Goal: Task Accomplishment & Management: Manage account settings

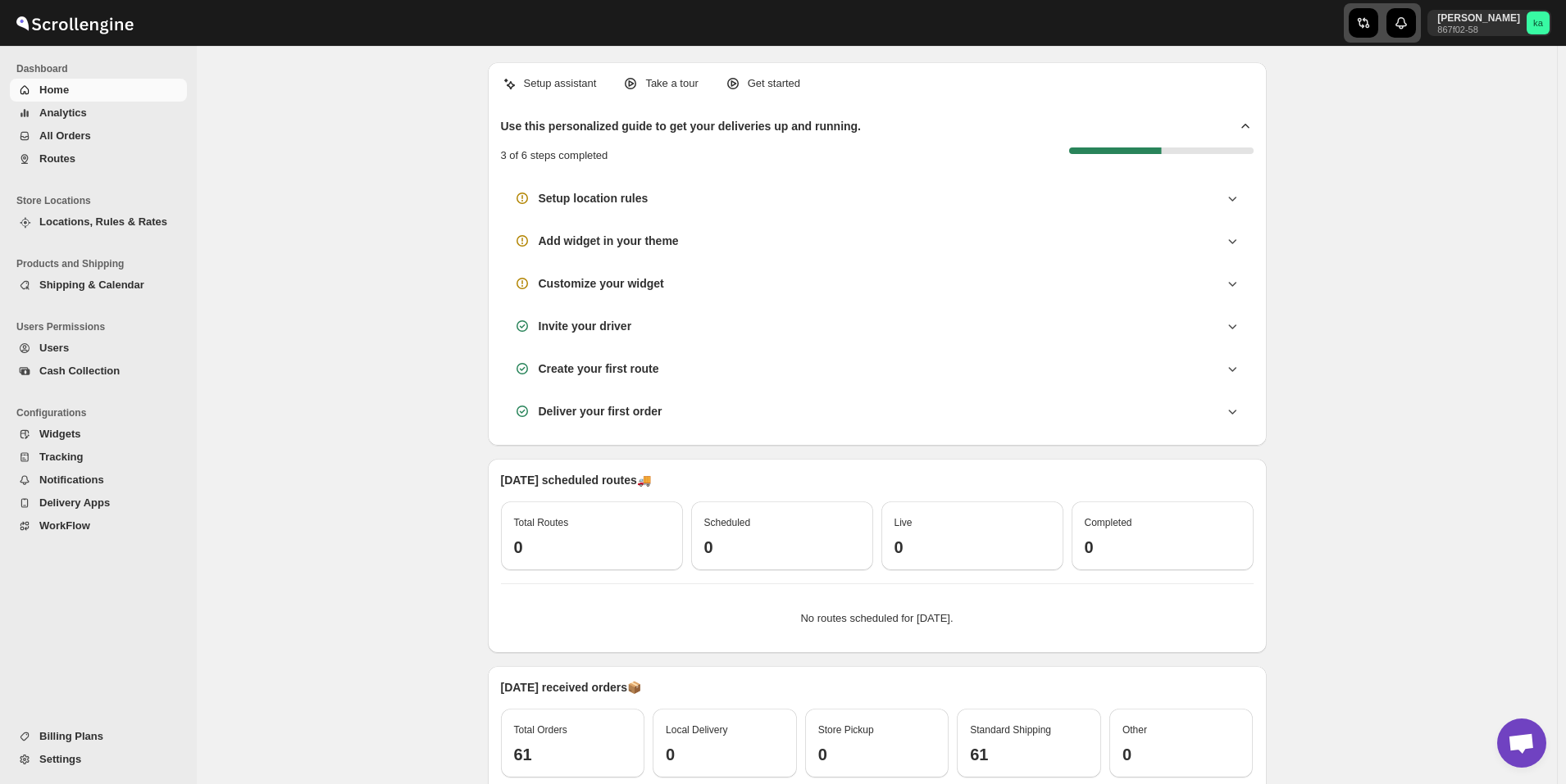
click at [1371, 24] on icon "button" at bounding box center [1362, 22] width 16 height 16
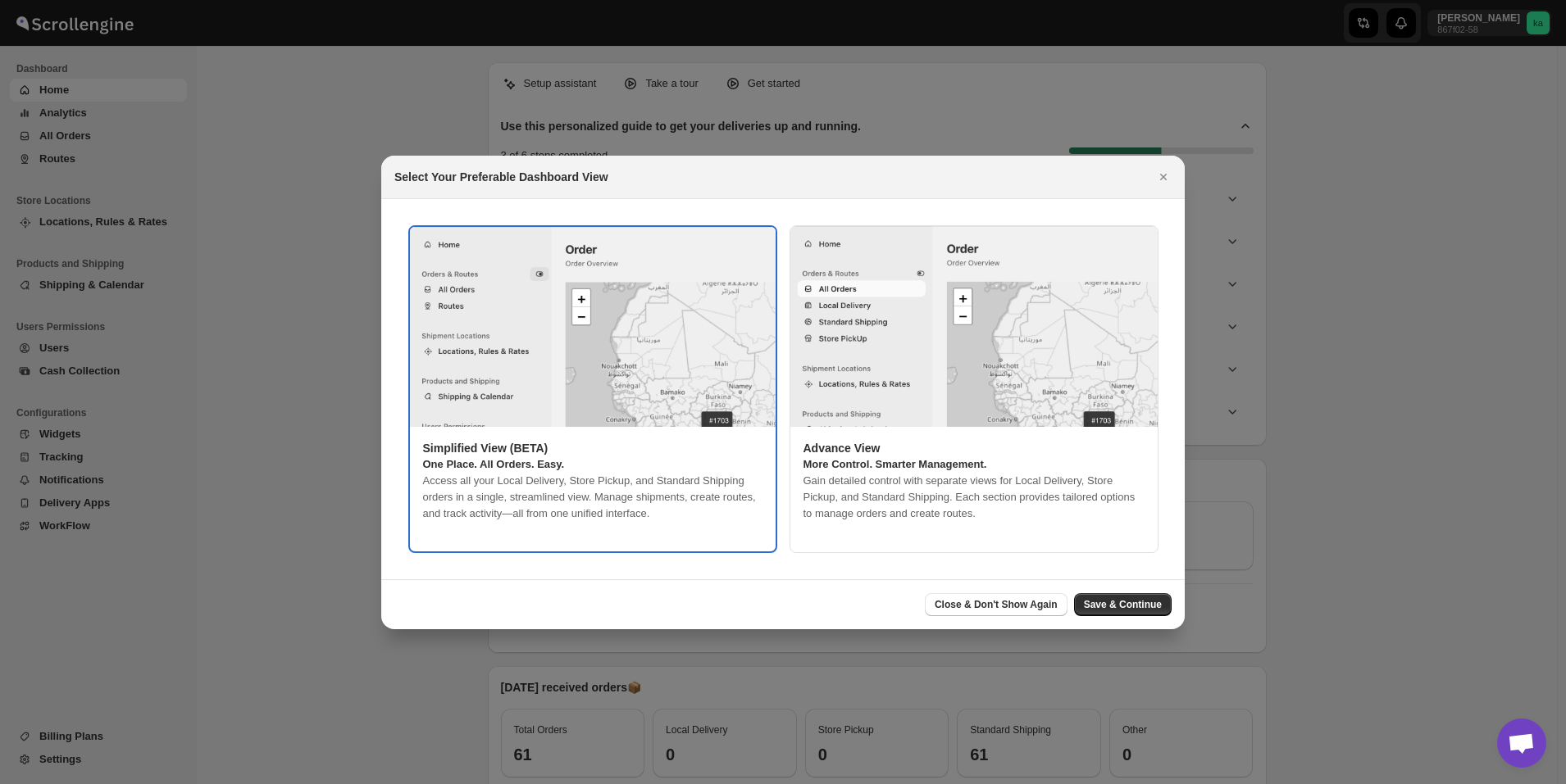
click at [784, 112] on div at bounding box center [783, 392] width 1566 height 784
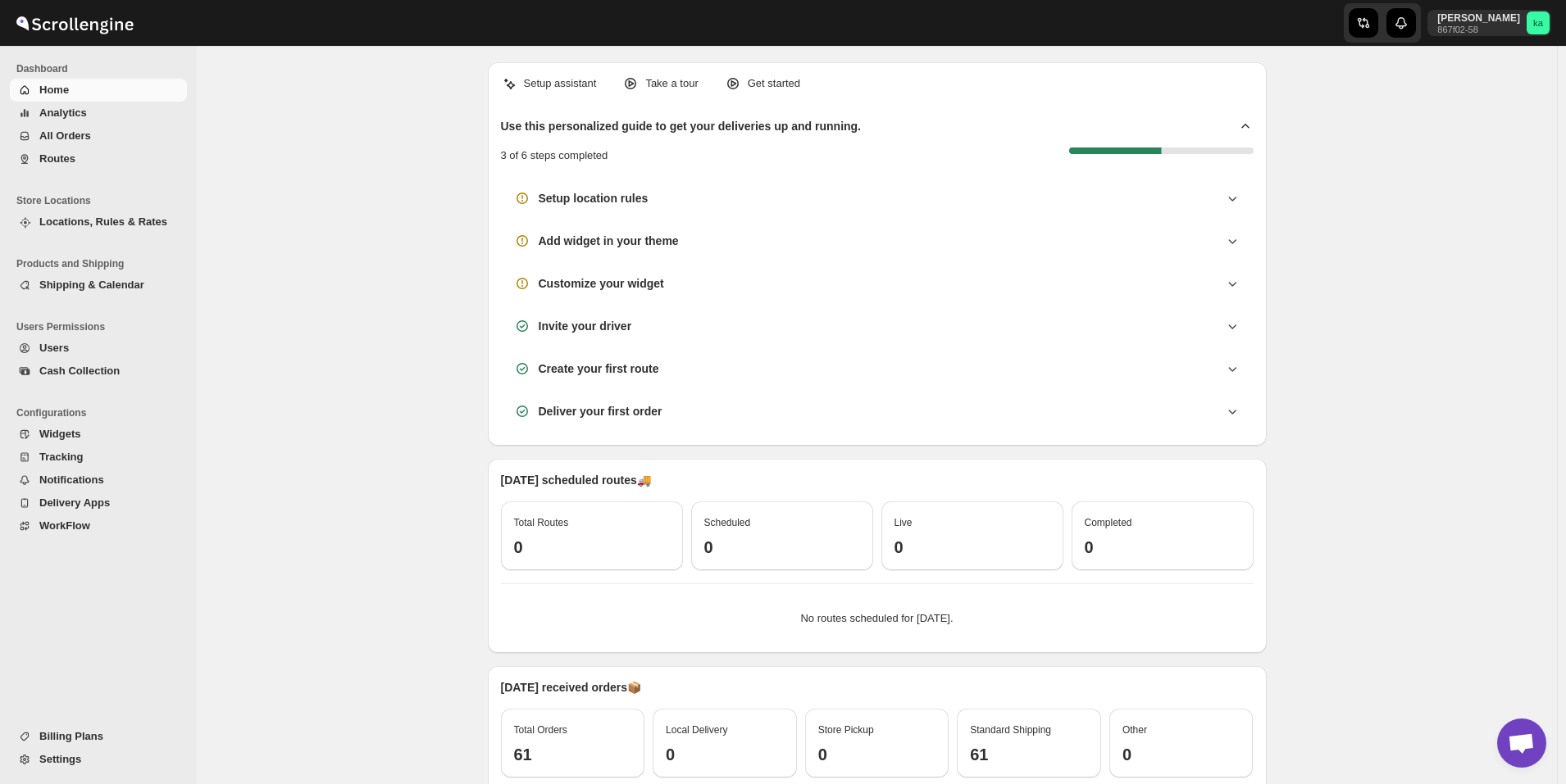
click at [85, 134] on span "All Orders" at bounding box center [65, 135] width 52 height 12
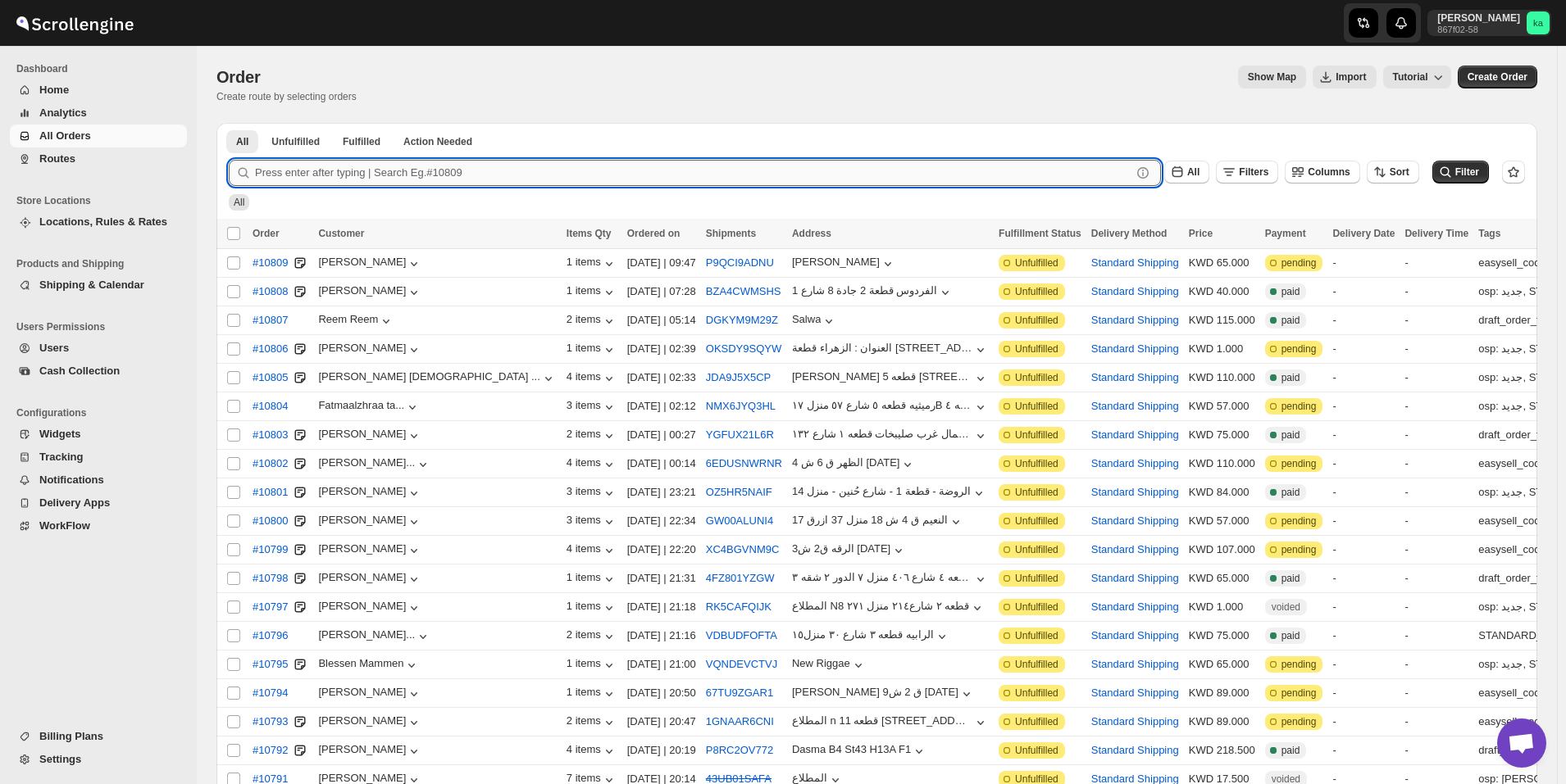
click at [679, 172] on input "text" at bounding box center [692, 173] width 876 height 26
paste input "10212"
type input "10212"
click at [229, 123] on button "Submit" at bounding box center [252, 131] width 47 height 17
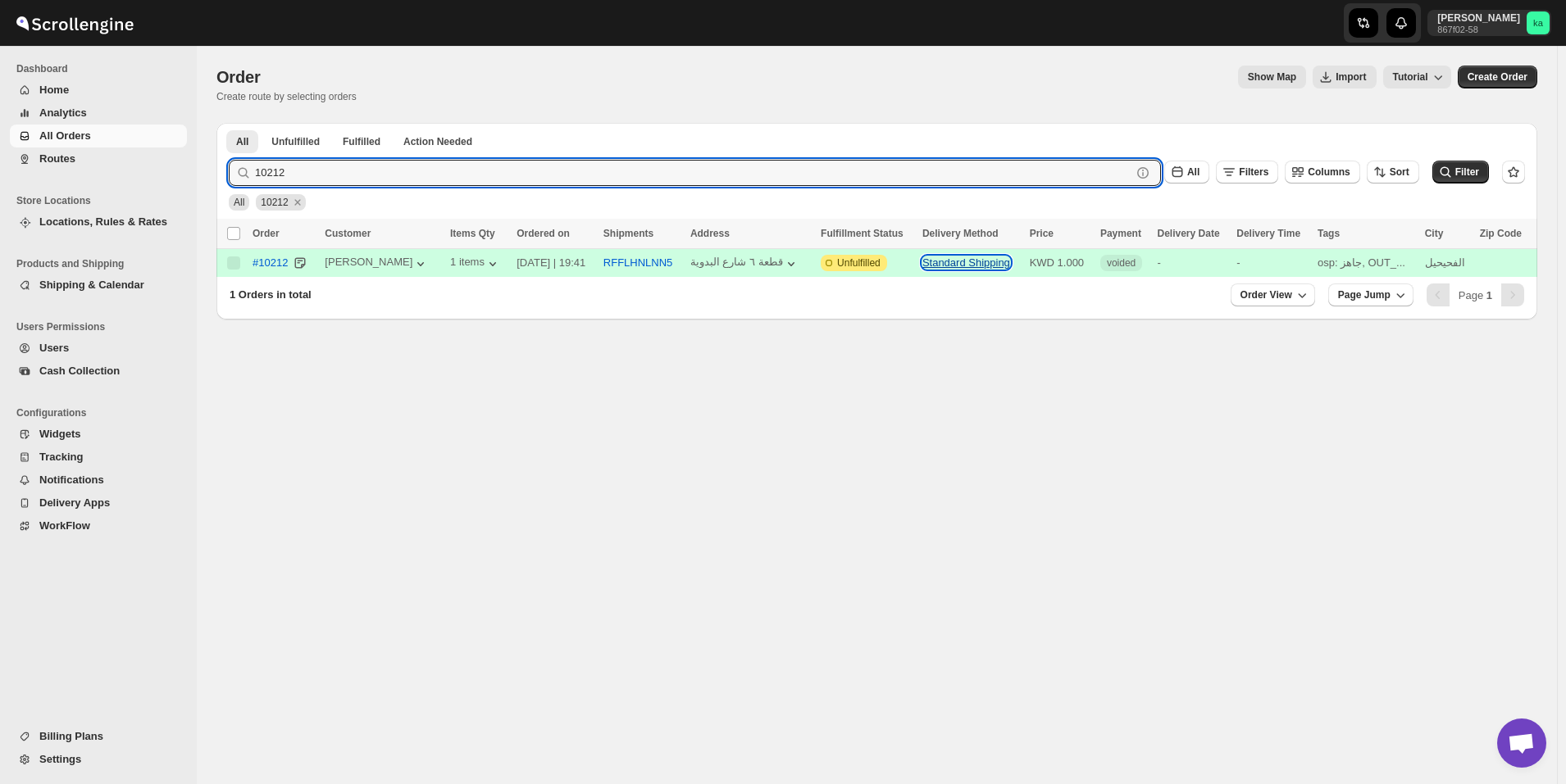
click at [988, 262] on button "Standard Shipping" at bounding box center [966, 262] width 88 height 12
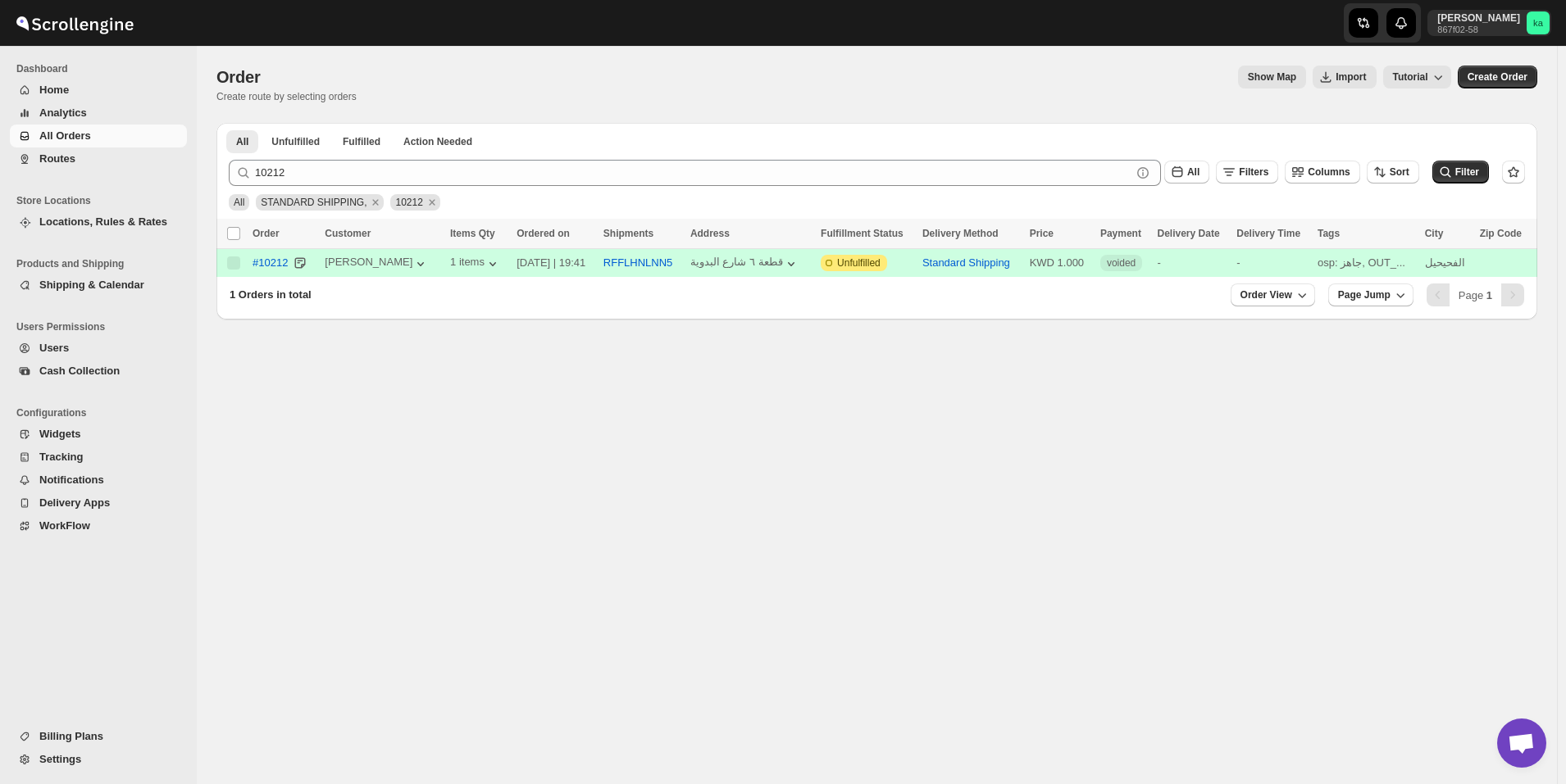
click at [967, 271] on div "Standard Shipping" at bounding box center [971, 262] width 98 height 16
click at [968, 263] on button "Standard Shipping" at bounding box center [966, 262] width 88 height 12
click at [647, 262] on button "RFFLHNLNN5" at bounding box center [638, 262] width 70 height 12
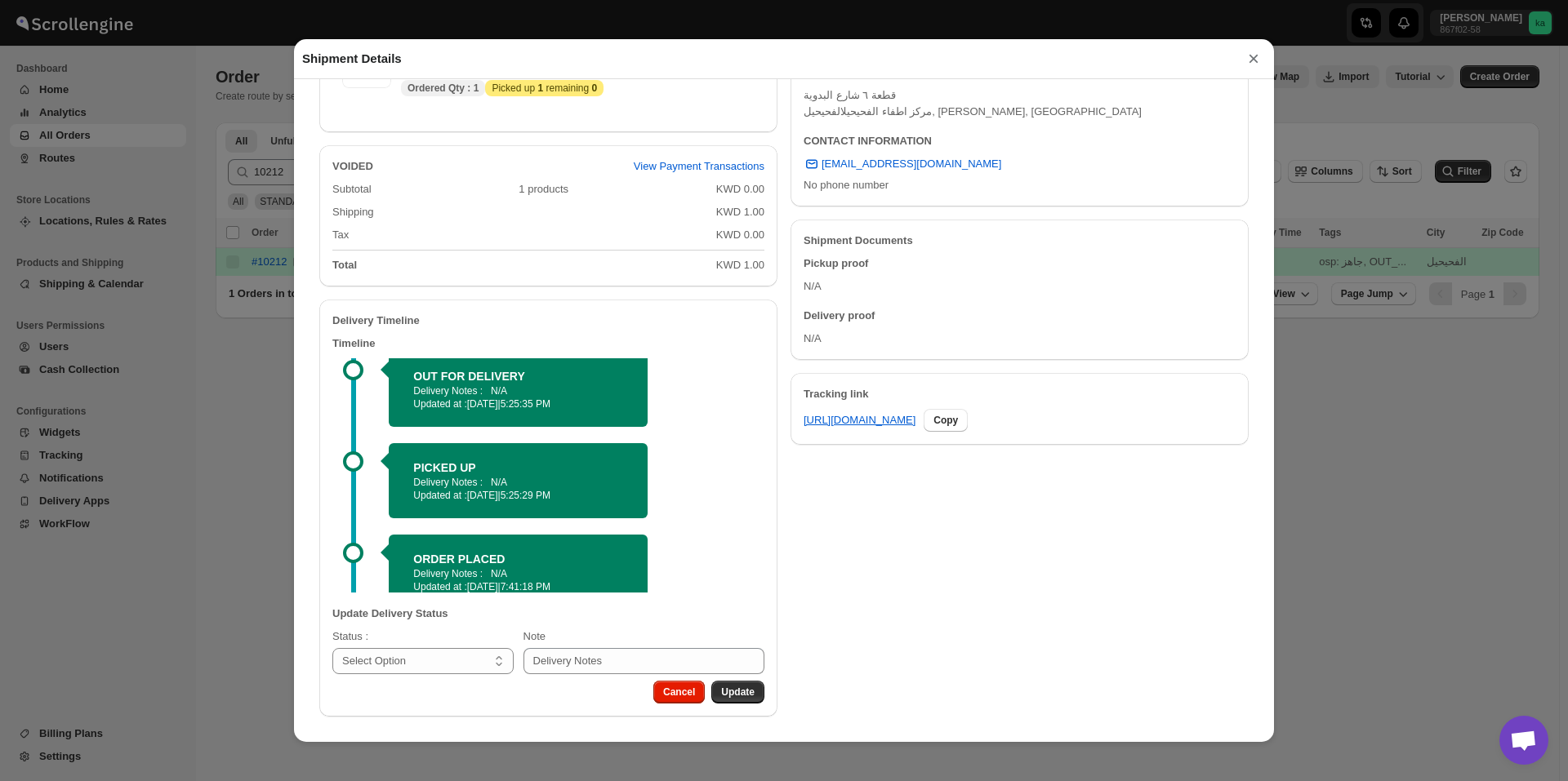
scroll to position [236, 0]
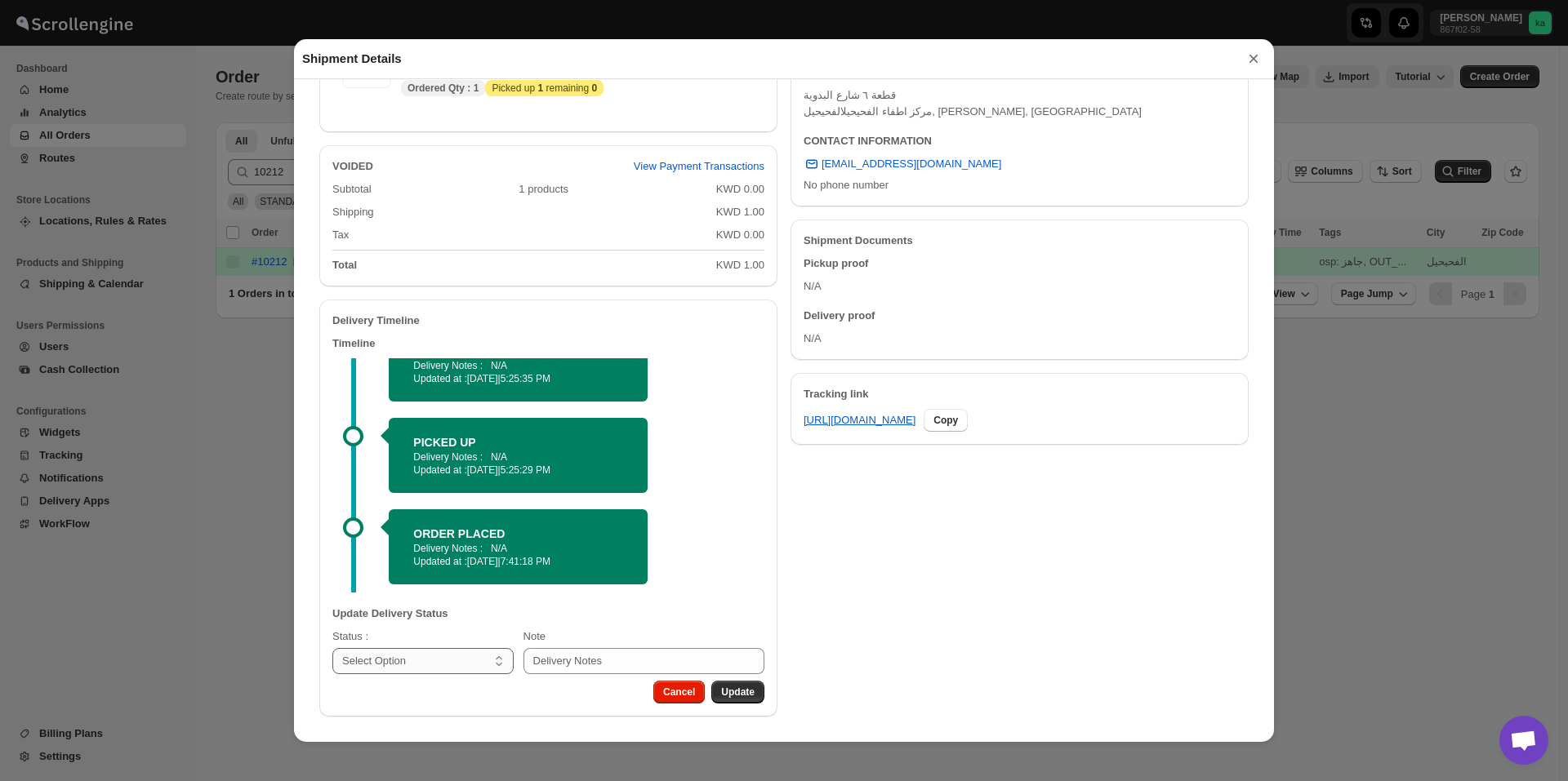
click at [383, 662] on select "Select Option PICKED UP DELIVERED CANCELLED" at bounding box center [423, 661] width 182 height 26
click at [417, 615] on h3 "Update Delivery Status" at bounding box center [548, 613] width 432 height 16
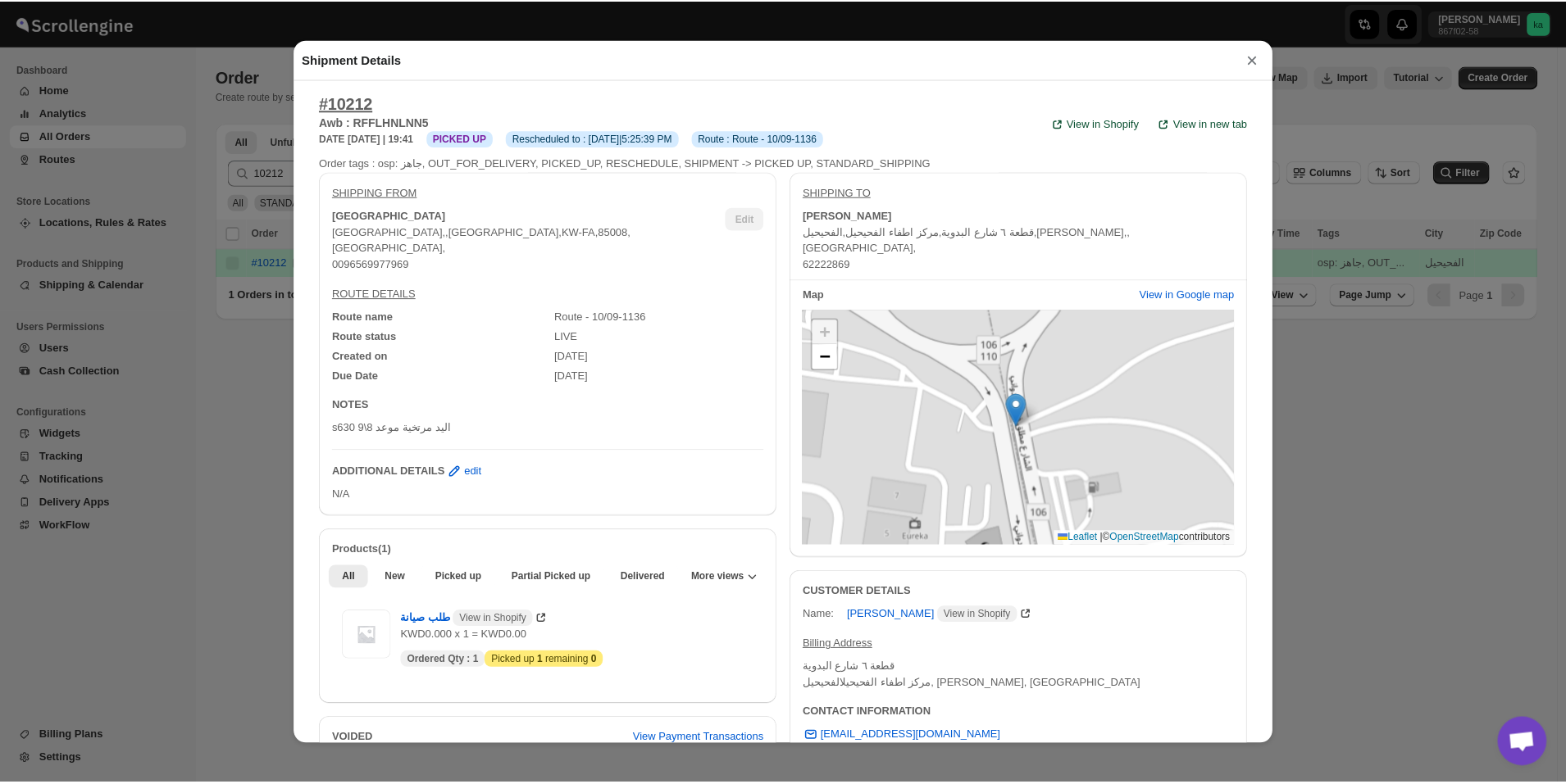
scroll to position [0, 0]
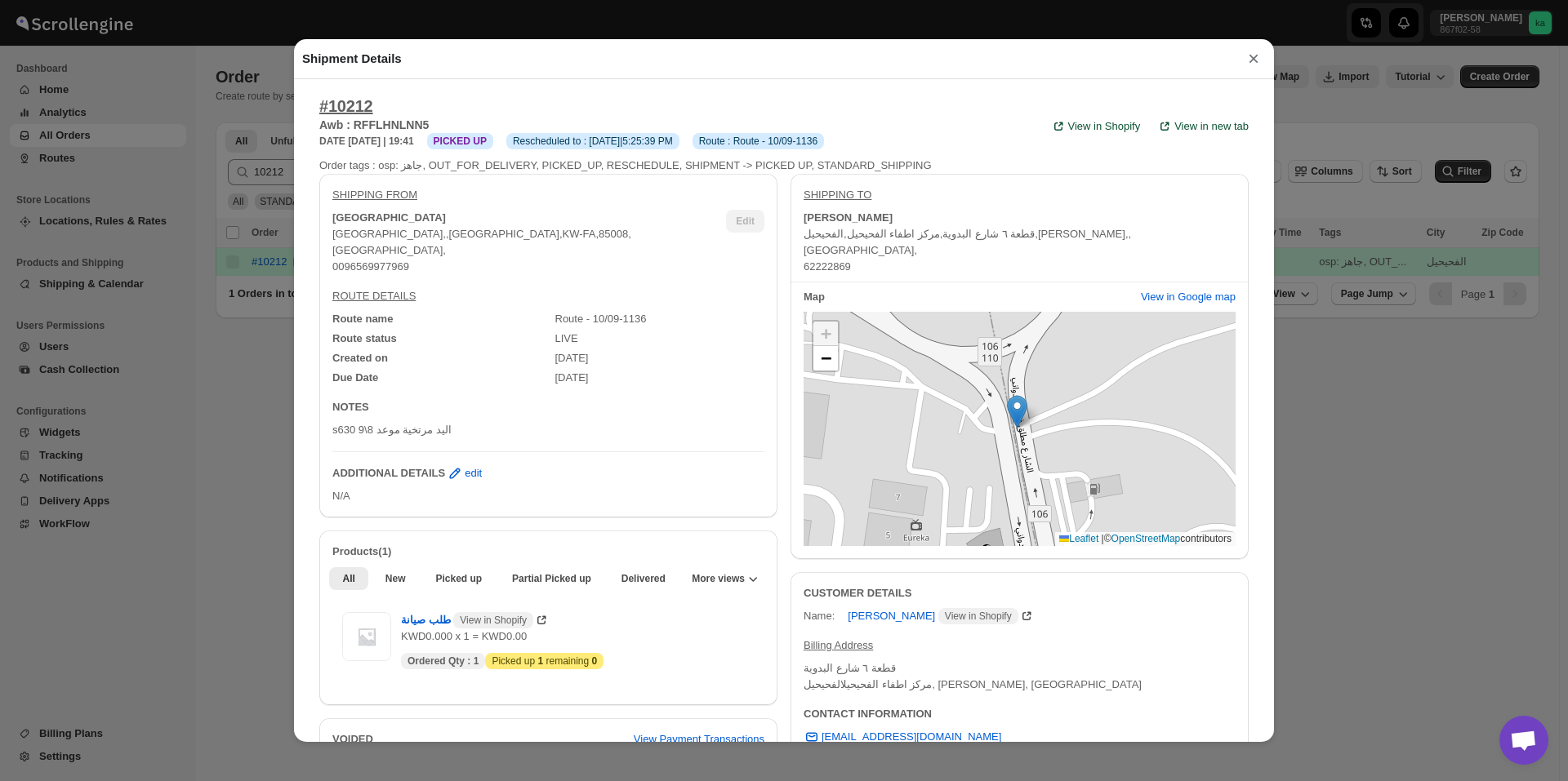
click at [1253, 62] on button "×" at bounding box center [1253, 59] width 25 height 23
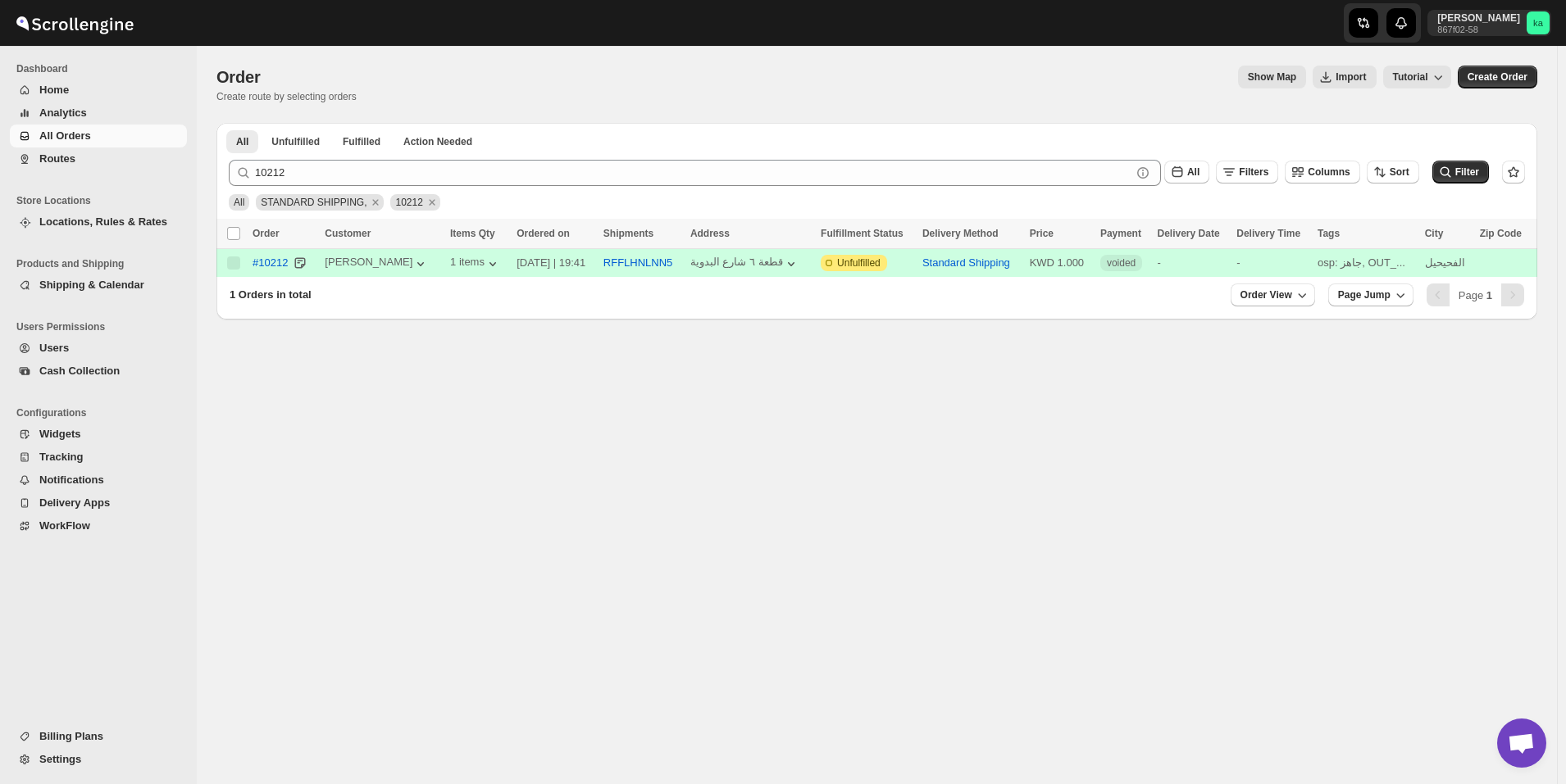
click at [991, 553] on div "Order. This page is ready Order Create route by selecting orders Show Map Impor…" at bounding box center [876, 415] width 1360 height 738
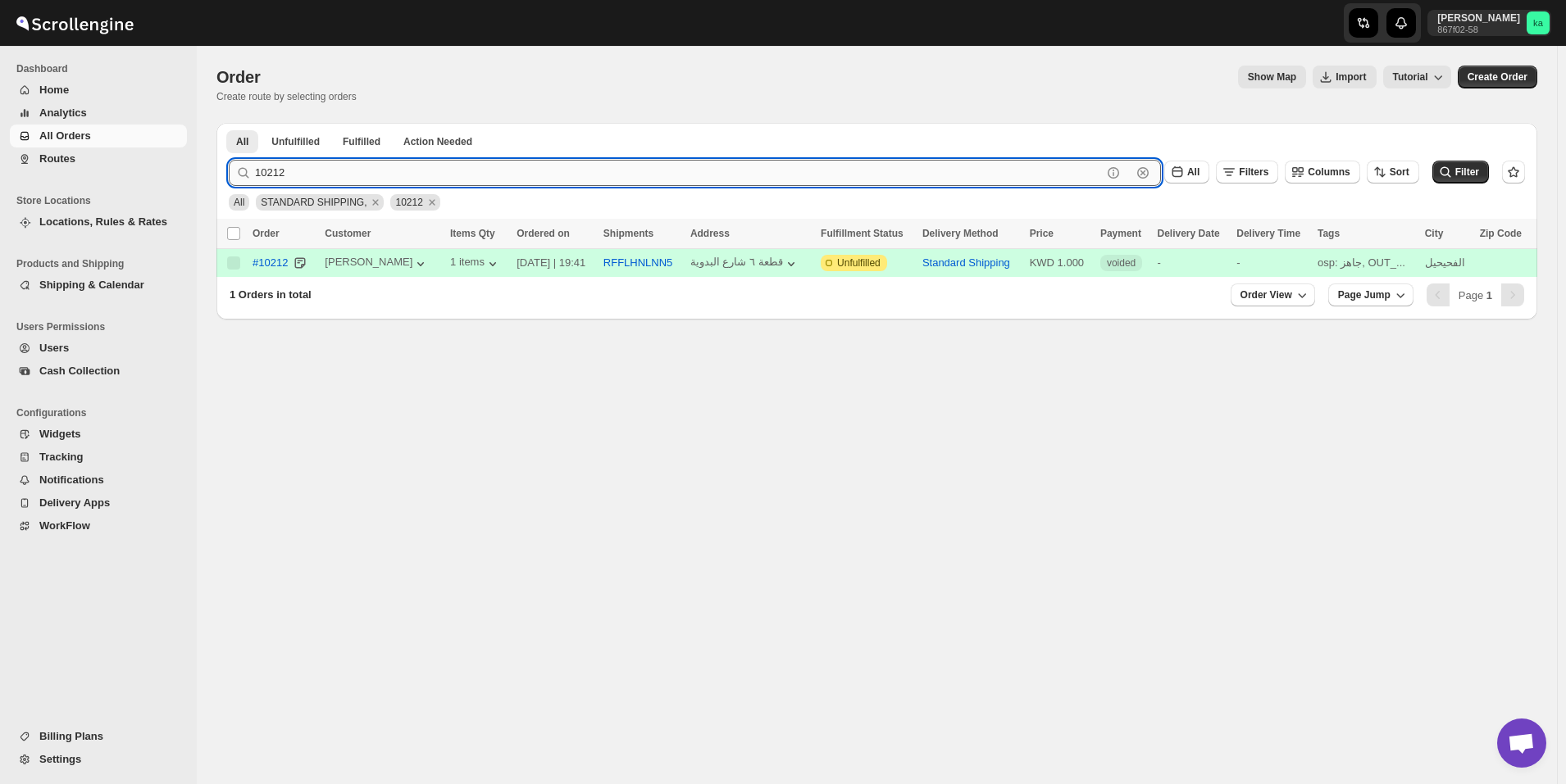
click at [351, 175] on input "10212" at bounding box center [678, 173] width 846 height 26
click at [68, 163] on span "Routes" at bounding box center [57, 158] width 36 height 12
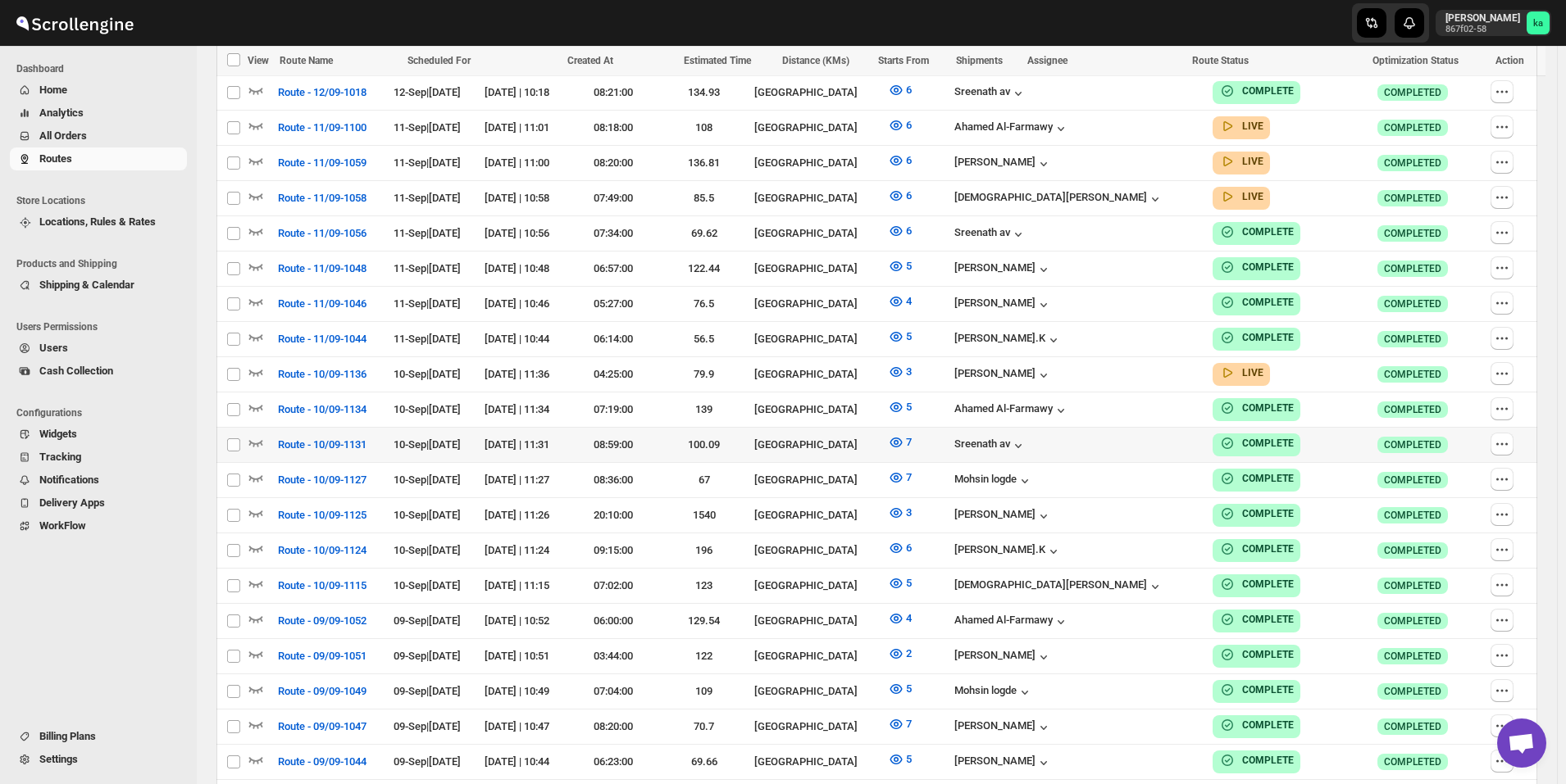
scroll to position [1147, 0]
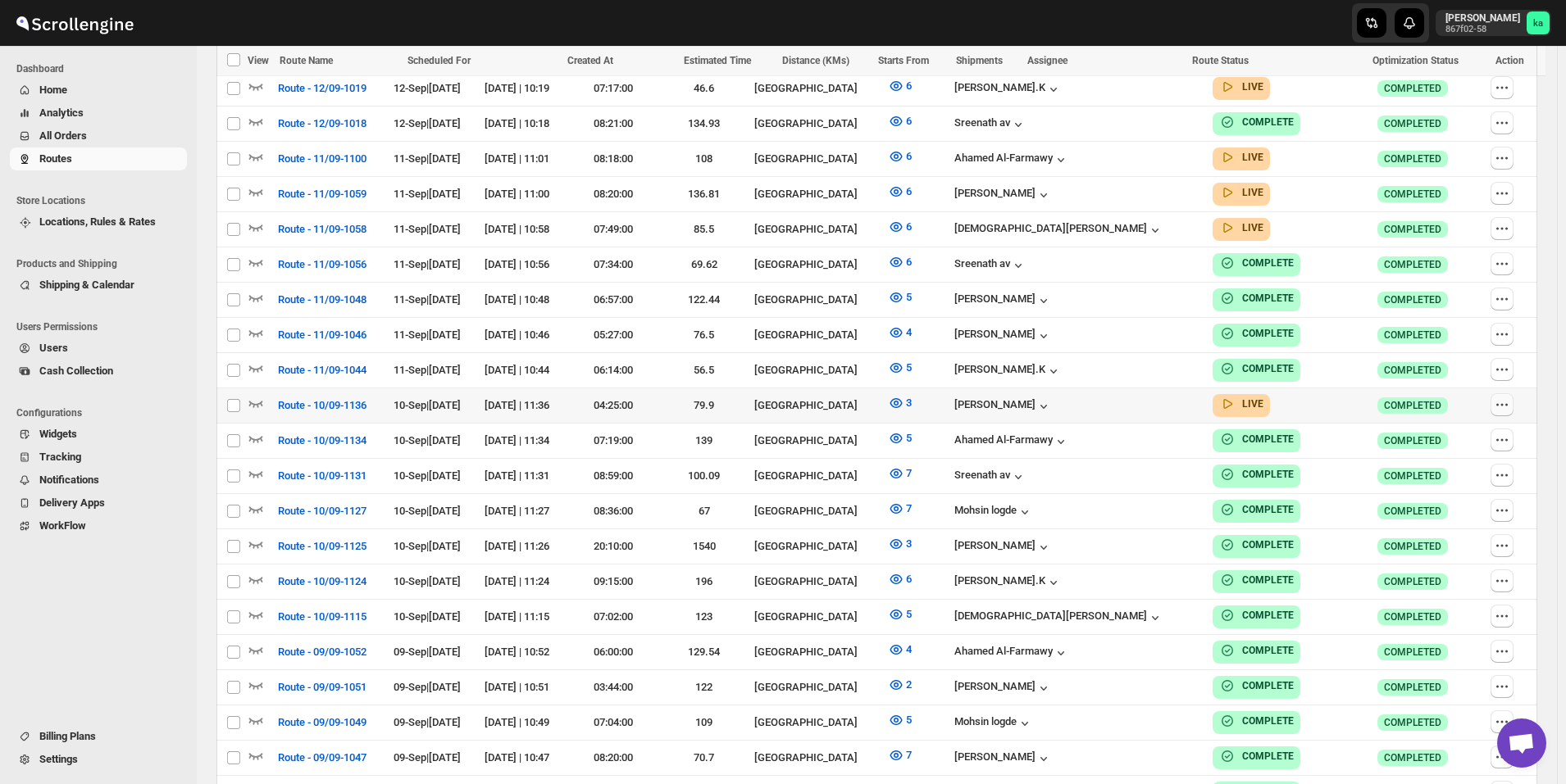
click at [1513, 393] on button "button" at bounding box center [1501, 404] width 23 height 23
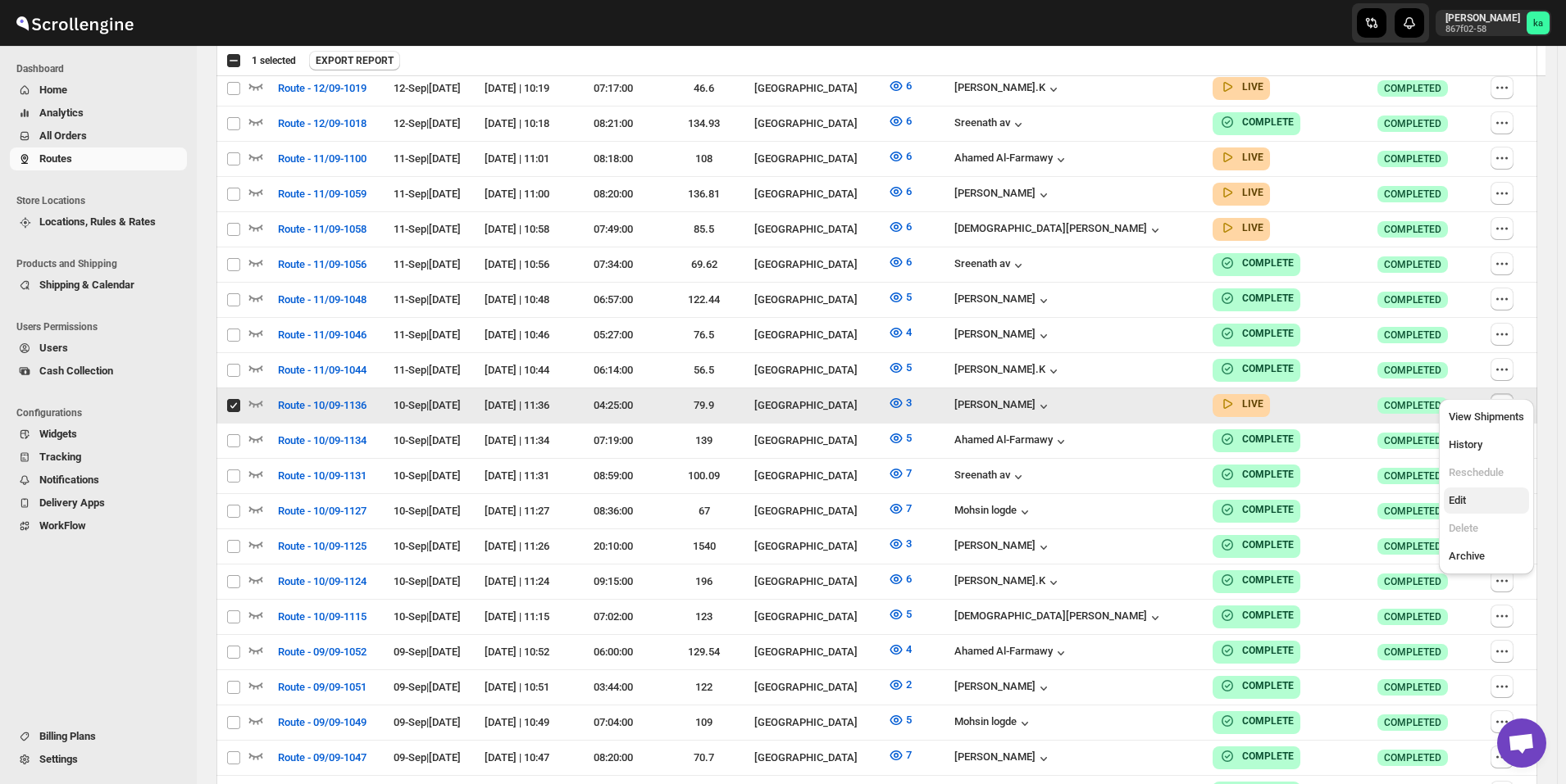
click at [1480, 501] on span "Edit" at bounding box center [1486, 501] width 76 height 16
checkbox input "false"
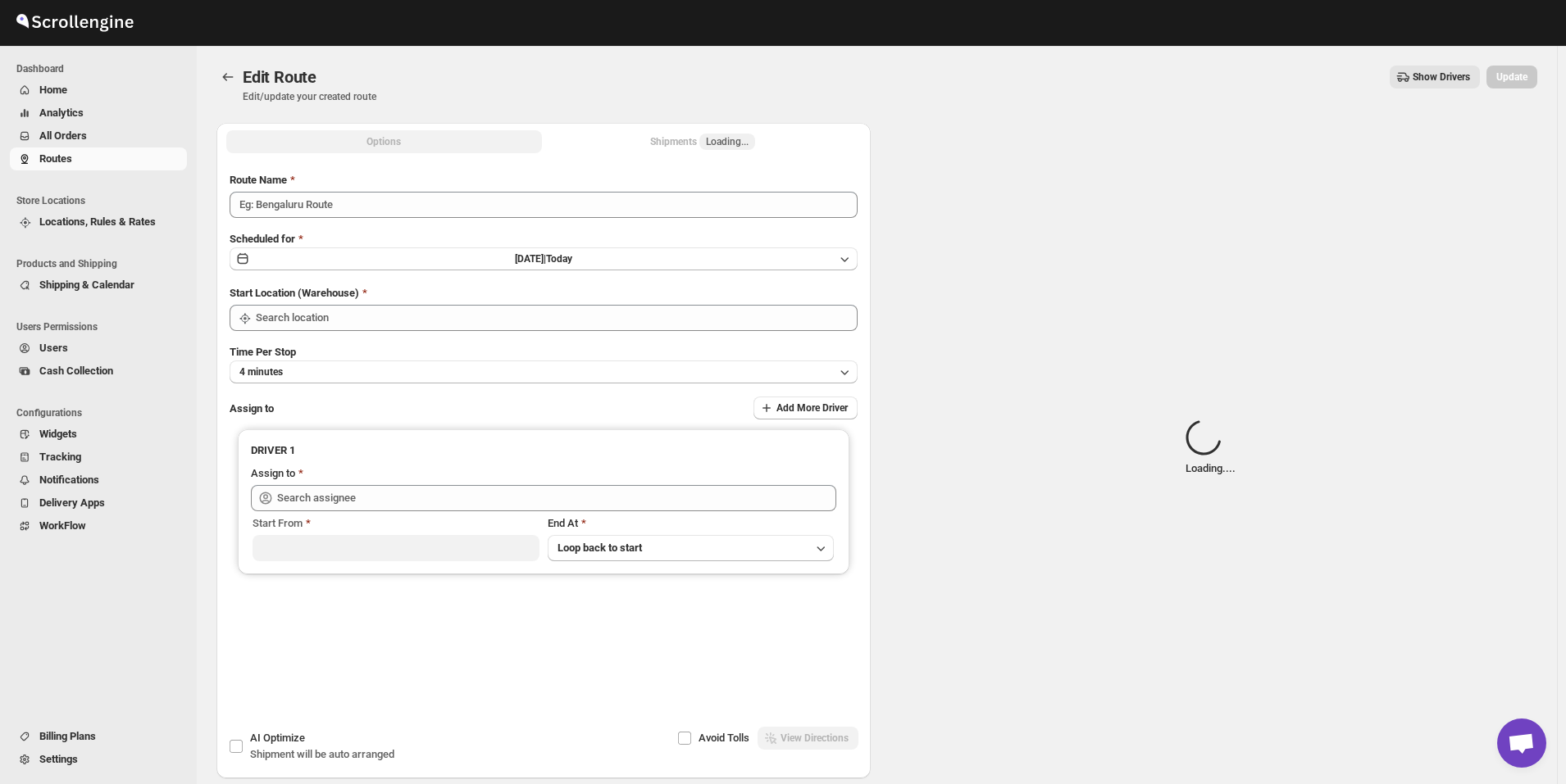
type input "Route - 10/09-1136"
type input "[GEOGRAPHIC_DATA]"
type input "Mohammad chand (mohdqabid@gmail.com)"
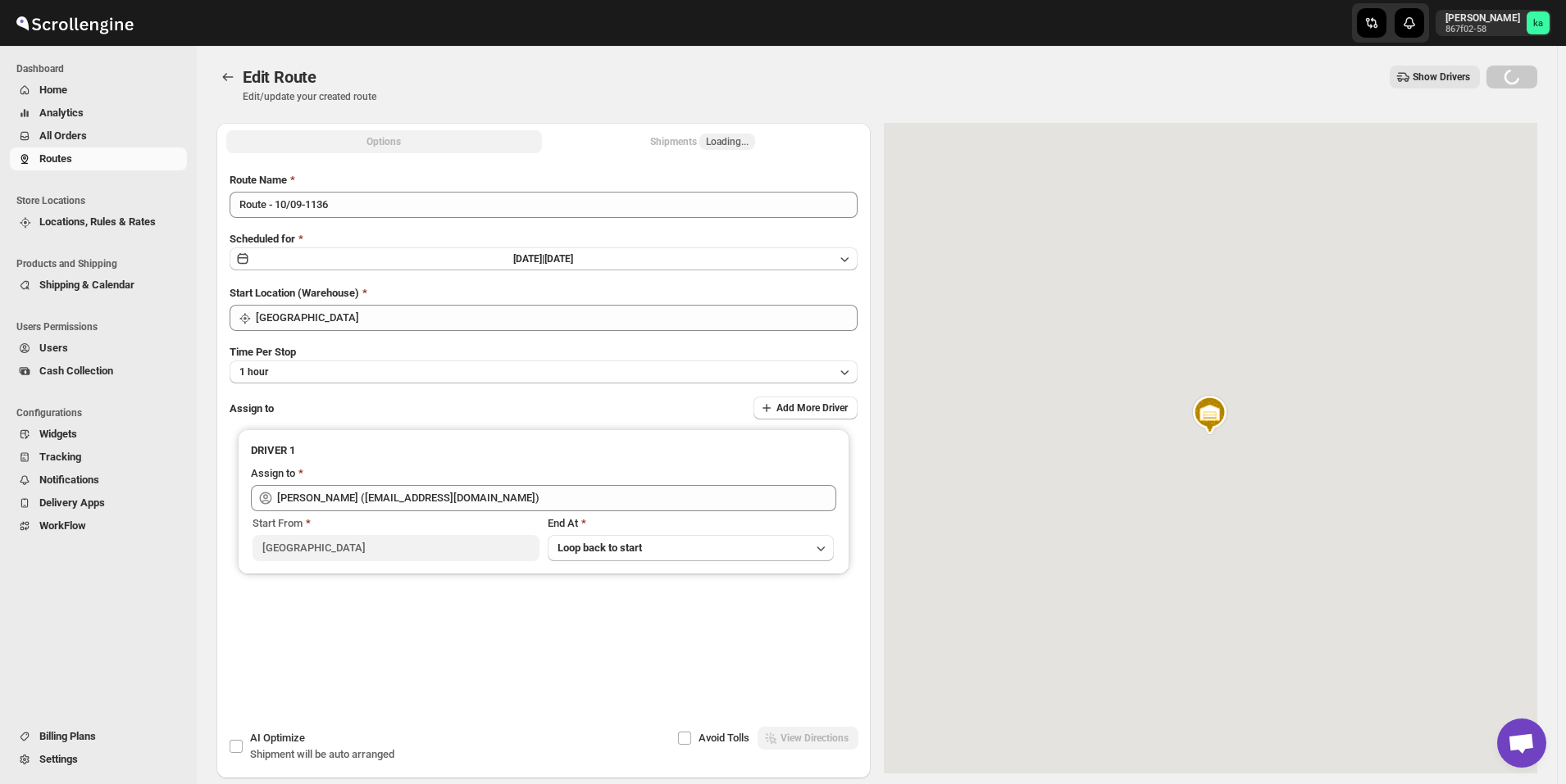
click at [730, 137] on span "Loading..." at bounding box center [727, 141] width 43 height 13
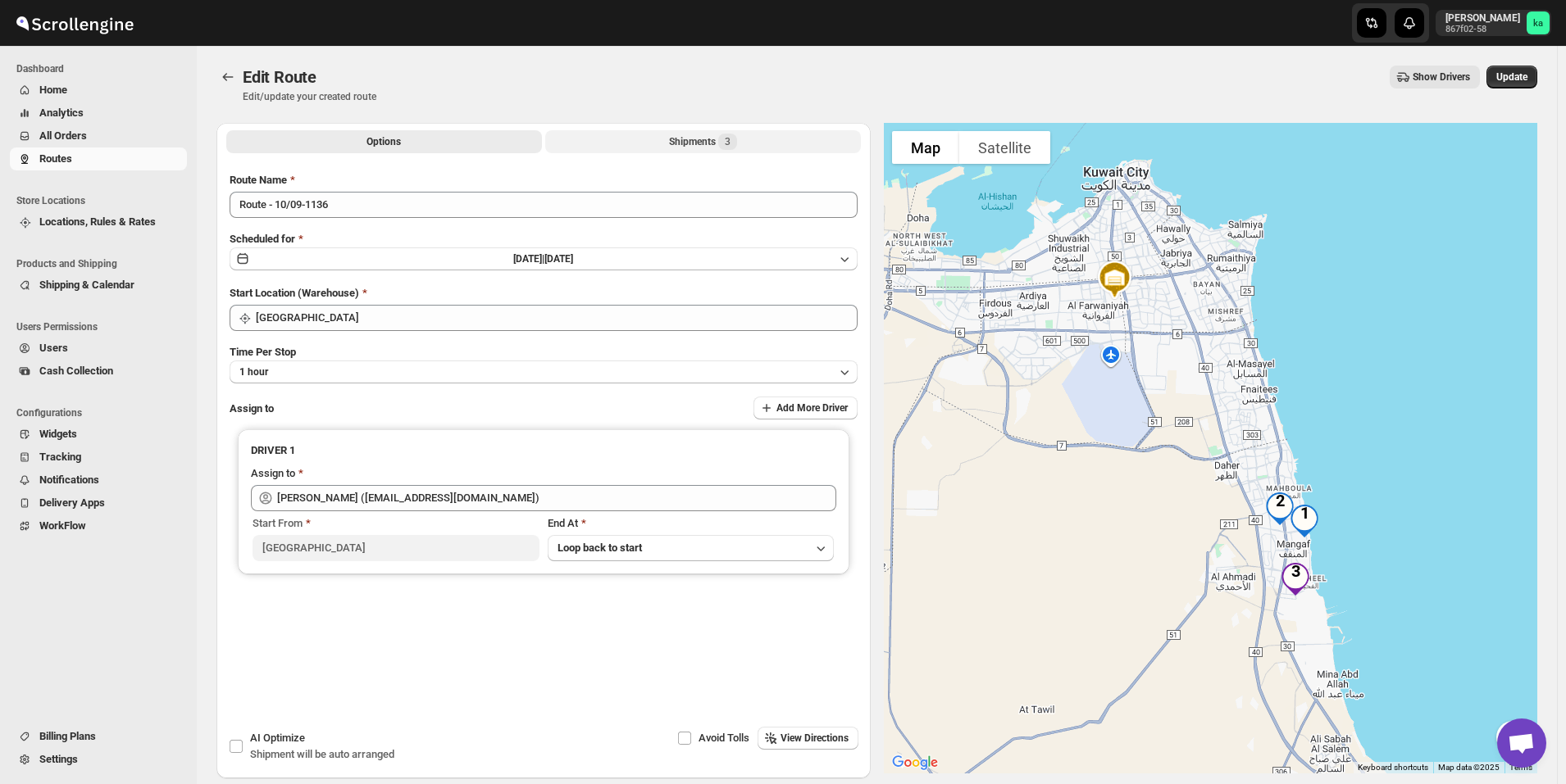
click at [679, 151] on button "Shipments 3" at bounding box center [703, 141] width 316 height 23
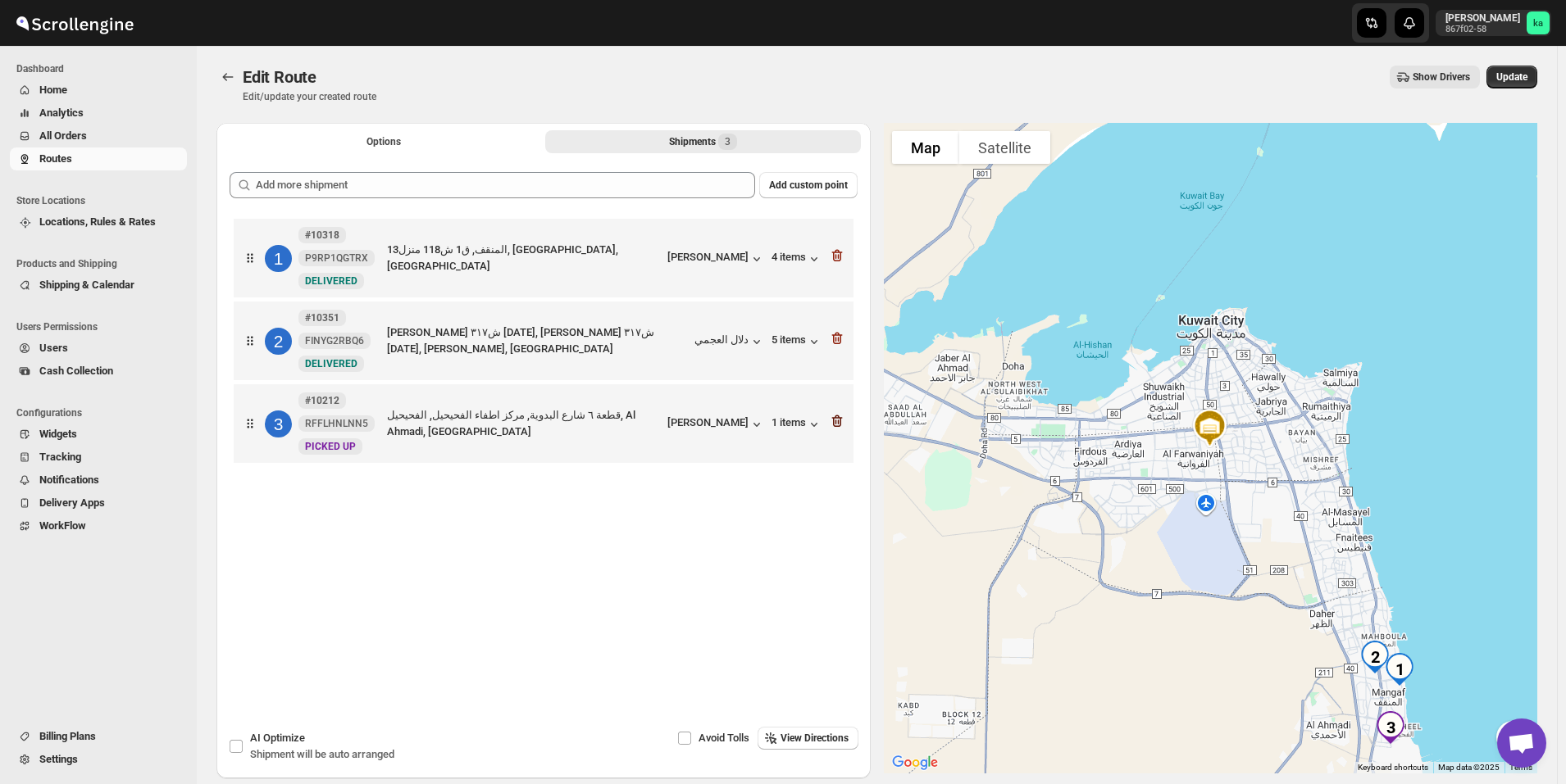
click at [841, 422] on icon "button" at bounding box center [836, 421] width 16 height 16
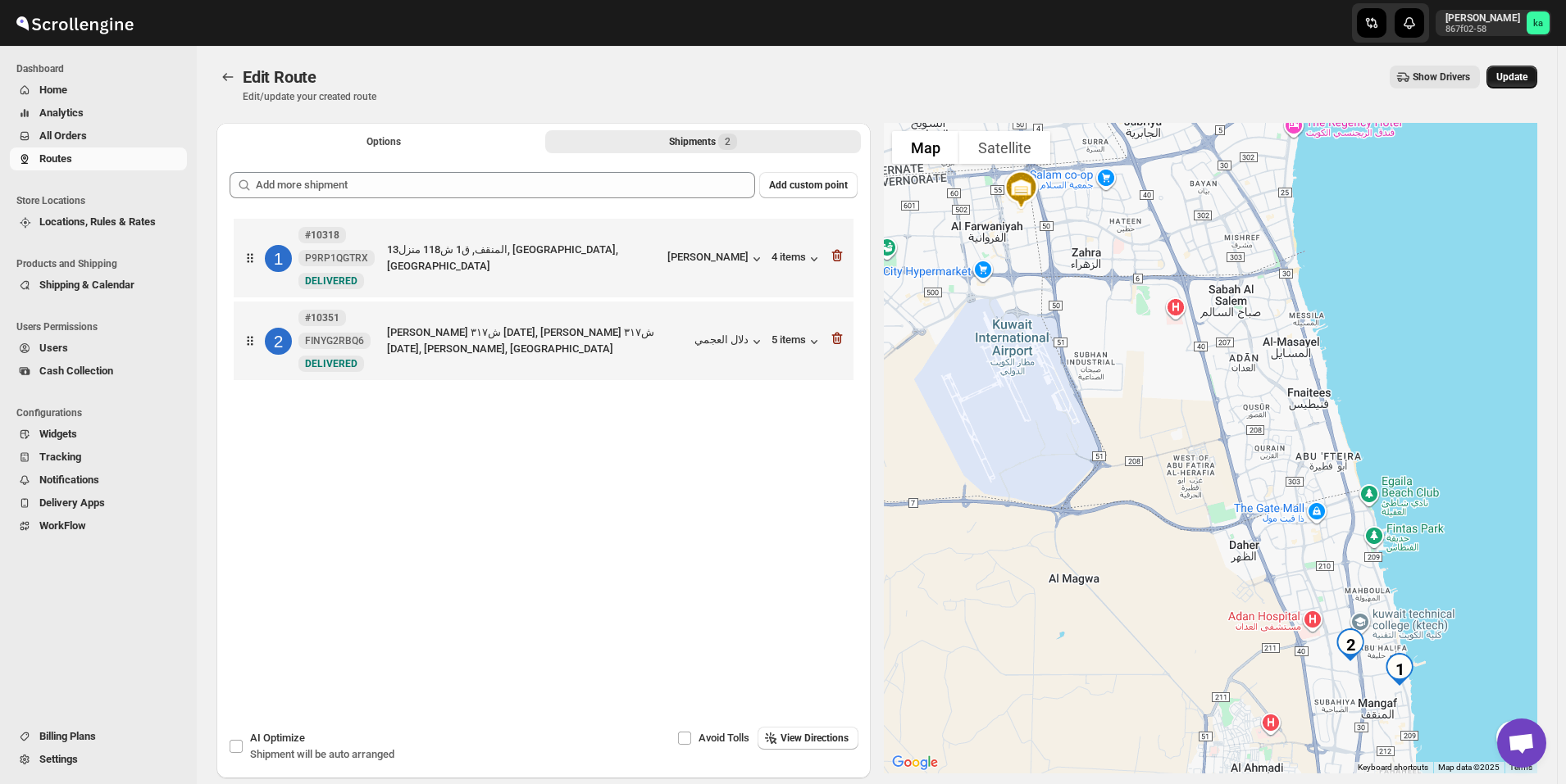
click at [1527, 72] on span "Update" at bounding box center [1512, 77] width 32 height 13
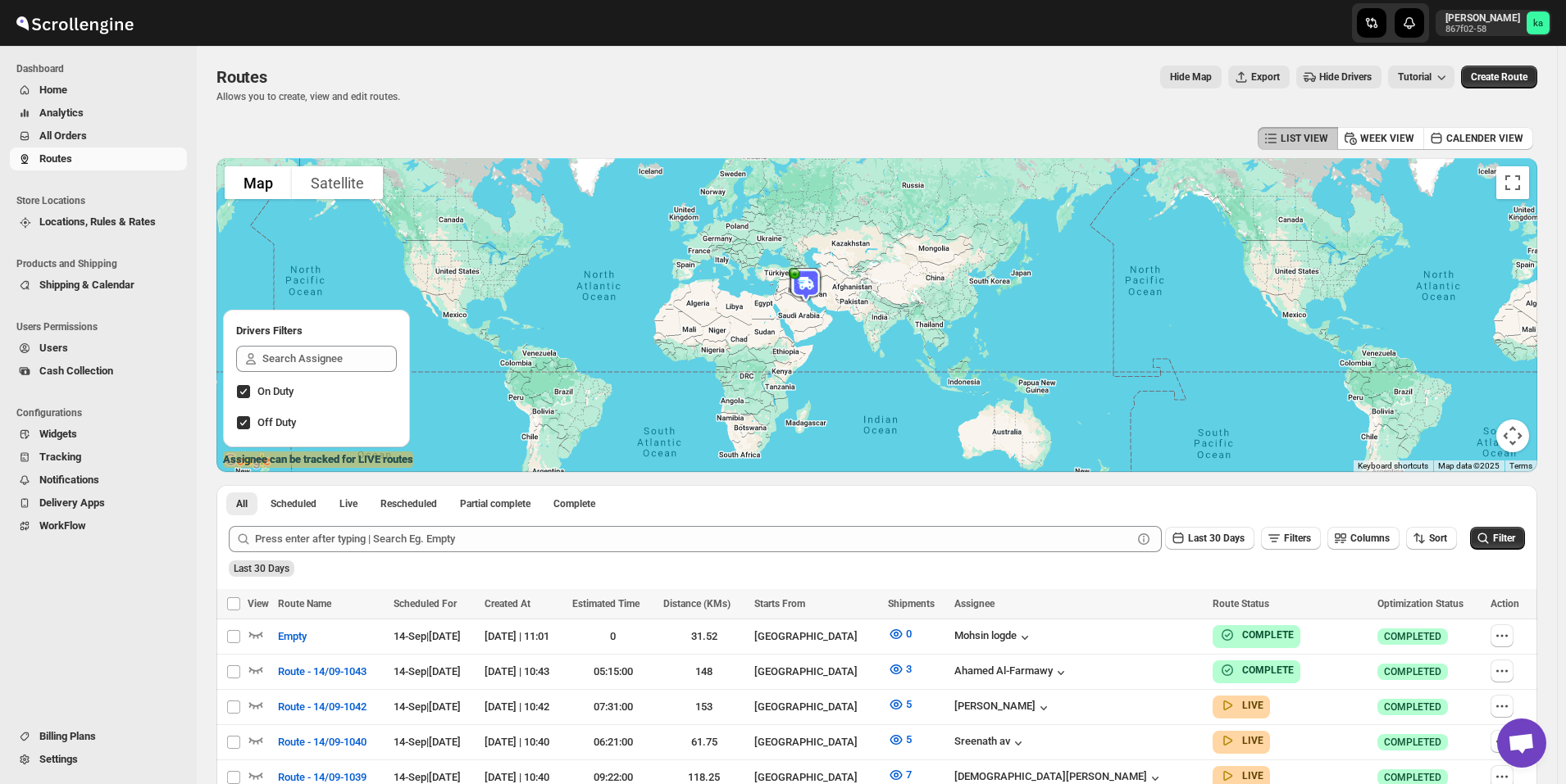
click at [102, 134] on span "All Orders" at bounding box center [111, 135] width 144 height 16
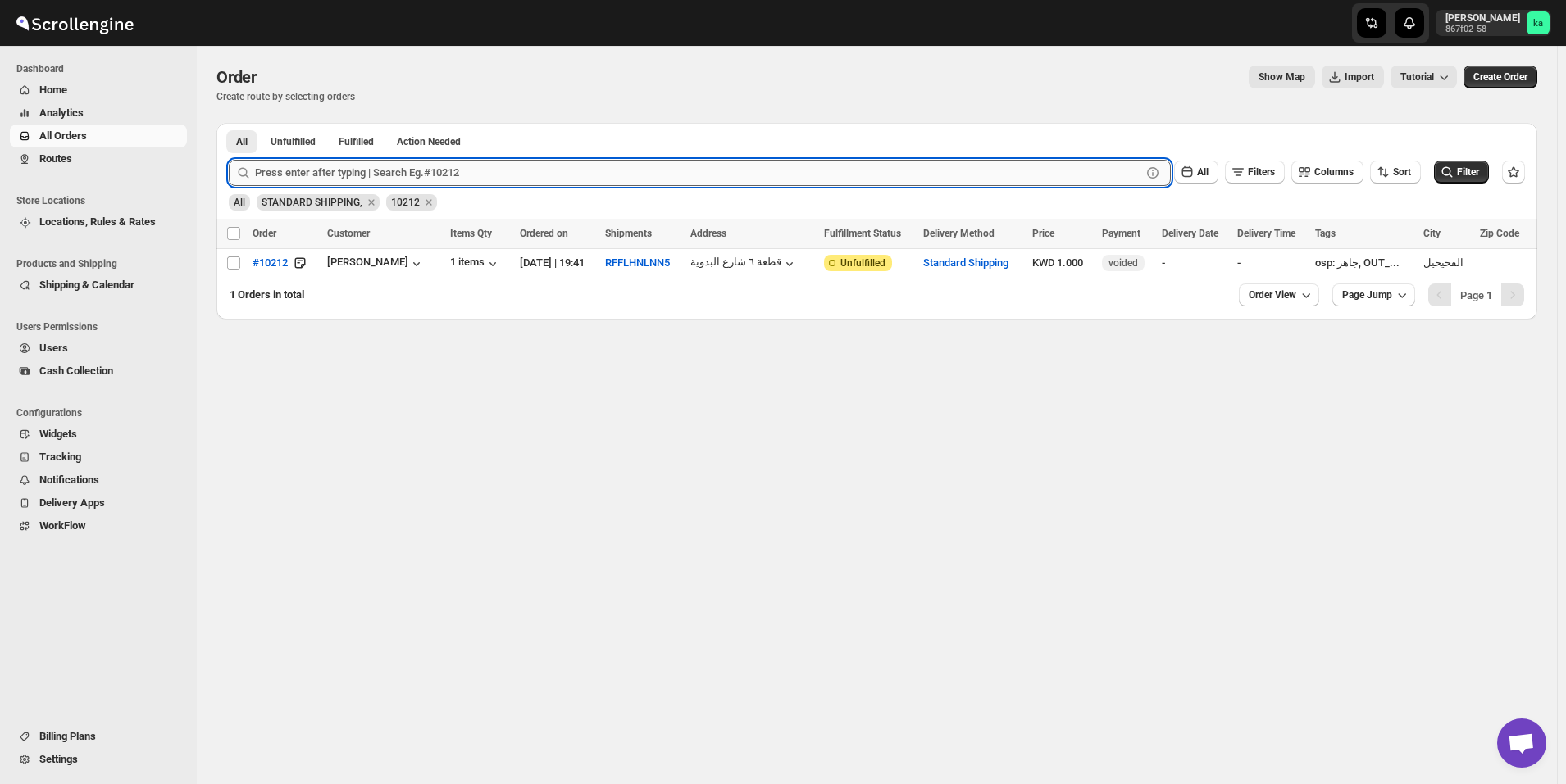
click at [460, 172] on input "text" at bounding box center [697, 173] width 886 height 26
paste input "10742"
type input "10742"
click at [229, 123] on button "Submit" at bounding box center [252, 131] width 47 height 17
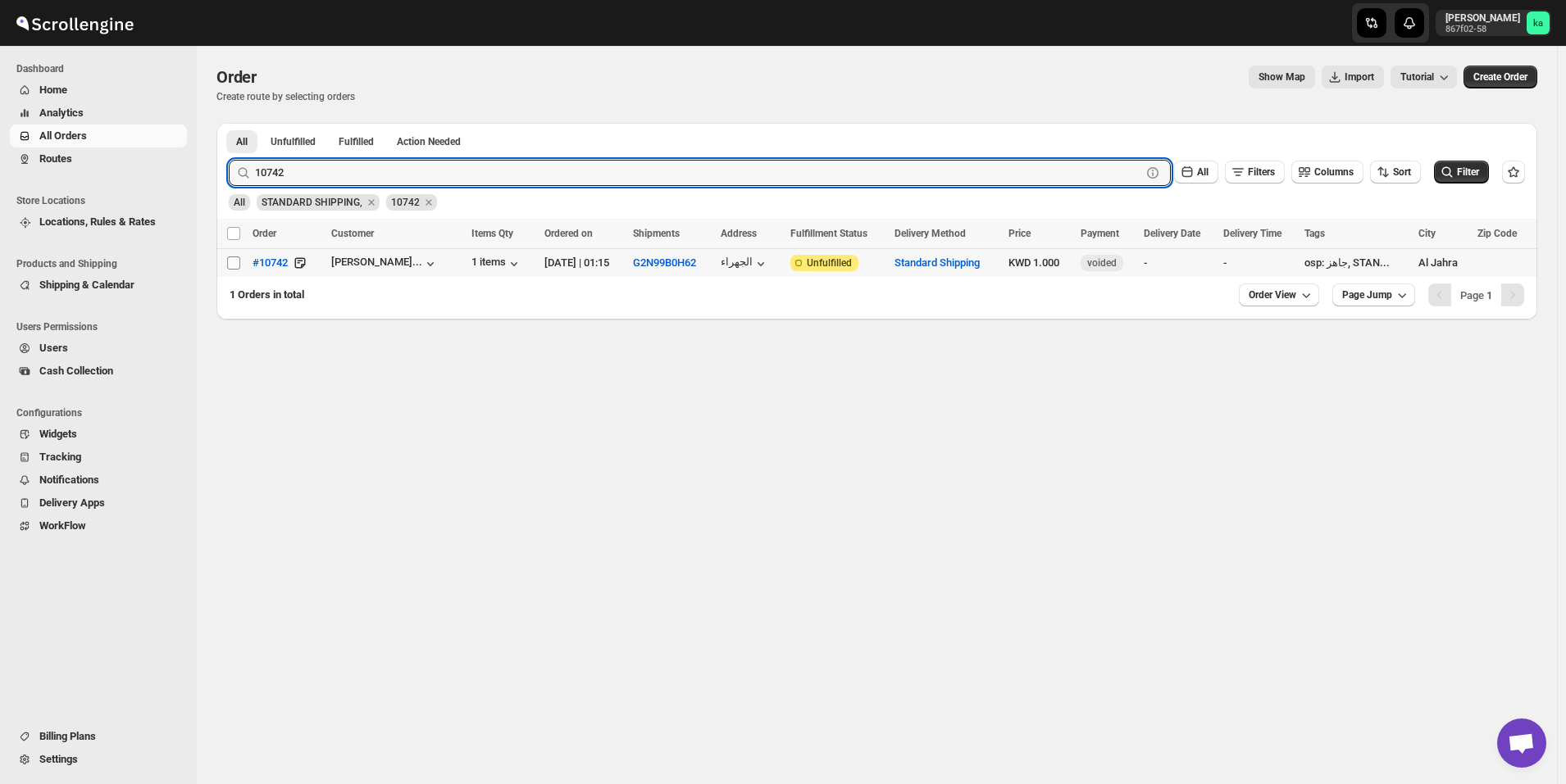
click at [234, 259] on input "Select order" at bounding box center [233, 262] width 13 height 13
checkbox input "true"
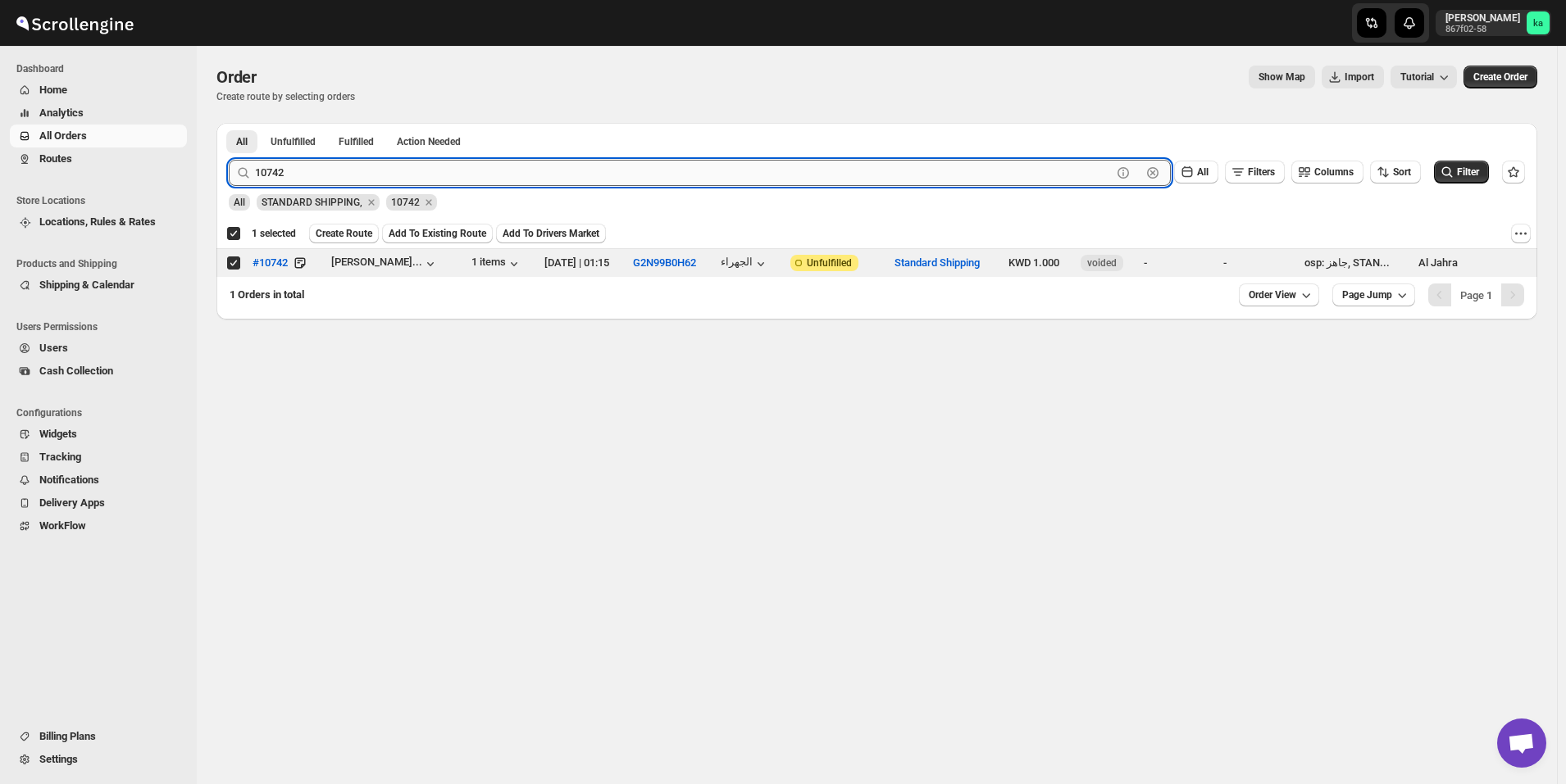
click at [552, 171] on input "10742" at bounding box center [683, 173] width 857 height 26
paste input "5"
type input "10745"
click at [229, 123] on button "Submit" at bounding box center [252, 131] width 47 height 17
click at [230, 260] on input "Select order" at bounding box center [233, 262] width 13 height 13
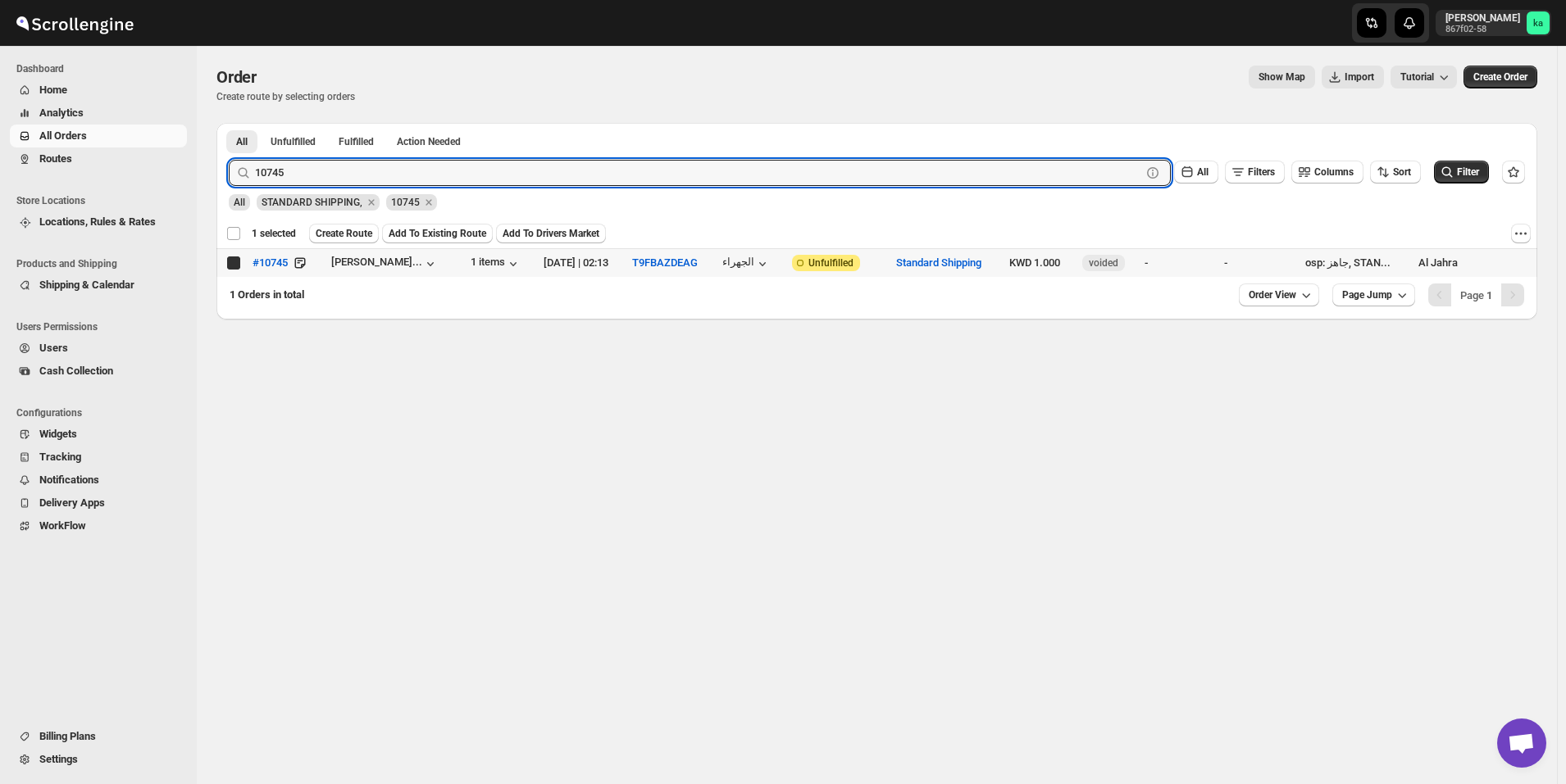
checkbox input "true"
checkbox input "false"
click at [400, 164] on input "10745" at bounding box center [683, 173] width 857 height 26
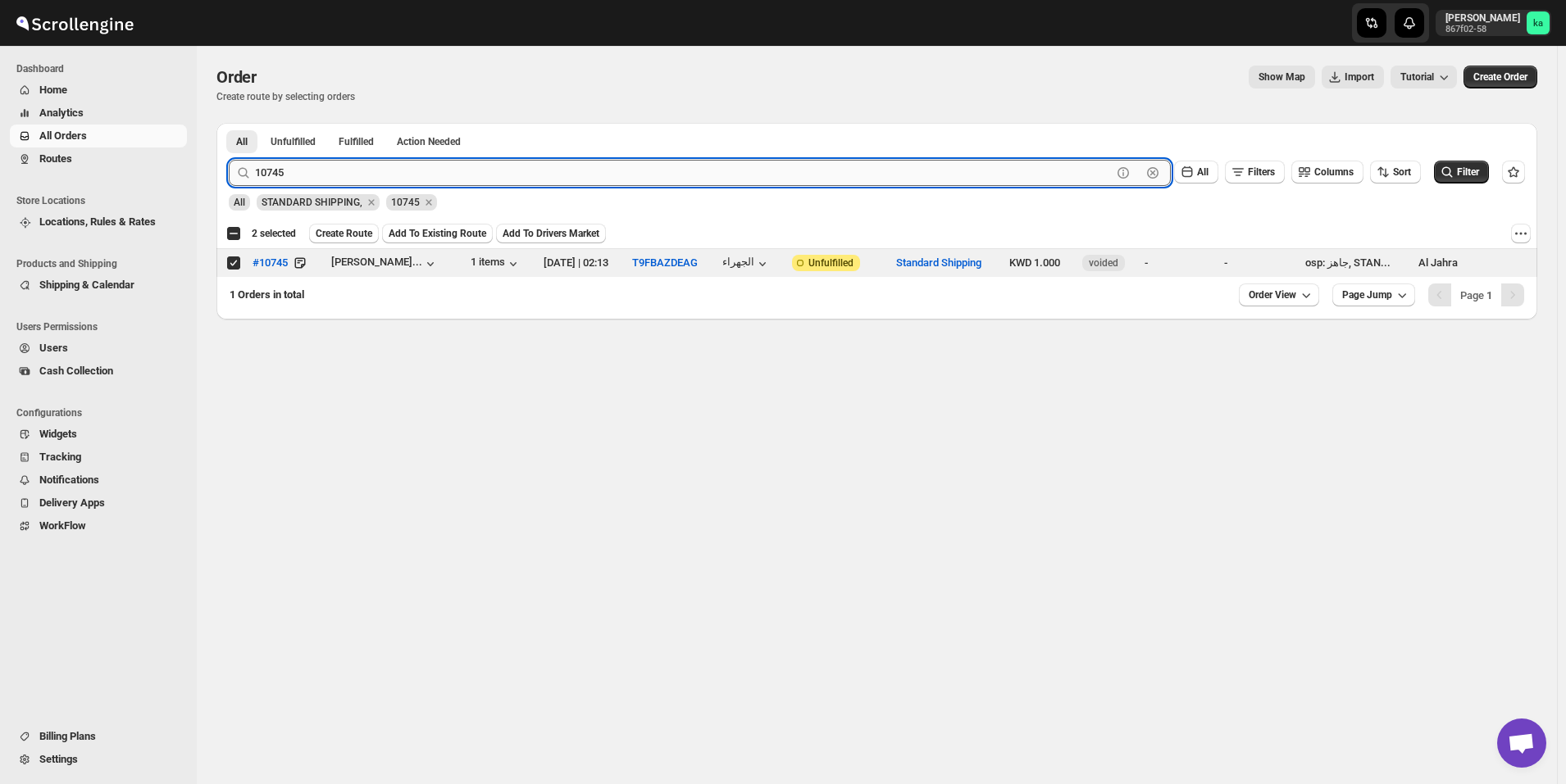
paste input "590"
type input "10590"
click at [229, 123] on button "Submit" at bounding box center [252, 131] width 47 height 17
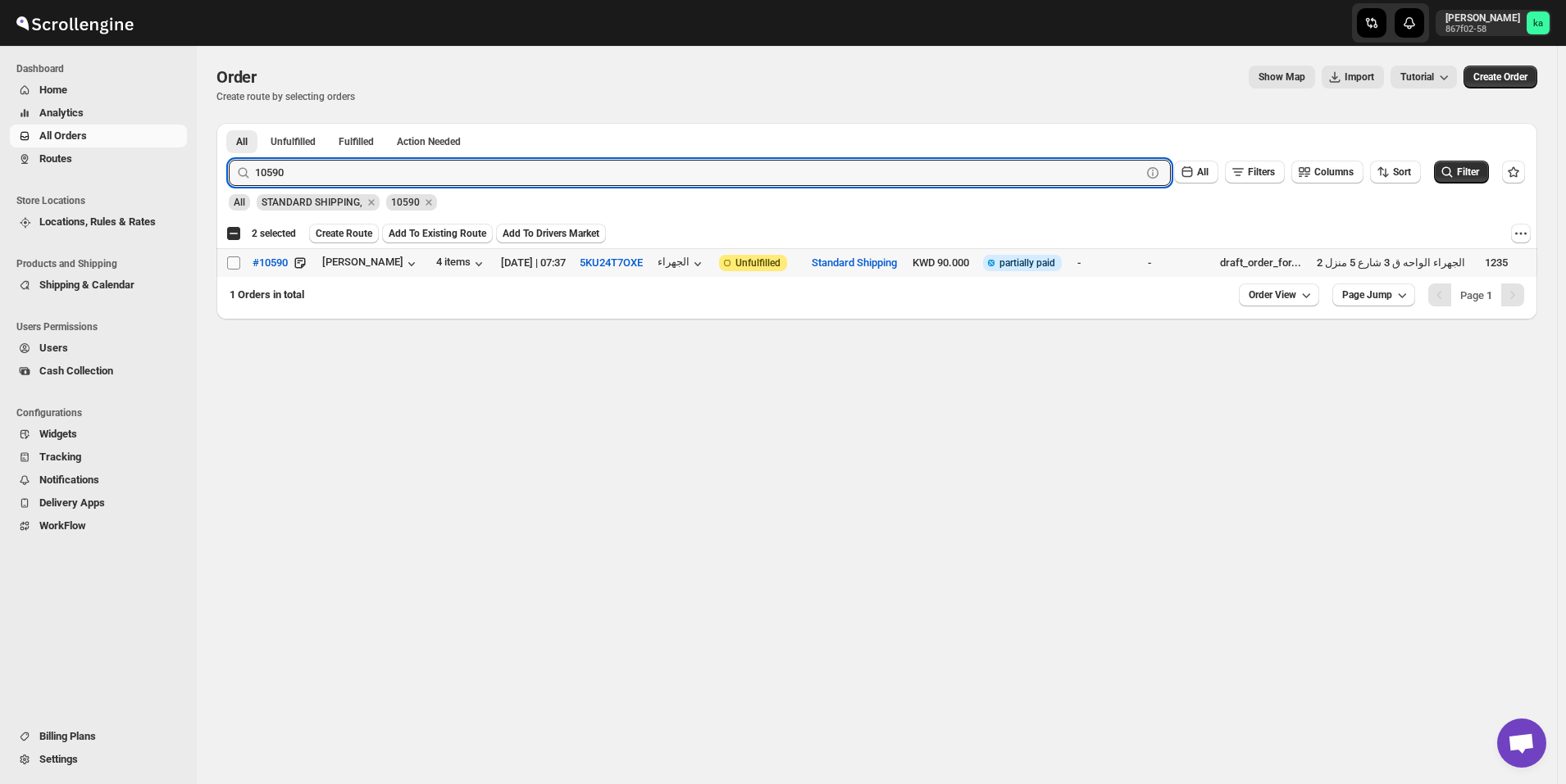
click at [234, 265] on input "Select order" at bounding box center [233, 262] width 13 height 13
checkbox input "true"
click at [425, 177] on input "10590" at bounding box center [683, 173] width 857 height 26
paste input "652"
type input "10652"
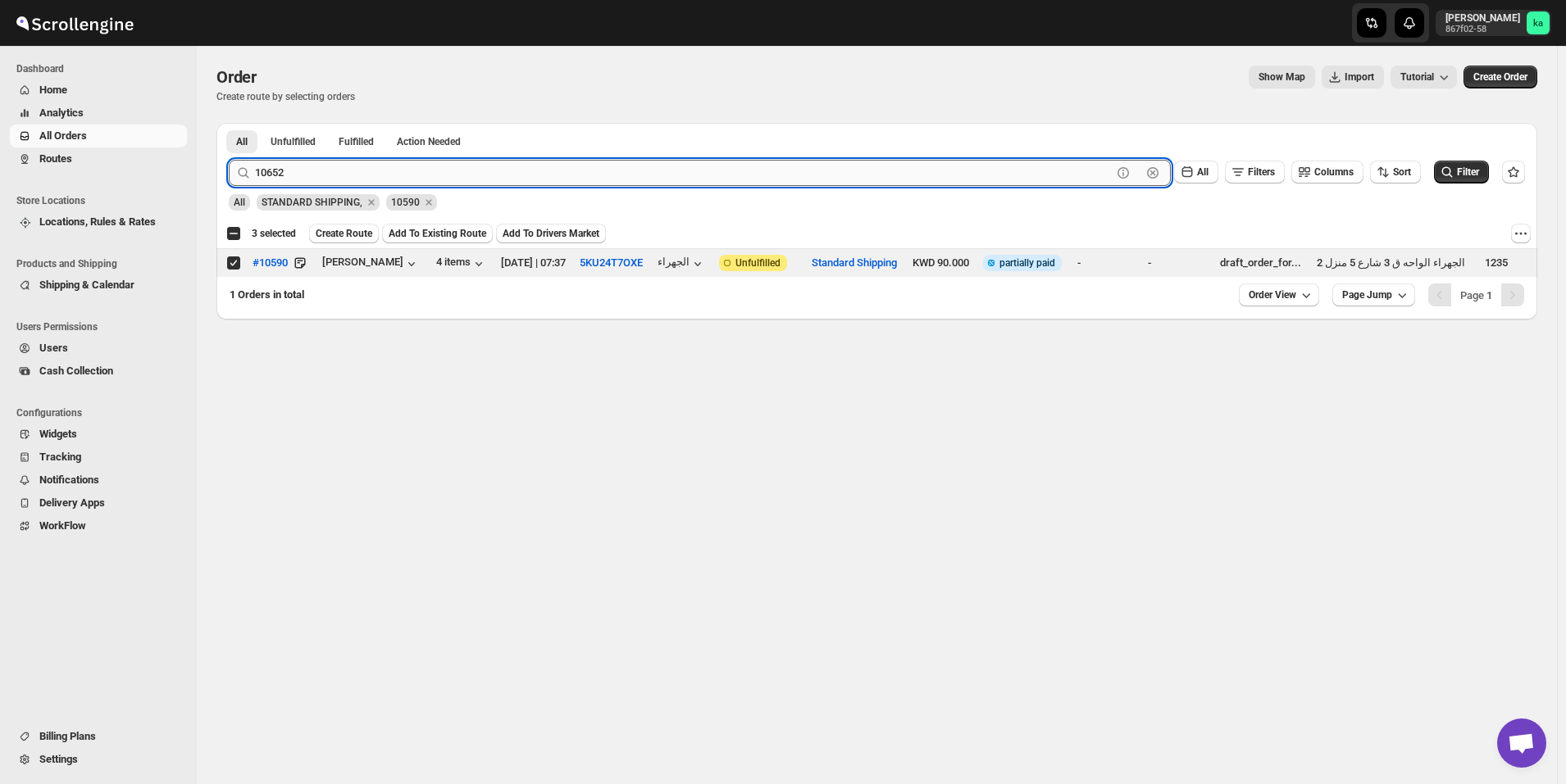
click at [229, 123] on button "Submit" at bounding box center [252, 131] width 47 height 17
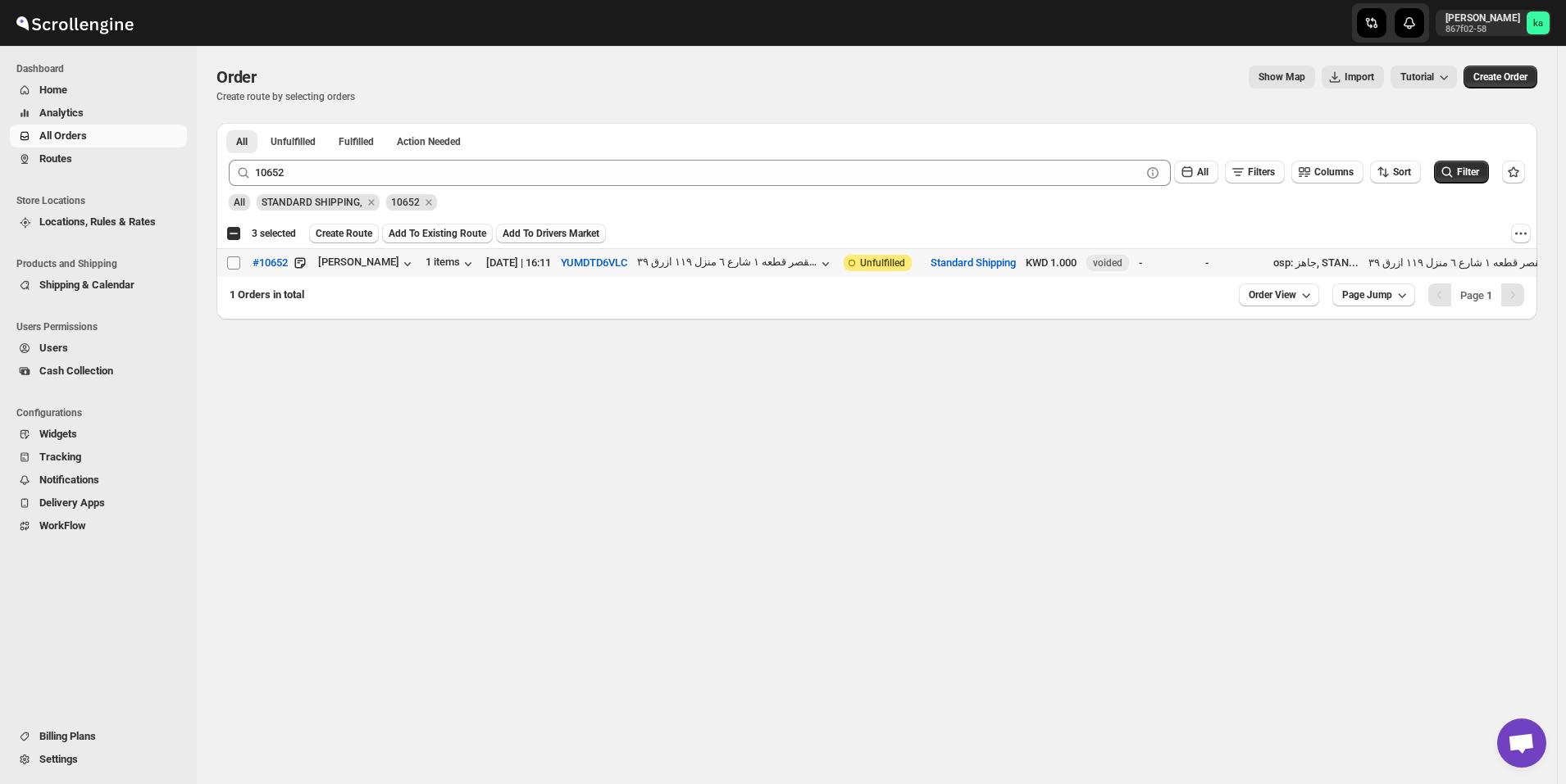
click at [233, 260] on input "Select order" at bounding box center [233, 262] width 13 height 13
checkbox input "true"
click at [494, 186] on div "All STANDARD SHIPPING, 10652" at bounding box center [874, 195] width 1303 height 31
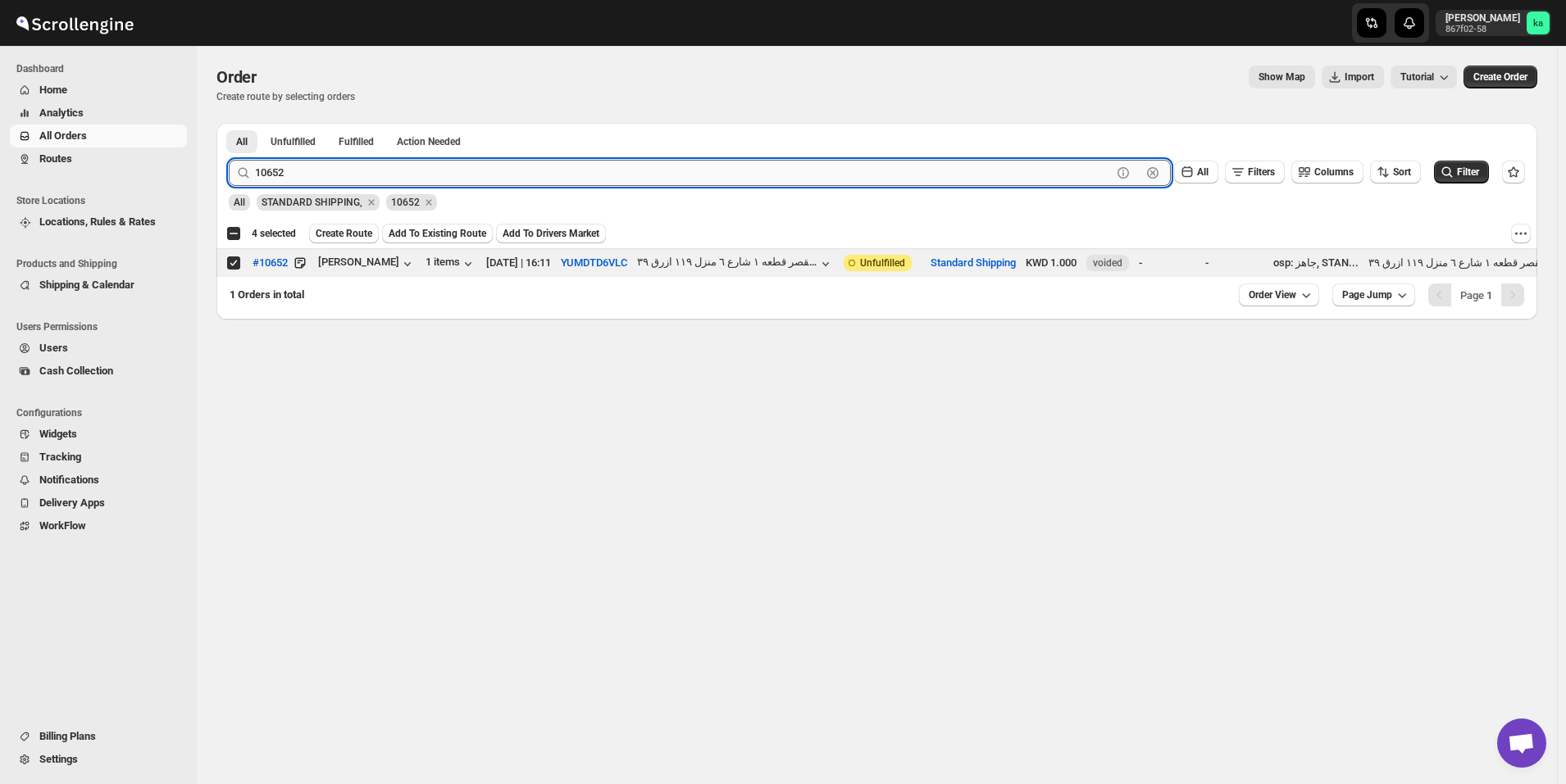
click at [494, 175] on input "10652" at bounding box center [683, 173] width 857 height 26
paste input "23"
type input "10623"
click at [229, 123] on button "Submit" at bounding box center [252, 131] width 47 height 17
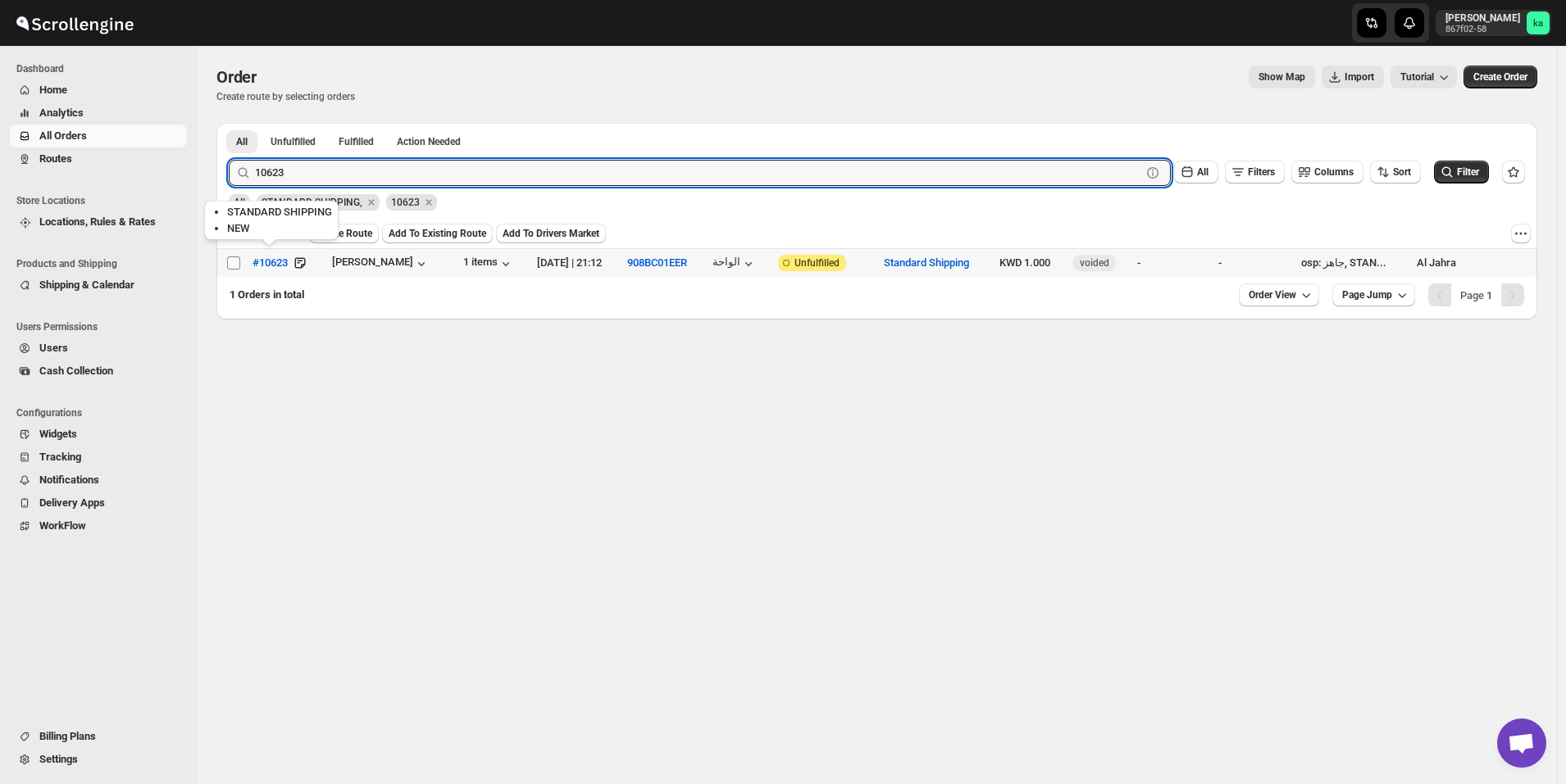
click at [234, 265] on input "Select order" at bounding box center [233, 262] width 13 height 13
checkbox input "true"
click at [419, 175] on input "10623" at bounding box center [683, 173] width 857 height 26
paste input "02"
type input "10602"
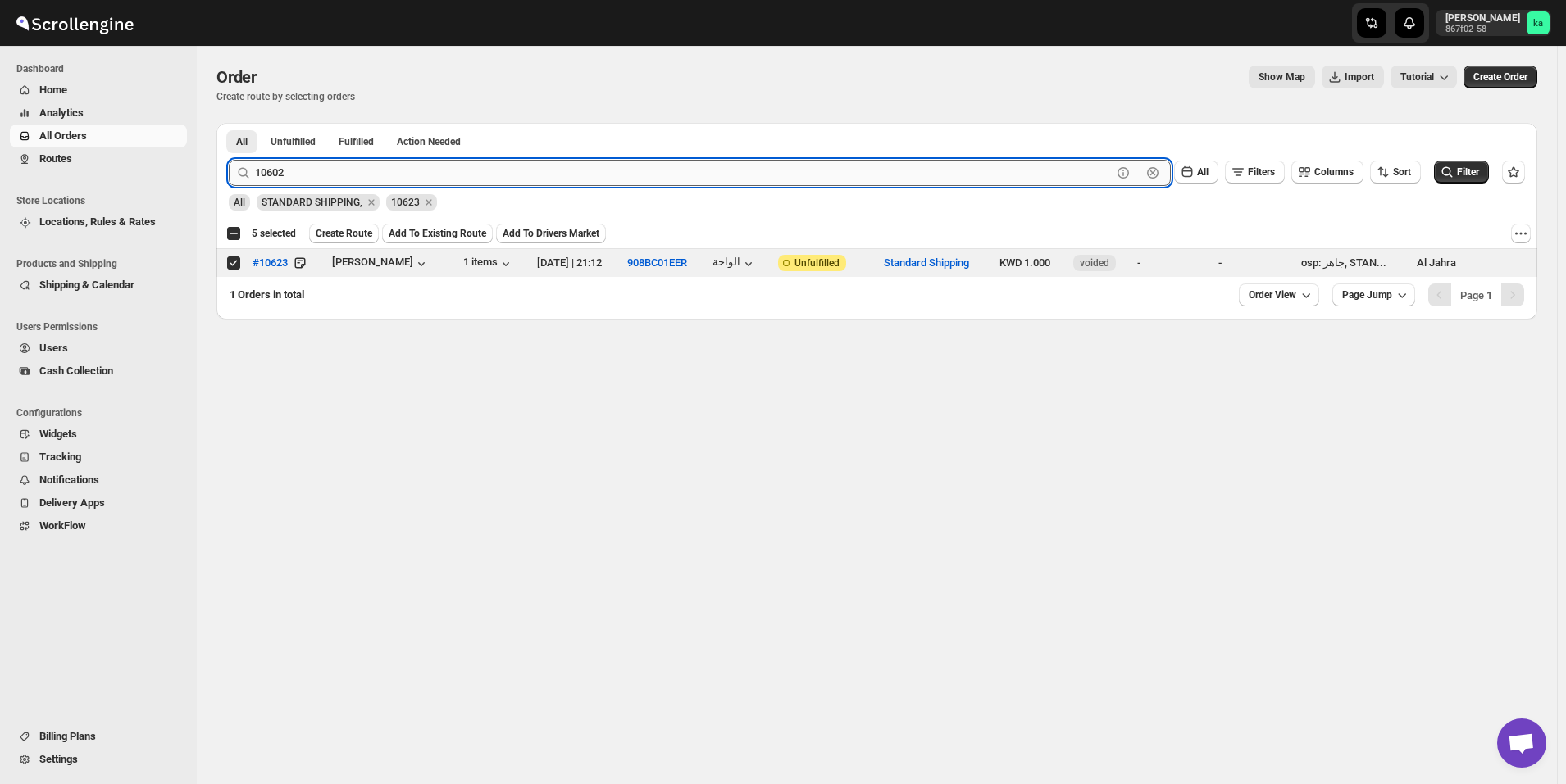
click at [229, 123] on button "Submit" at bounding box center [252, 131] width 47 height 17
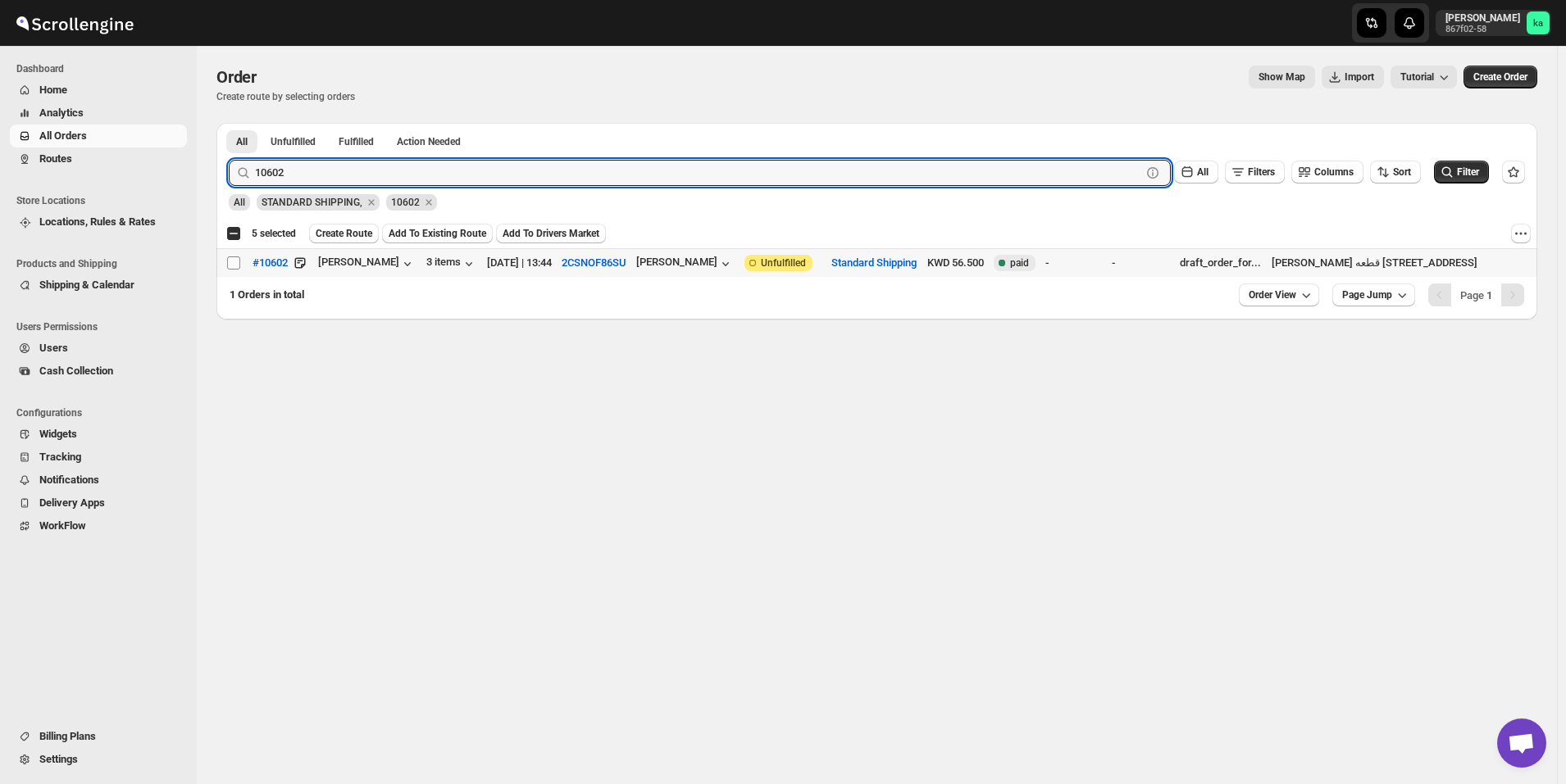
click at [236, 260] on input "Select order" at bounding box center [233, 262] width 13 height 13
checkbox input "true"
click at [432, 175] on input "10602" at bounding box center [683, 173] width 857 height 26
paste input "346"
type input "10346"
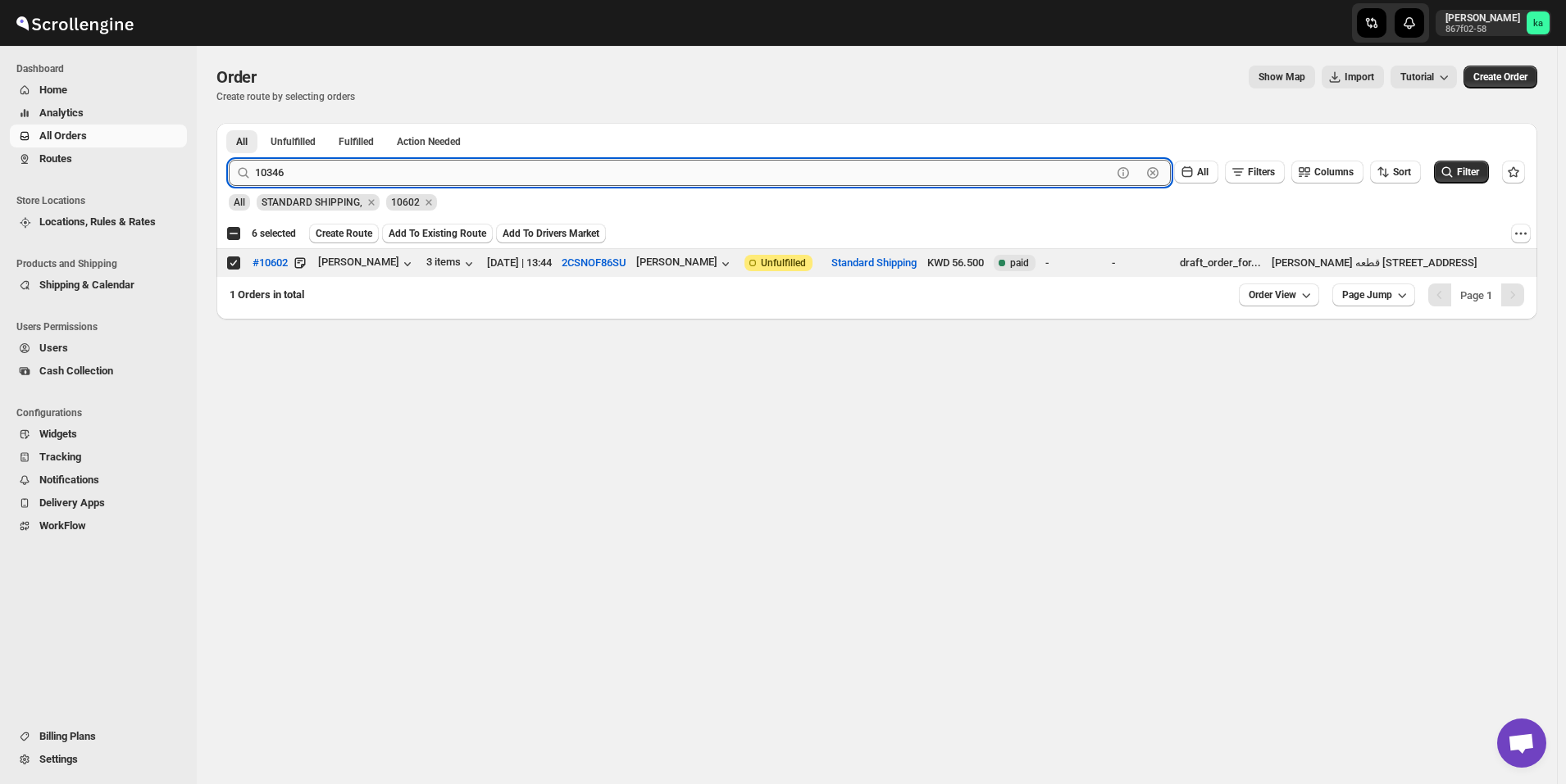
click at [229, 123] on button "Submit" at bounding box center [252, 131] width 47 height 17
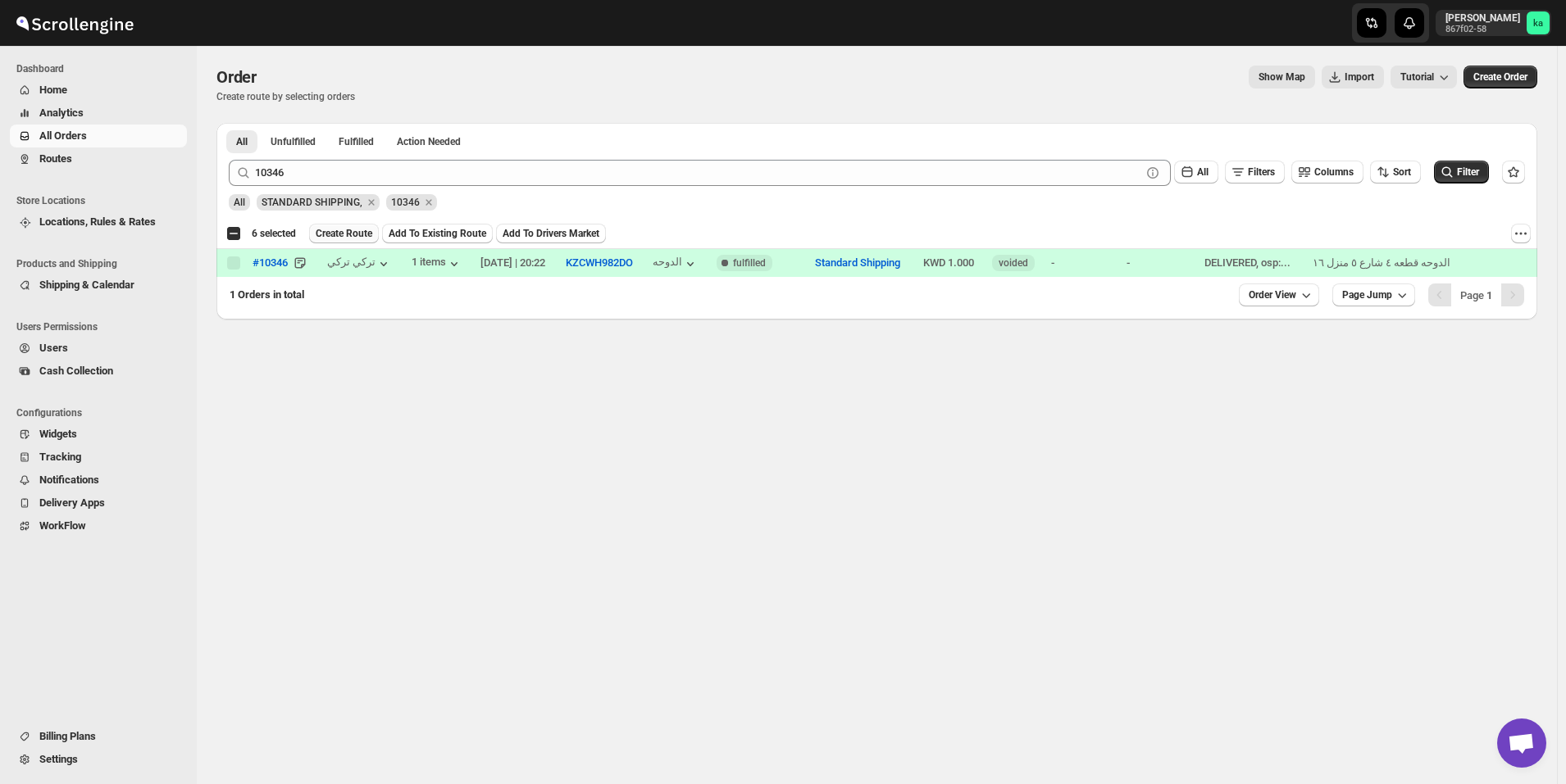
click at [339, 226] on button "Create Route" at bounding box center [344, 233] width 70 height 20
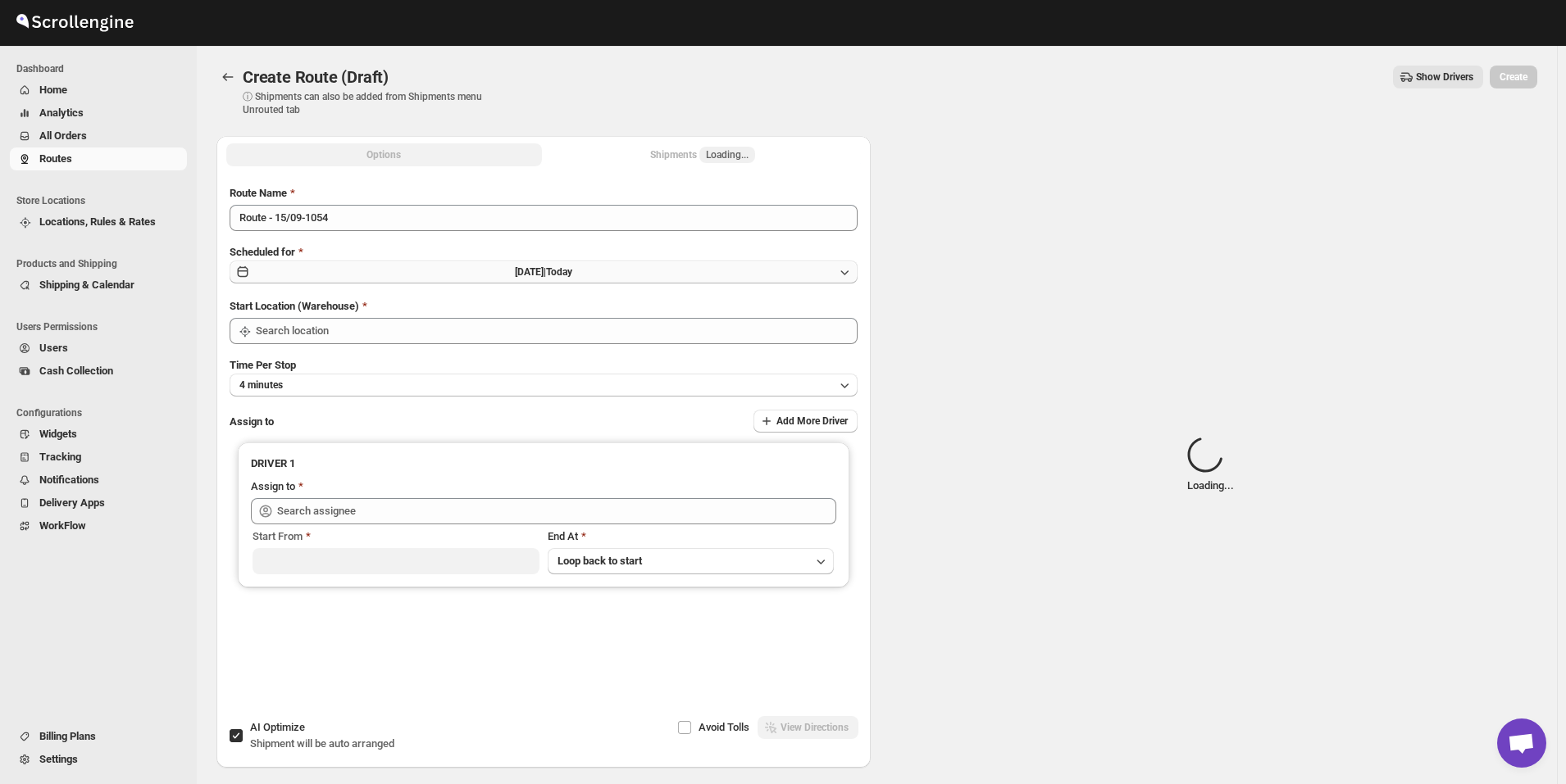
type input "[GEOGRAPHIC_DATA]"
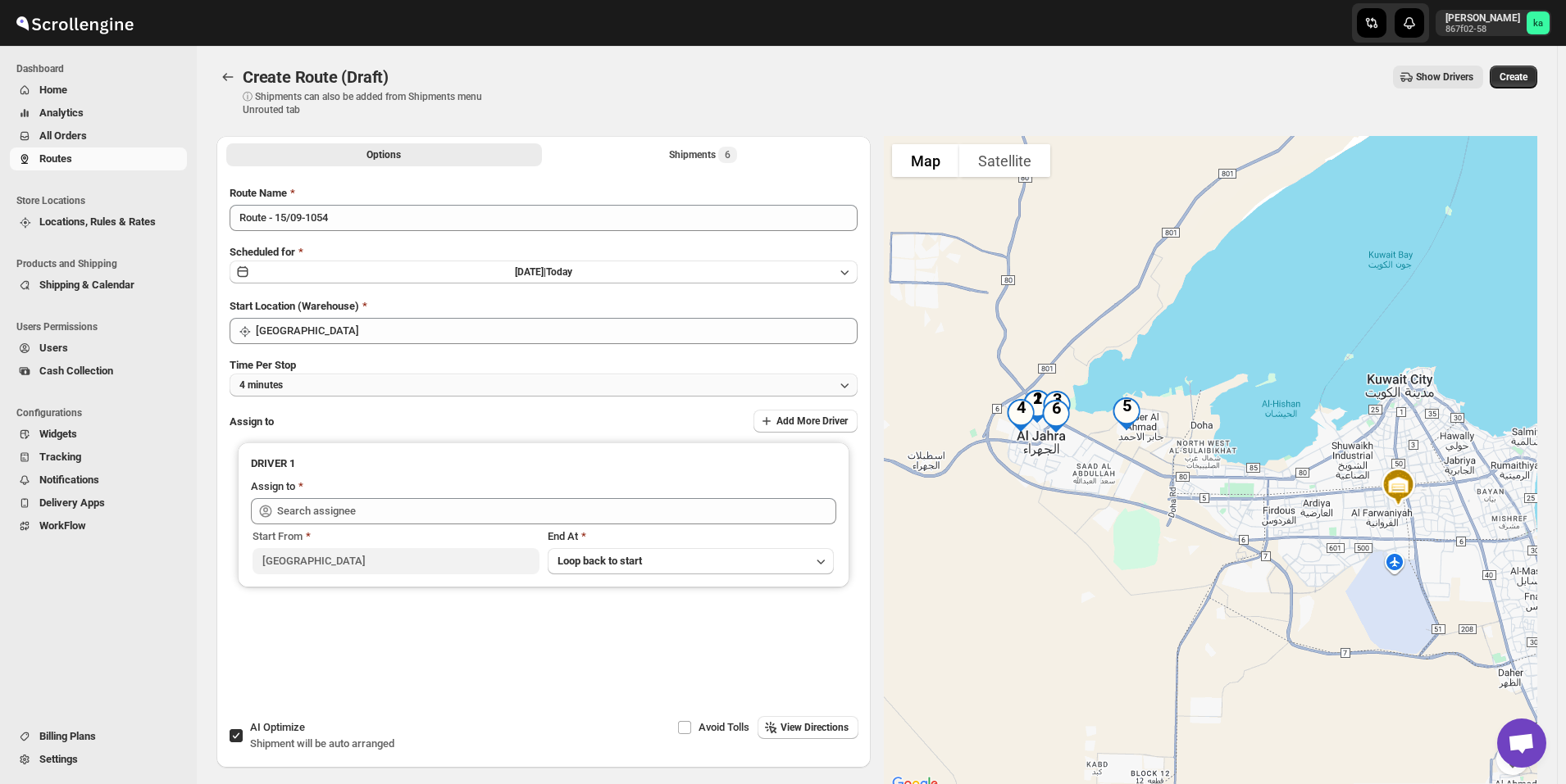
click at [432, 390] on button "4 minutes" at bounding box center [543, 385] width 628 height 23
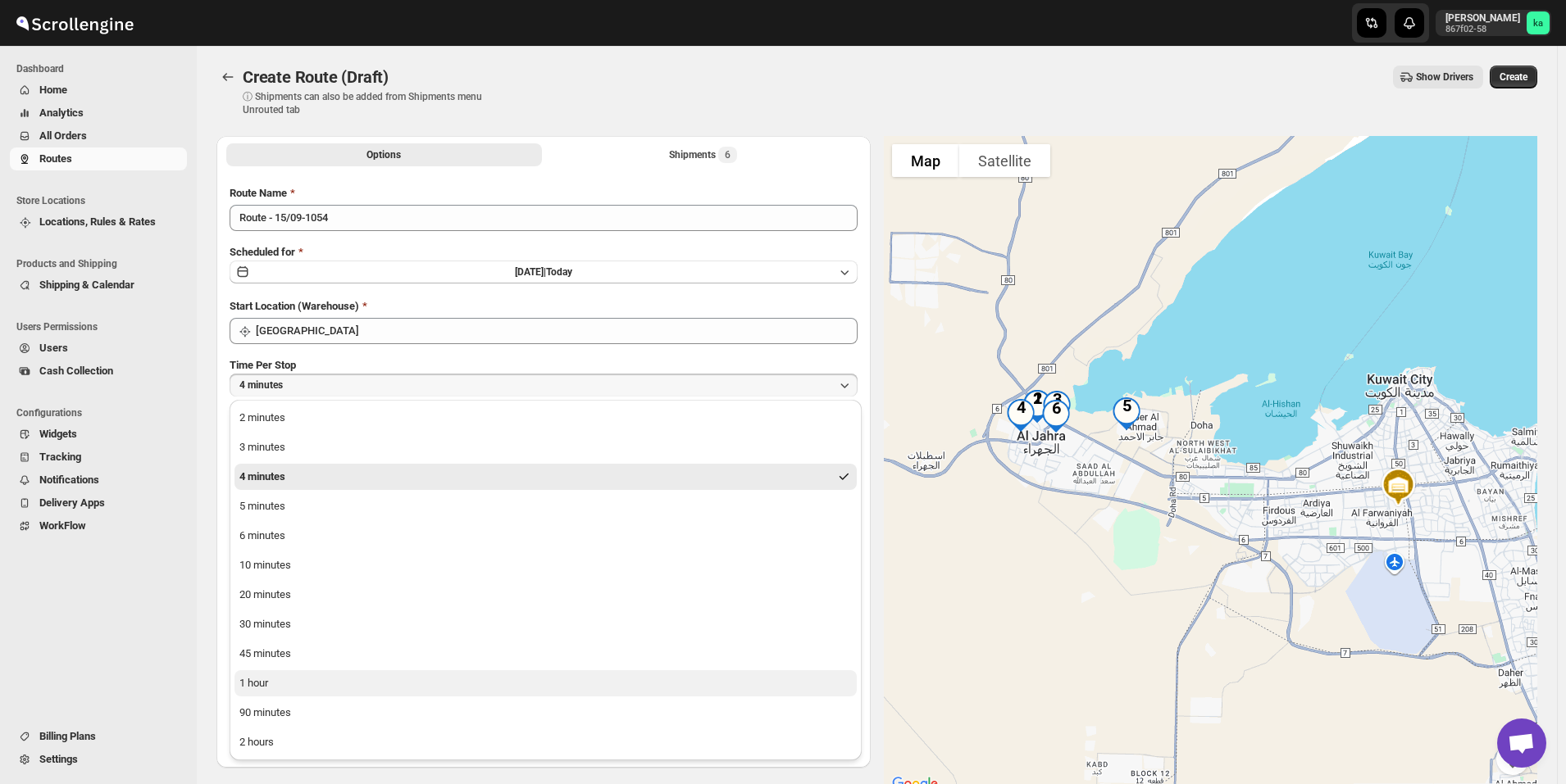
click at [354, 690] on button "1 hour" at bounding box center [545, 683] width 622 height 26
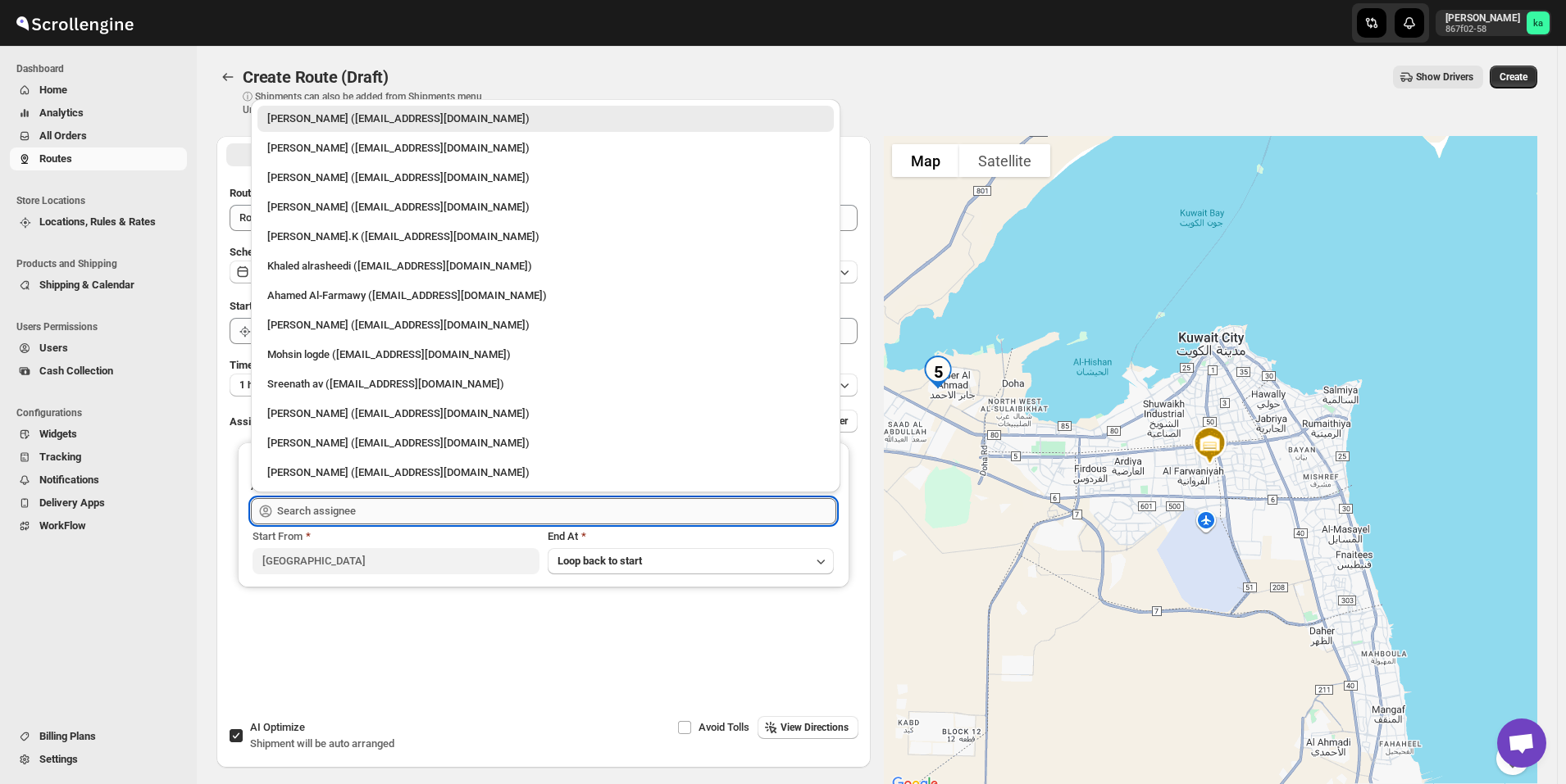
click at [341, 515] on input "text" at bounding box center [556, 511] width 559 height 26
click at [330, 169] on div "Mohameed Ismayil (ismayil22110@gmail.com)" at bounding box center [546, 177] width 557 height 16
type input "Mohameed Ismayil (ismayil22110@gmail.com)"
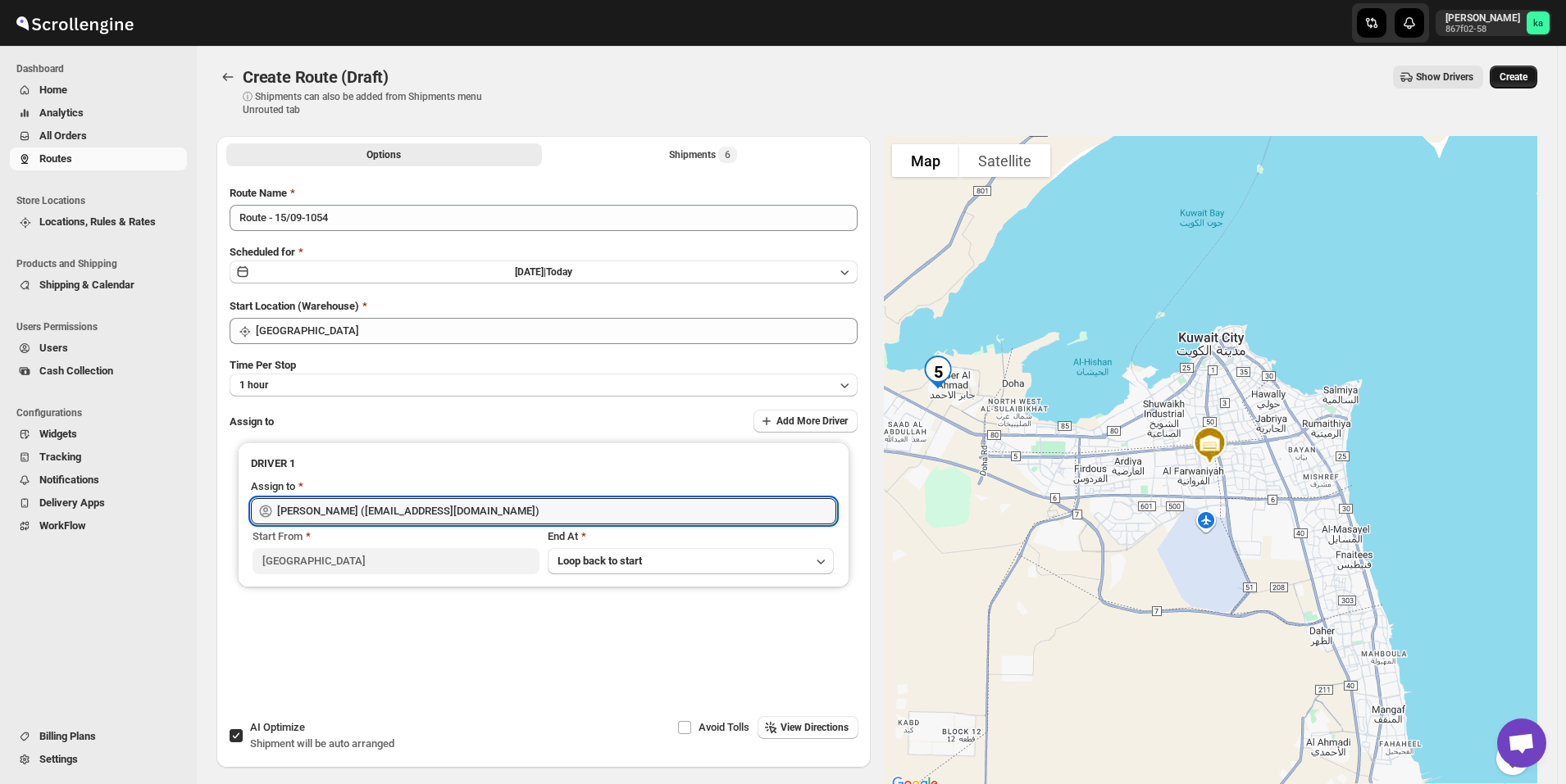
click at [1523, 71] on button "Create" at bounding box center [1513, 77] width 48 height 23
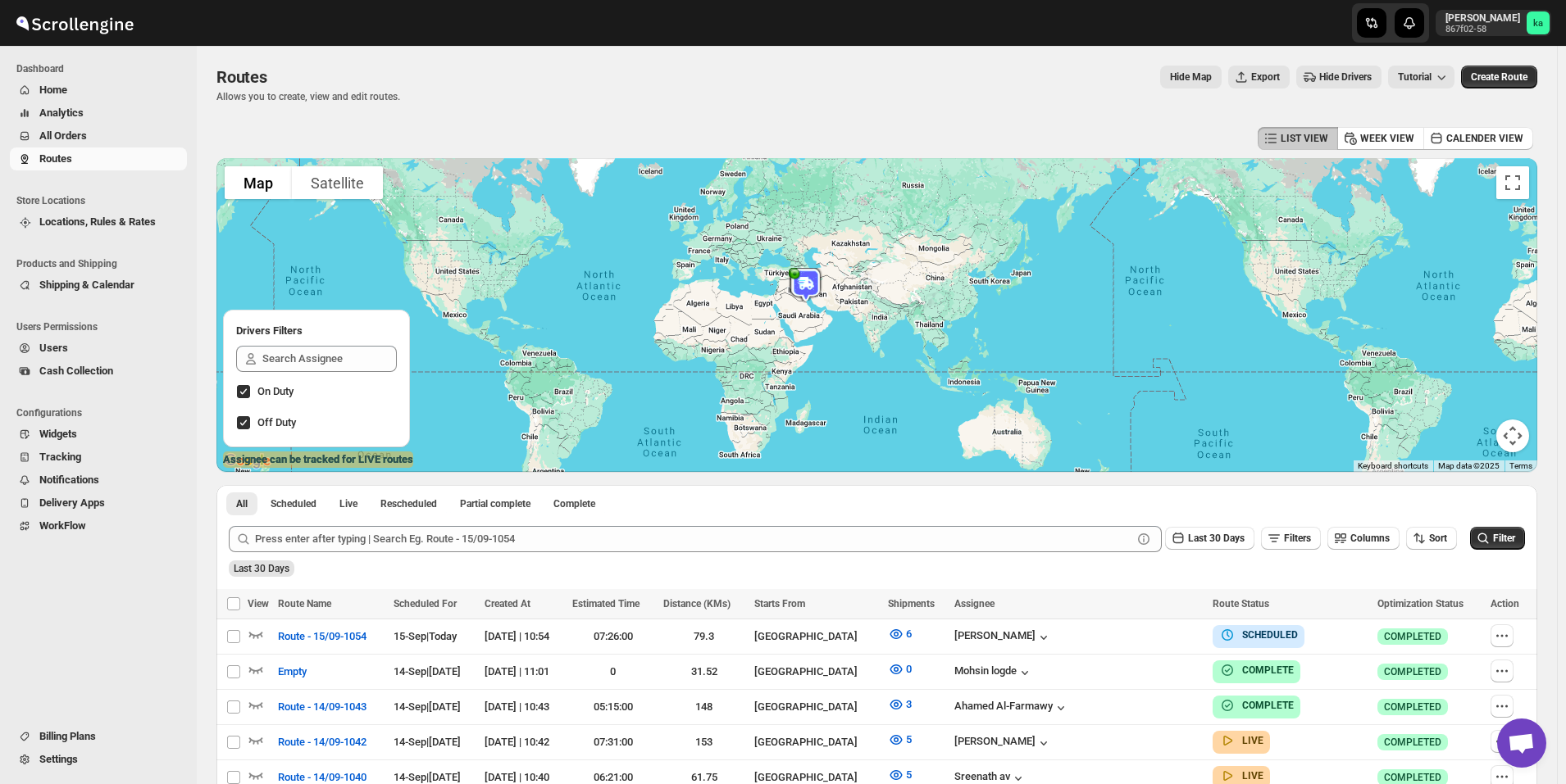
click at [95, 137] on span "All Orders" at bounding box center [111, 135] width 144 height 16
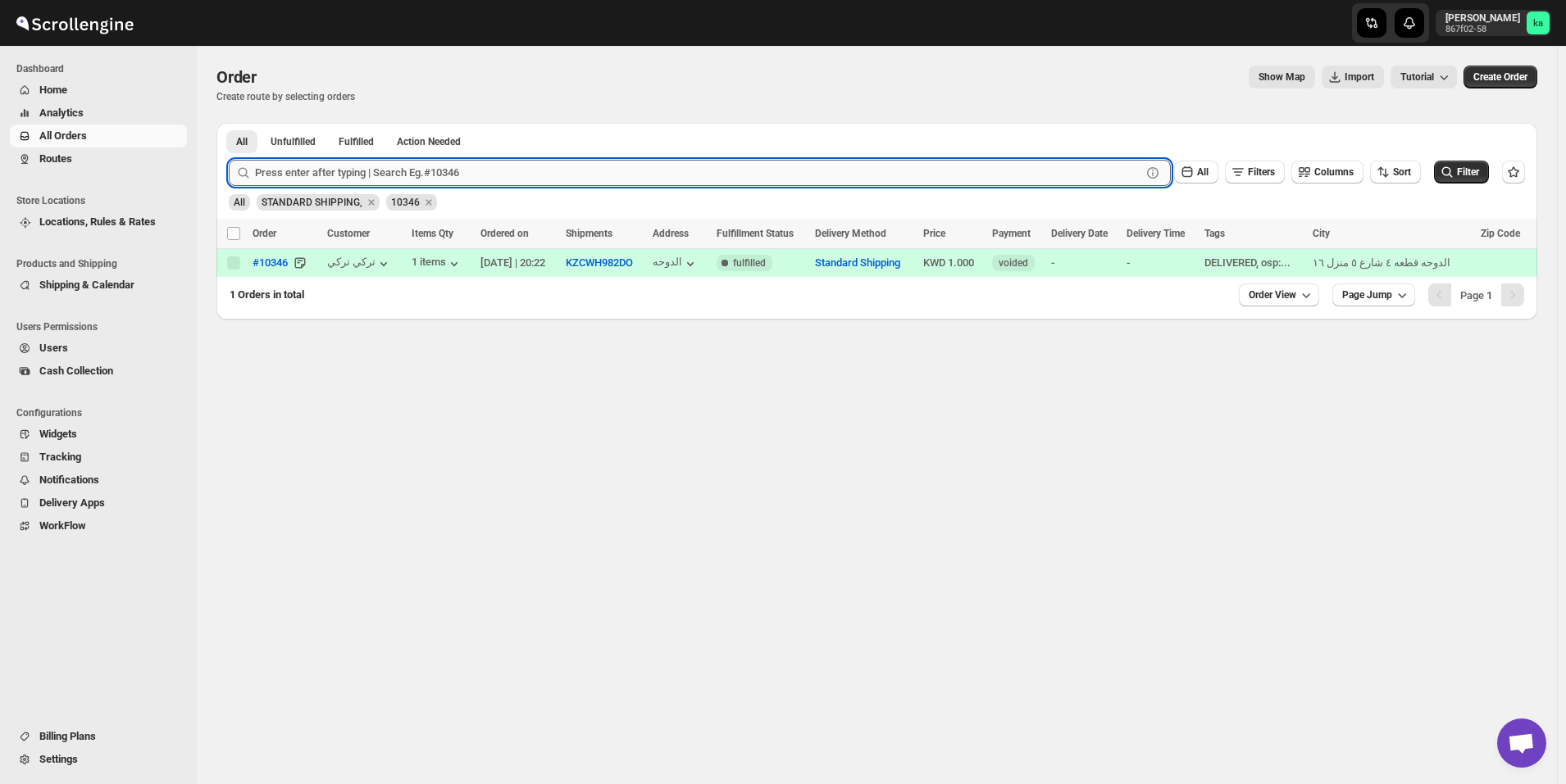
click at [463, 178] on input "text" at bounding box center [697, 173] width 886 height 26
paste input "10612"
type input "10612"
click at [229, 123] on button "Submit" at bounding box center [252, 131] width 47 height 17
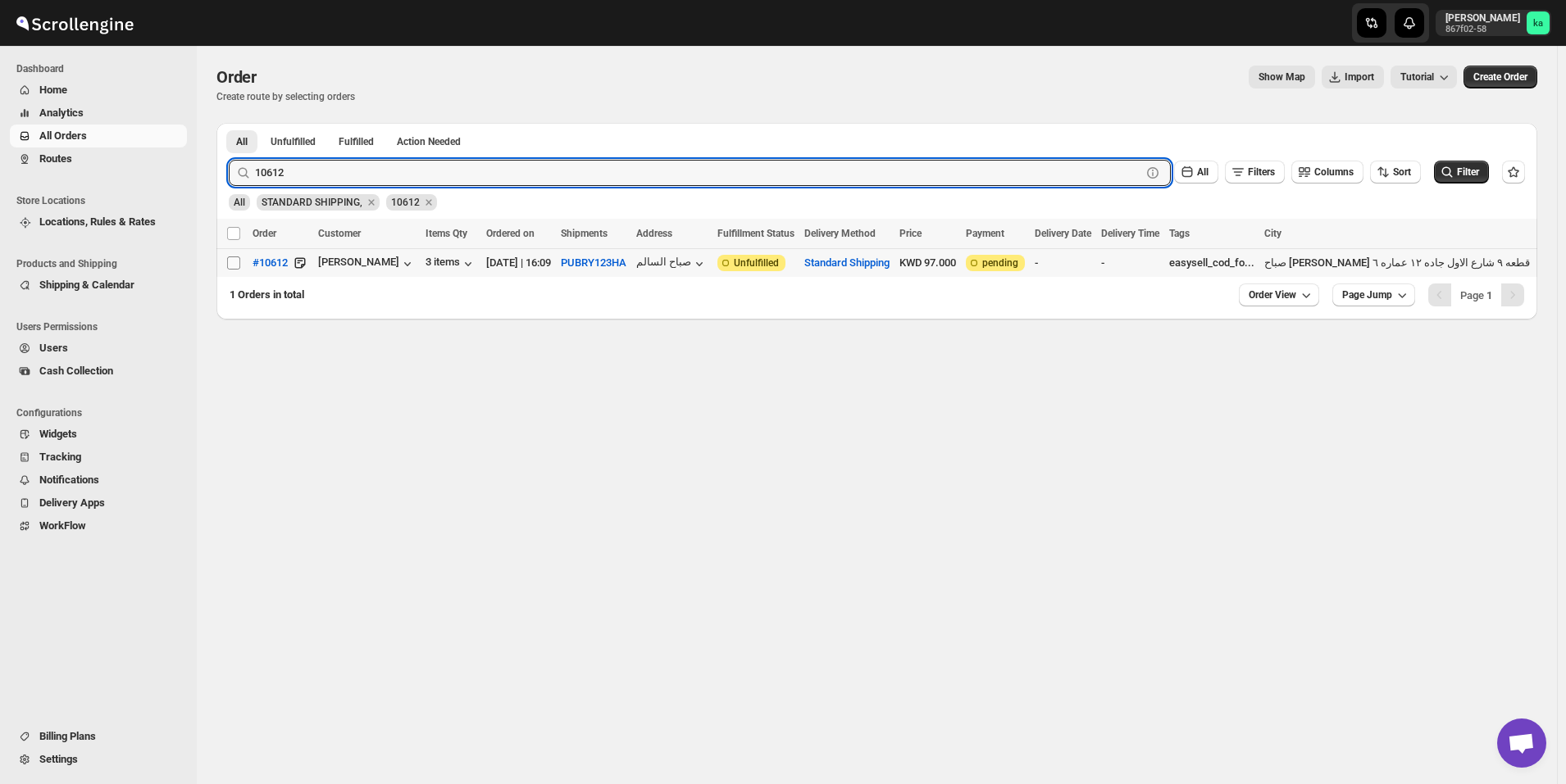
click at [233, 265] on input "Select order" at bounding box center [233, 262] width 13 height 13
checkbox input "true"
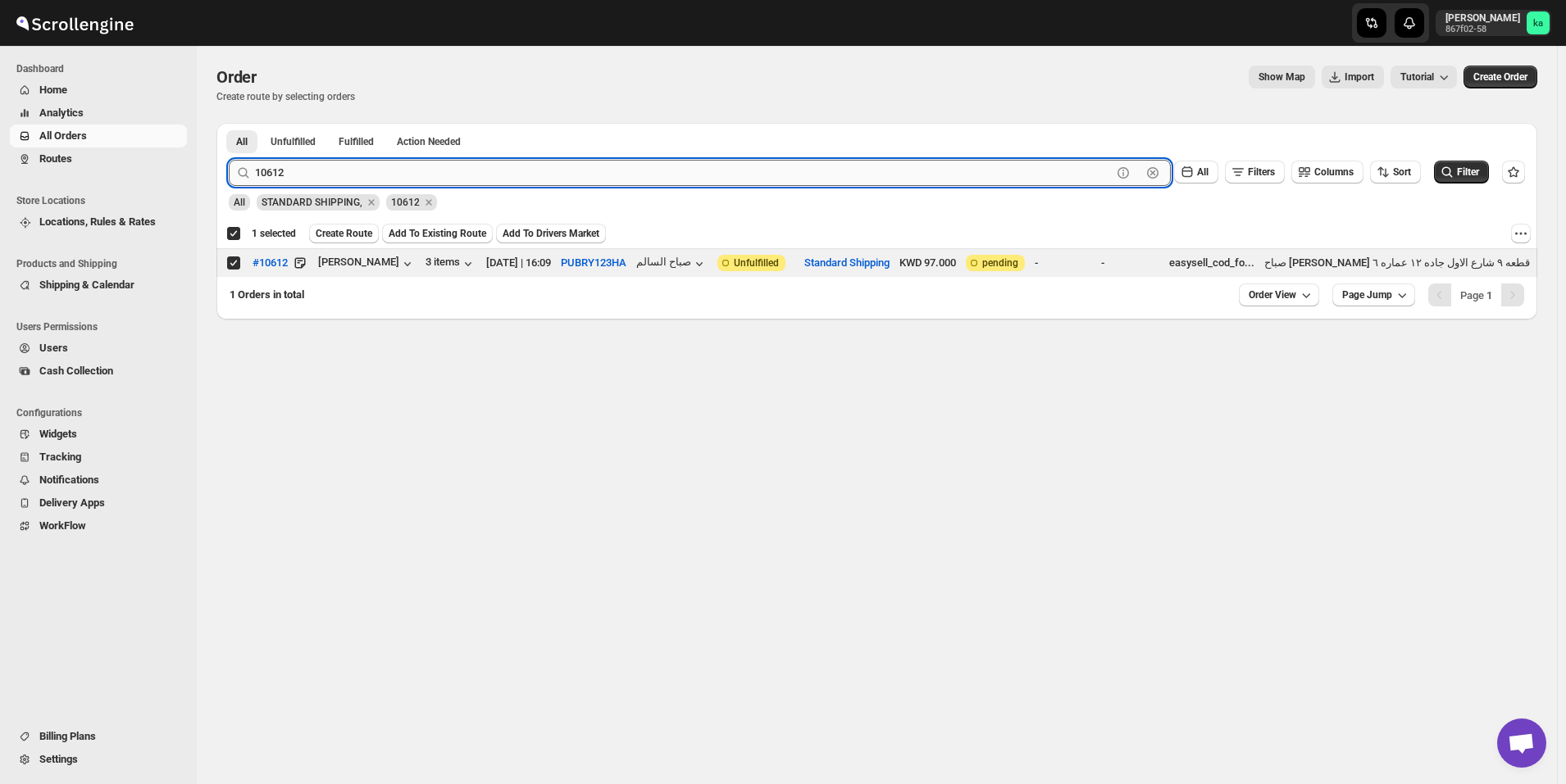
click at [397, 163] on input "10612" at bounding box center [683, 173] width 857 height 26
paste input "534"
type input "10534"
click at [229, 123] on button "Submit" at bounding box center [252, 131] width 47 height 17
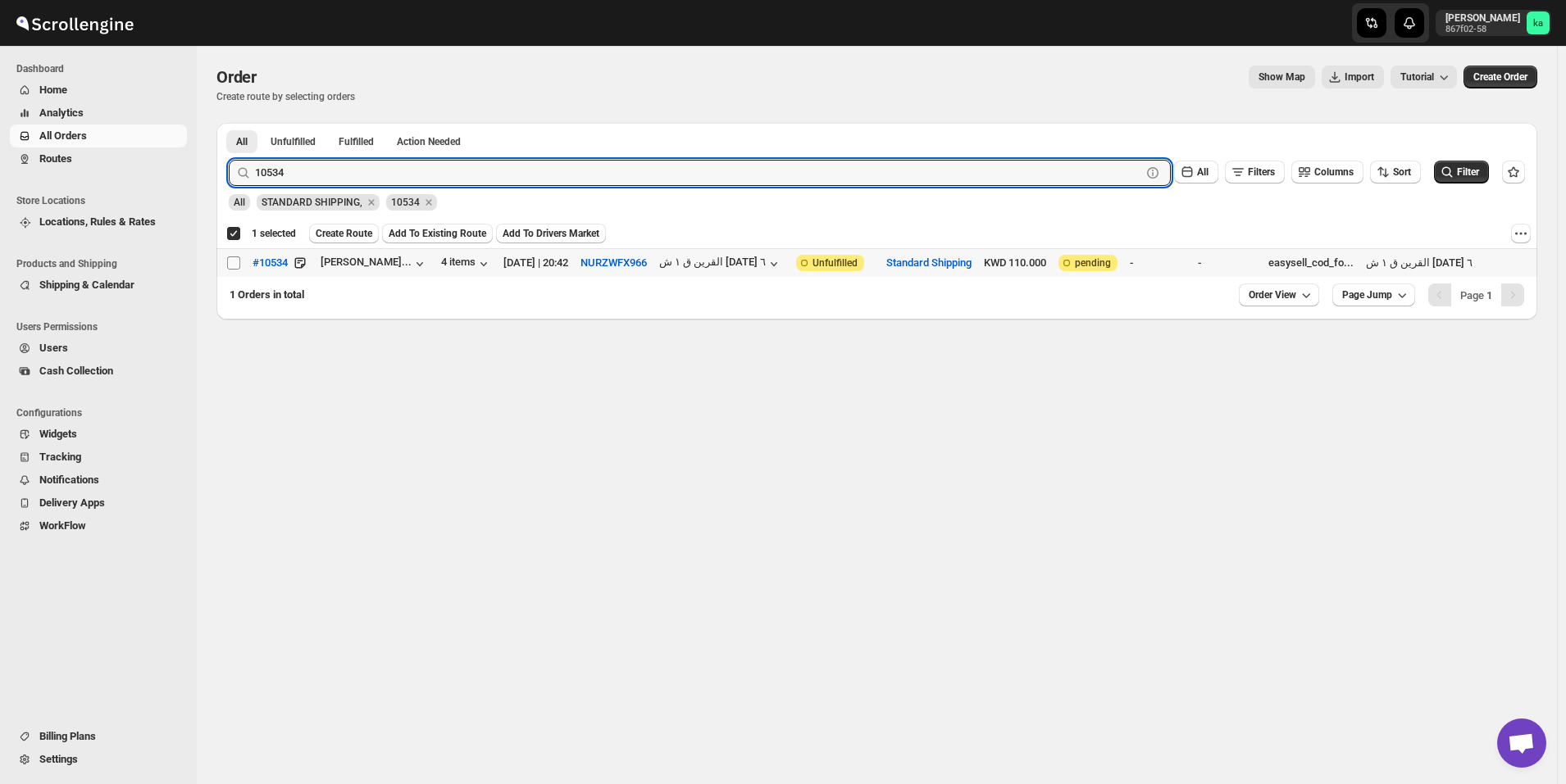
click at [227, 266] on span at bounding box center [233, 262] width 14 height 14
click at [227, 266] on input "Select order" at bounding box center [233, 262] width 13 height 13
checkbox input "false"
checkbox input "true"
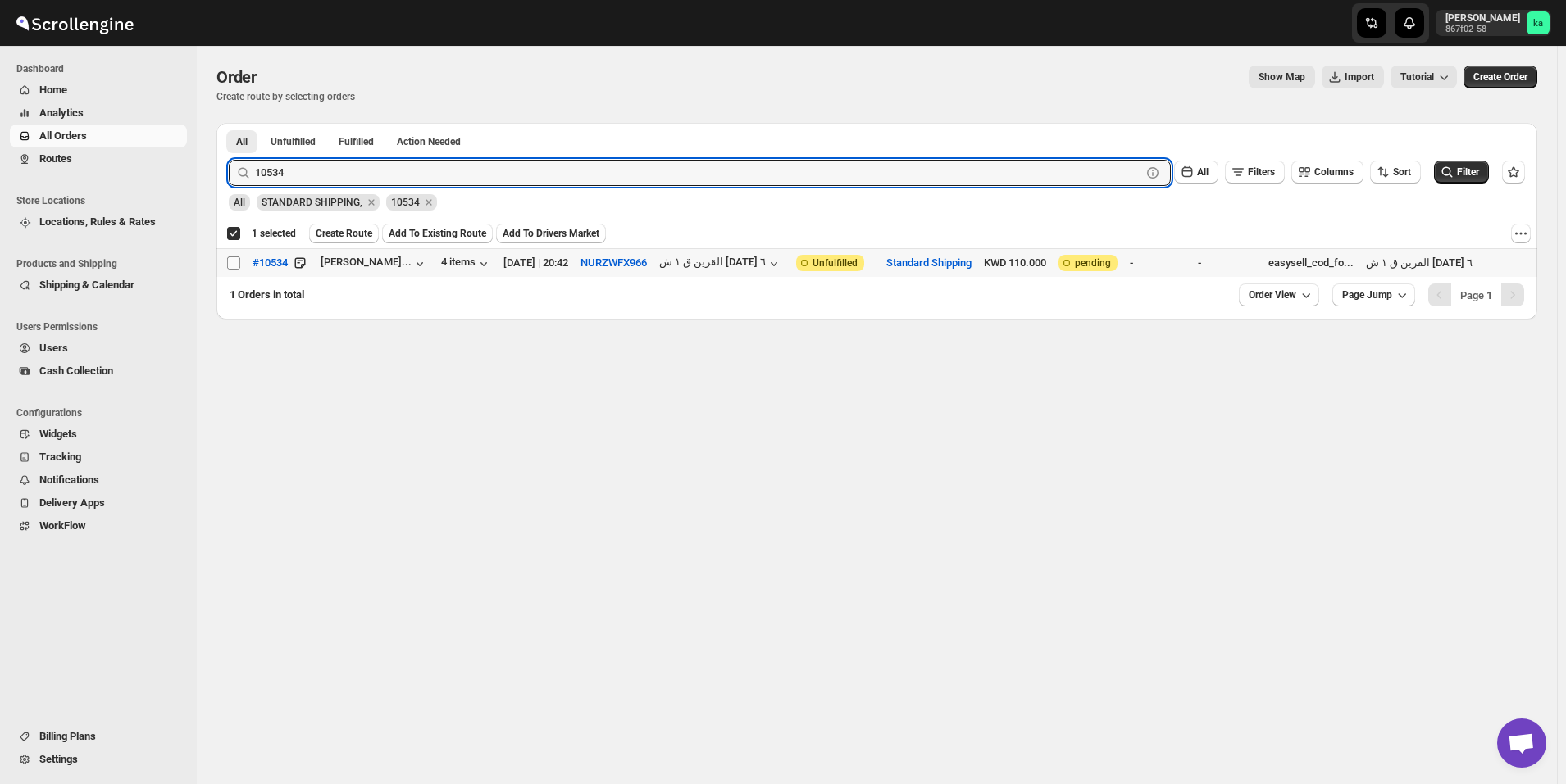
checkbox input "true"
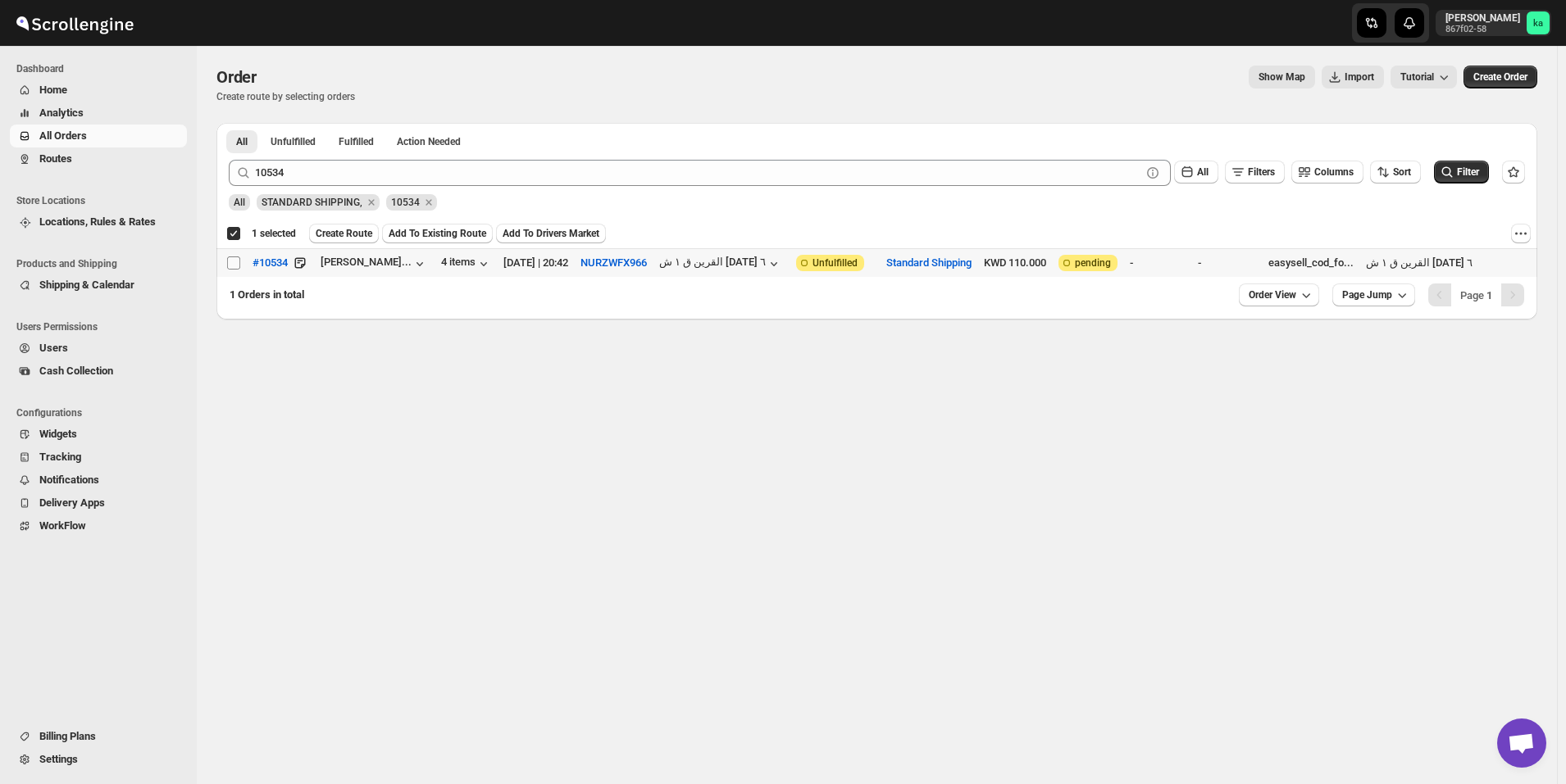
click at [231, 263] on input "Select order" at bounding box center [233, 262] width 13 height 13
checkbox input "true"
checkbox input "false"
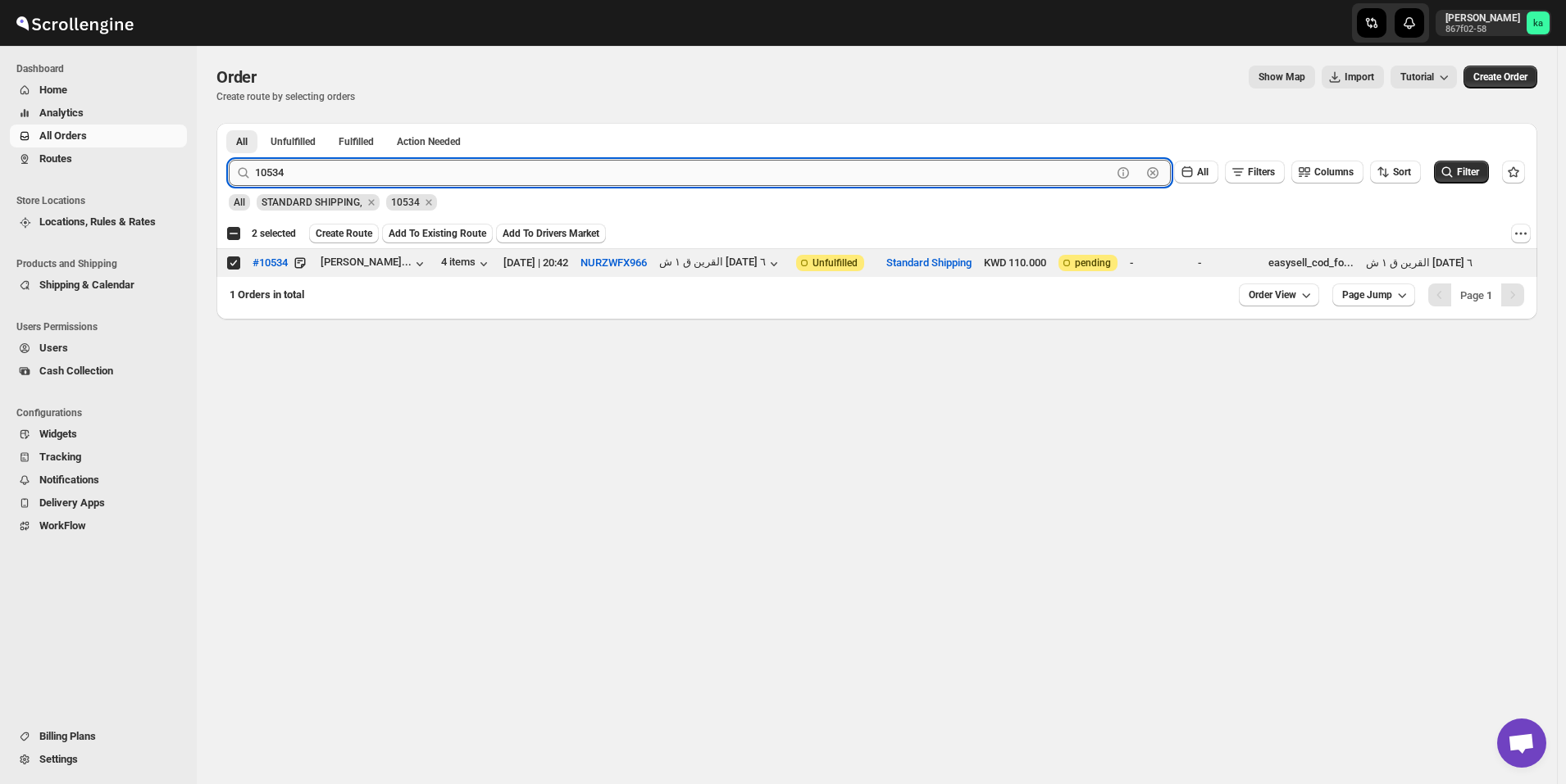
click at [452, 169] on input "10534" at bounding box center [683, 173] width 857 height 26
paste input "606"
type input "10606"
click at [229, 123] on button "Submit" at bounding box center [252, 131] width 47 height 17
click at [237, 266] on input "Select order" at bounding box center [233, 262] width 13 height 13
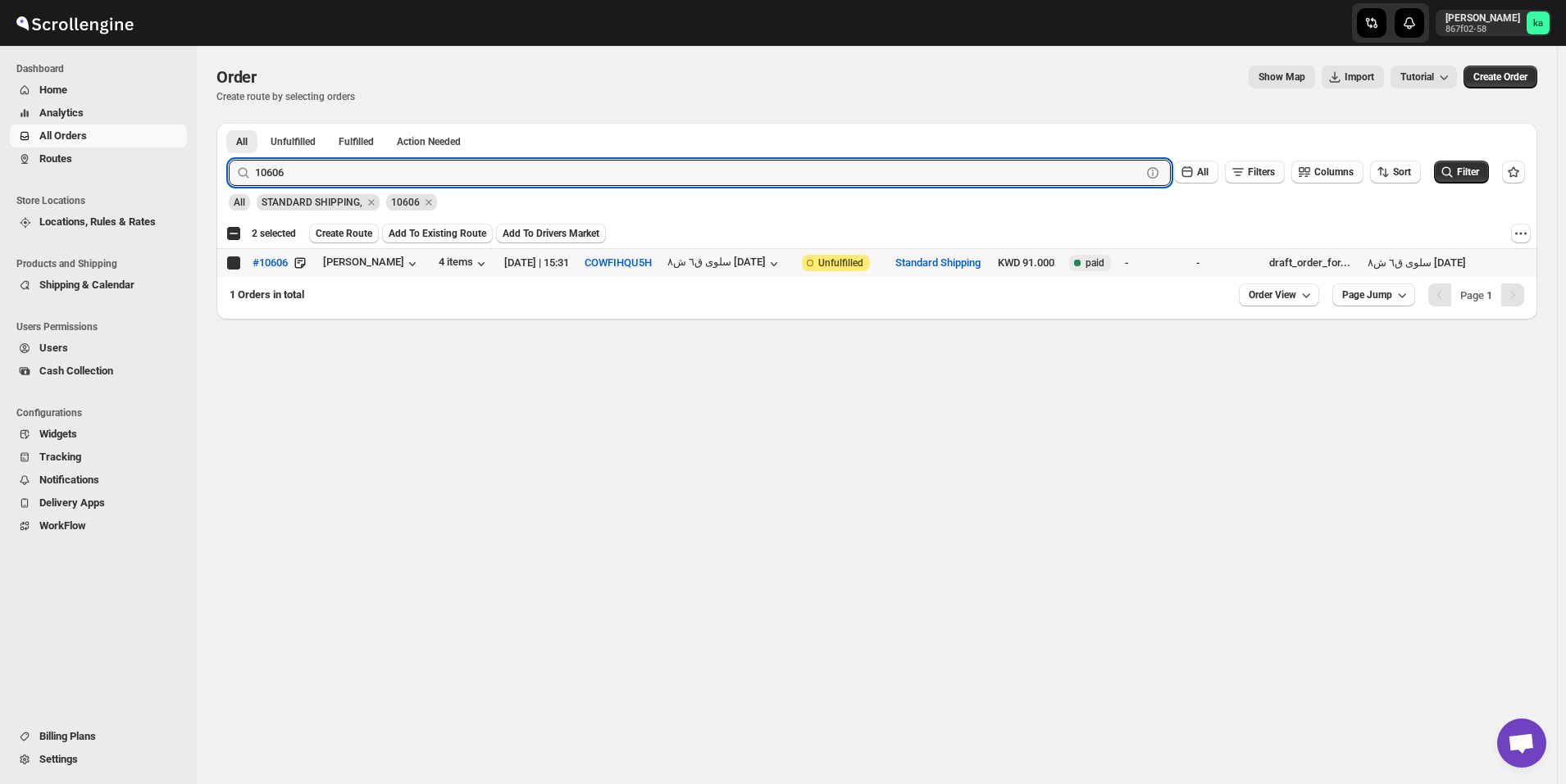
checkbox input "true"
click at [438, 173] on input "10606" at bounding box center [683, 173] width 857 height 26
paste input "595"
type input "10595"
click at [229, 123] on button "Submit" at bounding box center [252, 131] width 47 height 17
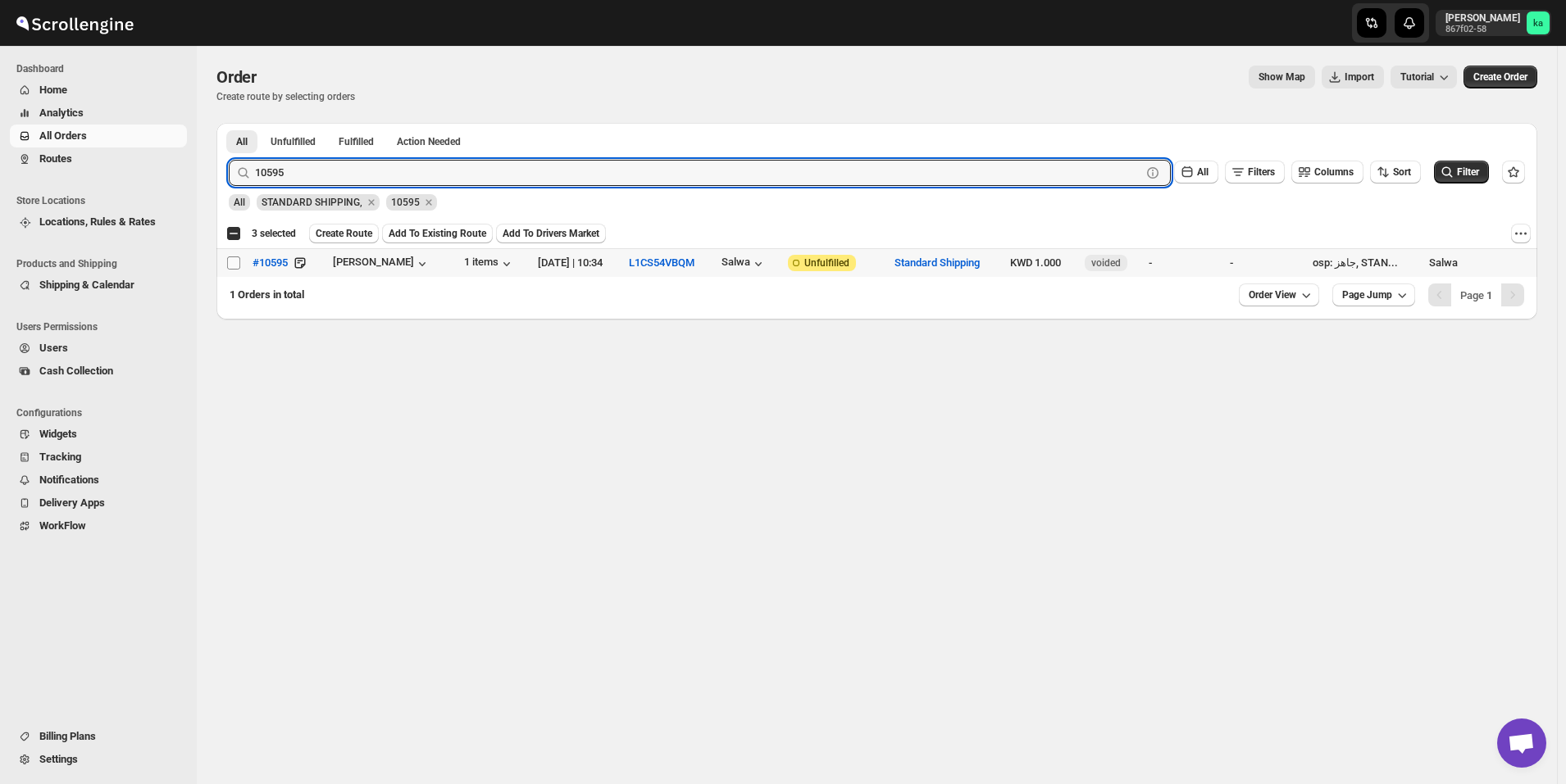
click at [232, 265] on input "Select order" at bounding box center [233, 262] width 13 height 13
checkbox input "true"
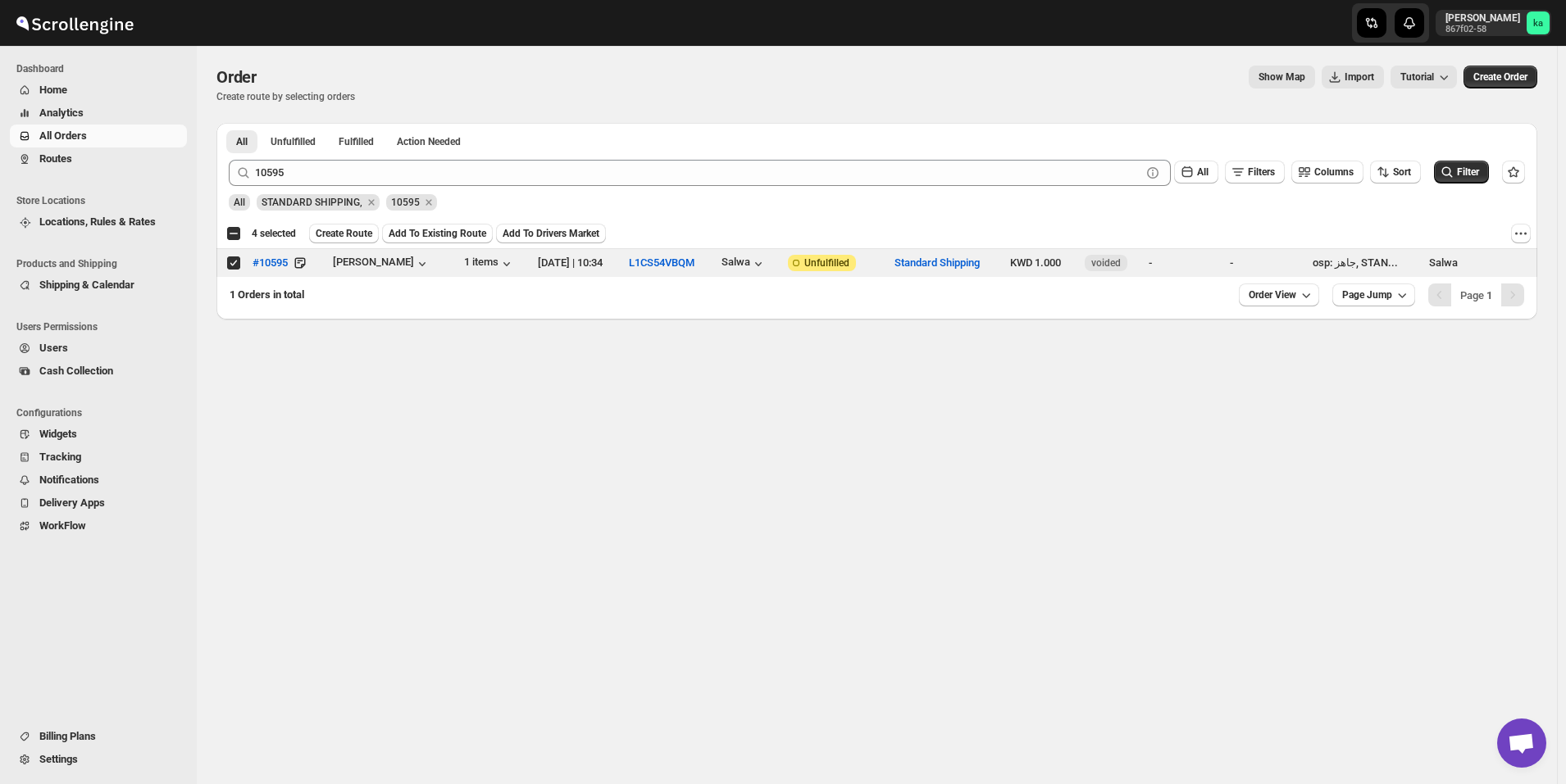
click at [456, 157] on div "10595 Clear All Filters Columns Sort Filter" at bounding box center [869, 166] width 1309 height 39
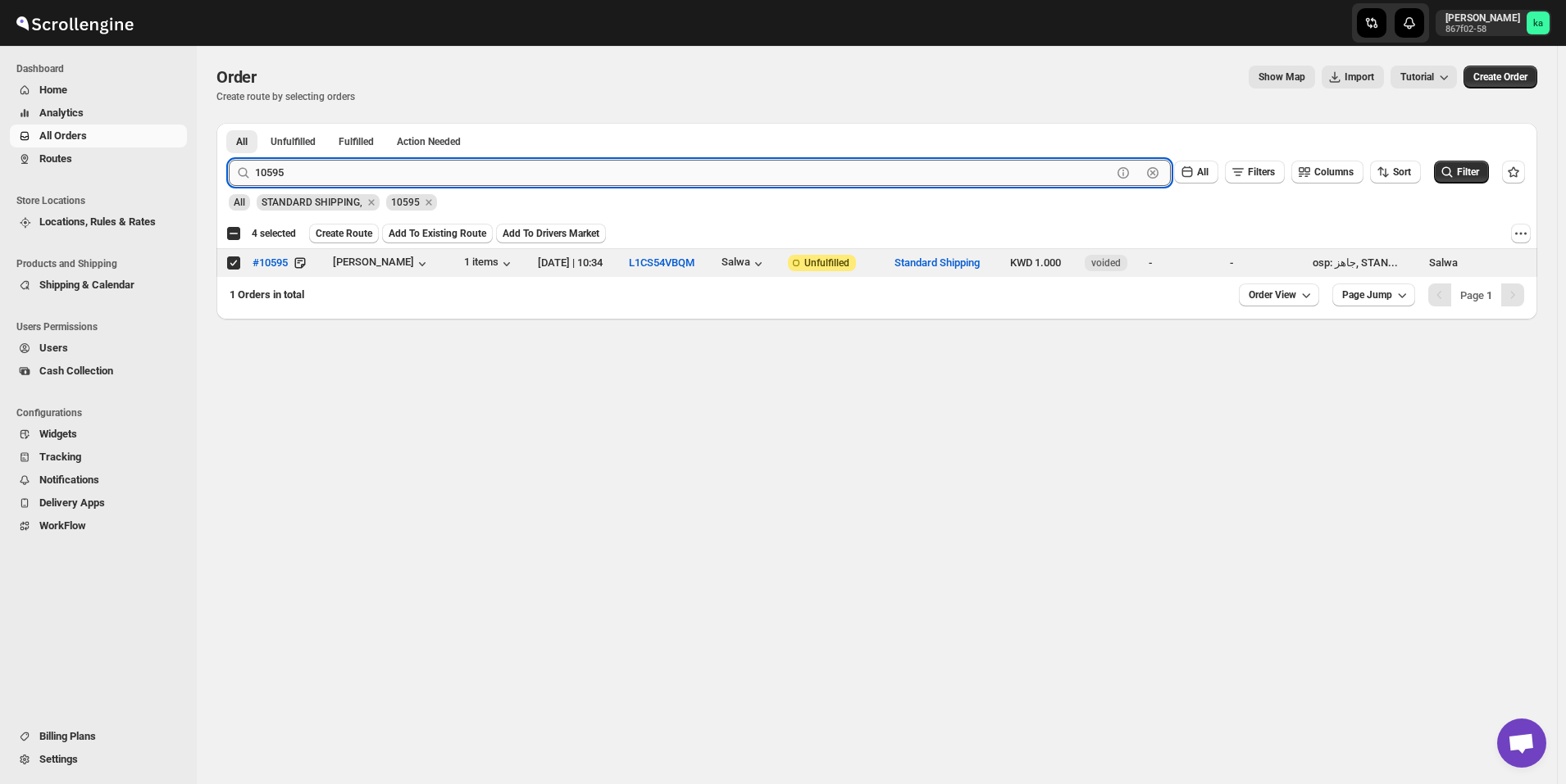
click at [455, 169] on input "10595" at bounding box center [683, 173] width 857 height 26
paste input "304"
click at [229, 123] on button "Submit" at bounding box center [252, 131] width 47 height 17
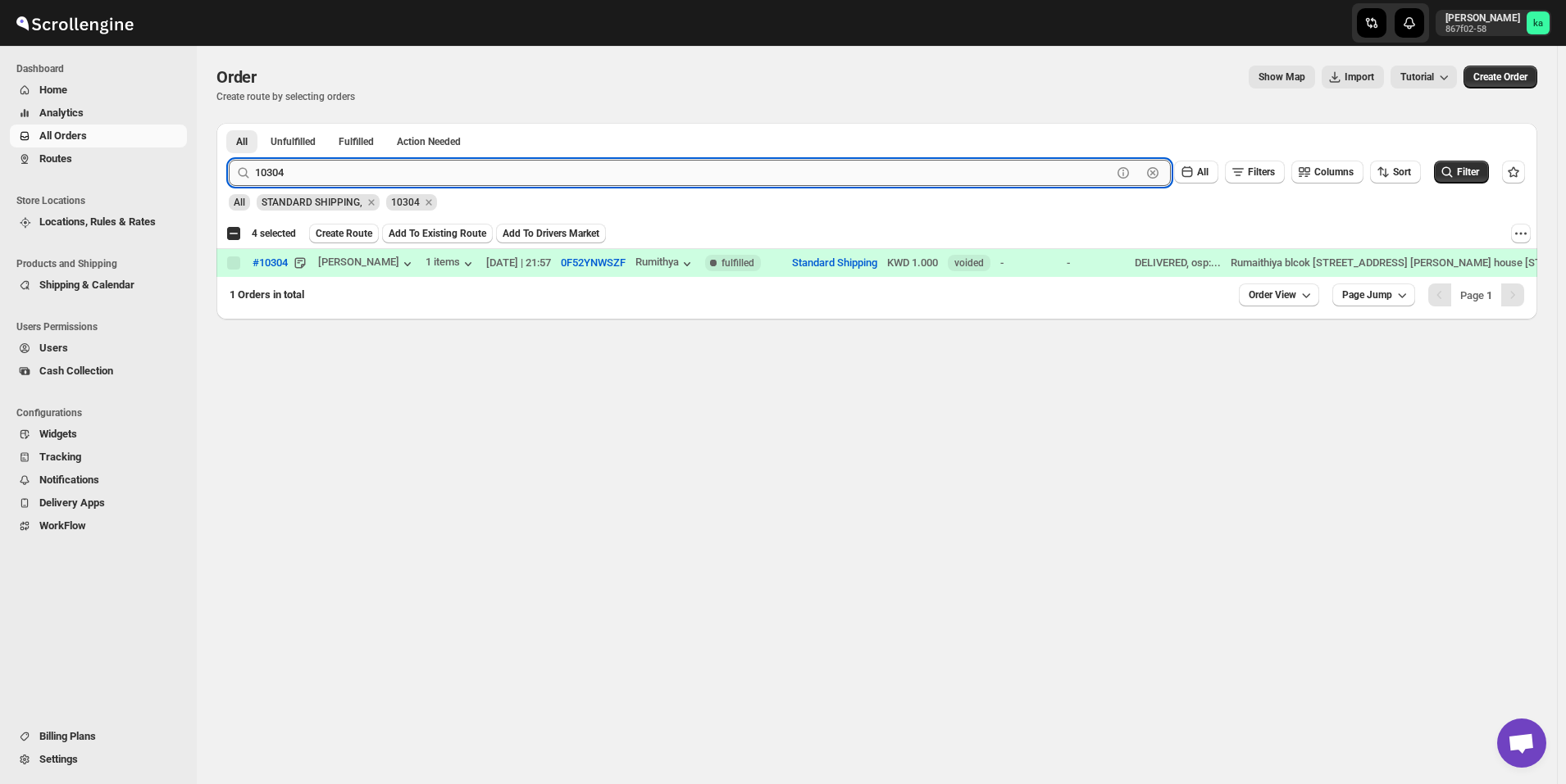
click at [469, 180] on input "10304" at bounding box center [683, 173] width 857 height 26
paste input "10619"
click at [229, 123] on button "Submit" at bounding box center [252, 131] width 47 height 17
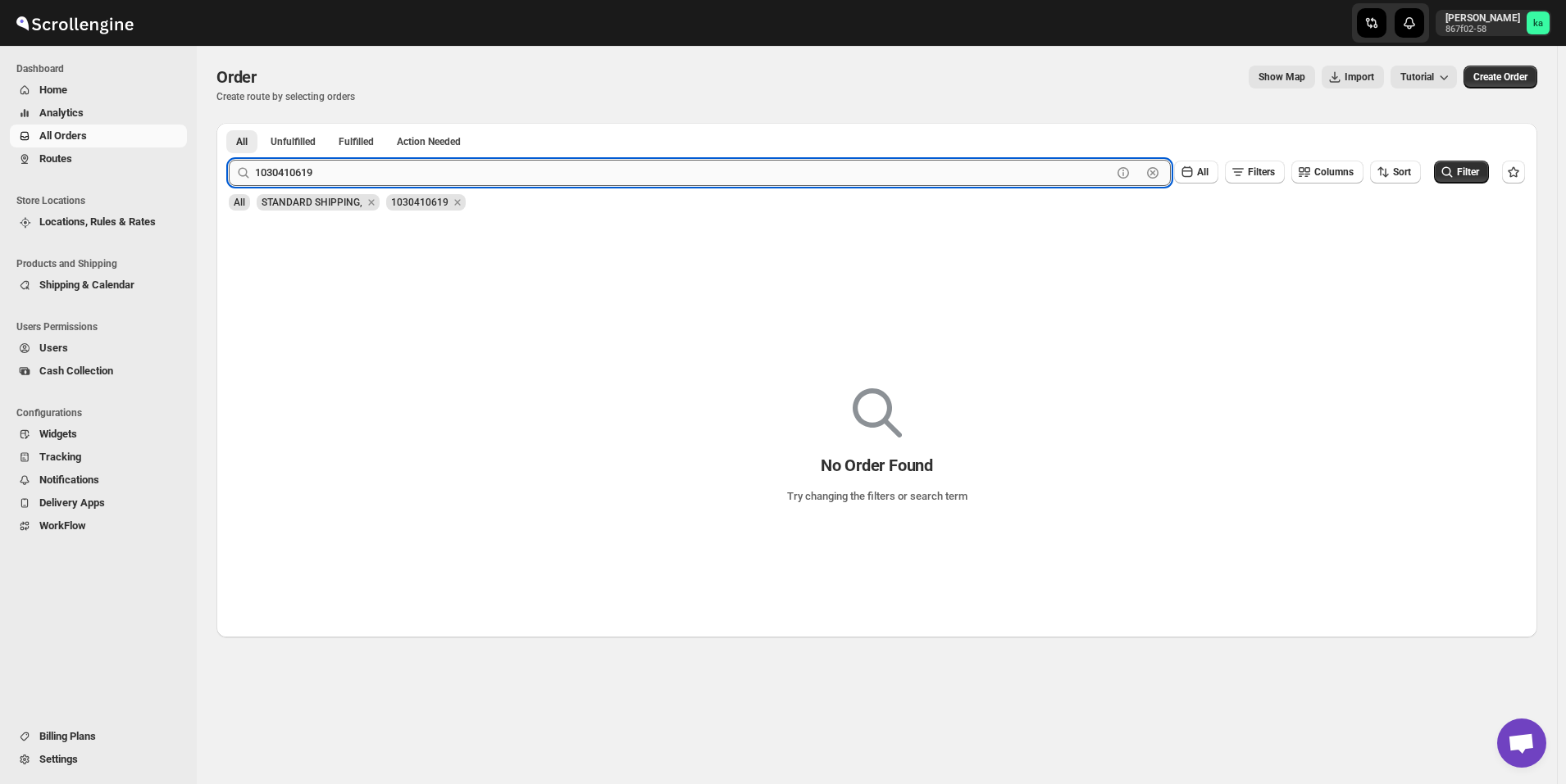
click at [468, 164] on input "1030410619" at bounding box center [683, 173] width 857 height 26
paste input "text"
type input "10619"
click at [229, 123] on button "Submit" at bounding box center [252, 131] width 47 height 17
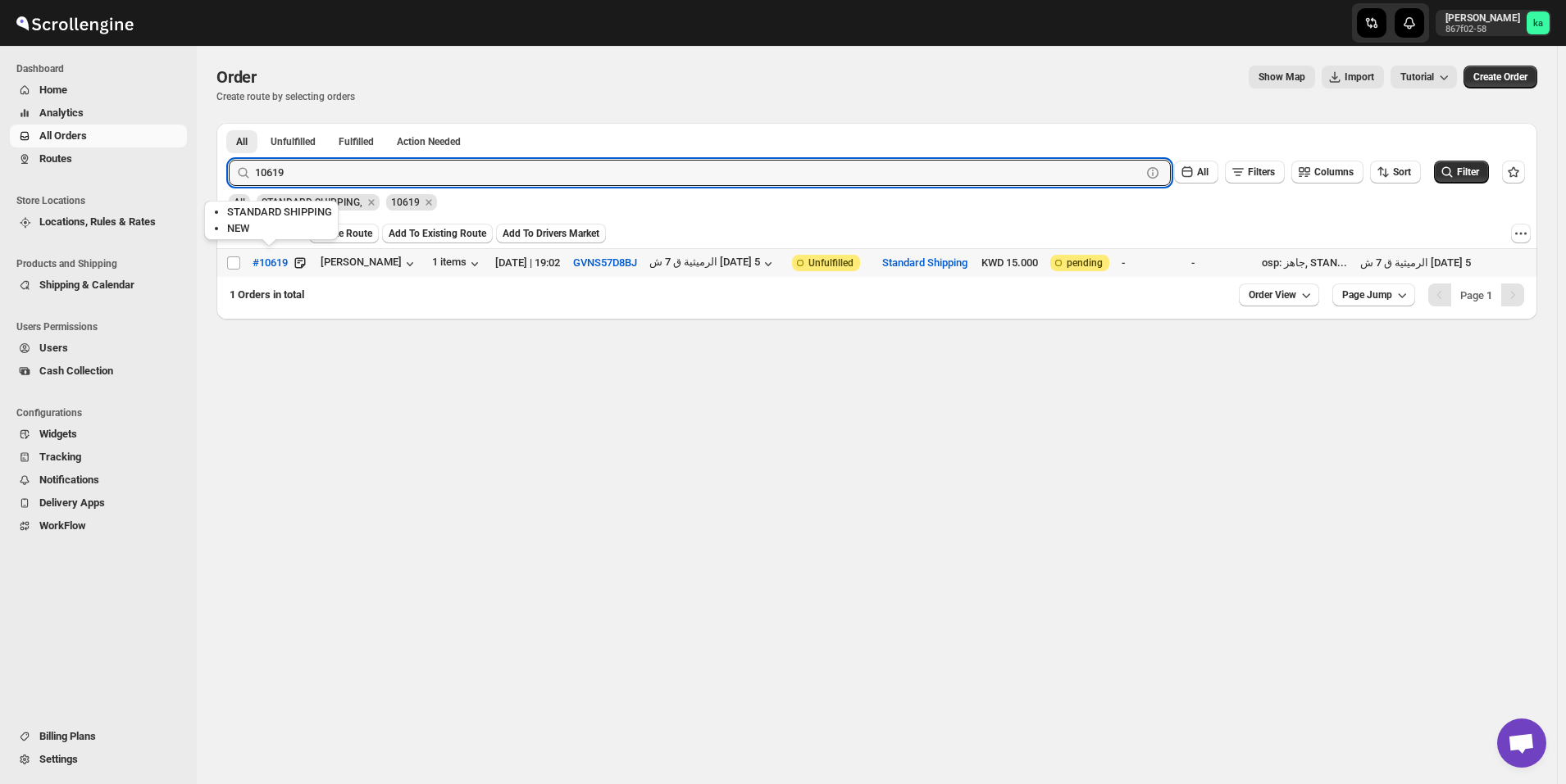
click at [242, 258] on tr "Select order #10619 وليد الكندري 1 items 11-Sep-25 | 19:02 GVNS57D8BJ الرميثية …" at bounding box center [876, 264] width 1321 height 29
checkbox input "true"
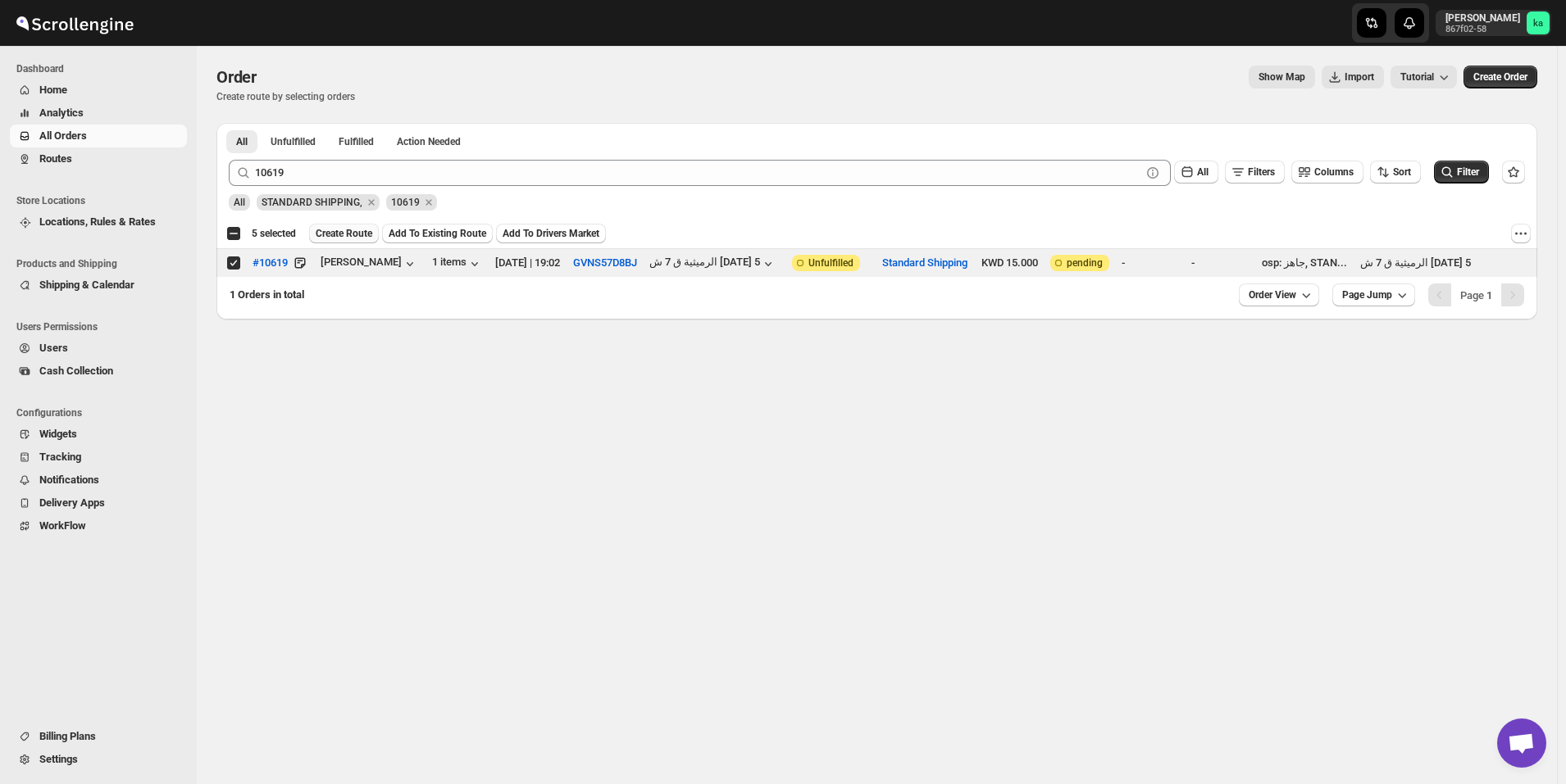
click at [352, 230] on span "Create Route" at bounding box center [344, 233] width 56 height 13
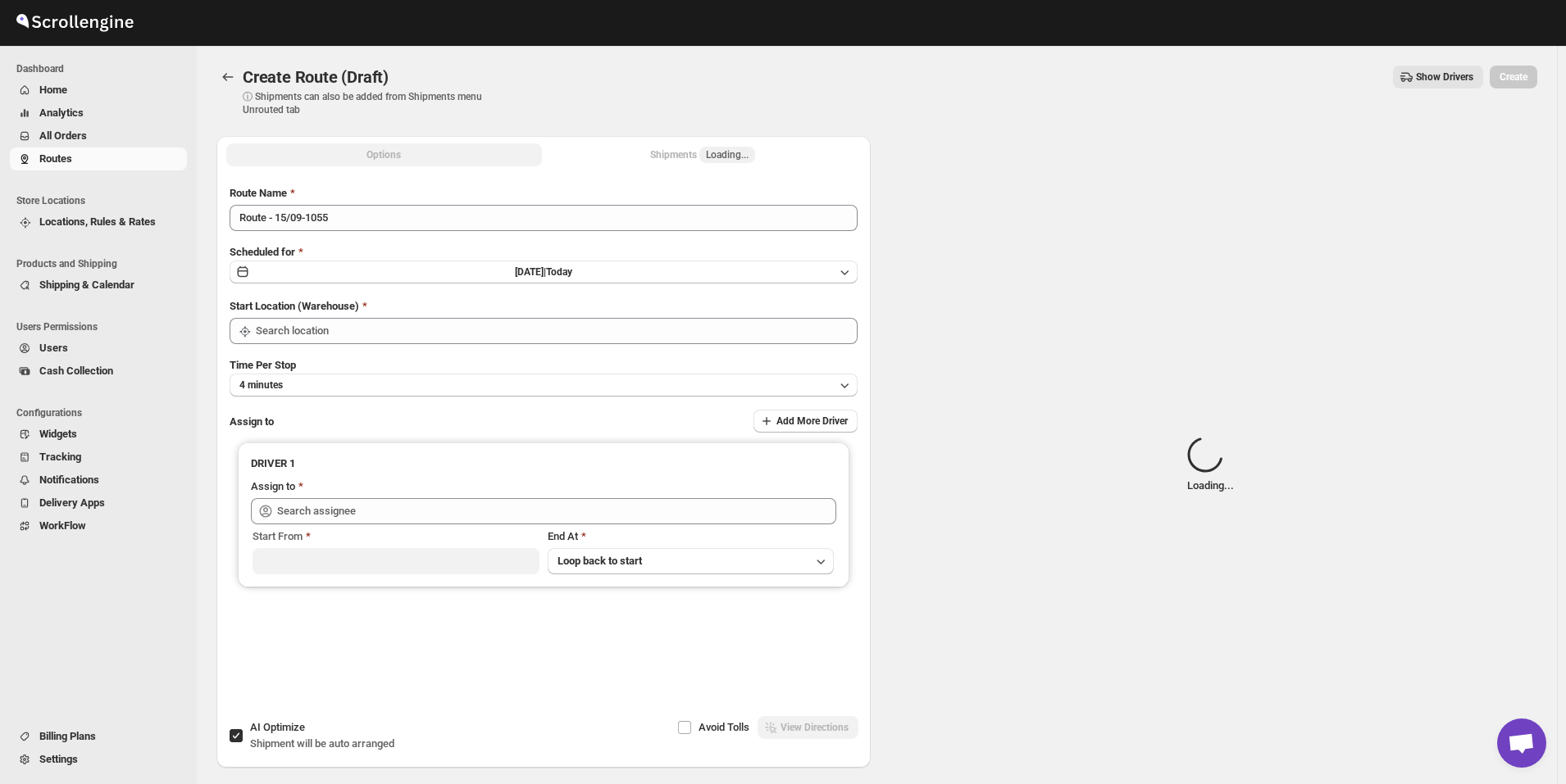
type input "[GEOGRAPHIC_DATA]"
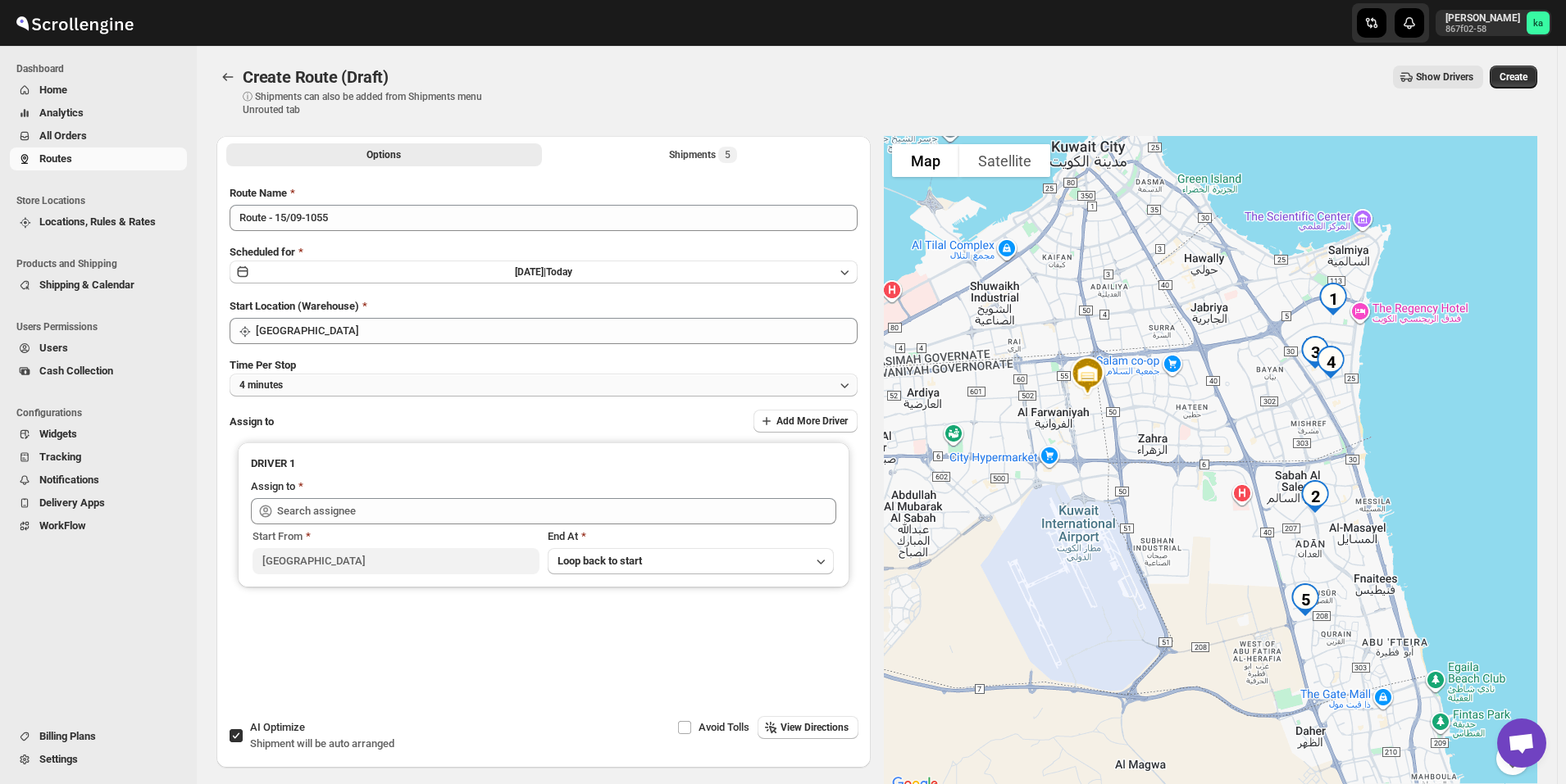
click at [312, 381] on button "4 minutes" at bounding box center [543, 385] width 628 height 23
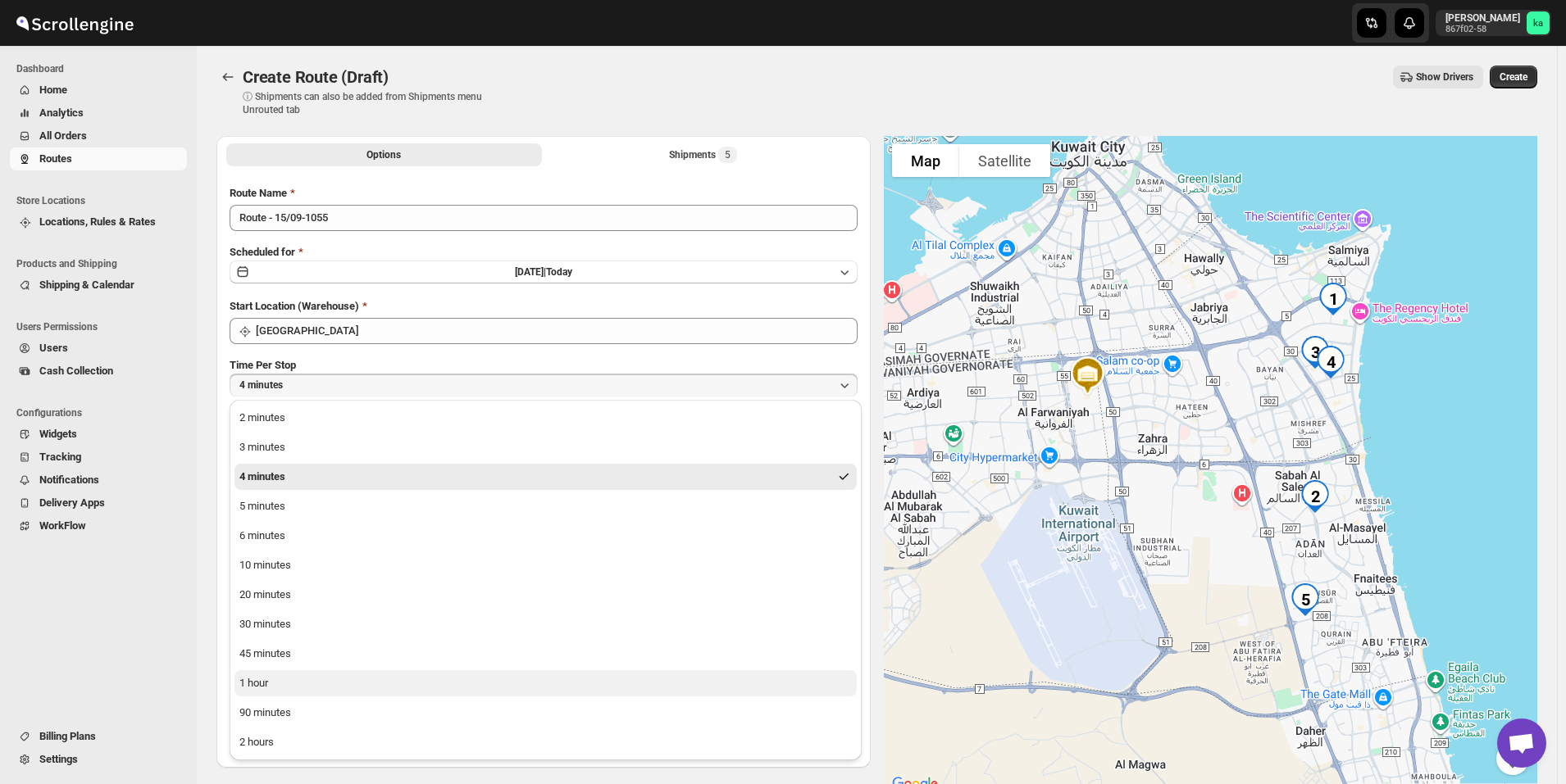
click at [283, 675] on button "1 hour" at bounding box center [545, 683] width 622 height 26
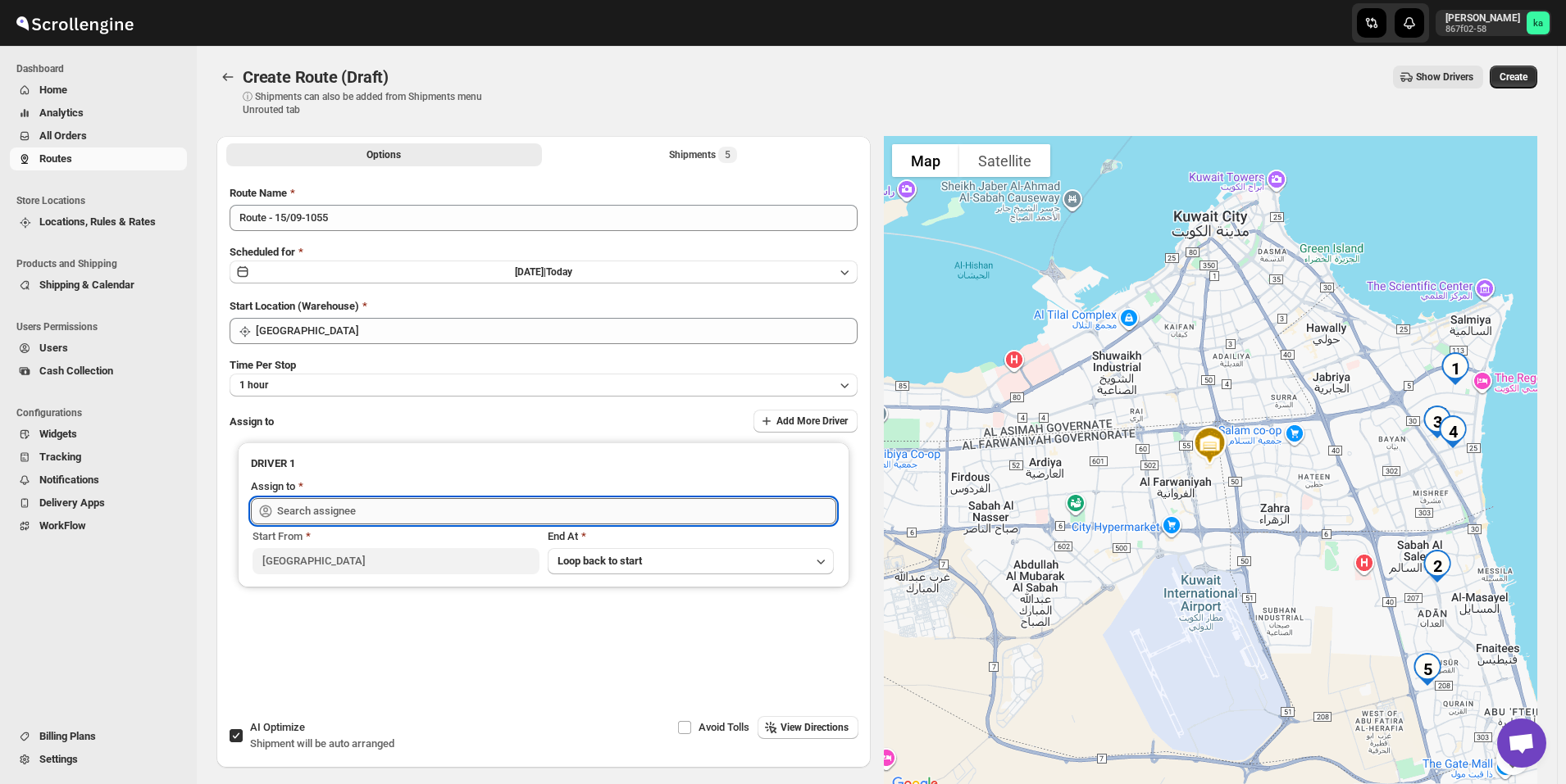
click at [329, 515] on input "text" at bounding box center [556, 511] width 559 height 26
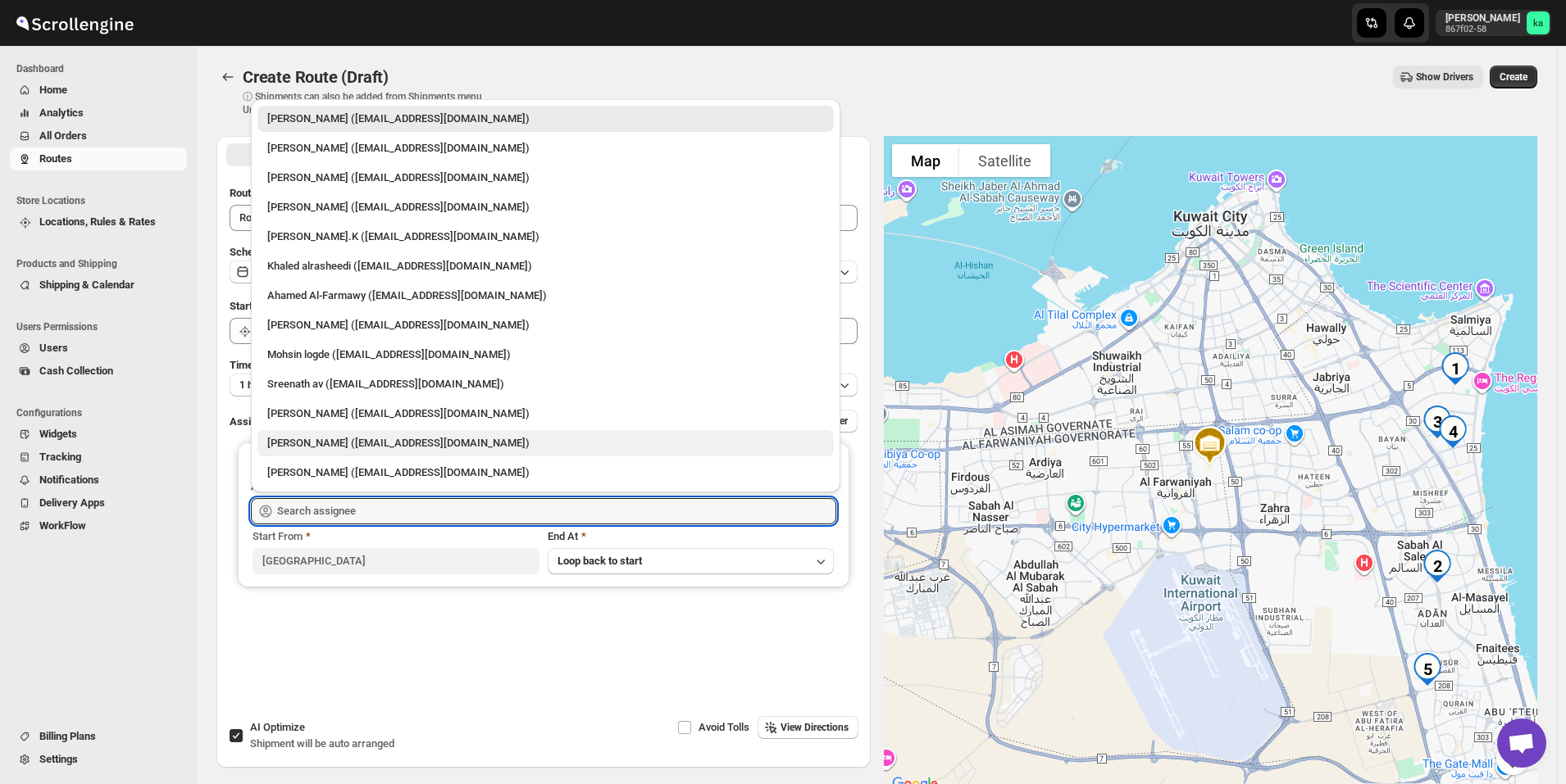
click at [340, 440] on div "[PERSON_NAME] ([EMAIL_ADDRESS][DOMAIN_NAME])" at bounding box center [546, 443] width 557 height 16
type input "[PERSON_NAME] ([EMAIL_ADDRESS][DOMAIN_NAME])"
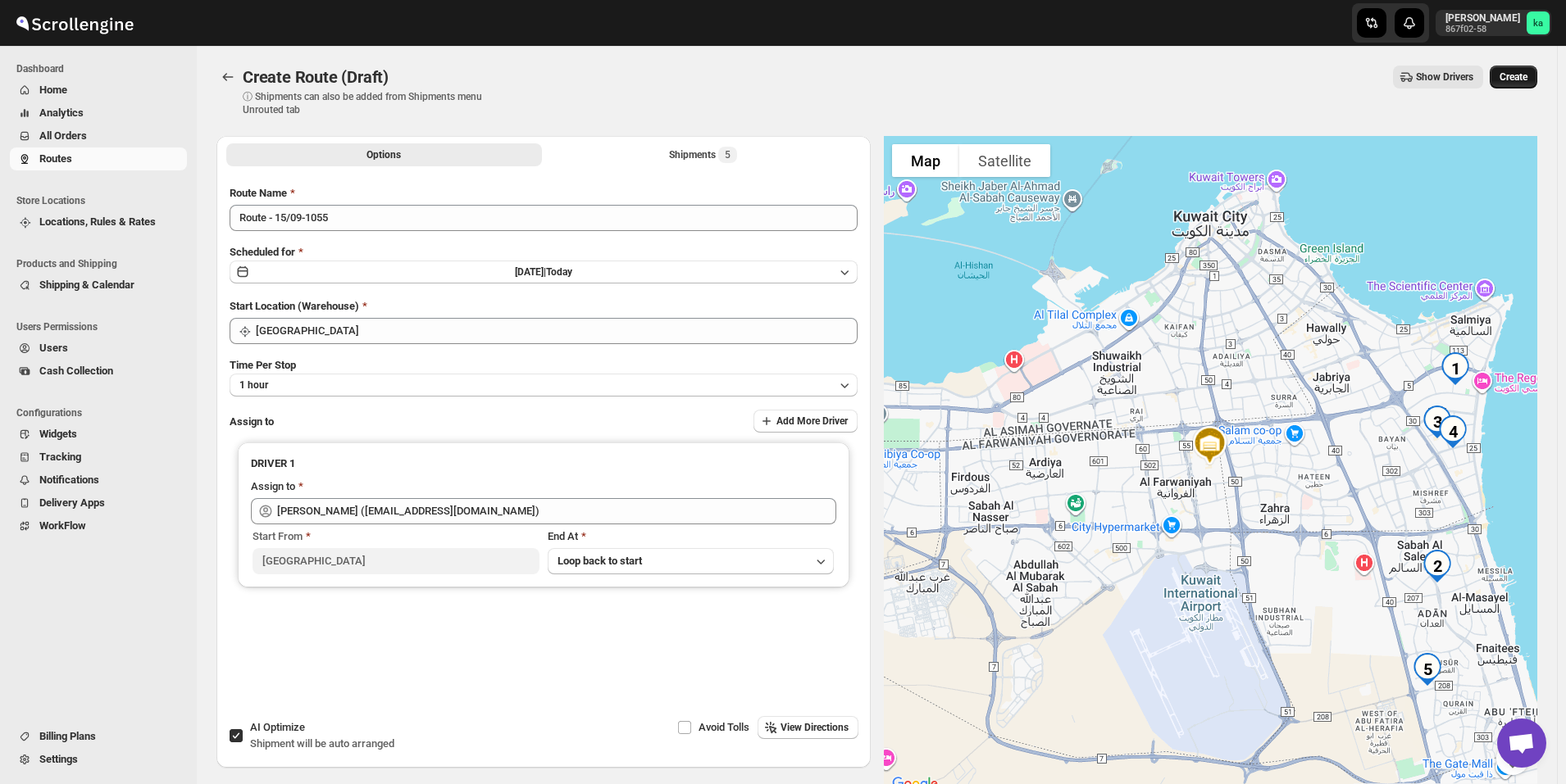
click at [1534, 69] on button "Create" at bounding box center [1513, 77] width 48 height 23
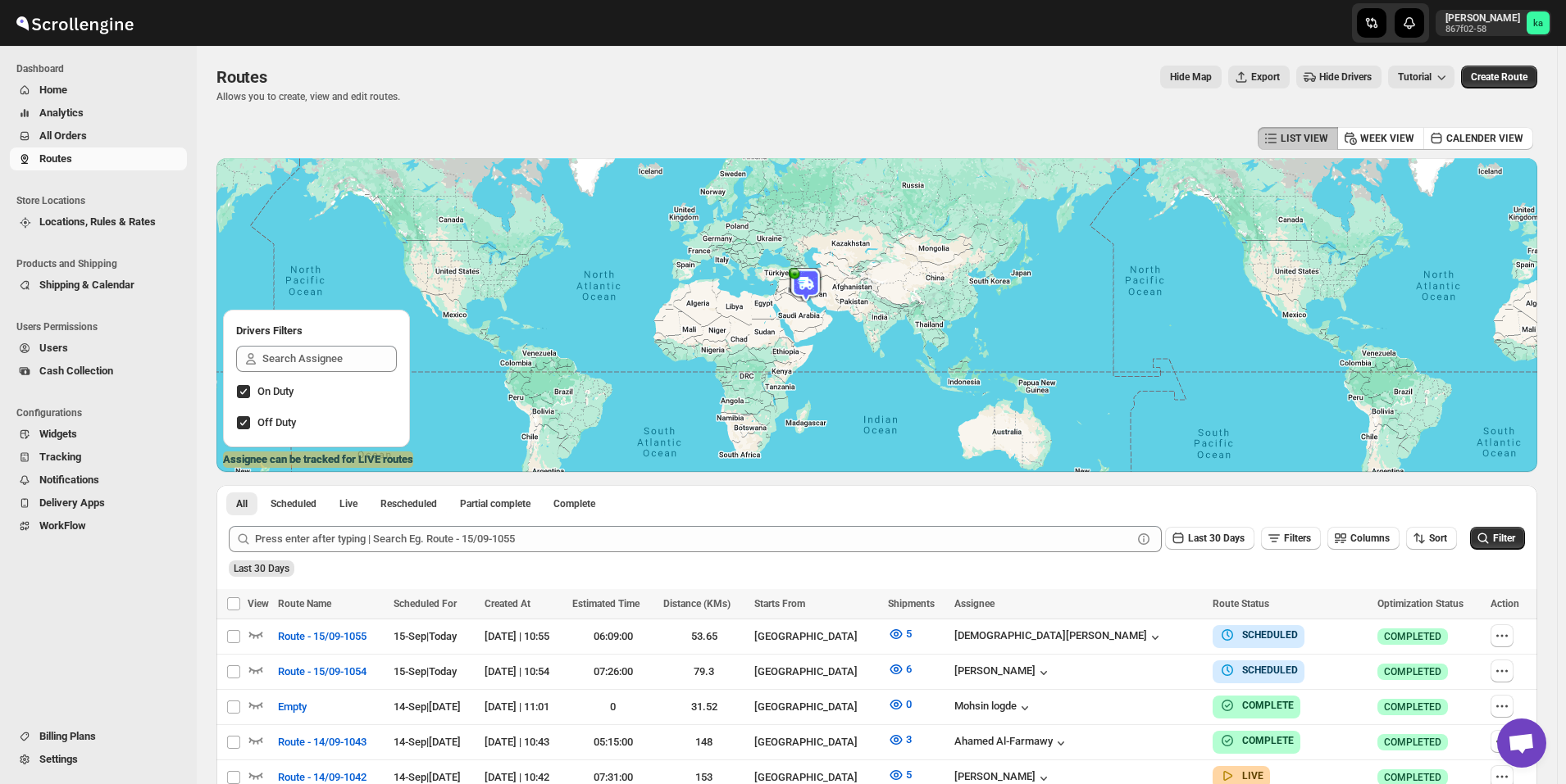
click at [113, 131] on span "All Orders" at bounding box center [111, 135] width 144 height 16
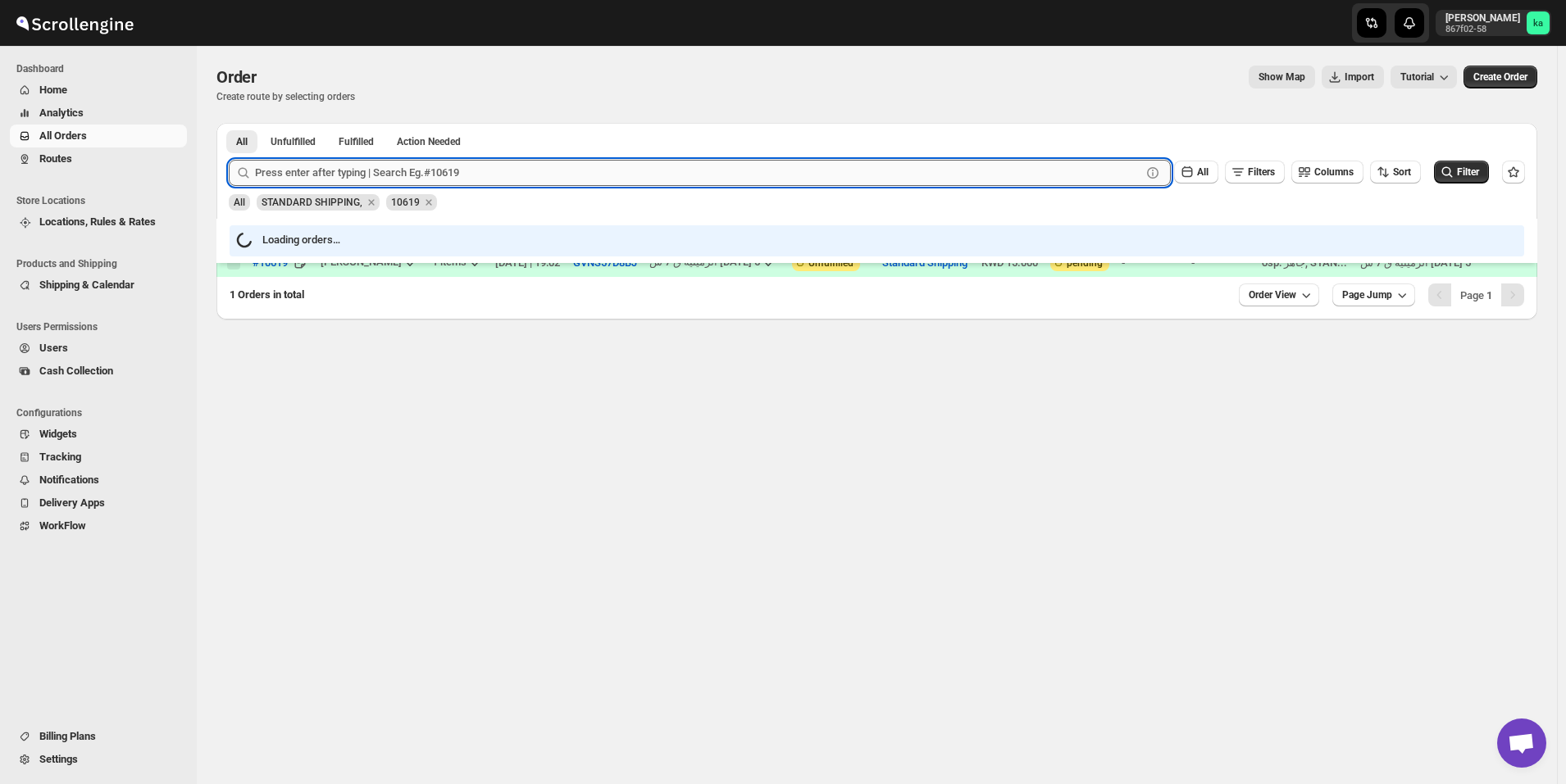
click at [611, 170] on input "text" at bounding box center [697, 173] width 886 height 26
paste input "10616"
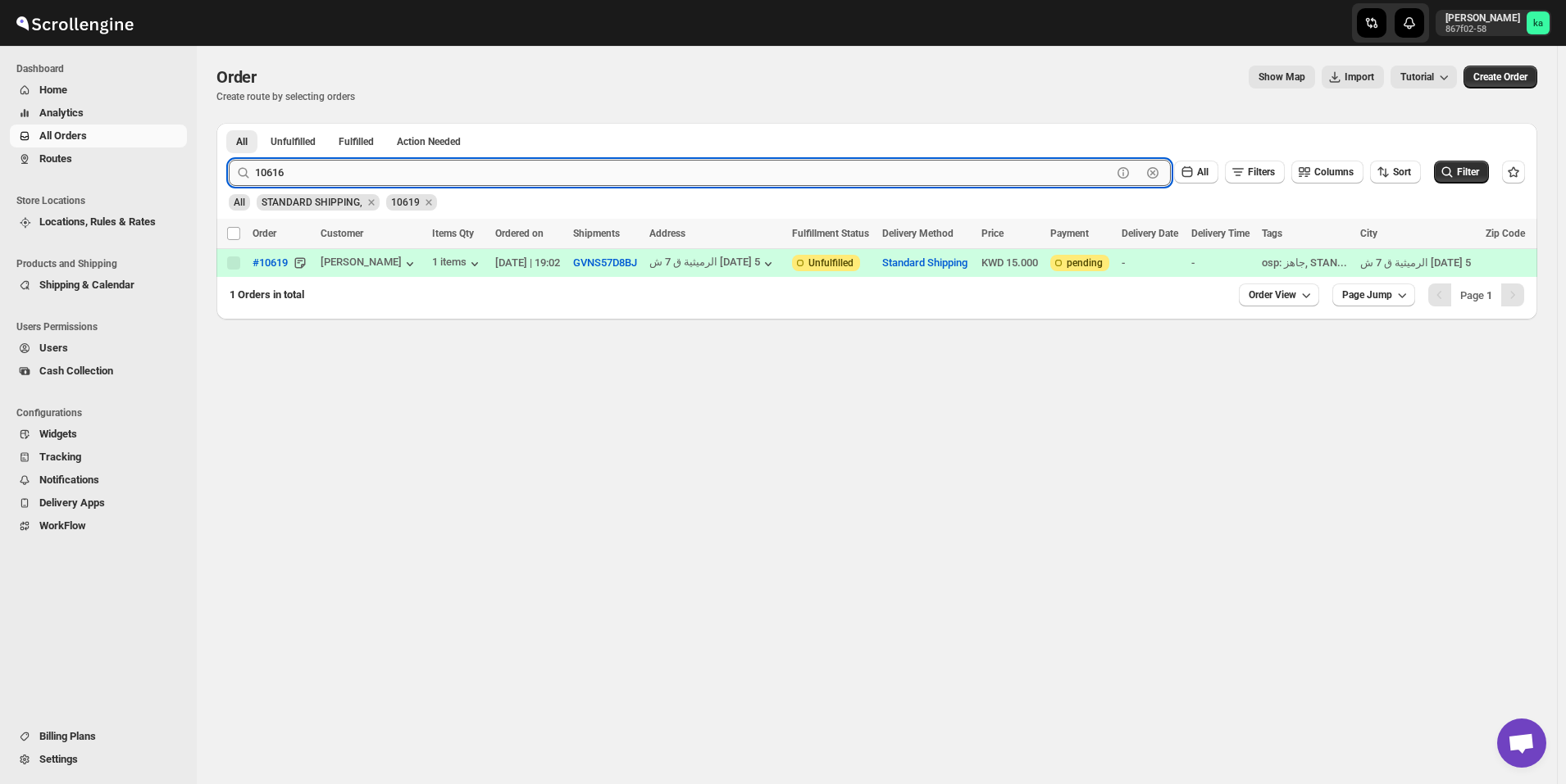
type input "10616"
click at [229, 123] on button "Submit" at bounding box center [252, 131] width 47 height 17
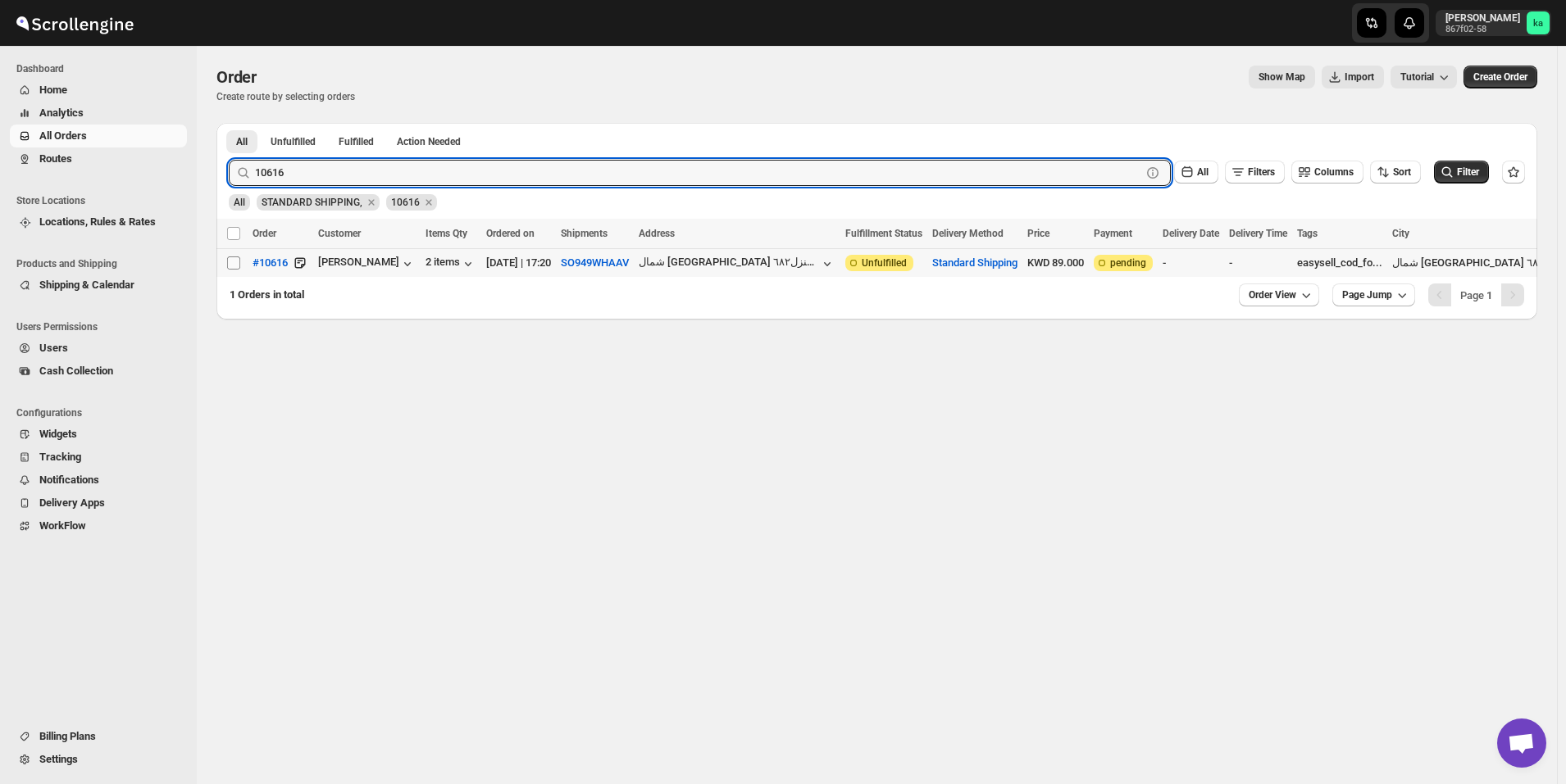
click at [228, 263] on input "Select order" at bounding box center [233, 262] width 13 height 13
checkbox input "true"
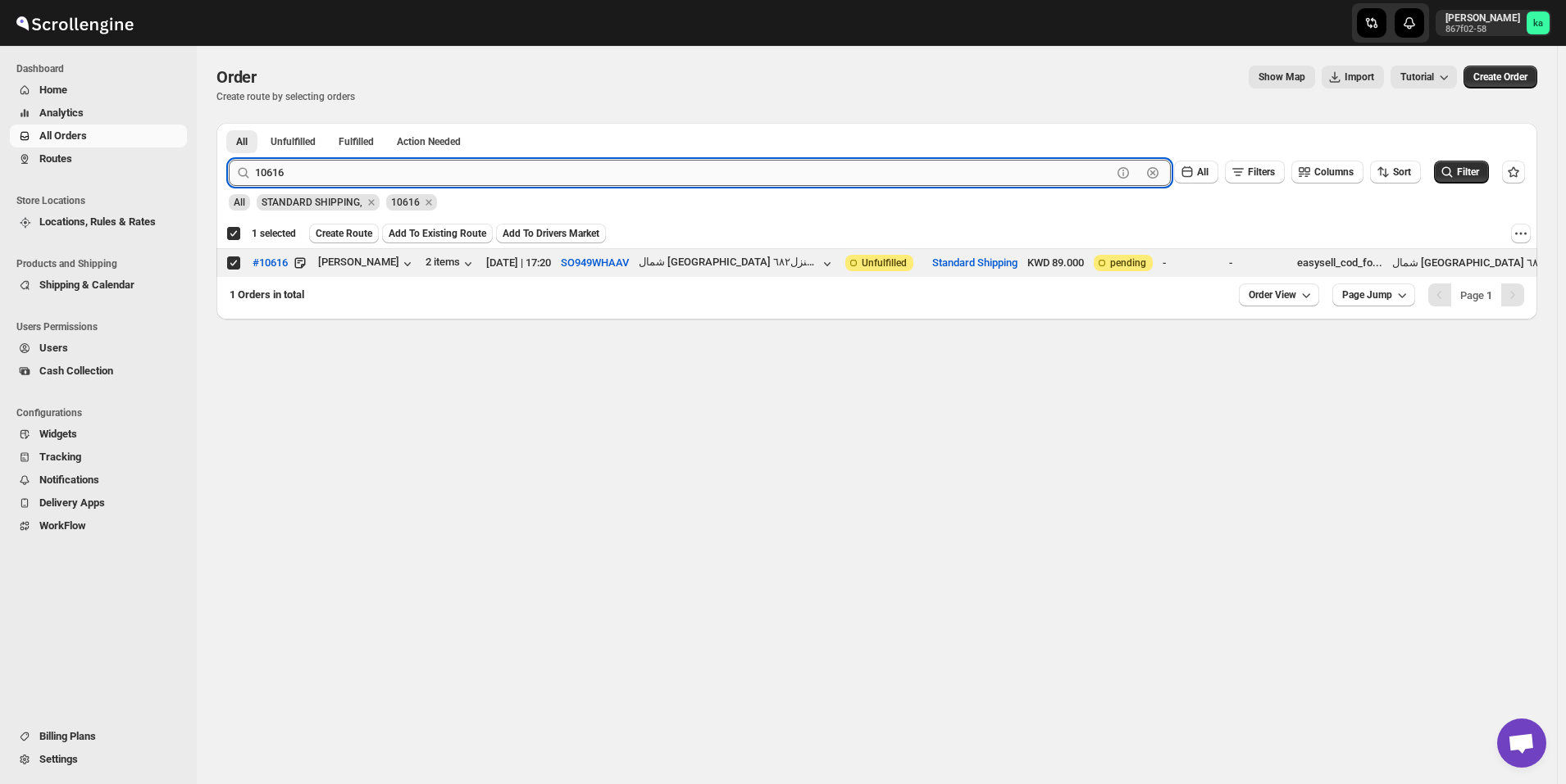
click at [371, 180] on input "10616" at bounding box center [683, 173] width 857 height 26
paste input "8"
type input "10618"
click at [229, 123] on button "Submit" at bounding box center [252, 131] width 47 height 17
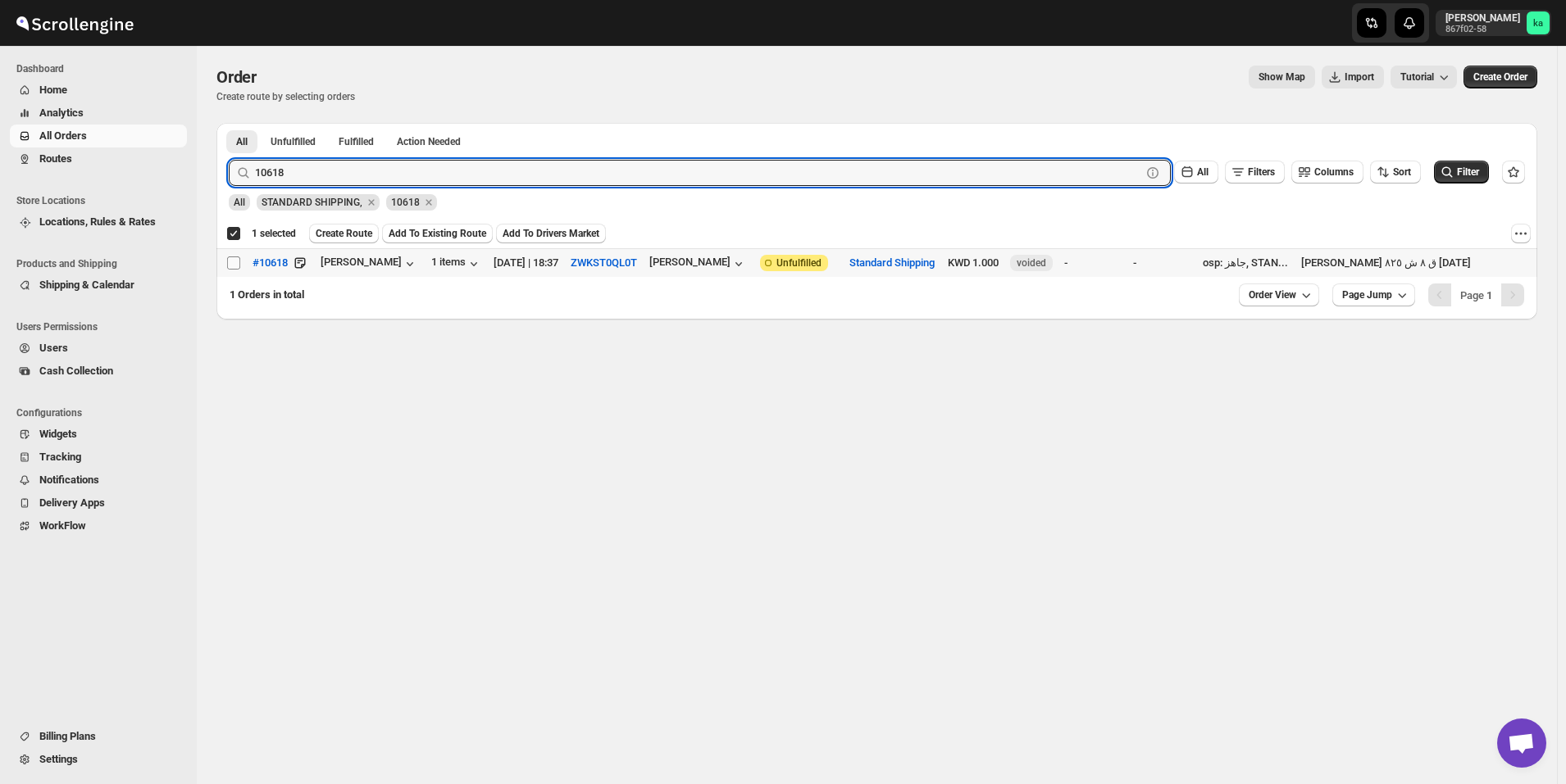
click at [232, 267] on input "Select order" at bounding box center [233, 262] width 13 height 13
checkbox input "true"
checkbox input "false"
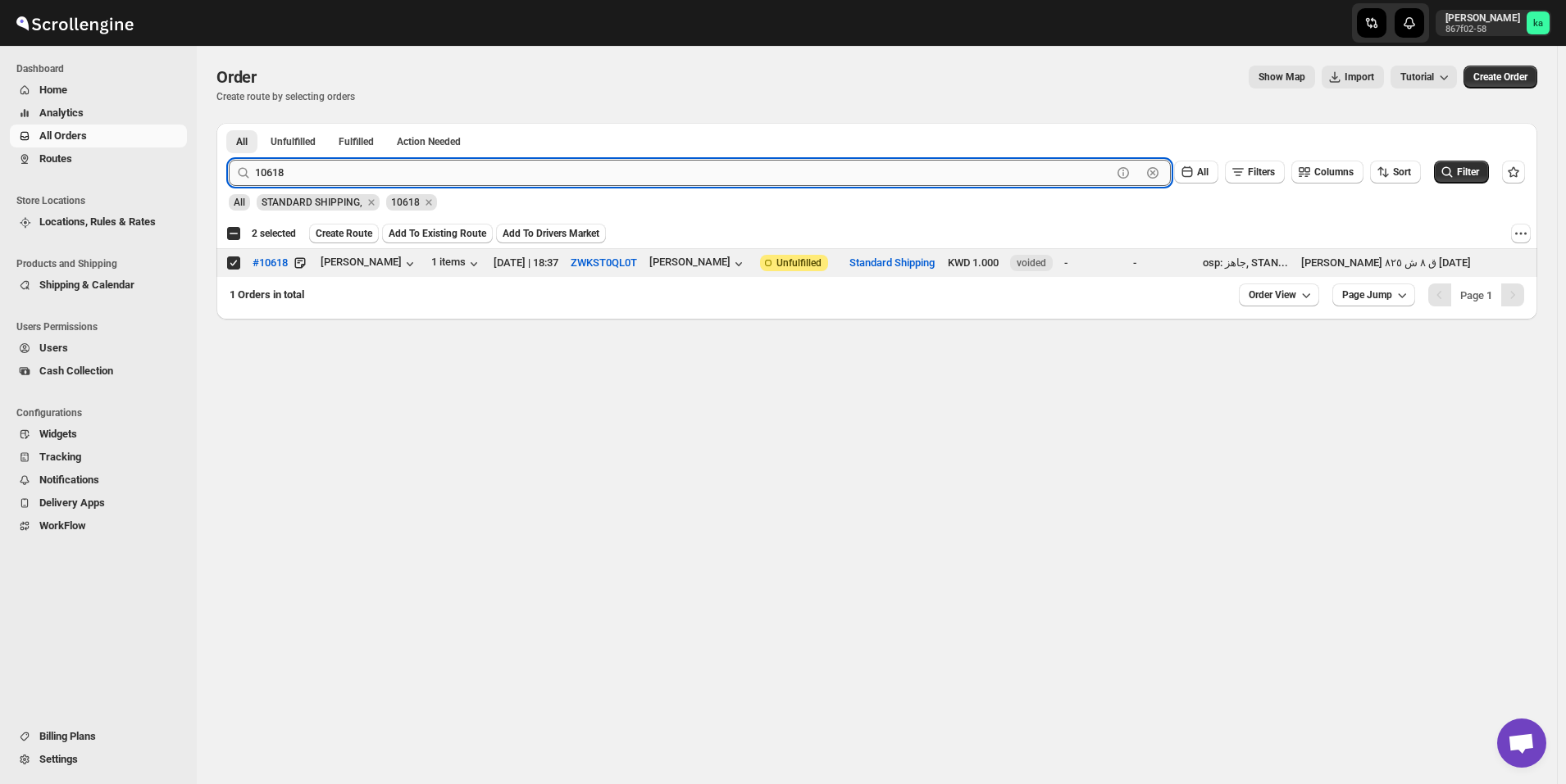
click at [362, 169] on input "10618" at bounding box center [683, 173] width 857 height 26
paste input "463"
type input "10463"
click at [229, 123] on button "Submit" at bounding box center [252, 131] width 47 height 17
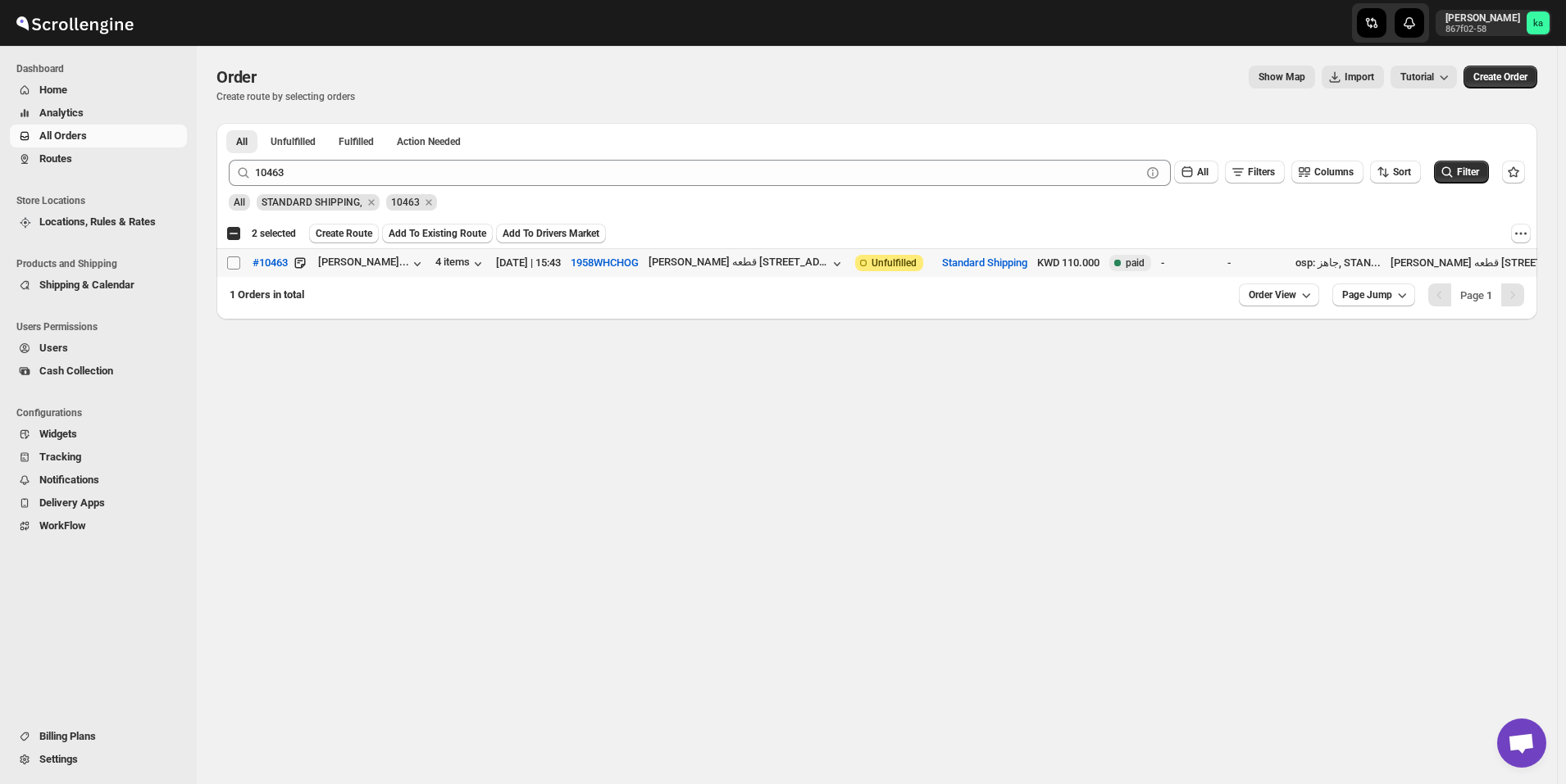
click at [236, 262] on input "Select order" at bounding box center [233, 262] width 13 height 13
checkbox input "true"
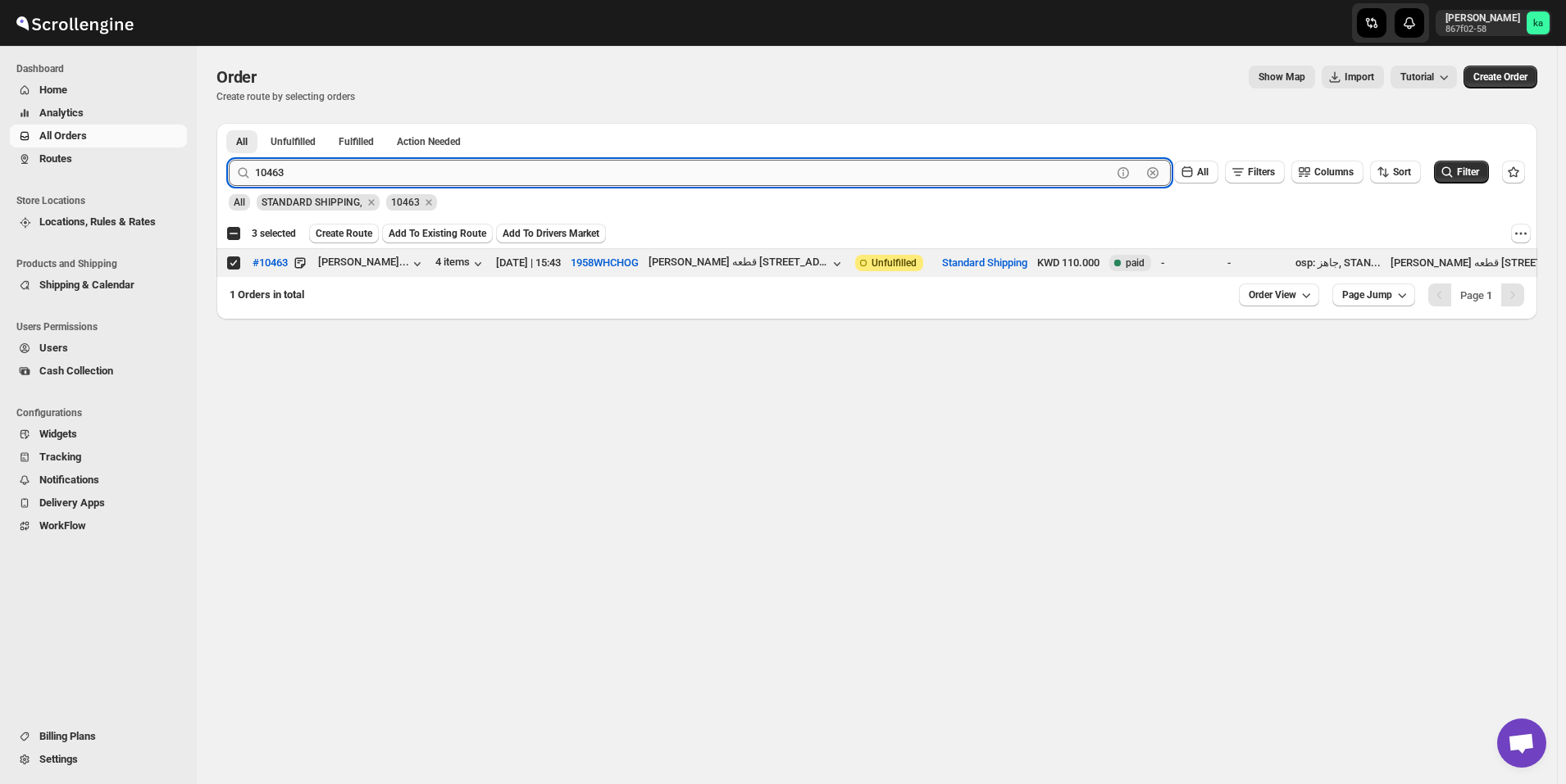
click at [367, 175] on input "10463" at bounding box center [683, 173] width 857 height 26
paste input "620"
type input "10620"
click at [229, 123] on button "Submit" at bounding box center [252, 131] width 47 height 17
click at [233, 266] on input "Select order" at bounding box center [233, 262] width 13 height 13
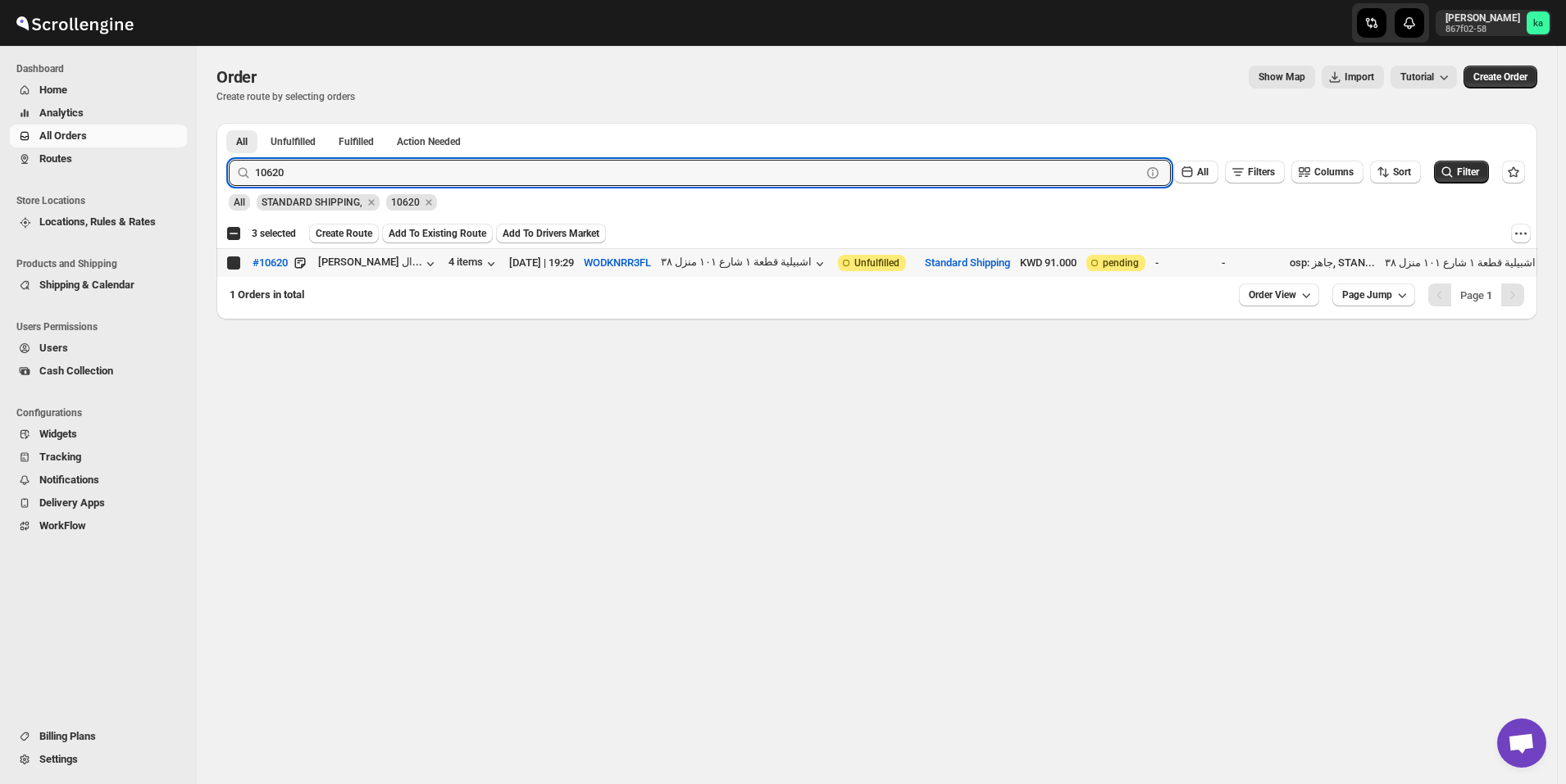
checkbox input "true"
click at [463, 169] on input "10620" at bounding box center [683, 173] width 857 height 26
paste input "14"
type input "10614"
click at [229, 123] on button "Submit" at bounding box center [252, 131] width 47 height 17
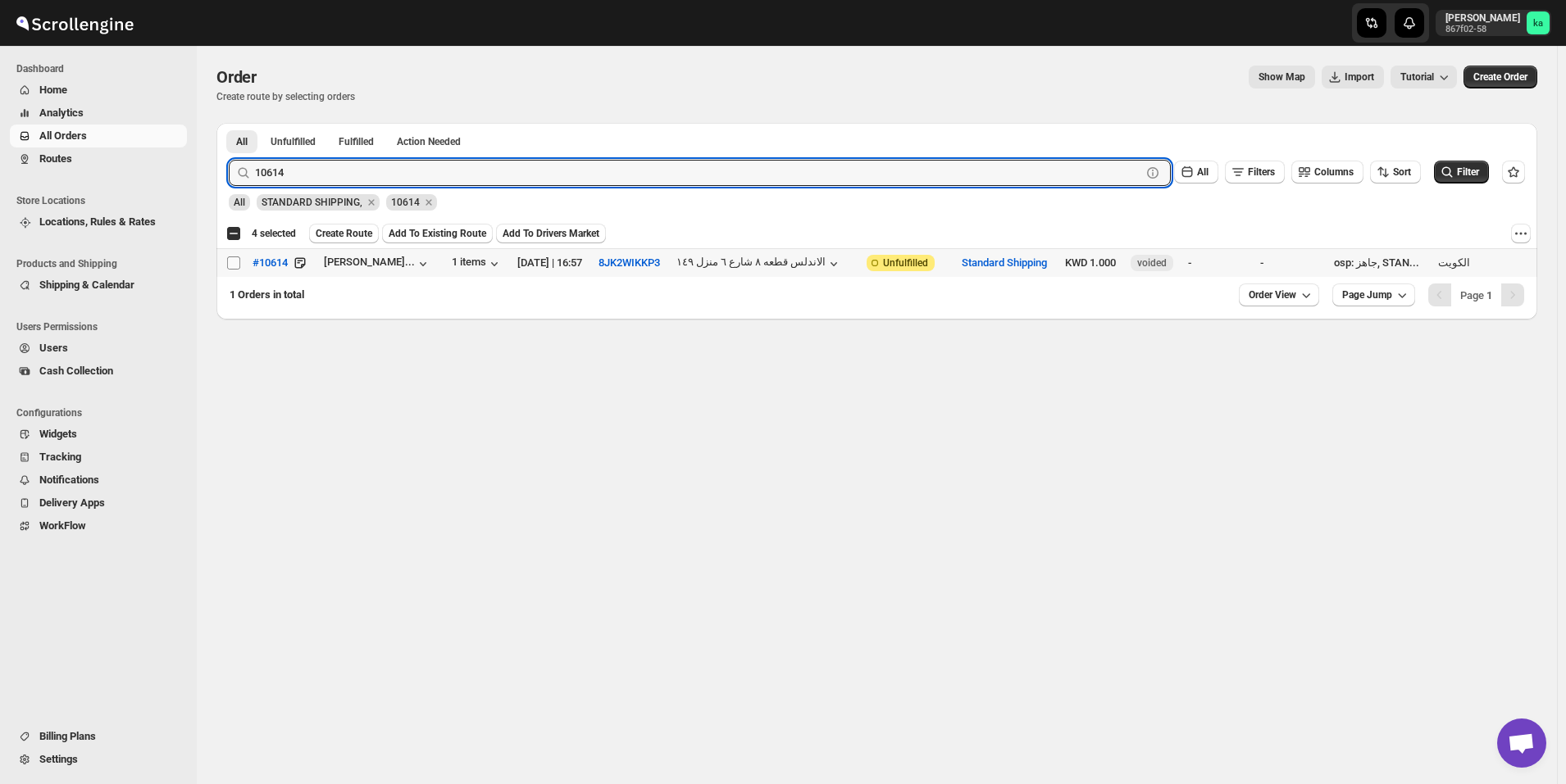
click at [236, 261] on input "Select order" at bounding box center [233, 262] width 13 height 13
checkbox input "true"
click at [361, 165] on input "10614" at bounding box center [683, 173] width 857 height 26
paste input "589"
type input "10589"
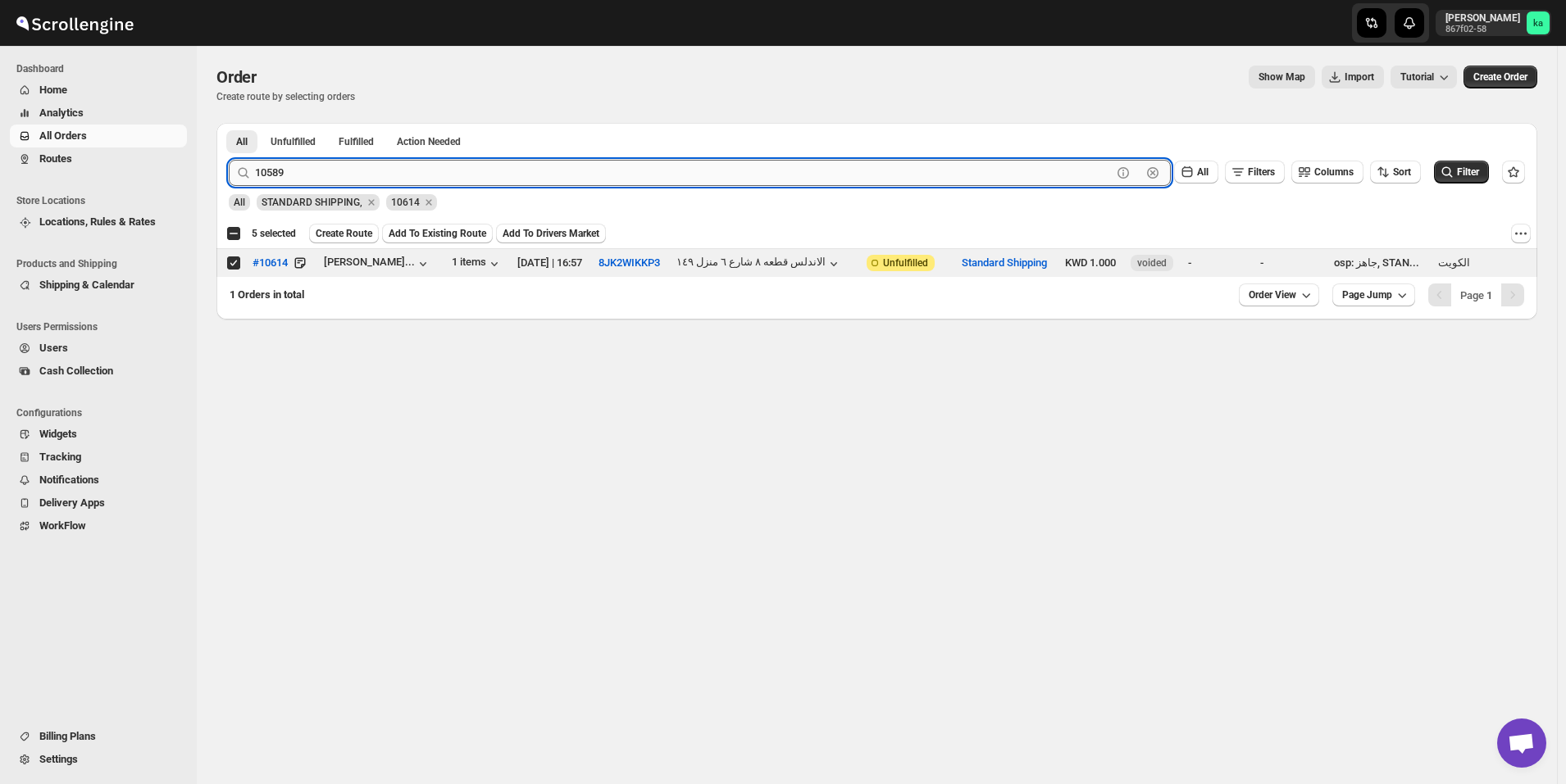
click at [229, 123] on button "Submit" at bounding box center [252, 131] width 47 height 17
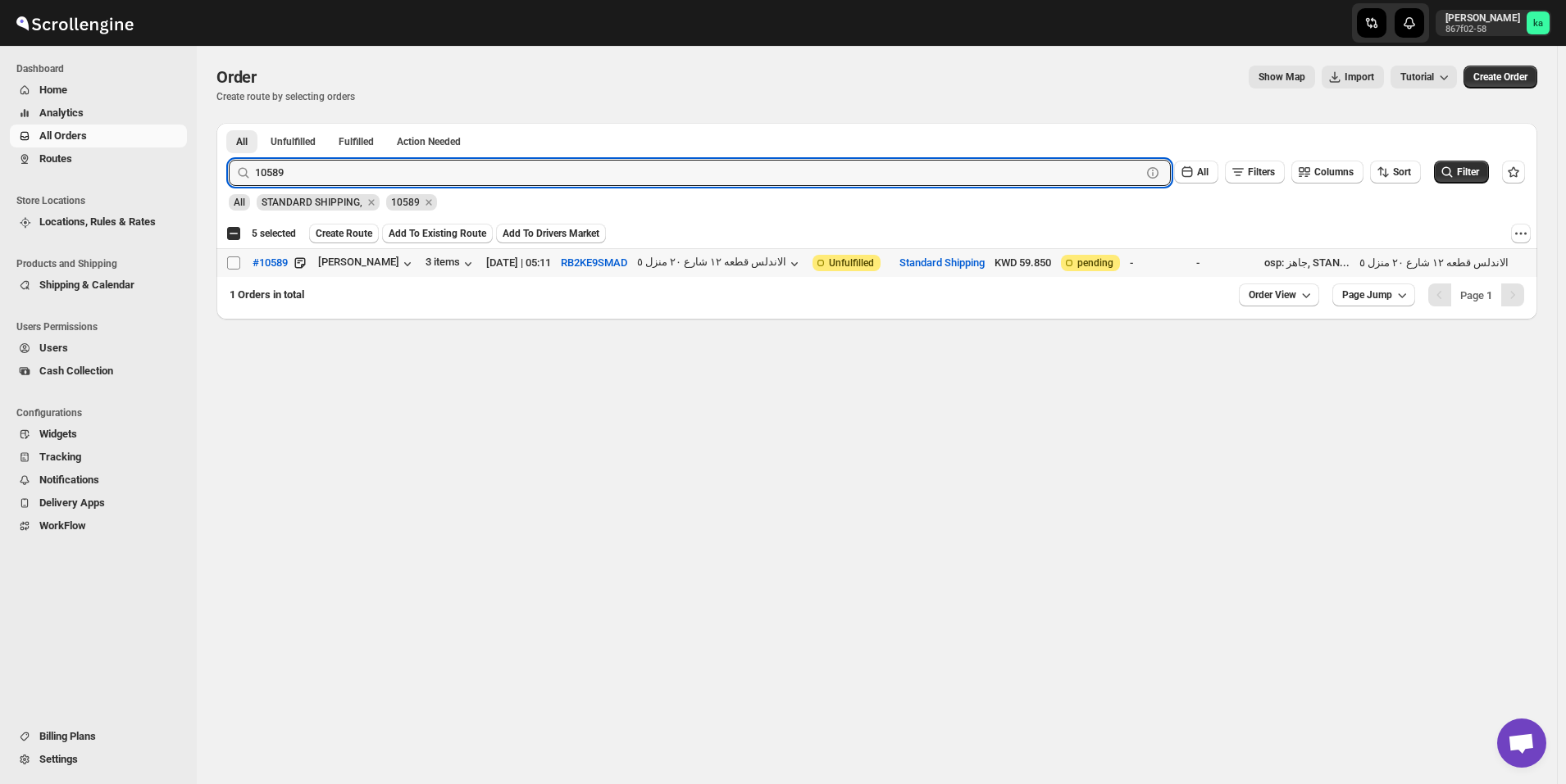
click at [233, 268] on input "Select order" at bounding box center [233, 262] width 13 height 13
checkbox input "true"
click at [400, 172] on input "10589" at bounding box center [683, 173] width 857 height 26
paste input "3"
type input "10583"
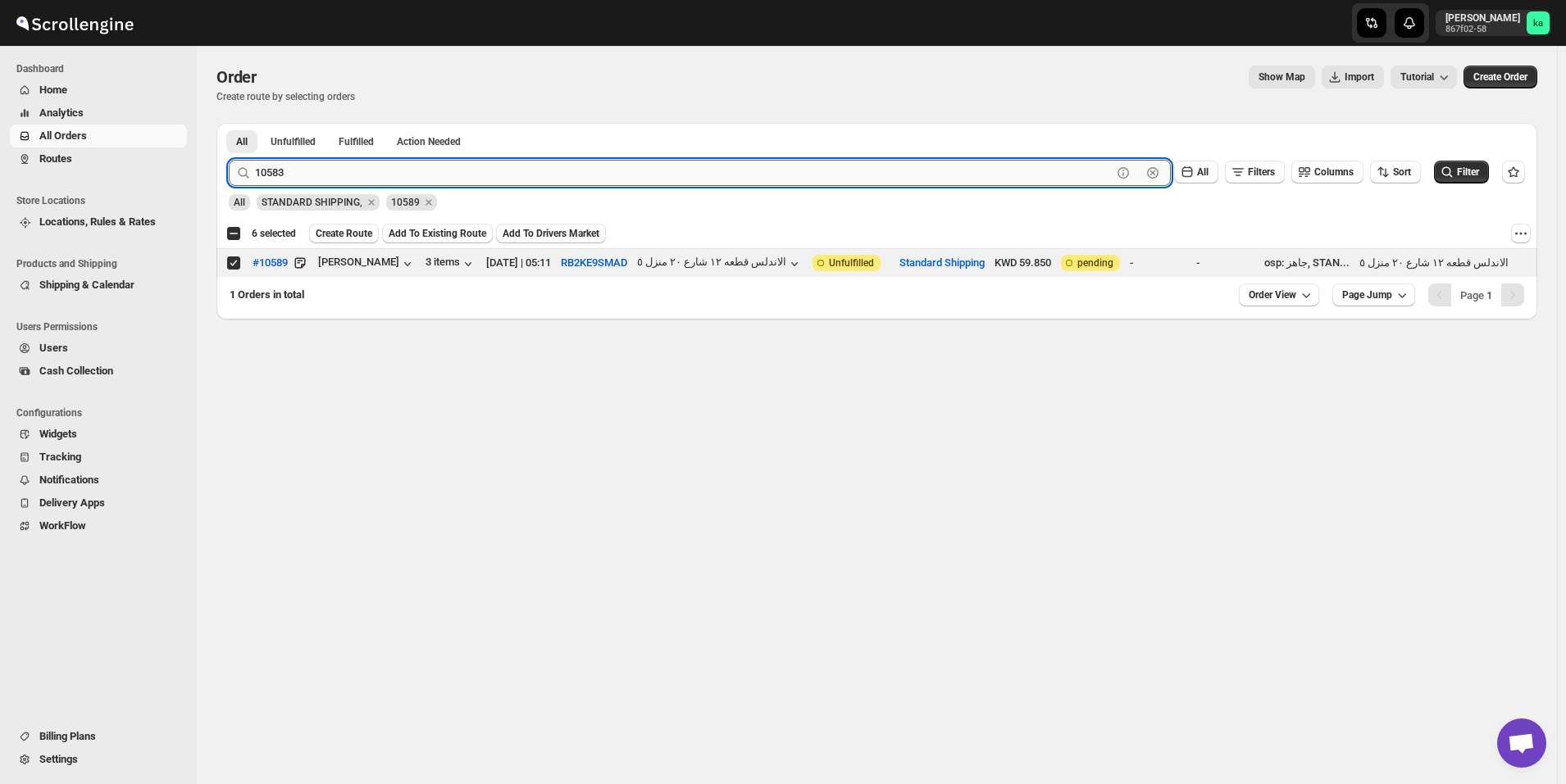
click at [229, 123] on button "Submit" at bounding box center [252, 131] width 47 height 17
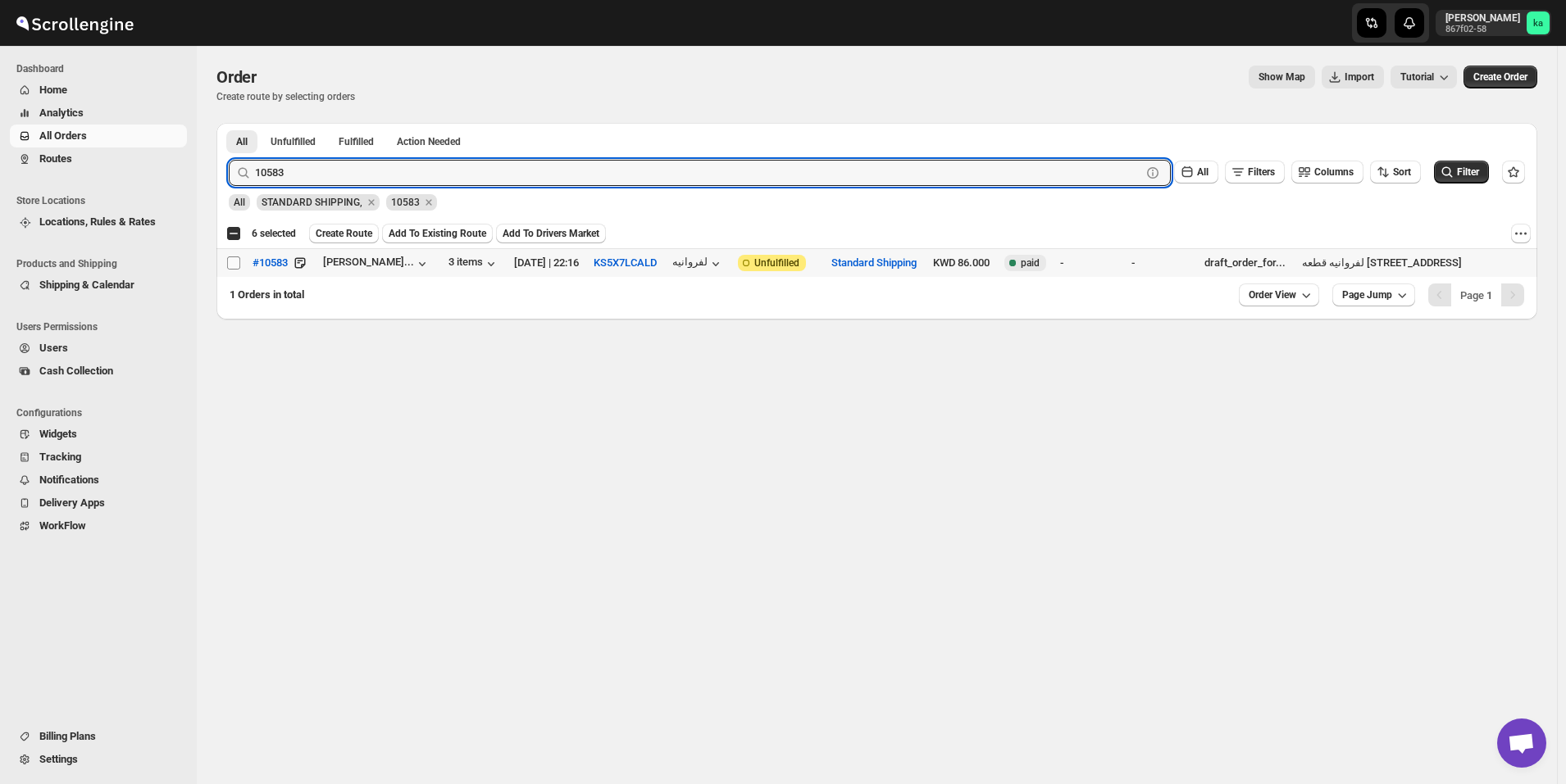
click at [233, 260] on input "Select order" at bounding box center [233, 262] width 13 height 13
checkbox input "true"
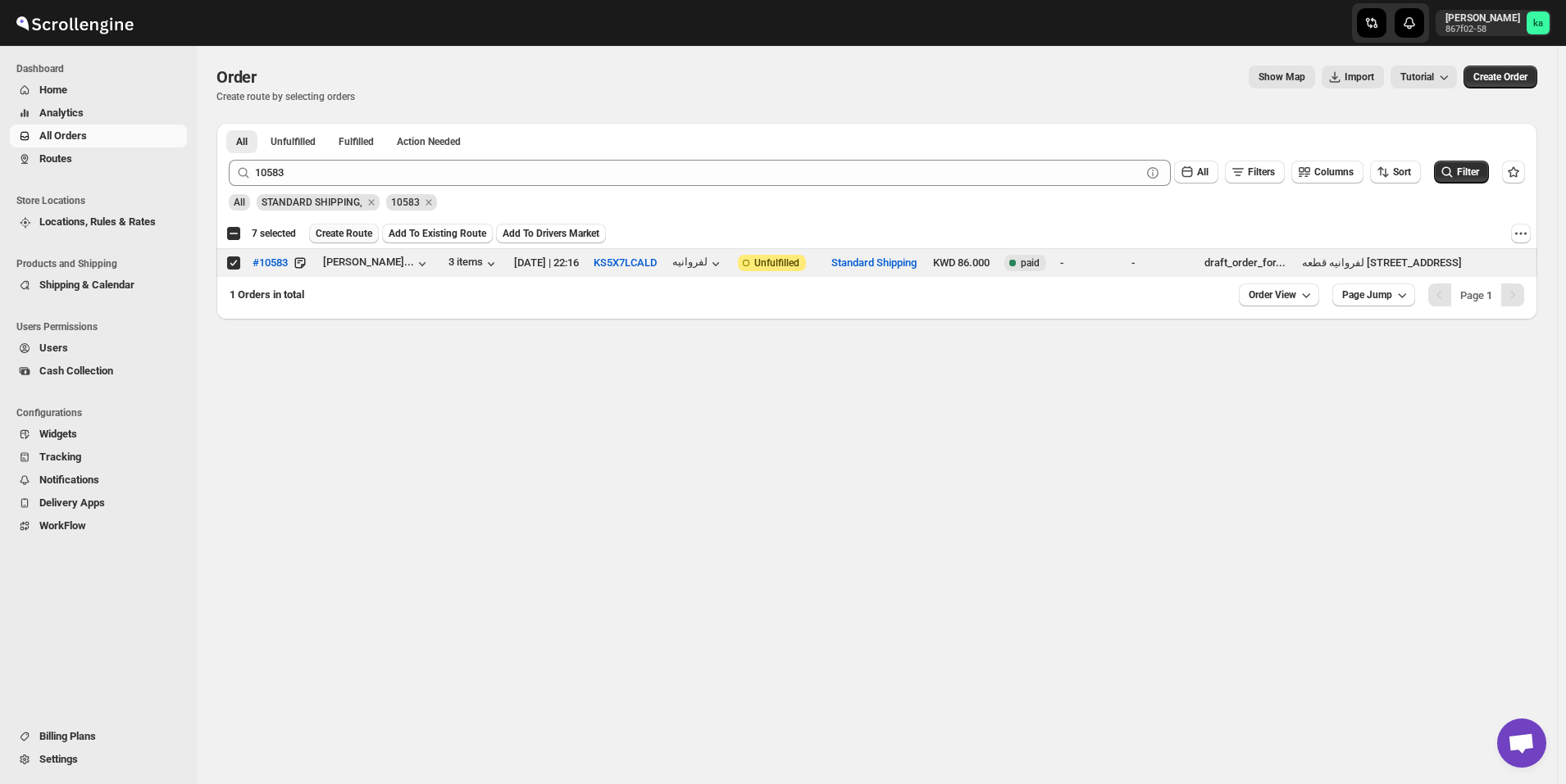
click at [333, 236] on span "Create Route" at bounding box center [344, 233] width 56 height 13
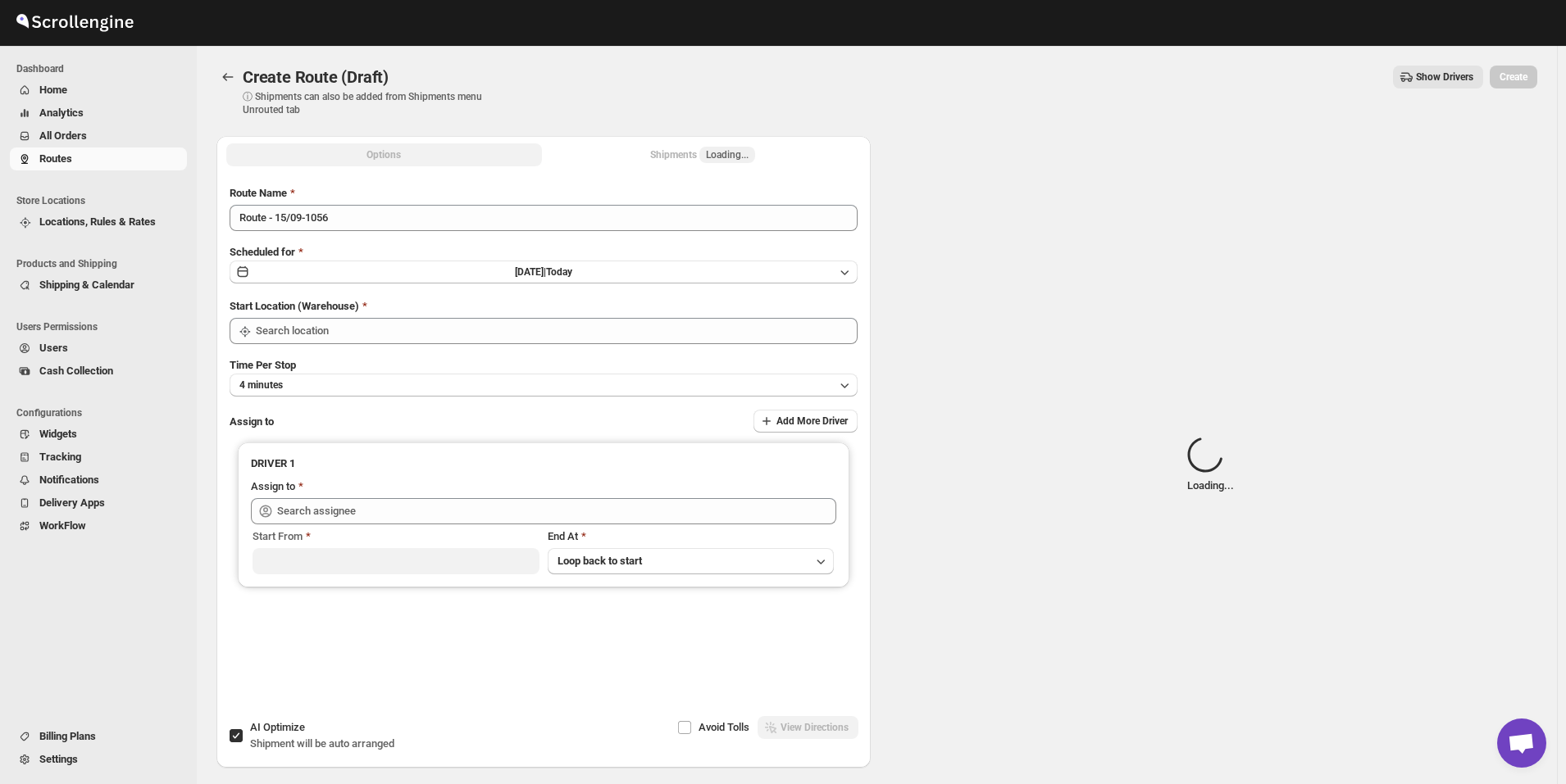
type input "[GEOGRAPHIC_DATA]"
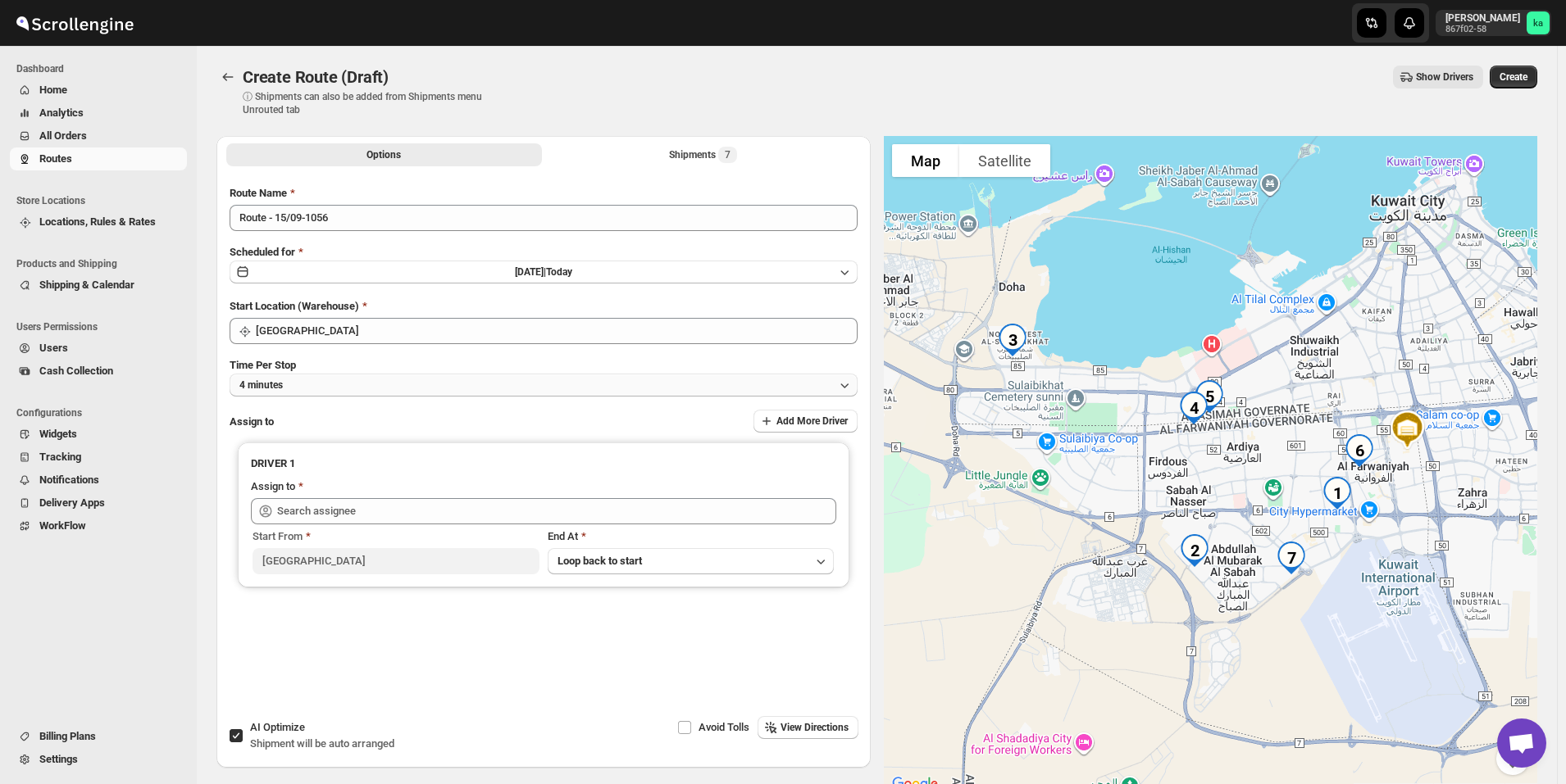
click at [301, 388] on button "4 minutes" at bounding box center [543, 385] width 628 height 23
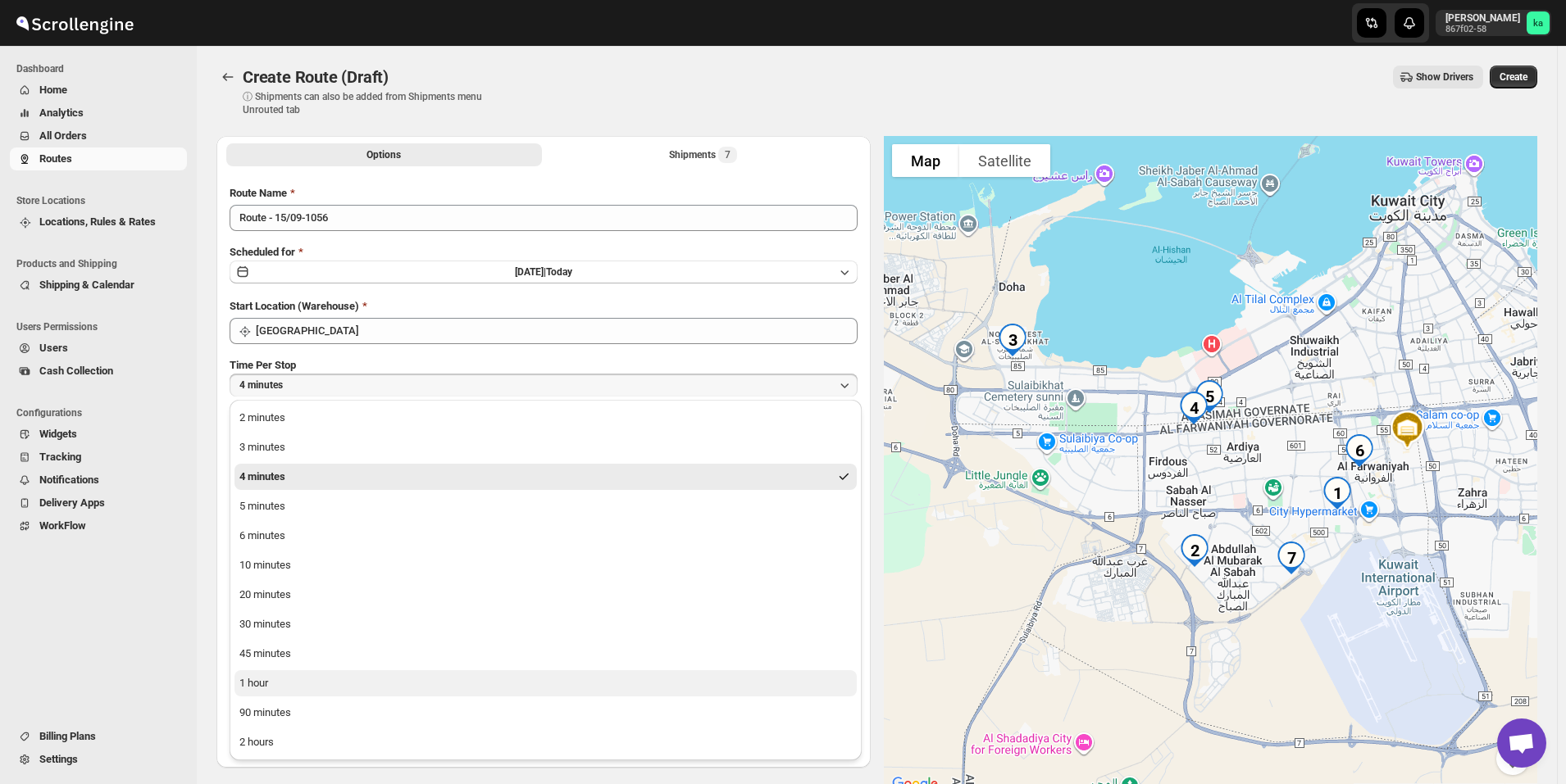
click at [307, 677] on button "1 hour" at bounding box center [545, 683] width 622 height 26
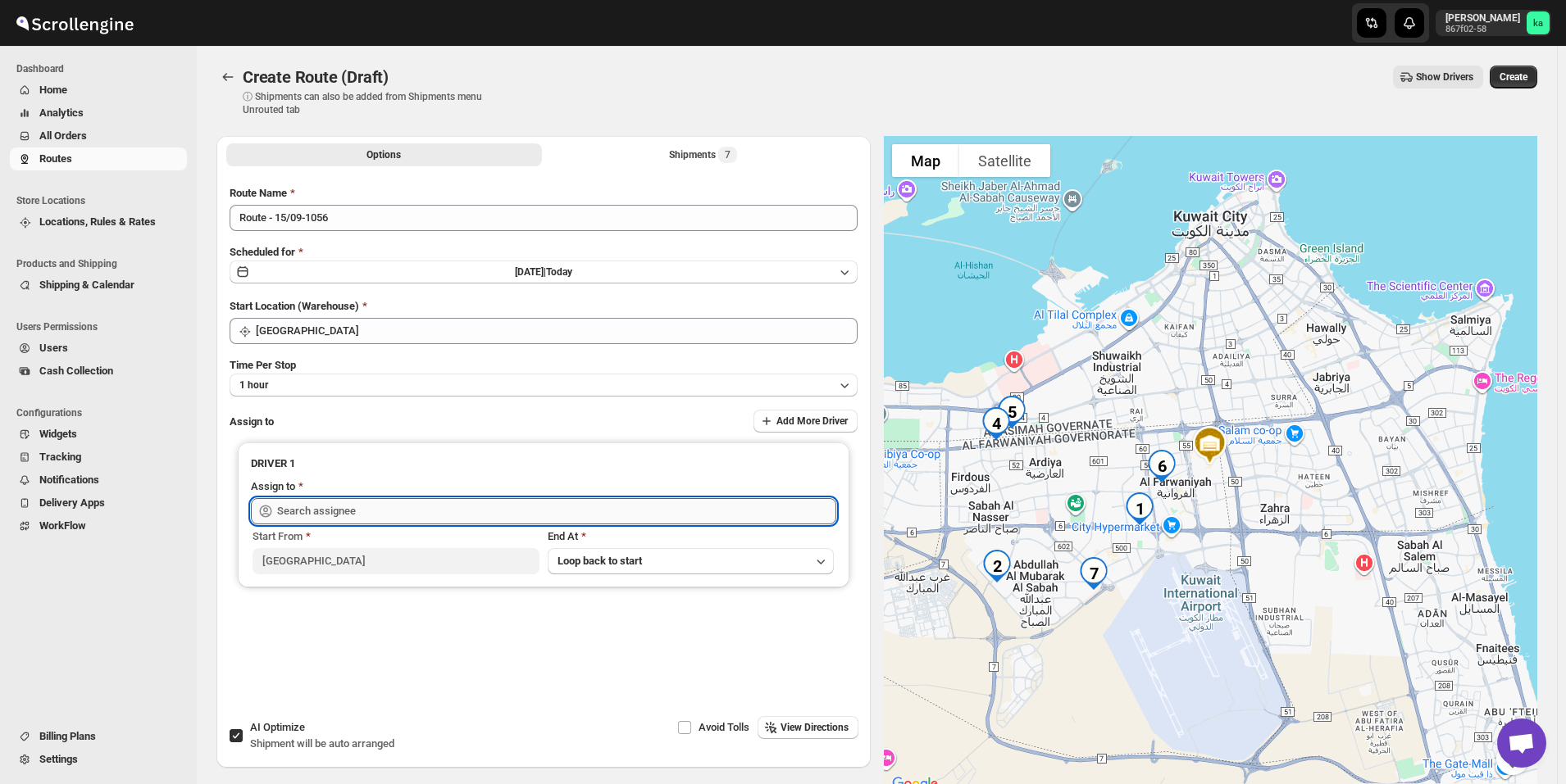
click at [329, 498] on input "text" at bounding box center [556, 511] width 559 height 26
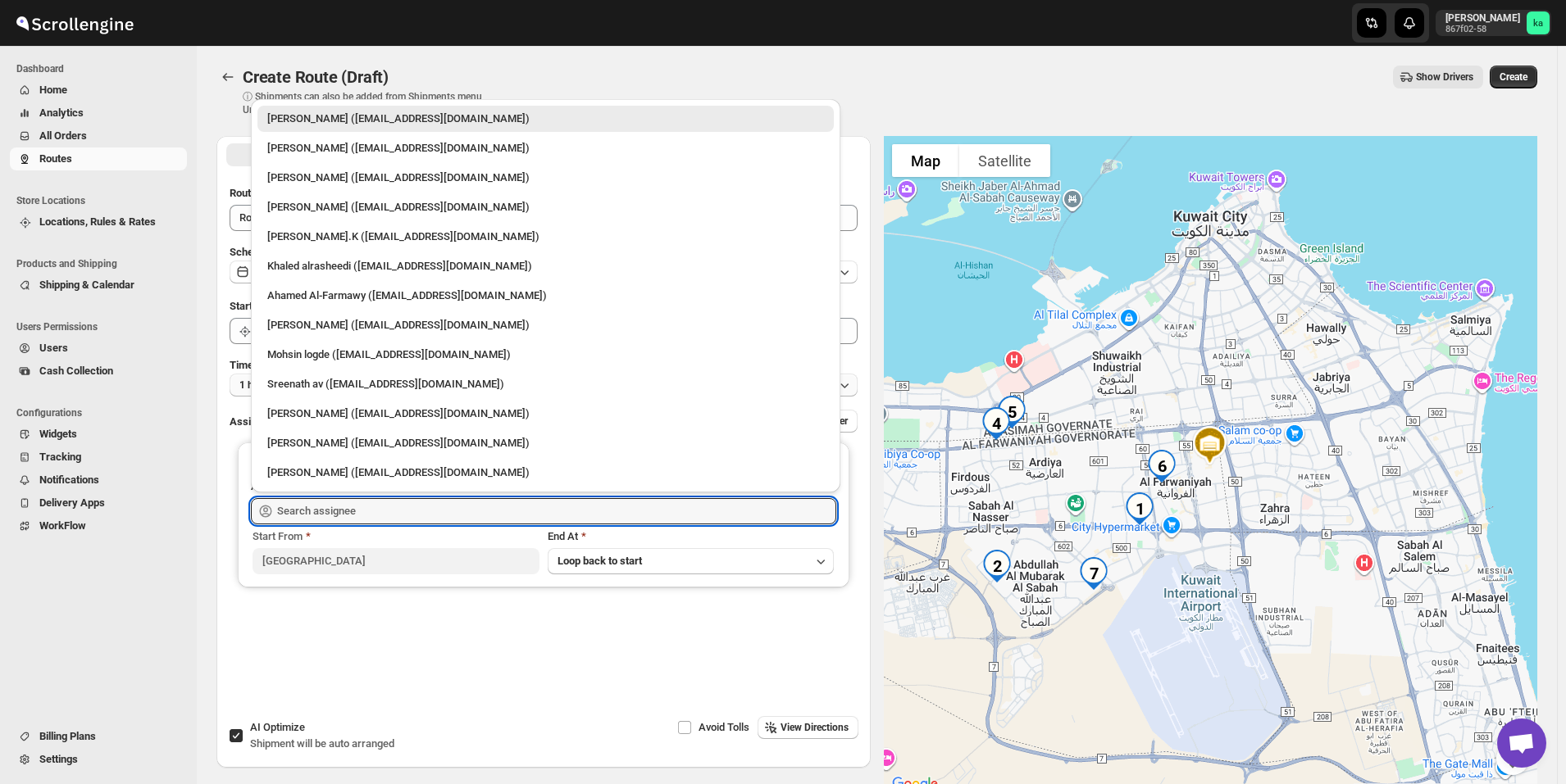
click at [319, 383] on div "Sreenath av (sreenathbhasibhasi@gmail.com)" at bounding box center [546, 384] width 557 height 16
type input "Sreenath av (sreenathbhasibhasi@gmail.com)"
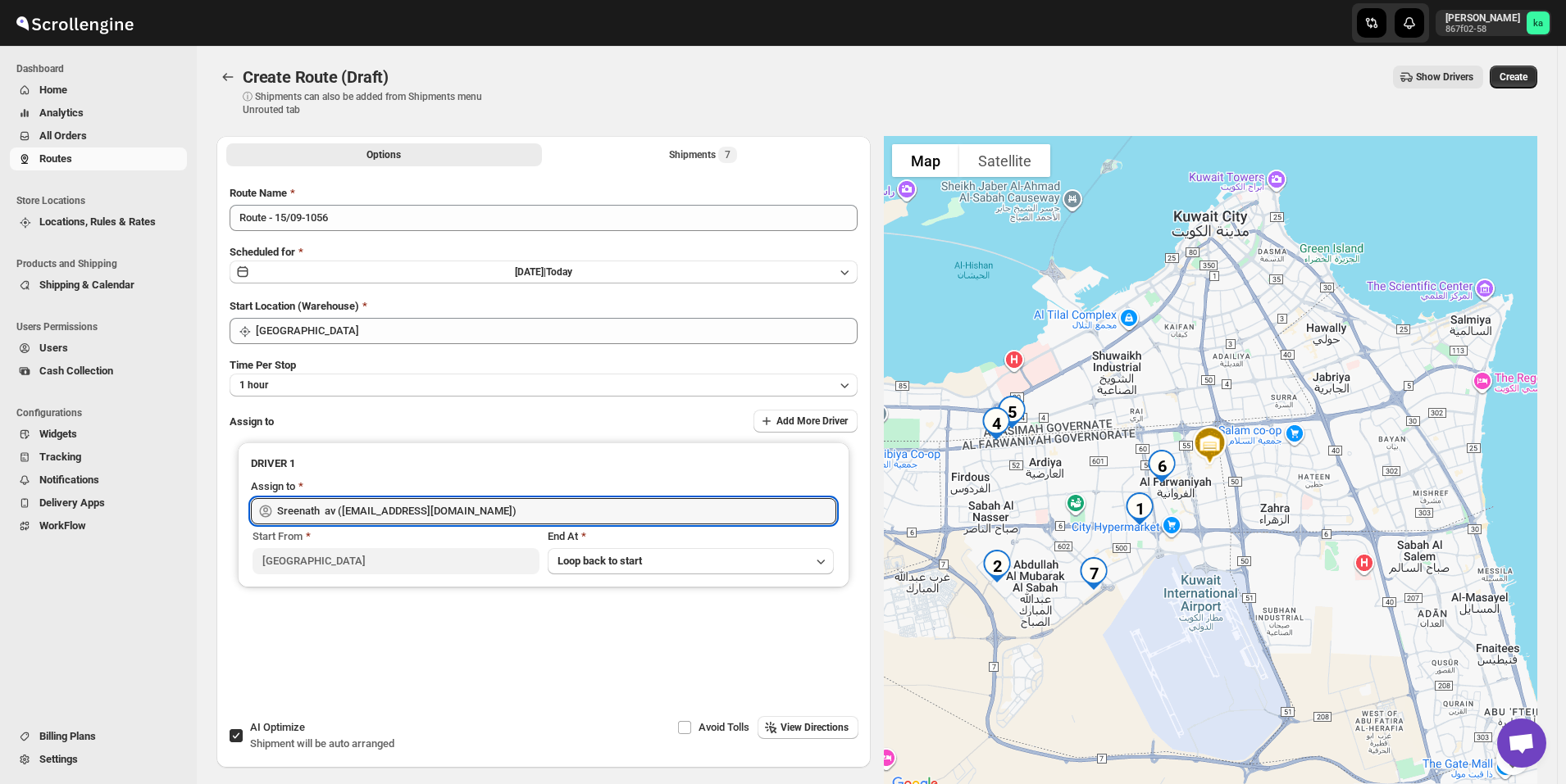
drag, startPoint x: 1534, startPoint y: 63, endPoint x: 1528, endPoint y: 81, distance: 19.0
click at [1533, 65] on div "Create Route (Draft). This page is ready Create Route (Draft) ⓘ Shipments can a…" at bounding box center [876, 91] width 1321 height 90
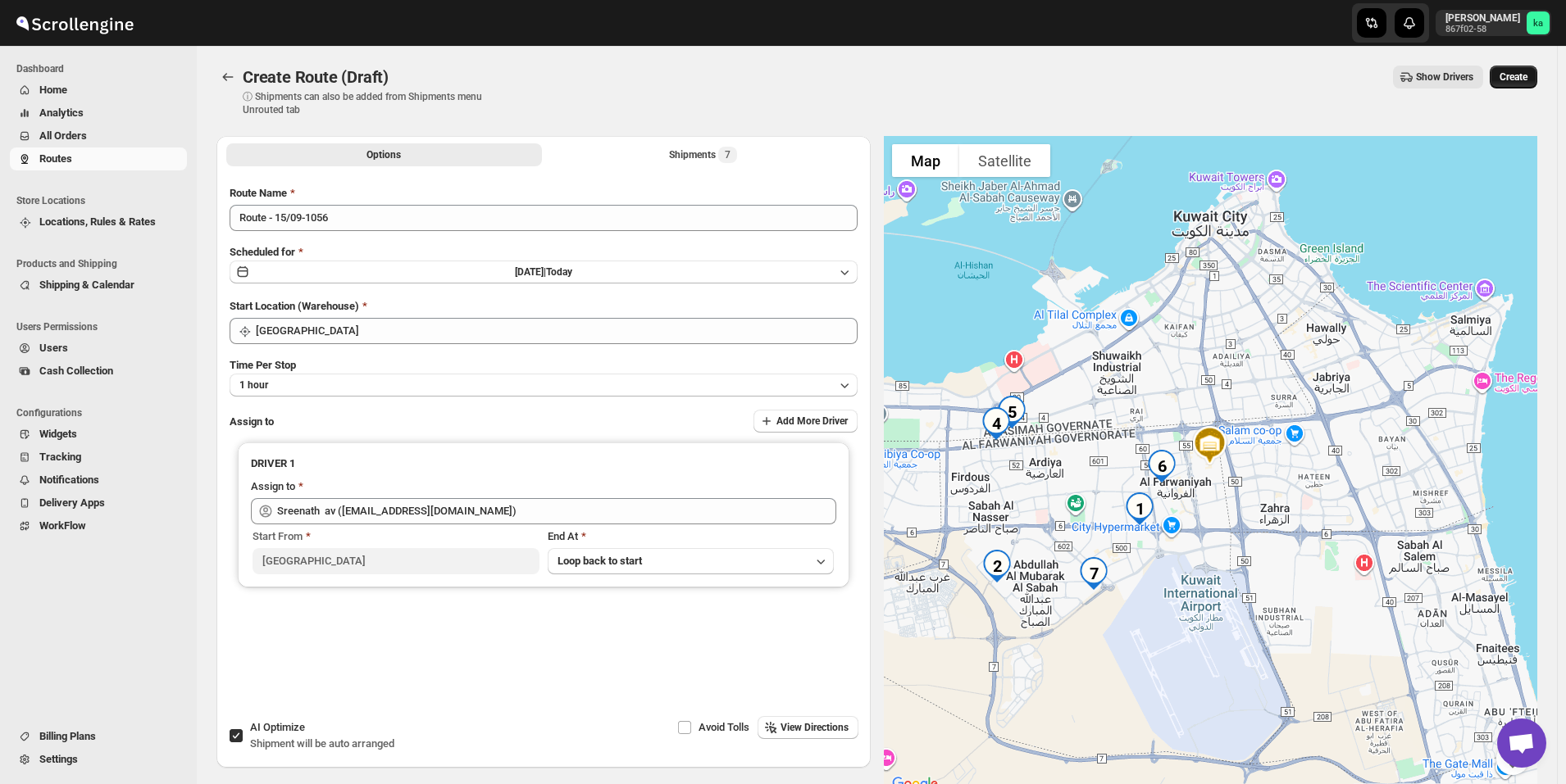
click at [1525, 83] on button "Create" at bounding box center [1513, 77] width 48 height 23
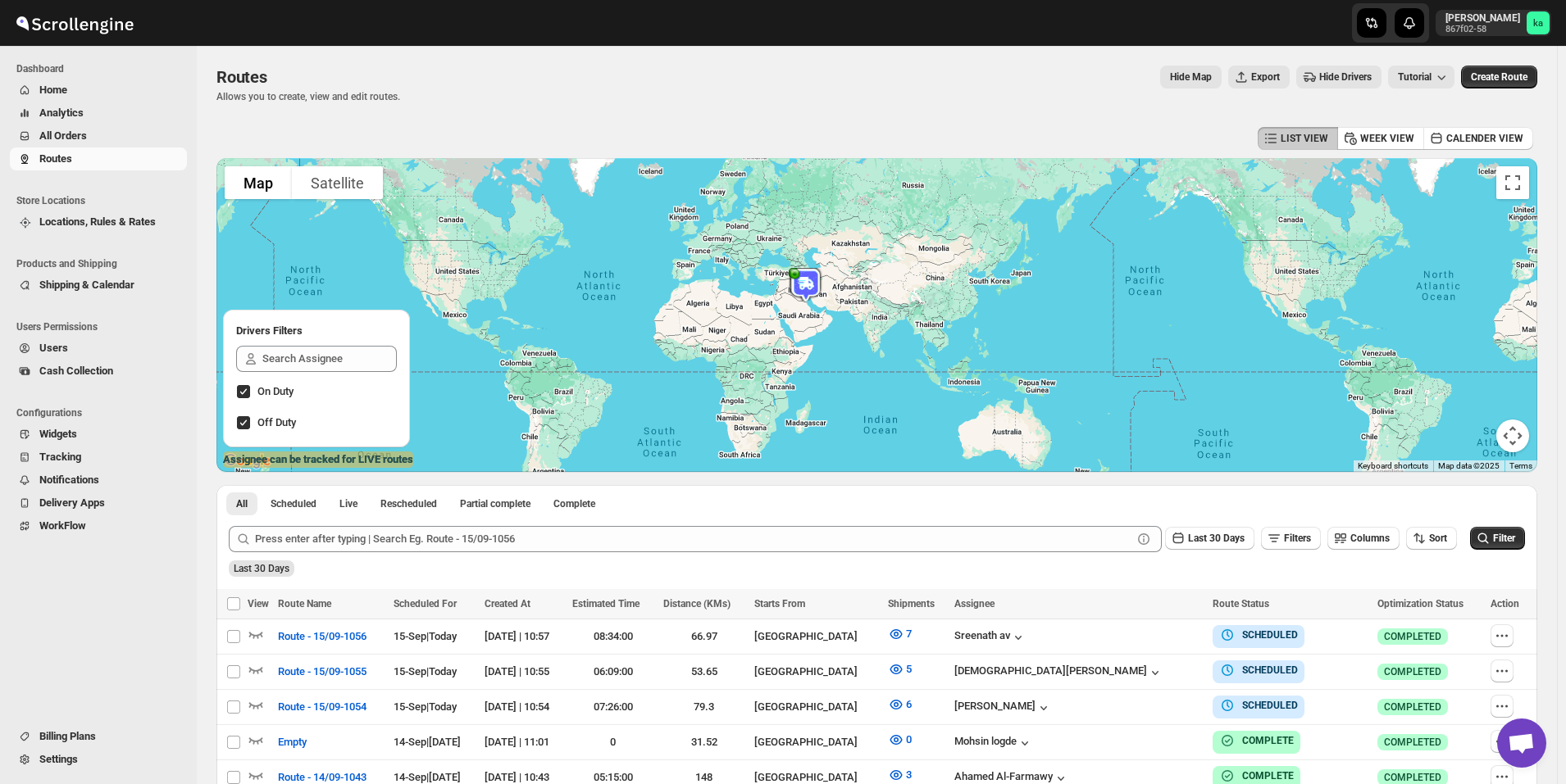
click at [91, 131] on span "All Orders" at bounding box center [111, 135] width 144 height 16
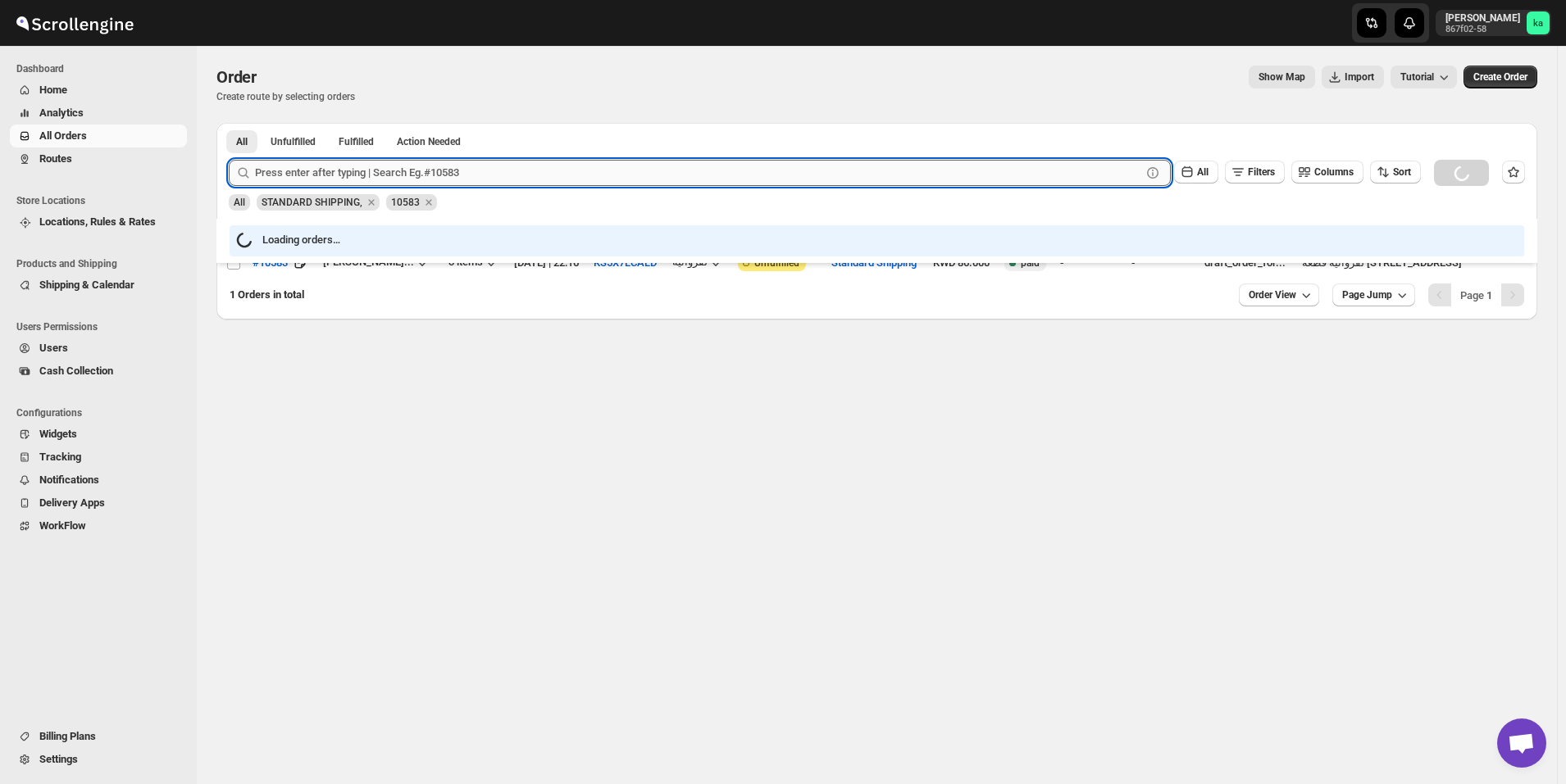
click at [505, 174] on input "text" at bounding box center [697, 173] width 886 height 26
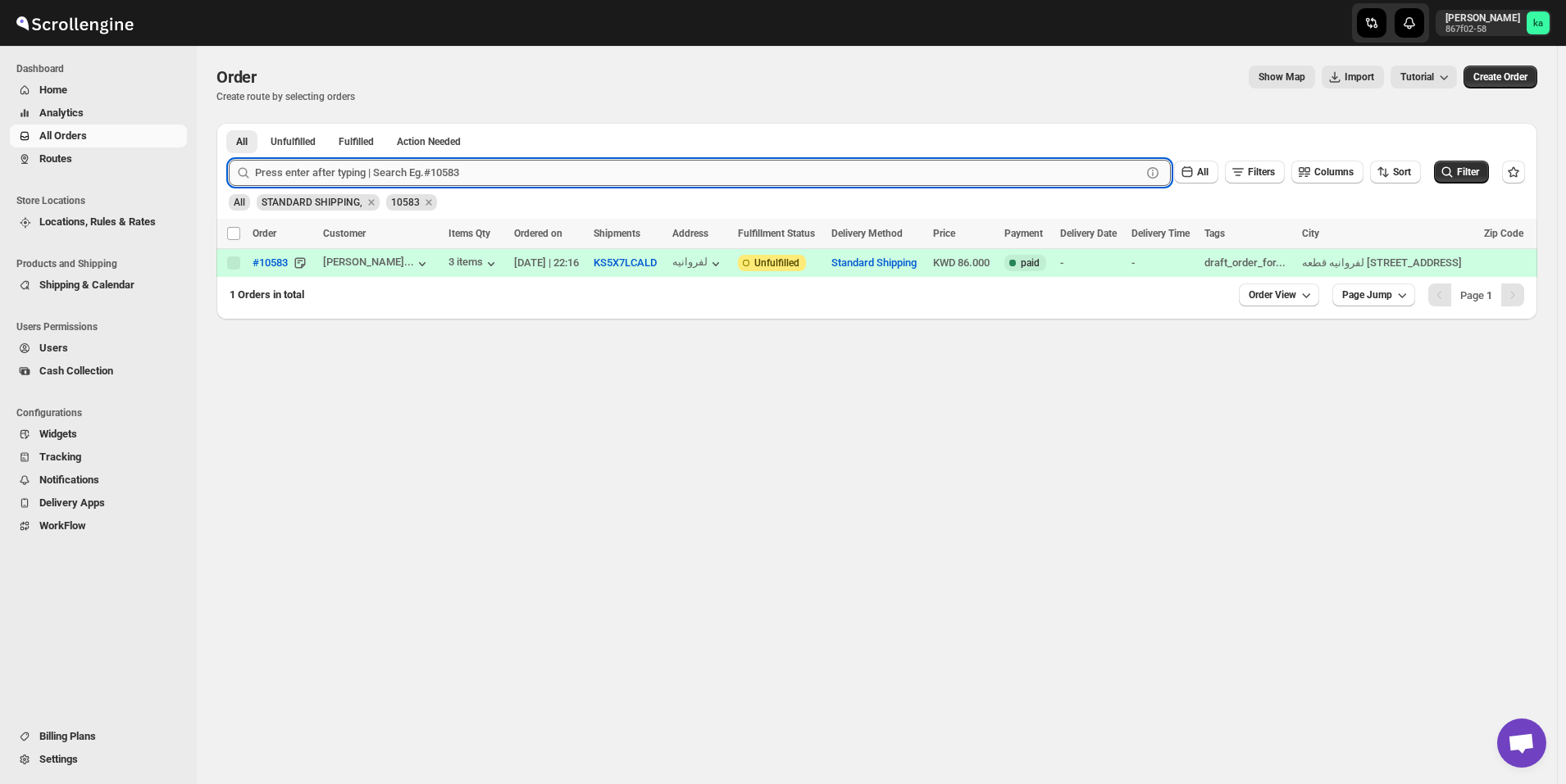
paste input "10617"
type input "10617"
click at [229, 123] on button "Submit" at bounding box center [252, 131] width 47 height 17
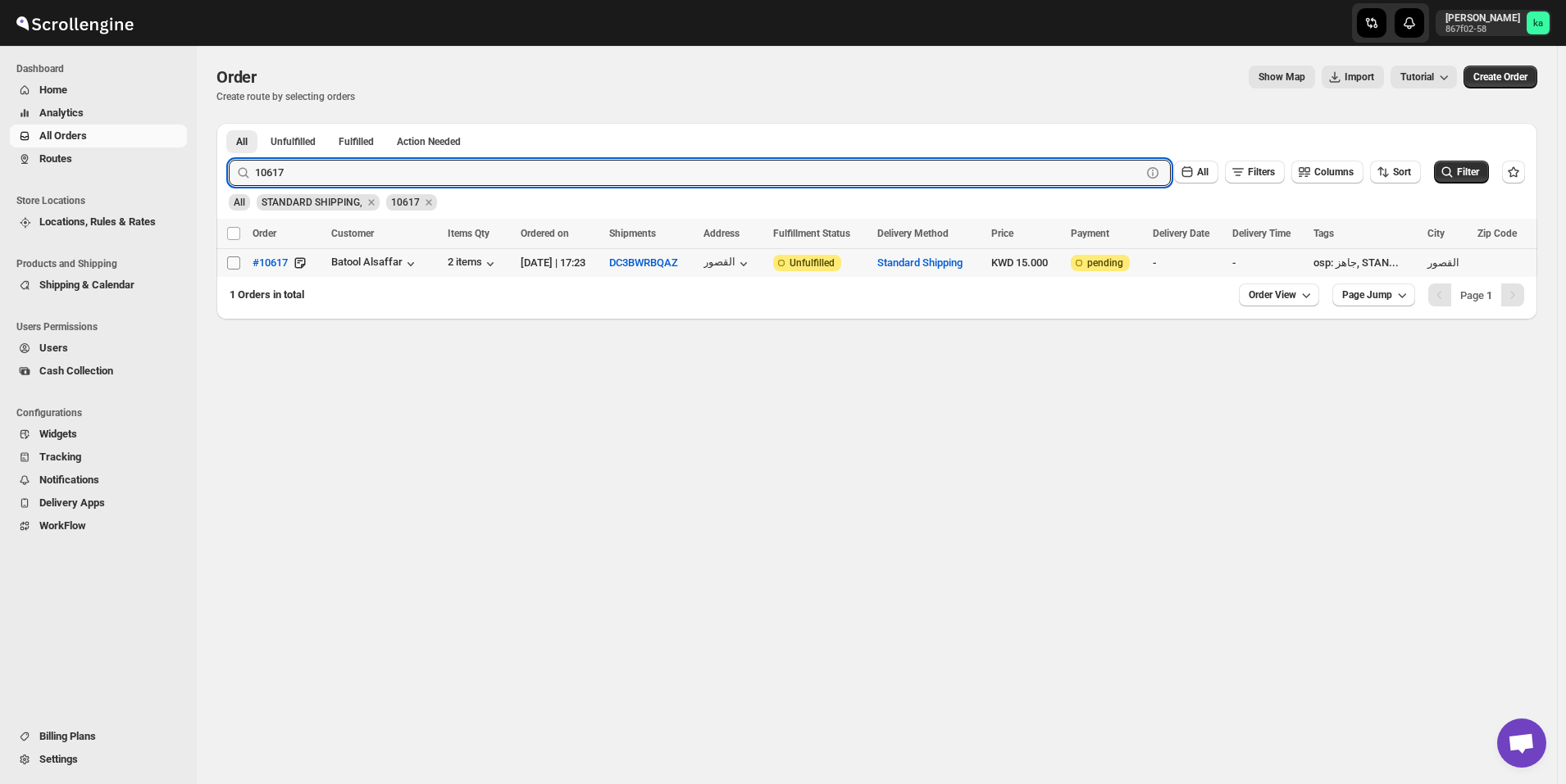
click at [235, 262] on input "Select order" at bounding box center [233, 262] width 13 height 13
checkbox input "true"
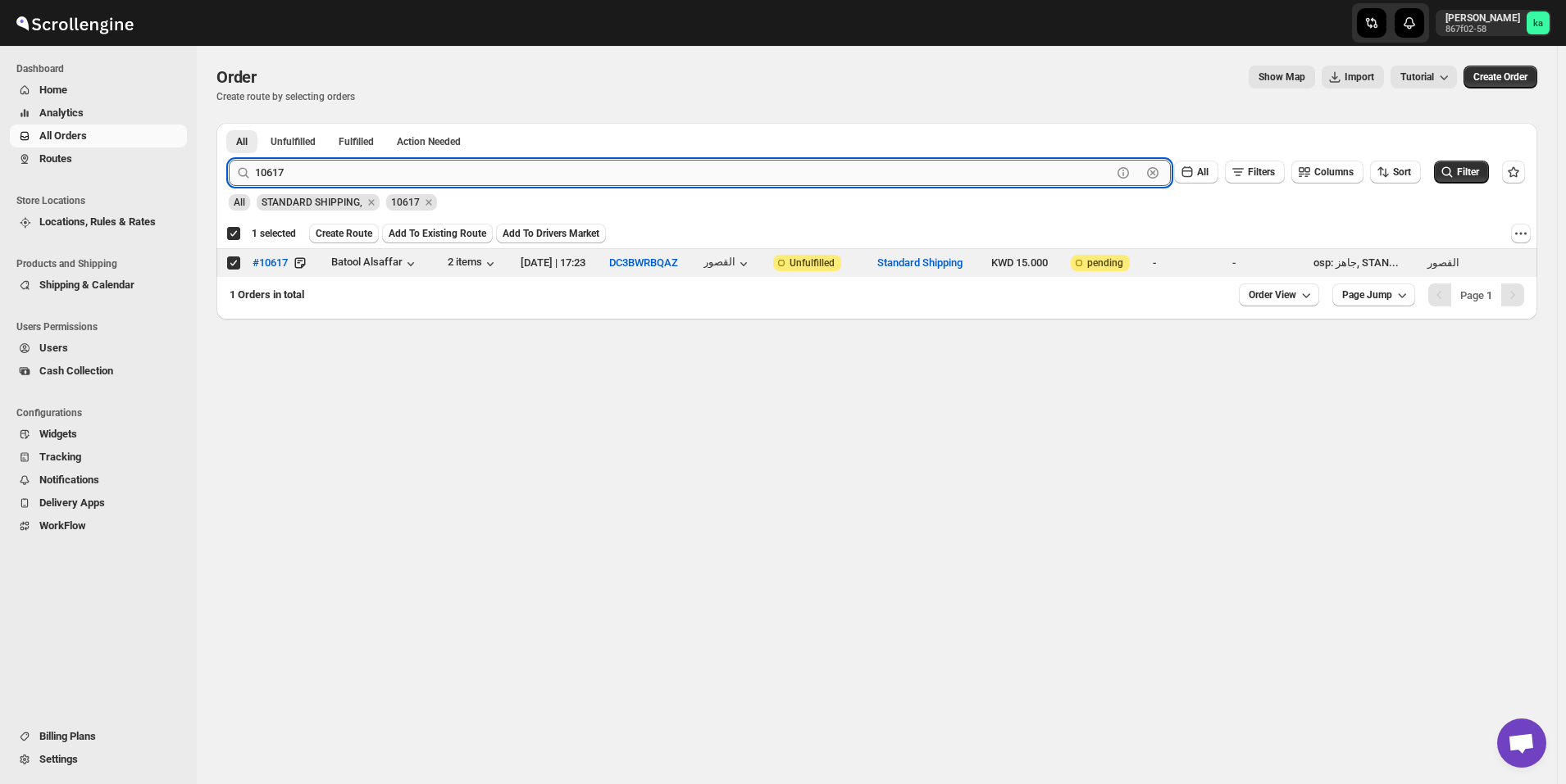
click at [429, 173] on input "10617" at bounding box center [683, 173] width 857 height 26
paste input "57"
type input "10577"
click at [229, 123] on button "Submit" at bounding box center [252, 131] width 47 height 17
click at [231, 266] on input "Select order" at bounding box center [233, 262] width 13 height 13
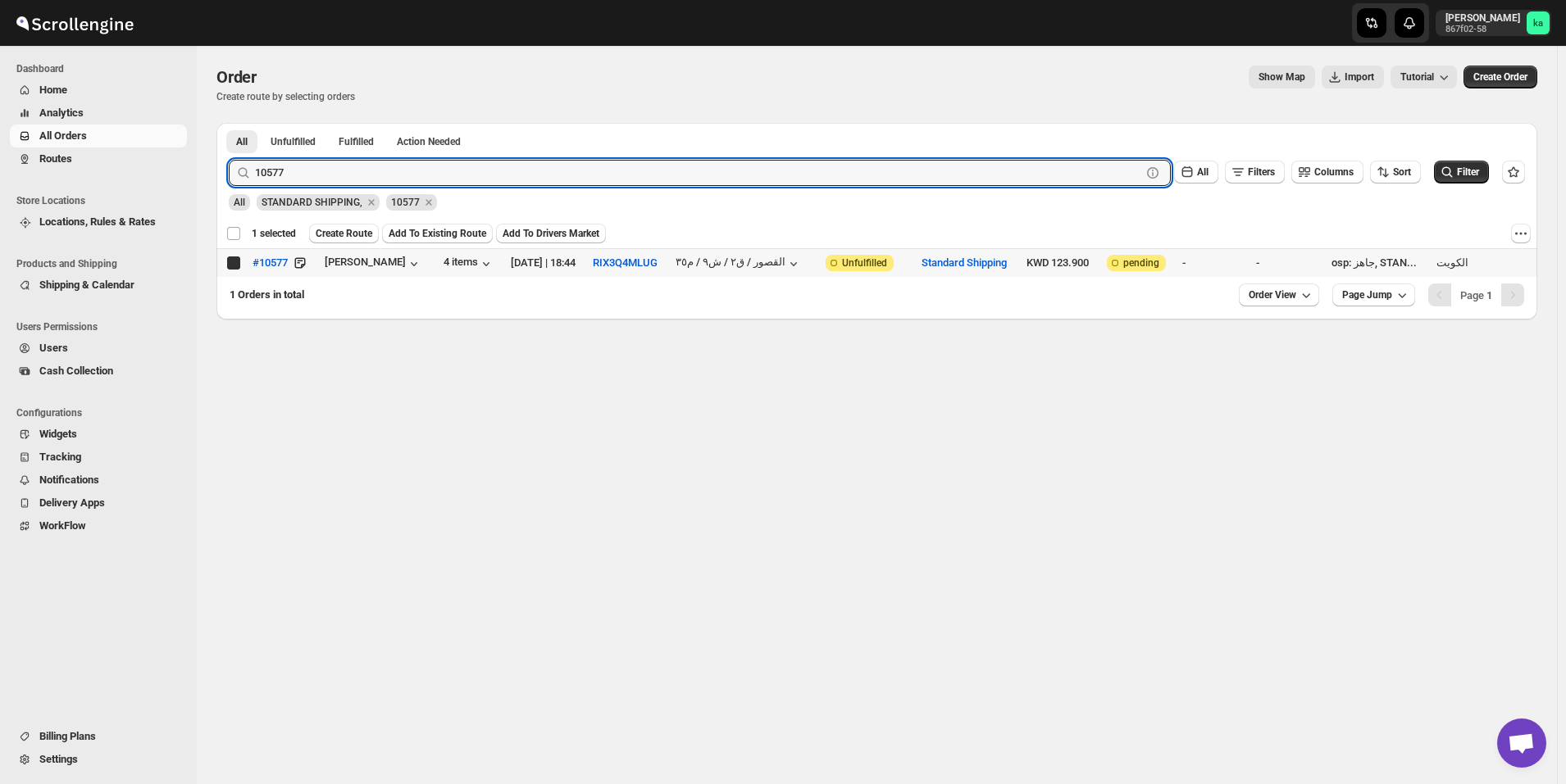
checkbox input "true"
checkbox input "false"
click at [412, 175] on input "10577" at bounding box center [683, 173] width 857 height 26
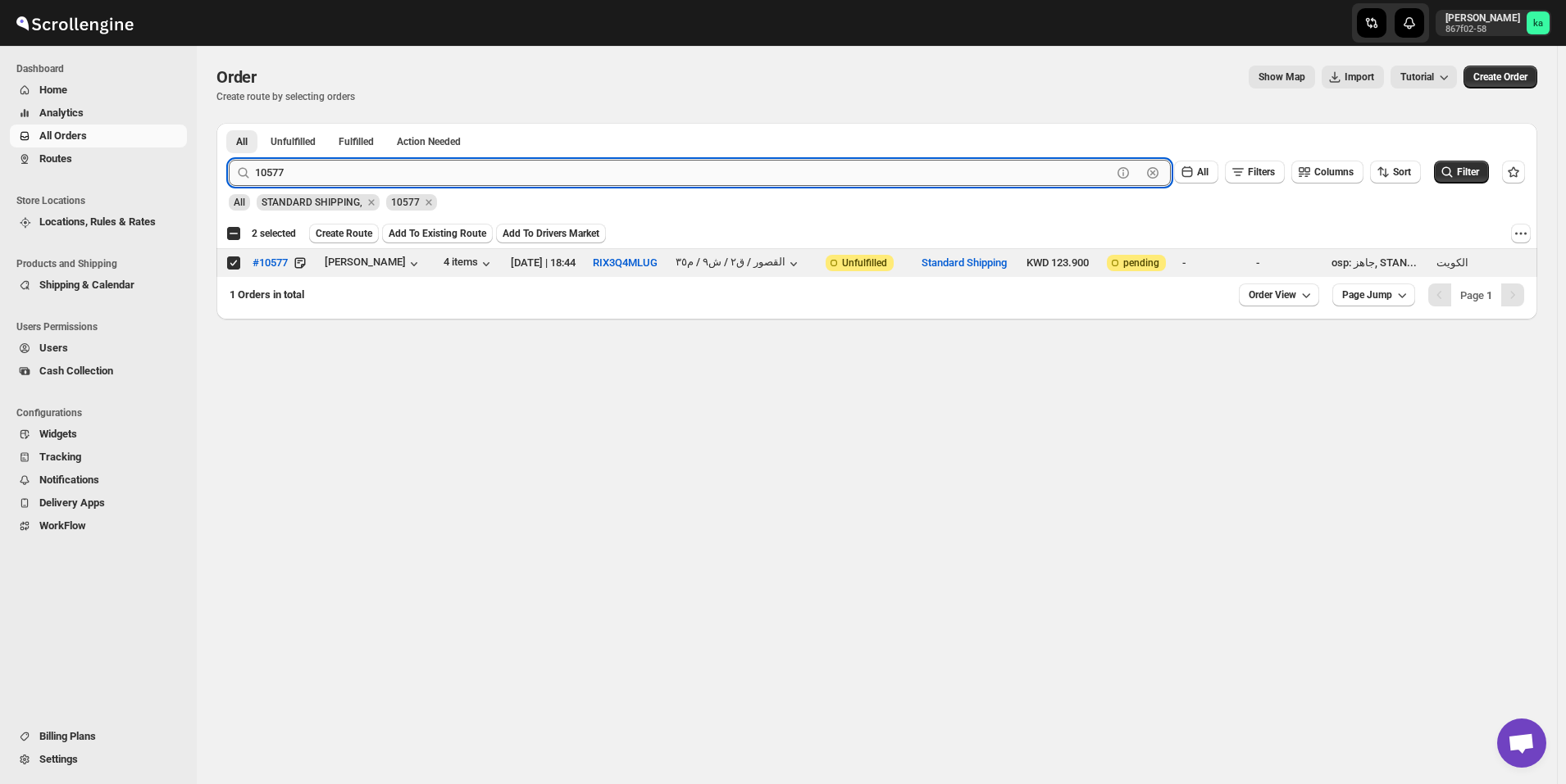
paste input "199"
type input "10199"
click at [229, 123] on button "Submit" at bounding box center [252, 131] width 47 height 17
click at [234, 261] on input "Select order" at bounding box center [233, 262] width 13 height 13
checkbox input "true"
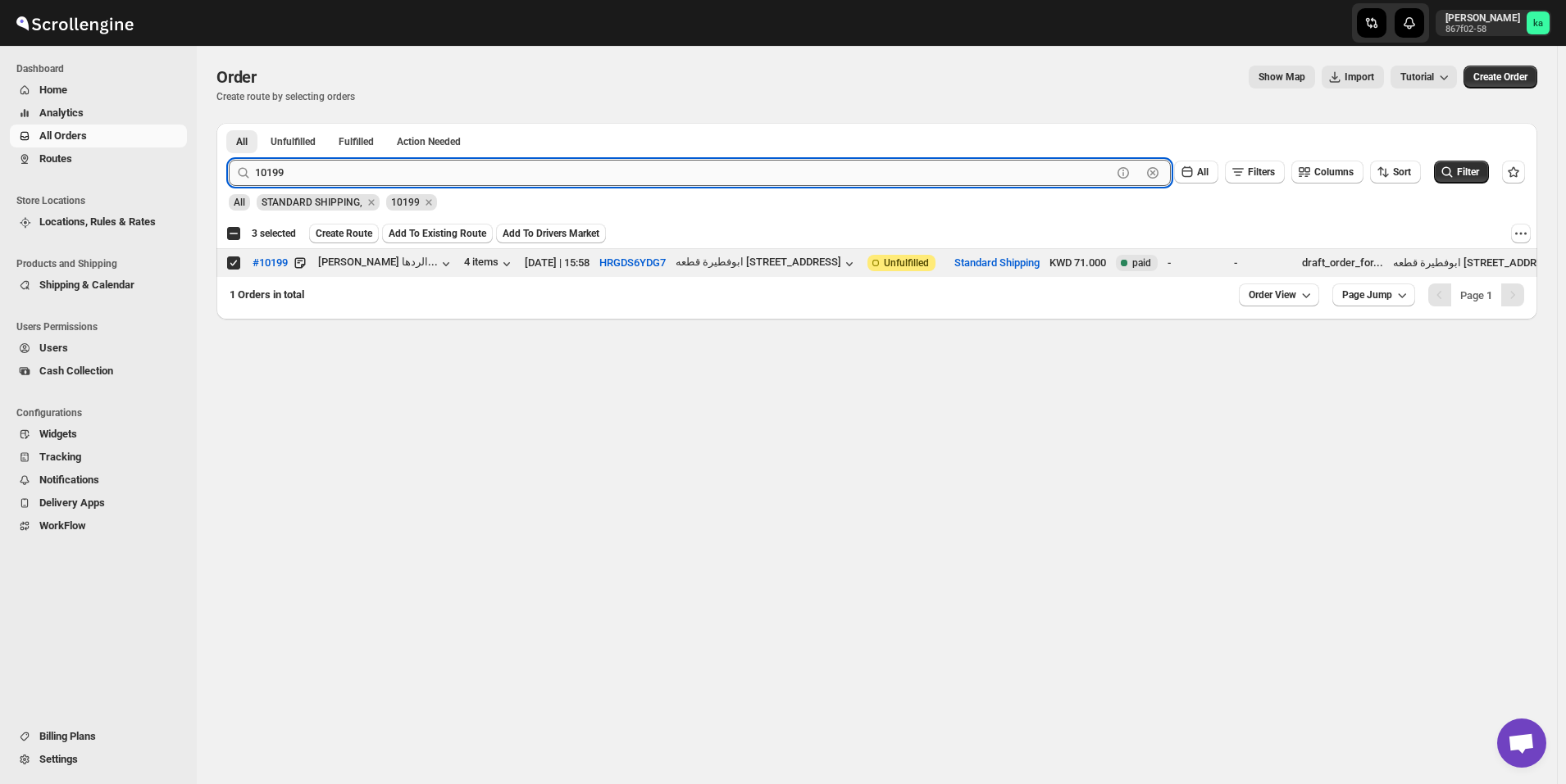
click at [371, 176] on input "10199" at bounding box center [683, 173] width 857 height 26
paste input "615"
type input "10615"
click at [229, 123] on button "Submit" at bounding box center [252, 131] width 47 height 17
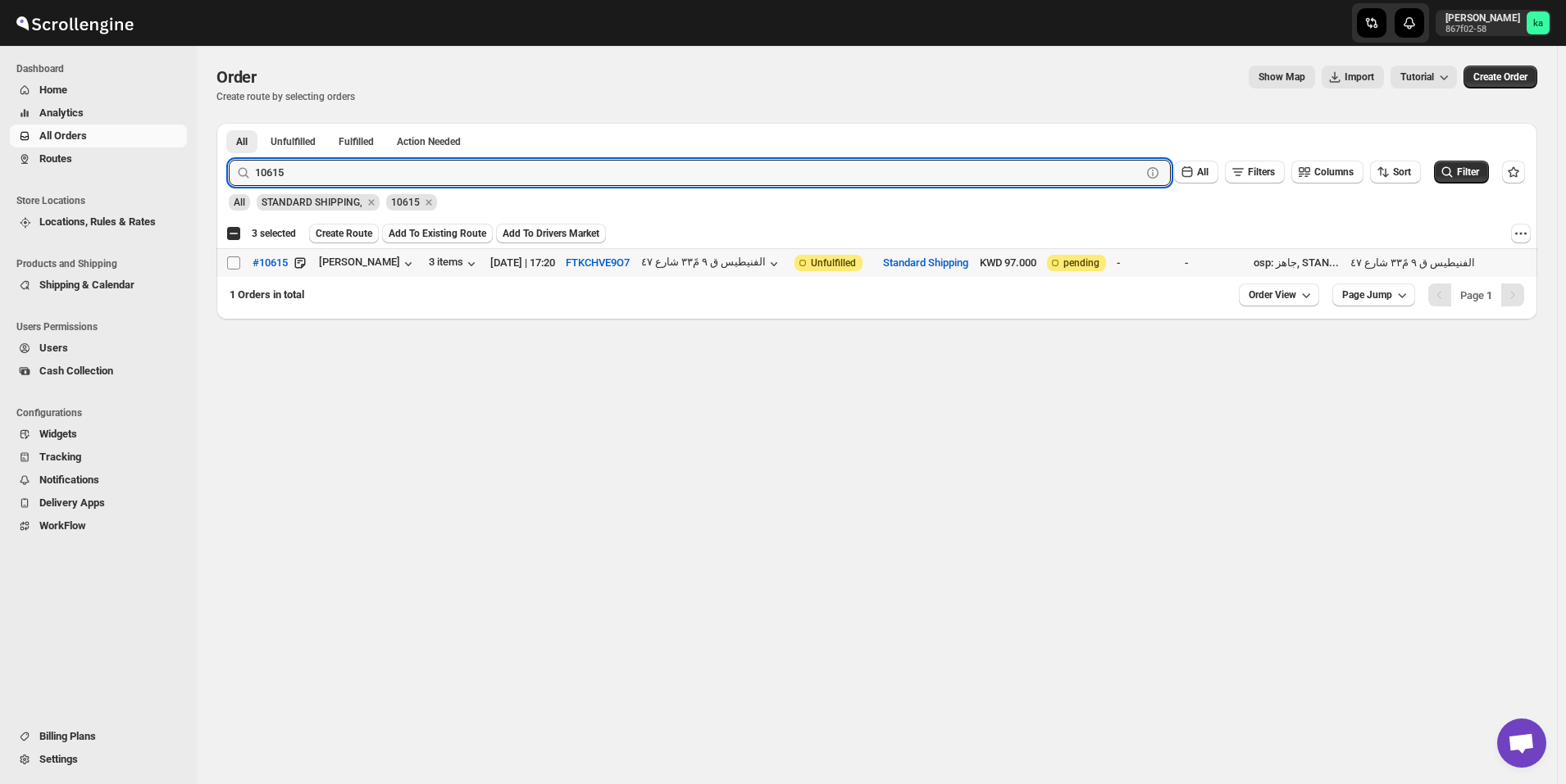
click at [231, 262] on input "Select order" at bounding box center [233, 262] width 13 height 13
checkbox input "true"
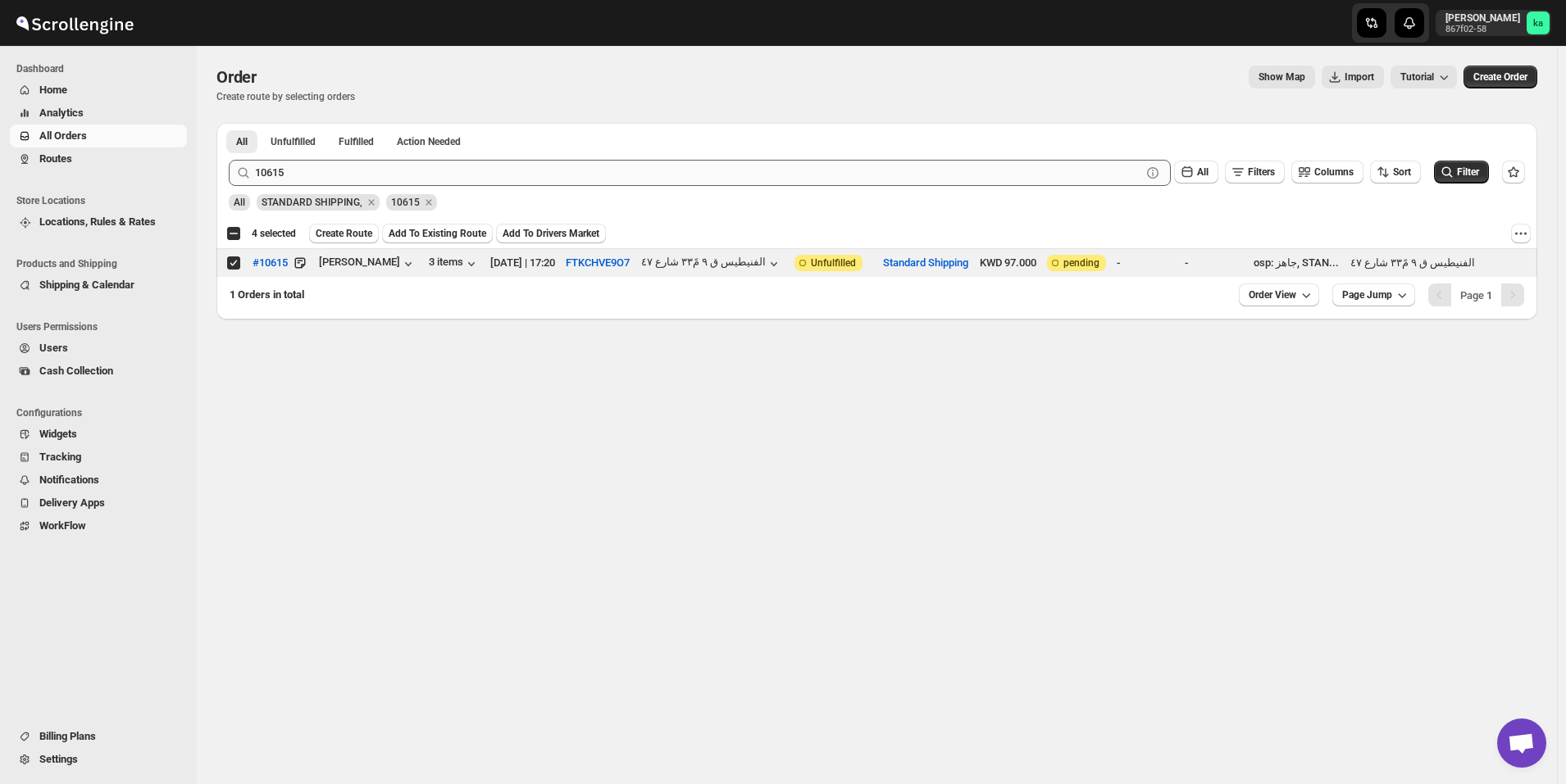
drag, startPoint x: 386, startPoint y: 186, endPoint x: 384, endPoint y: 175, distance: 11.2
click at [384, 185] on form "Submit 10615 Clear All Filters Columns Sort Filter All STANDARD SHIPPING, 10615" at bounding box center [877, 178] width 1296 height 64
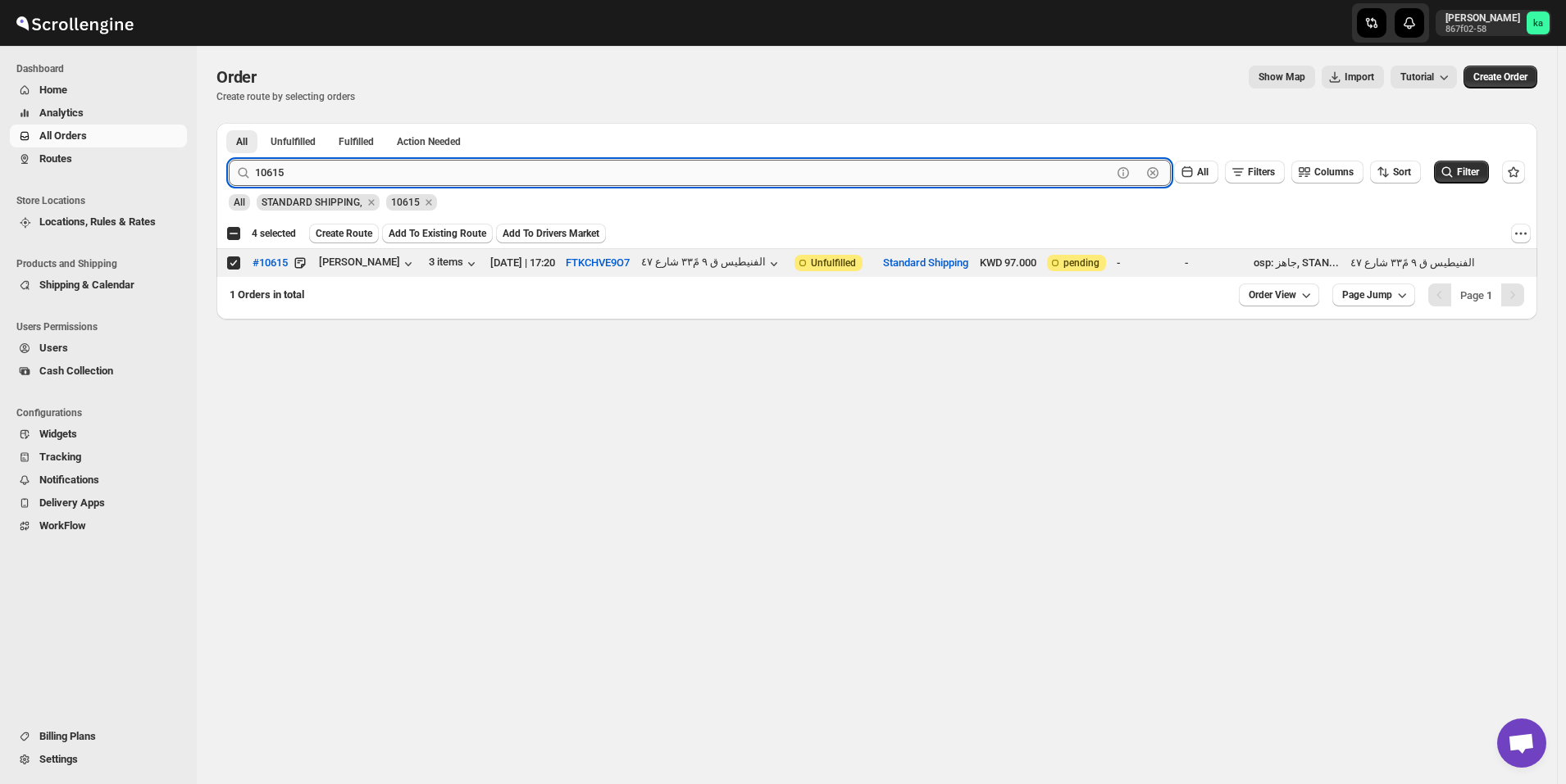
click at [384, 175] on input "10615" at bounding box center [683, 173] width 857 height 26
paste input "740"
type input "10740"
click at [229, 123] on button "Submit" at bounding box center [252, 131] width 47 height 17
click at [232, 267] on input "Select order" at bounding box center [233, 262] width 13 height 13
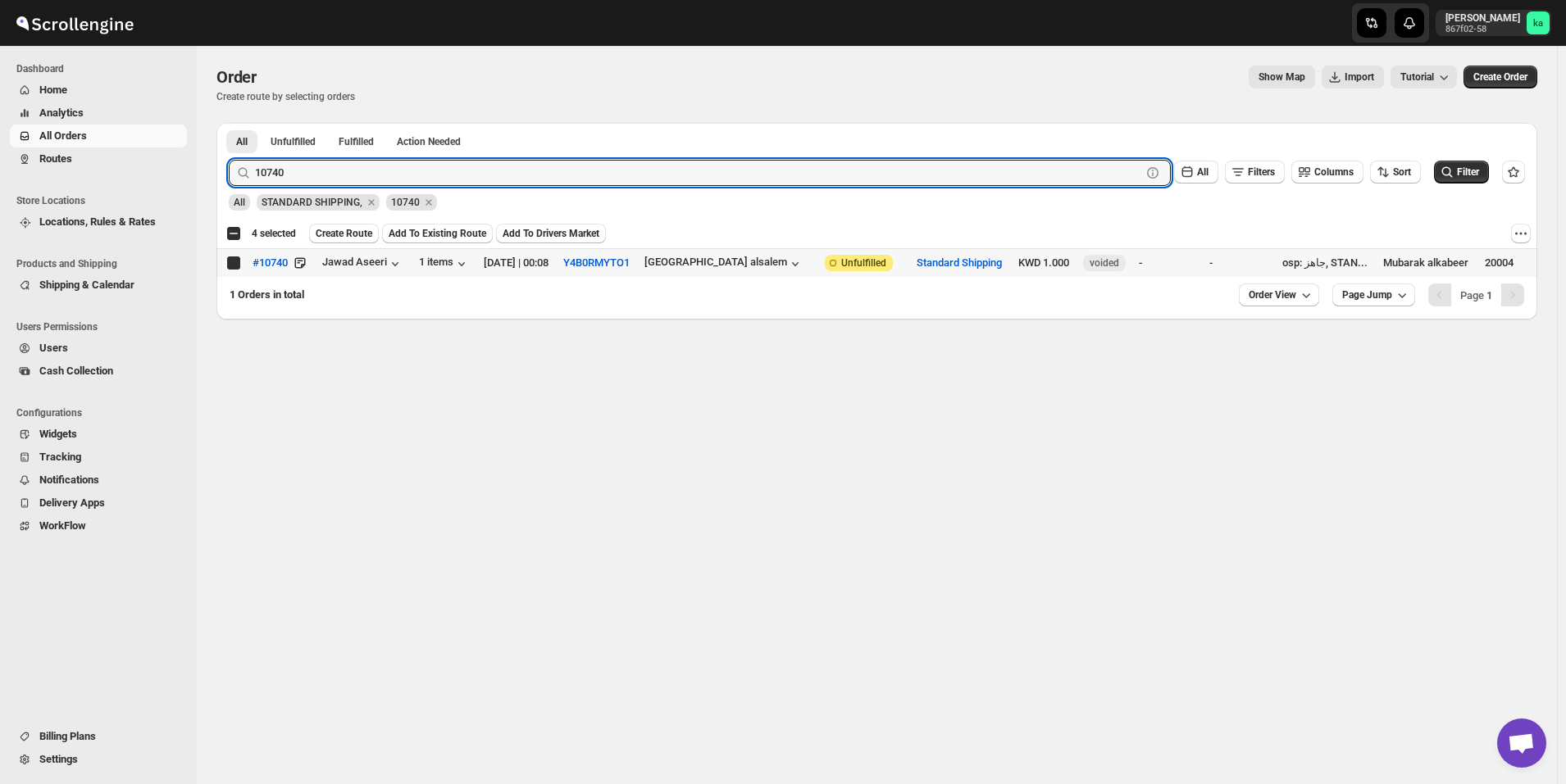
checkbox input "true"
click at [363, 173] on input "10740" at bounding box center [683, 173] width 857 height 26
paste input "588"
type input "10588"
click at [229, 123] on button "Submit" at bounding box center [252, 131] width 47 height 17
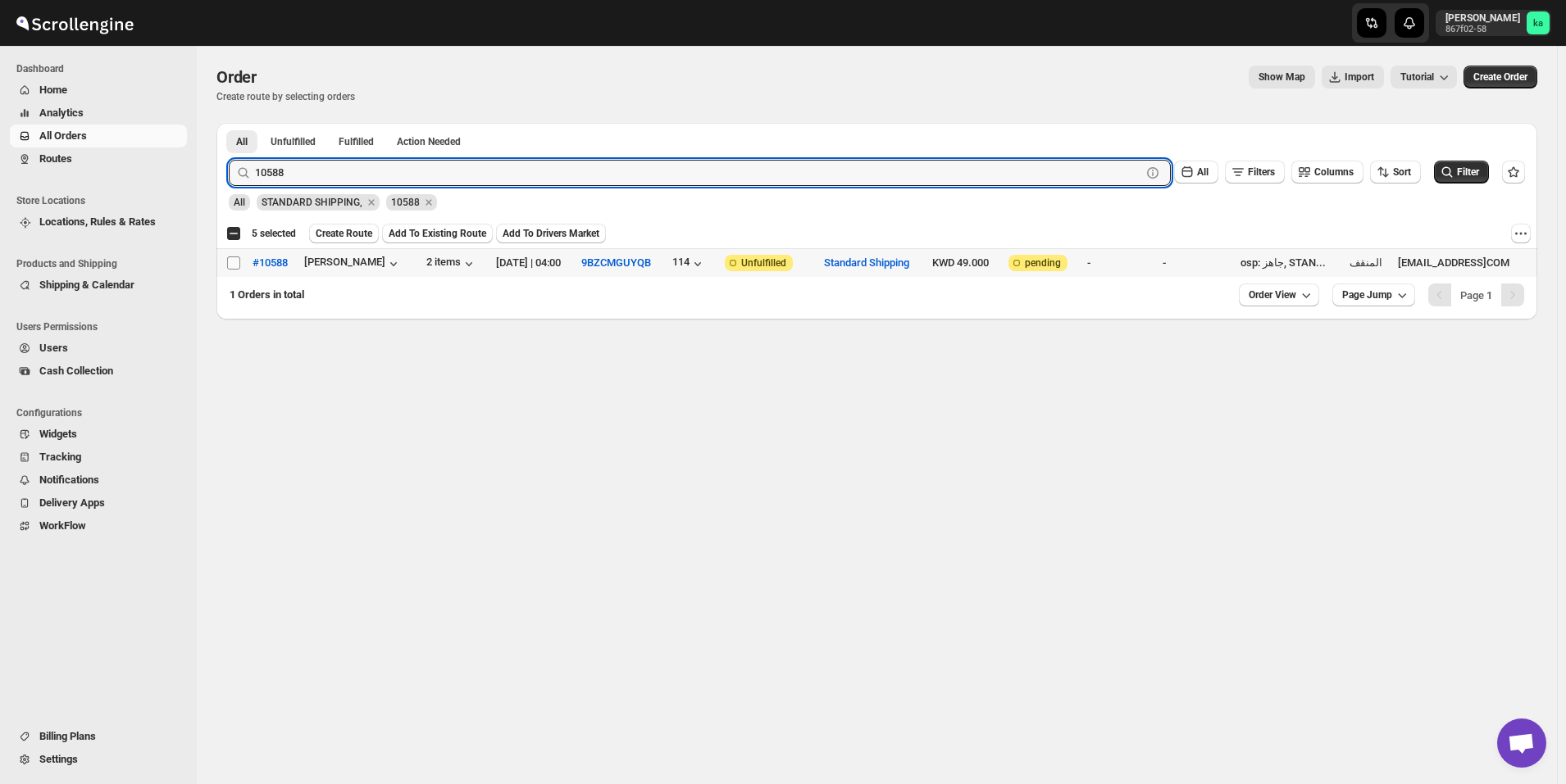
click at [235, 261] on input "Select order" at bounding box center [233, 262] width 13 height 13
checkbox input "true"
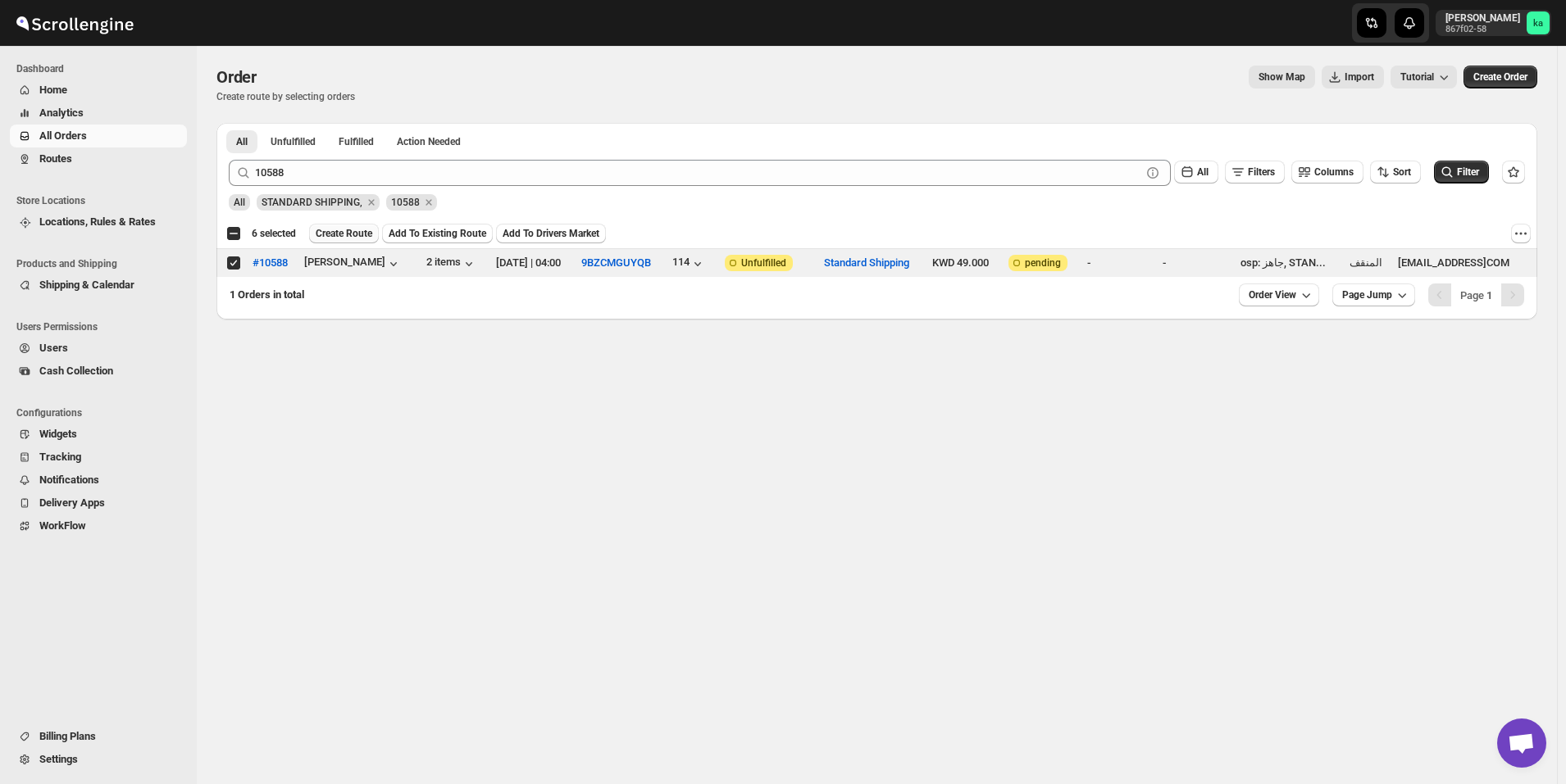
click at [348, 236] on span "Create Route" at bounding box center [344, 233] width 56 height 13
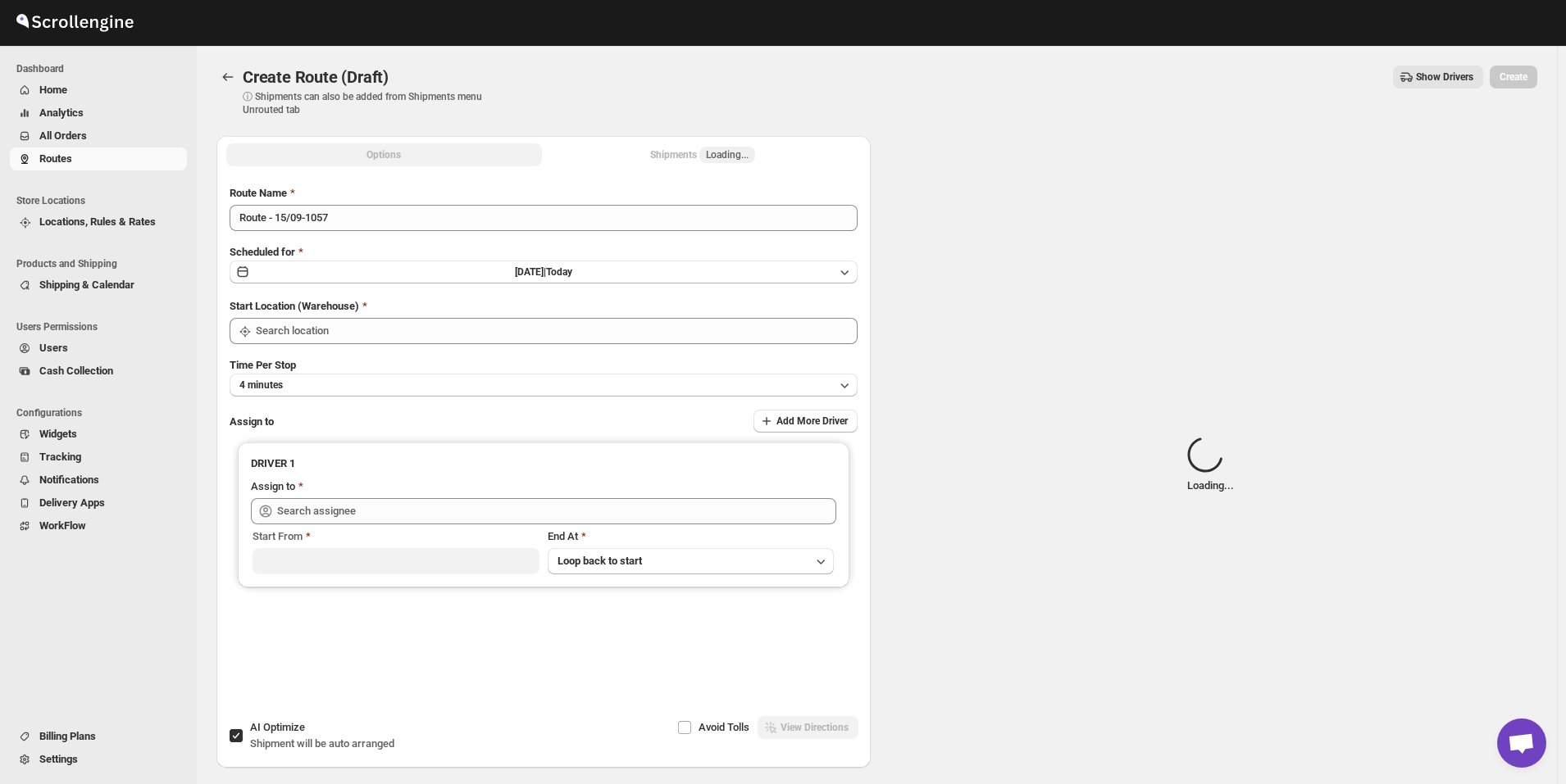
type input "[GEOGRAPHIC_DATA]"
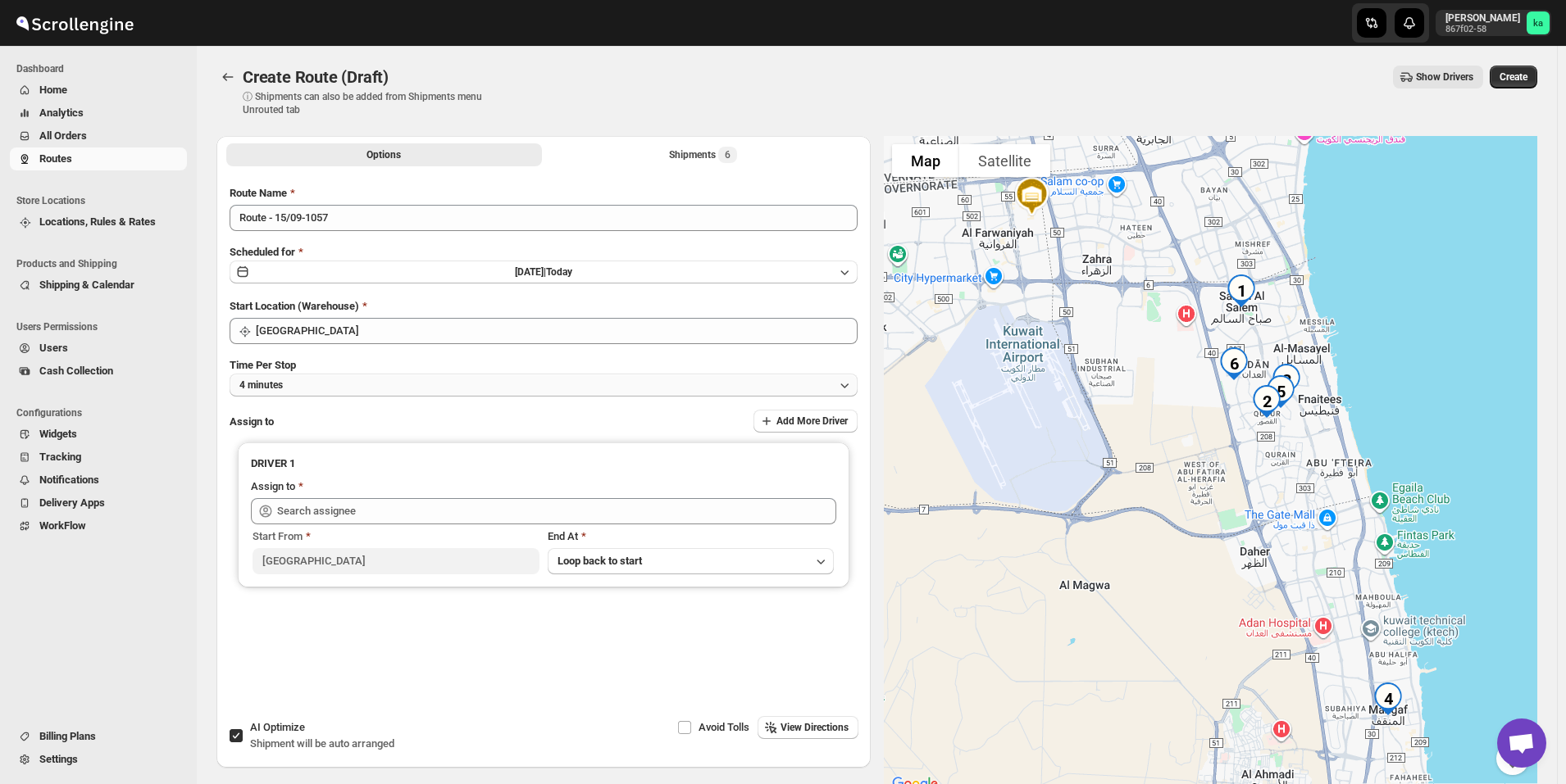
click at [400, 375] on button "4 minutes" at bounding box center [543, 385] width 628 height 23
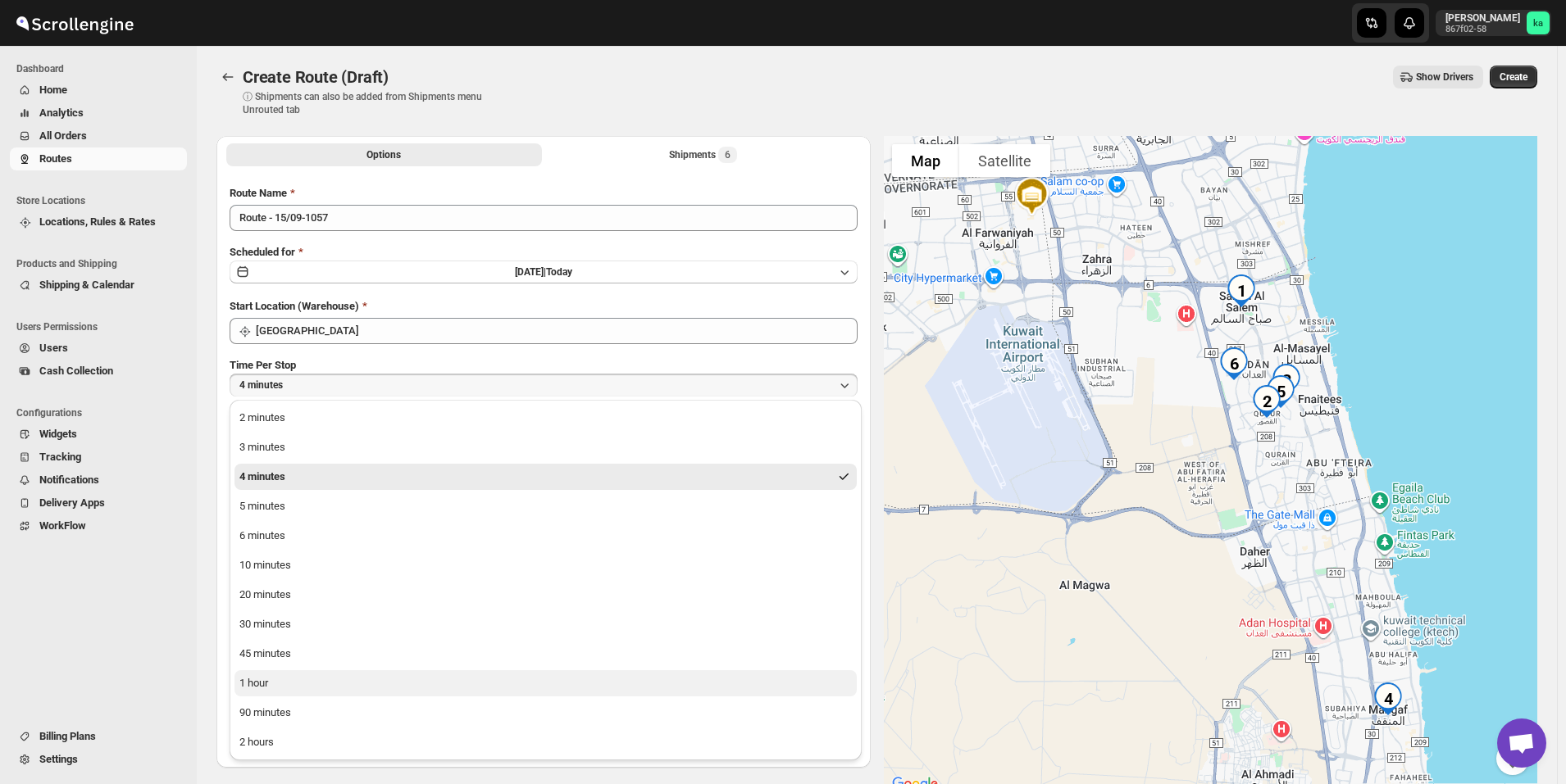
click at [275, 680] on button "1 hour" at bounding box center [545, 683] width 622 height 26
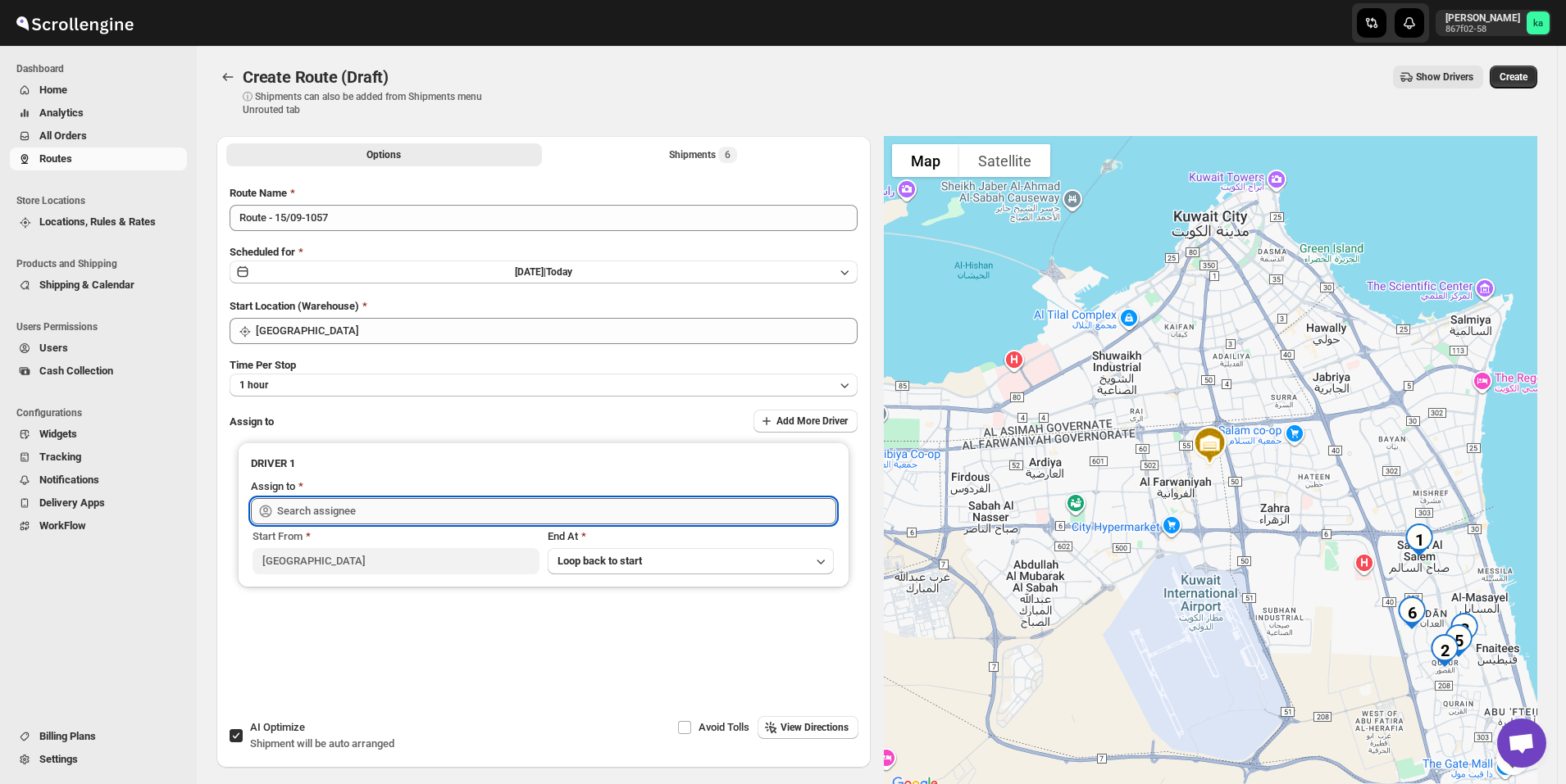
click at [320, 501] on input "text" at bounding box center [556, 511] width 559 height 26
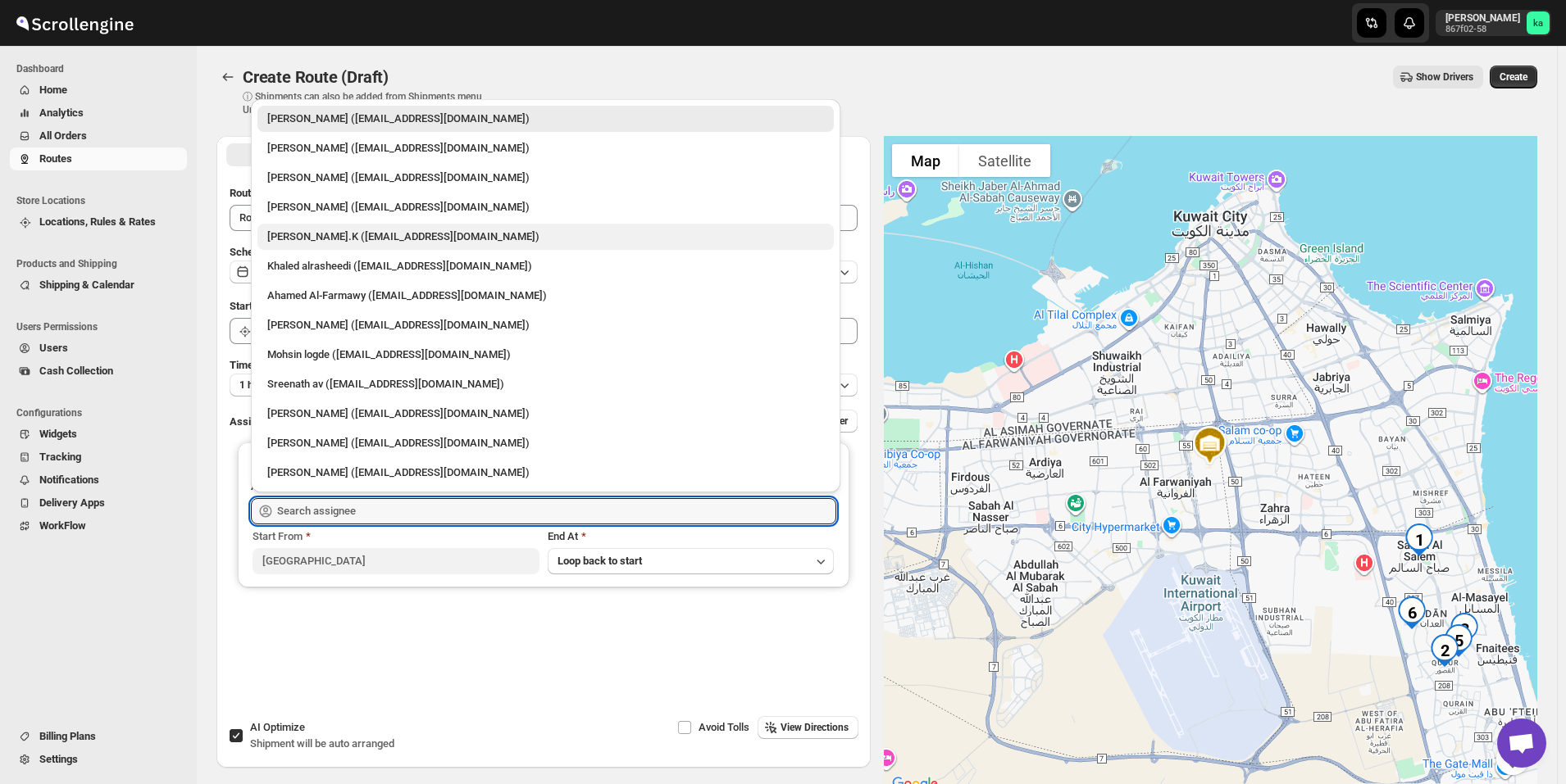
click at [326, 239] on div "Muhammed Ramees.K (rameesrami2680@gmail.com)" at bounding box center [546, 237] width 557 height 16
type input "Muhammed Ramees.K (rameesrami2680@gmail.com)"
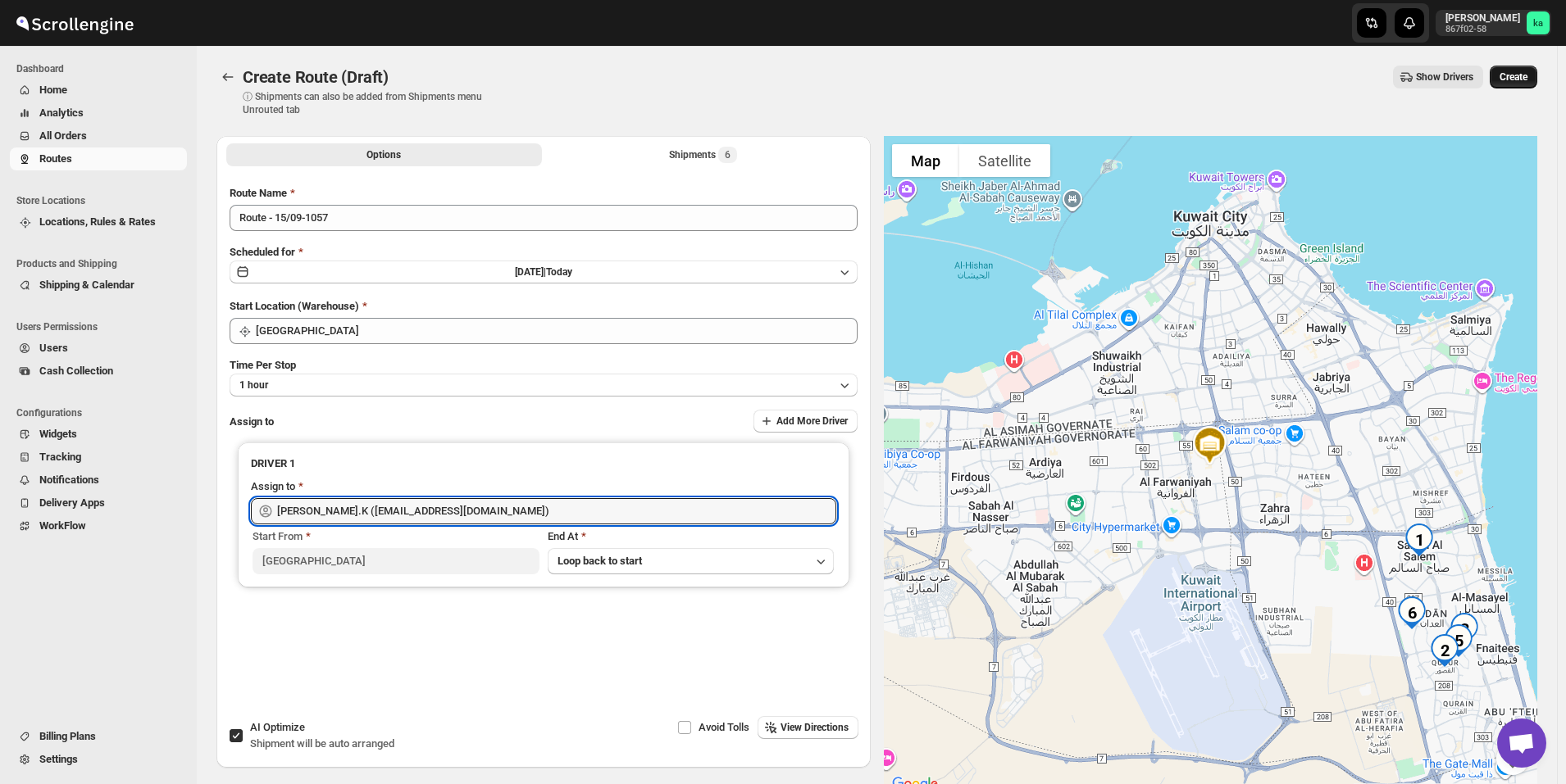
click at [1527, 77] on span "Create" at bounding box center [1513, 77] width 28 height 13
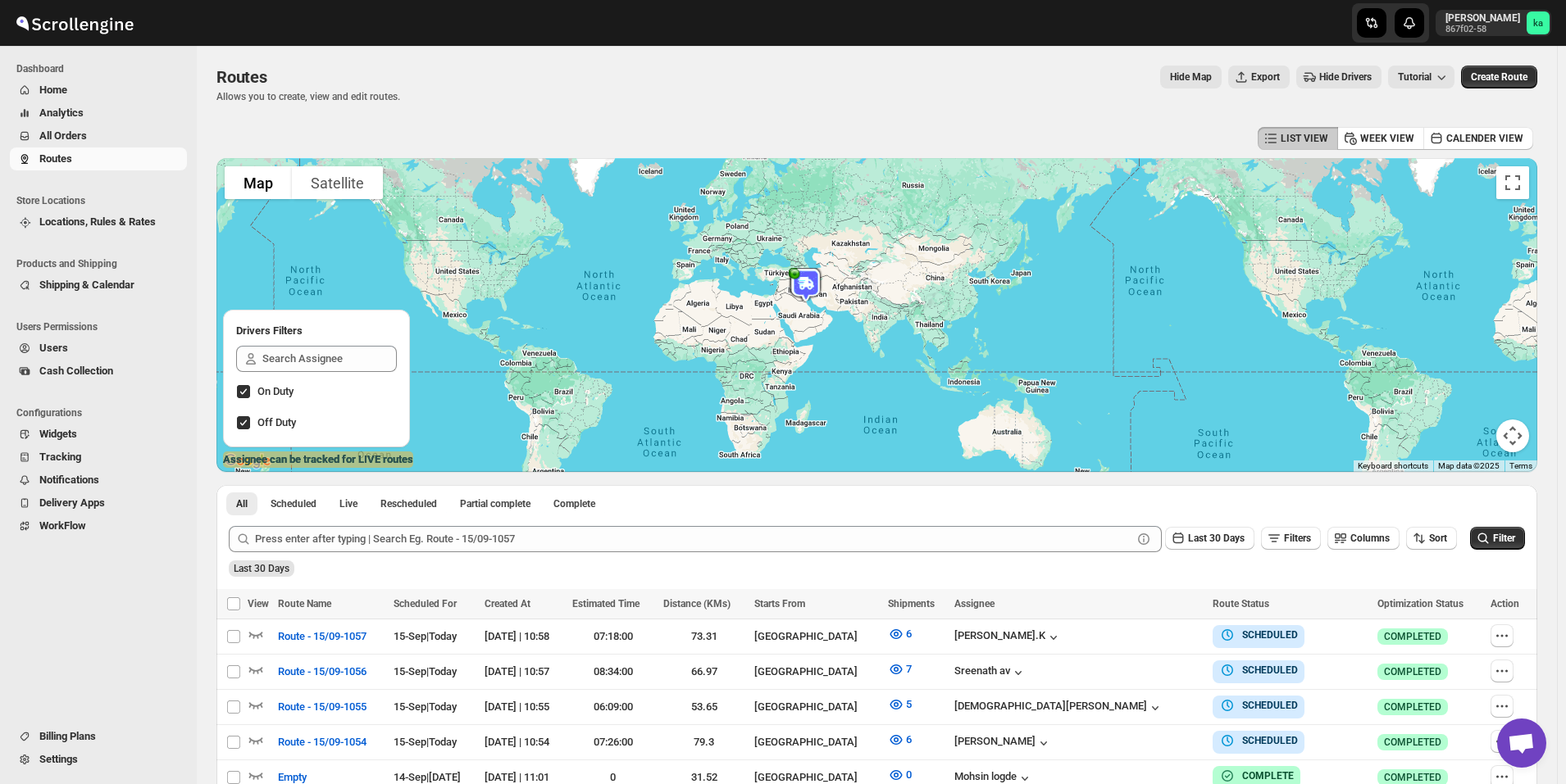
click at [62, 141] on span "All Orders" at bounding box center [63, 135] width 48 height 12
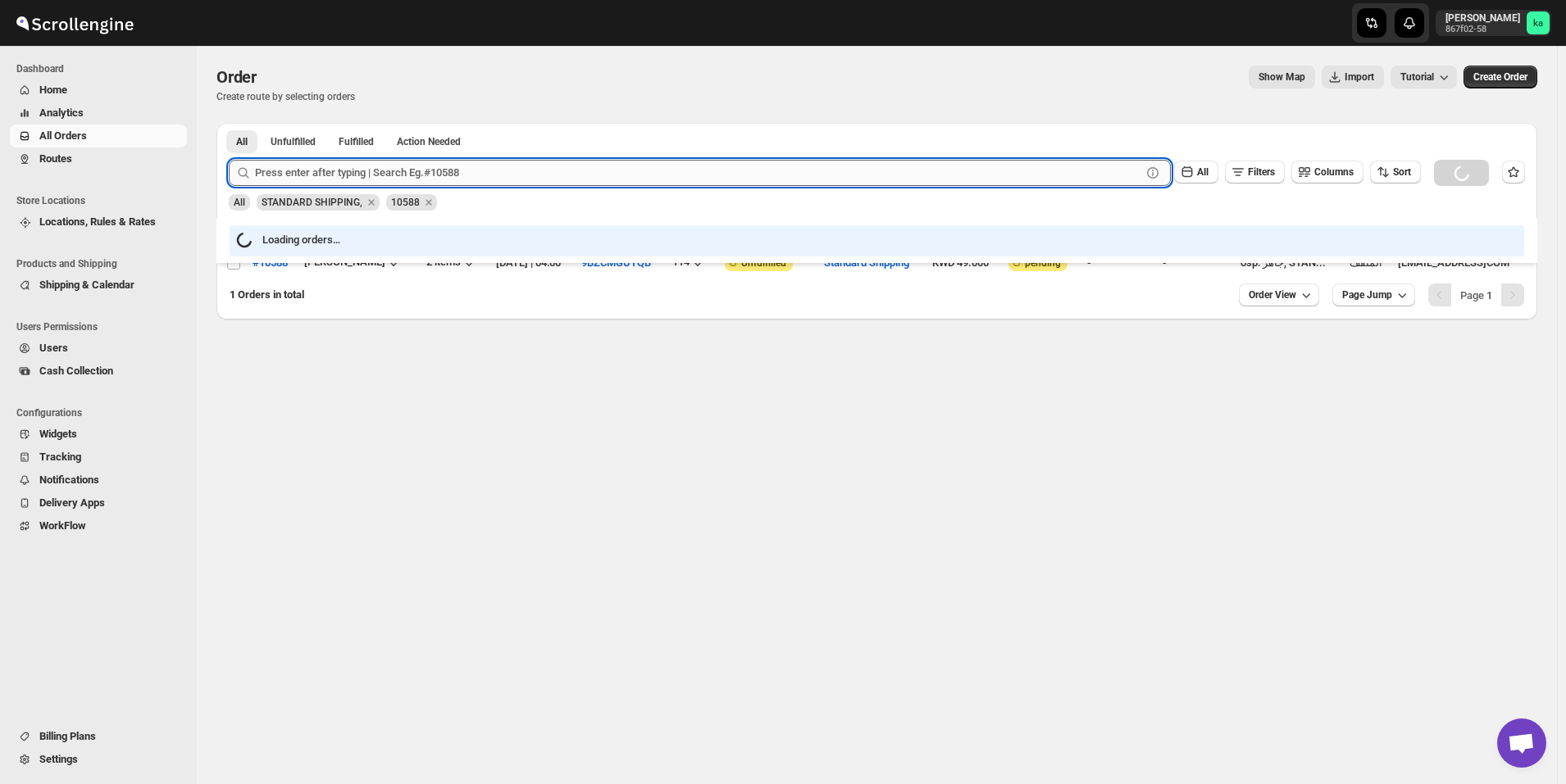
click at [568, 179] on input "text" at bounding box center [697, 173] width 886 height 26
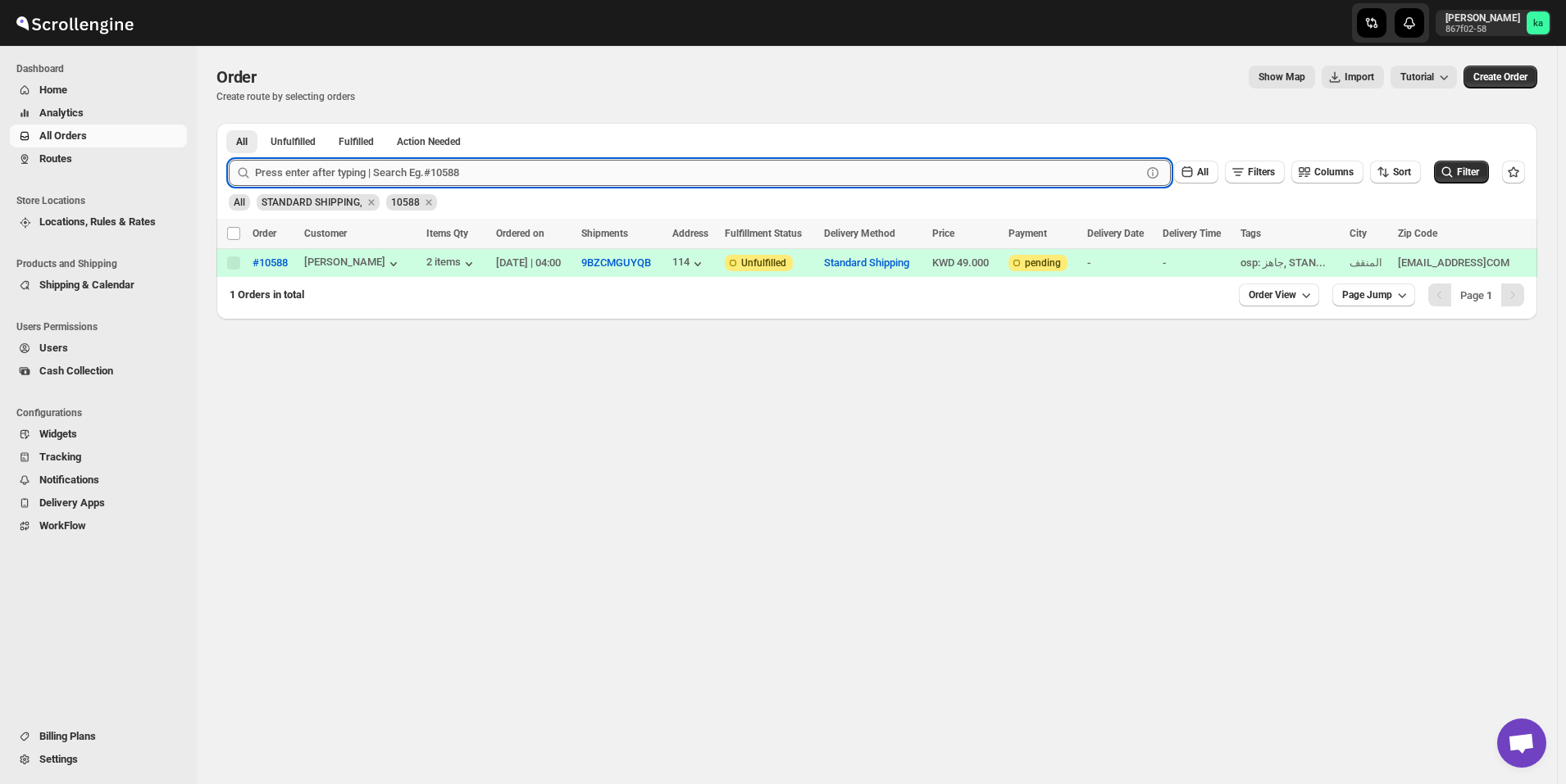
paste input "10643"
type input "10643"
click at [229, 123] on button "Submit" at bounding box center [252, 131] width 47 height 17
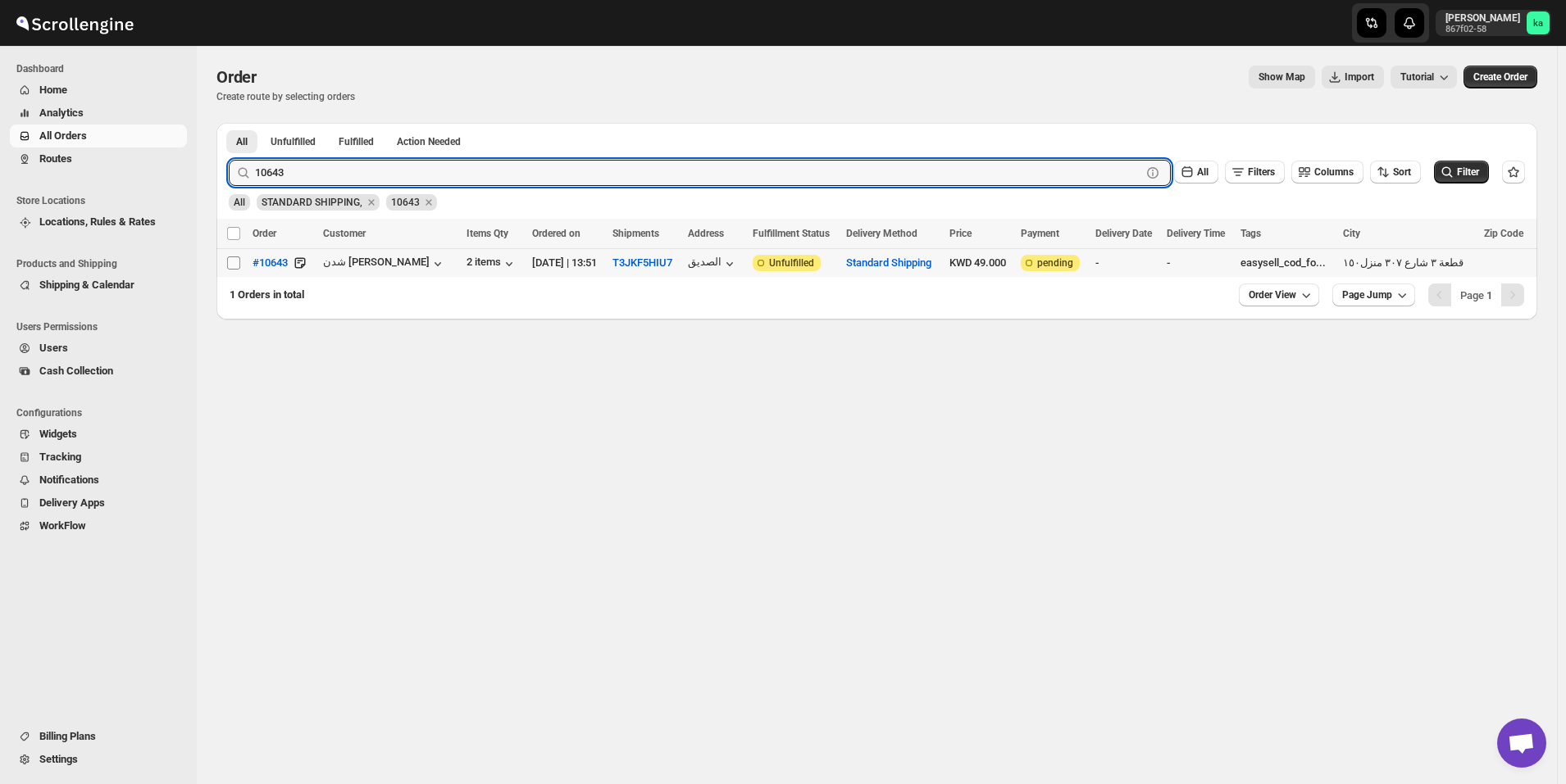
click at [238, 265] on input "Select order" at bounding box center [233, 262] width 13 height 13
checkbox input "true"
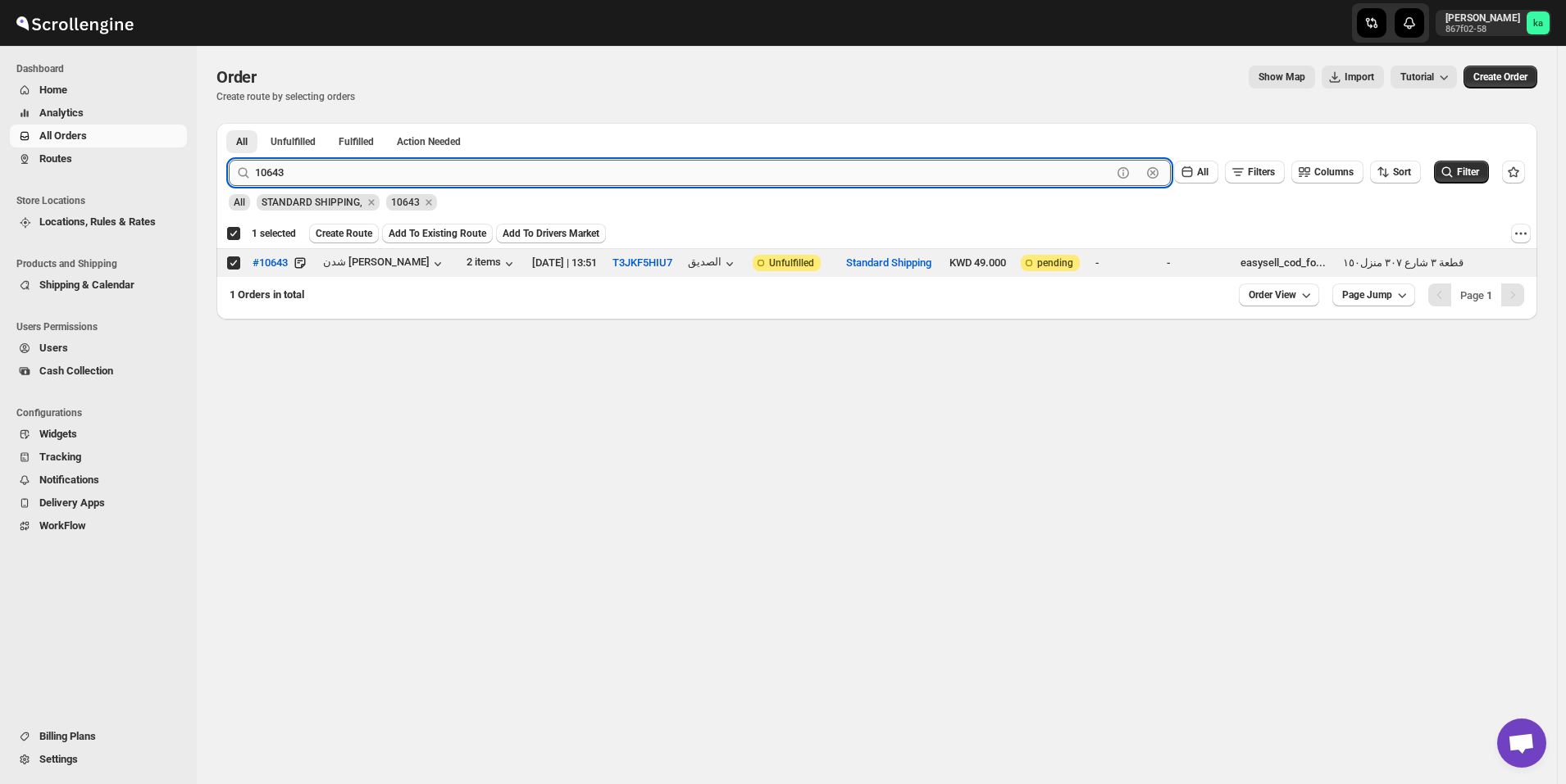
click at [447, 169] on input "10643" at bounding box center [683, 173] width 857 height 26
paste input "421"
click at [229, 123] on button "Submit" at bounding box center [252, 131] width 47 height 17
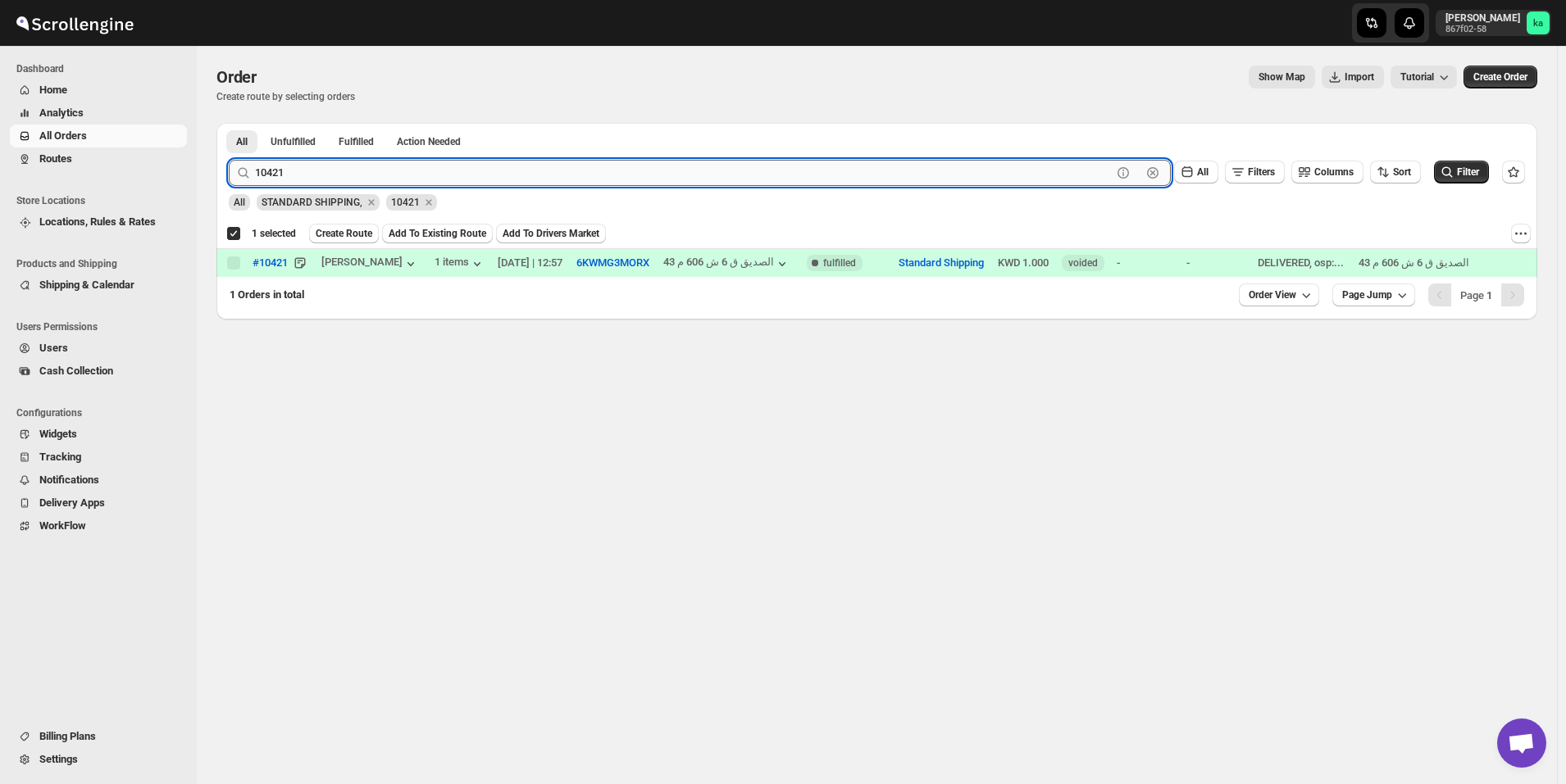
click at [381, 164] on input "10421" at bounding box center [683, 173] width 857 height 26
paste input "61"
type input "10611"
click at [229, 123] on button "Submit" at bounding box center [252, 131] width 47 height 17
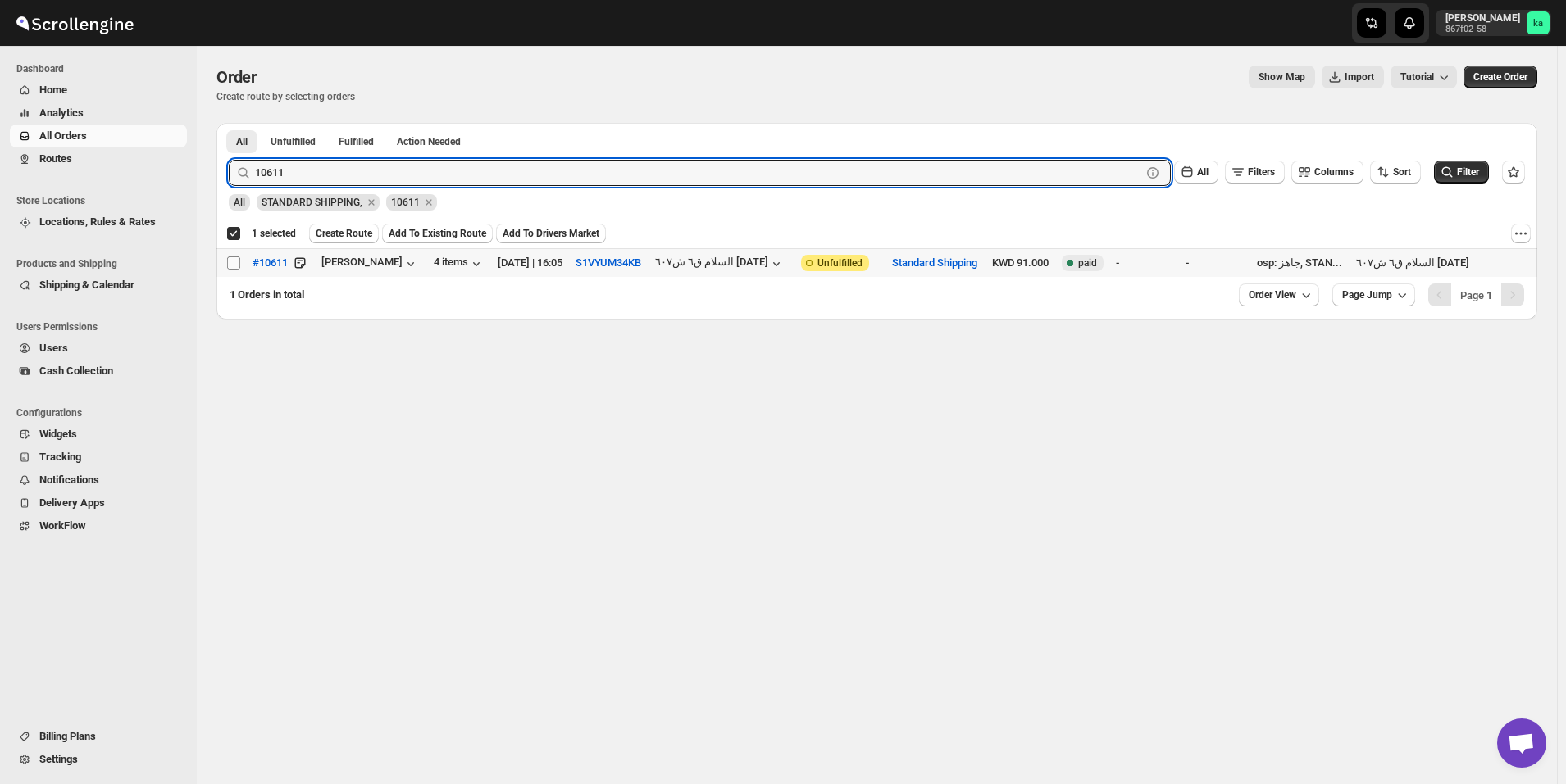
click at [238, 260] on input "Select order" at bounding box center [233, 262] width 13 height 13
checkbox input "true"
checkbox input "false"
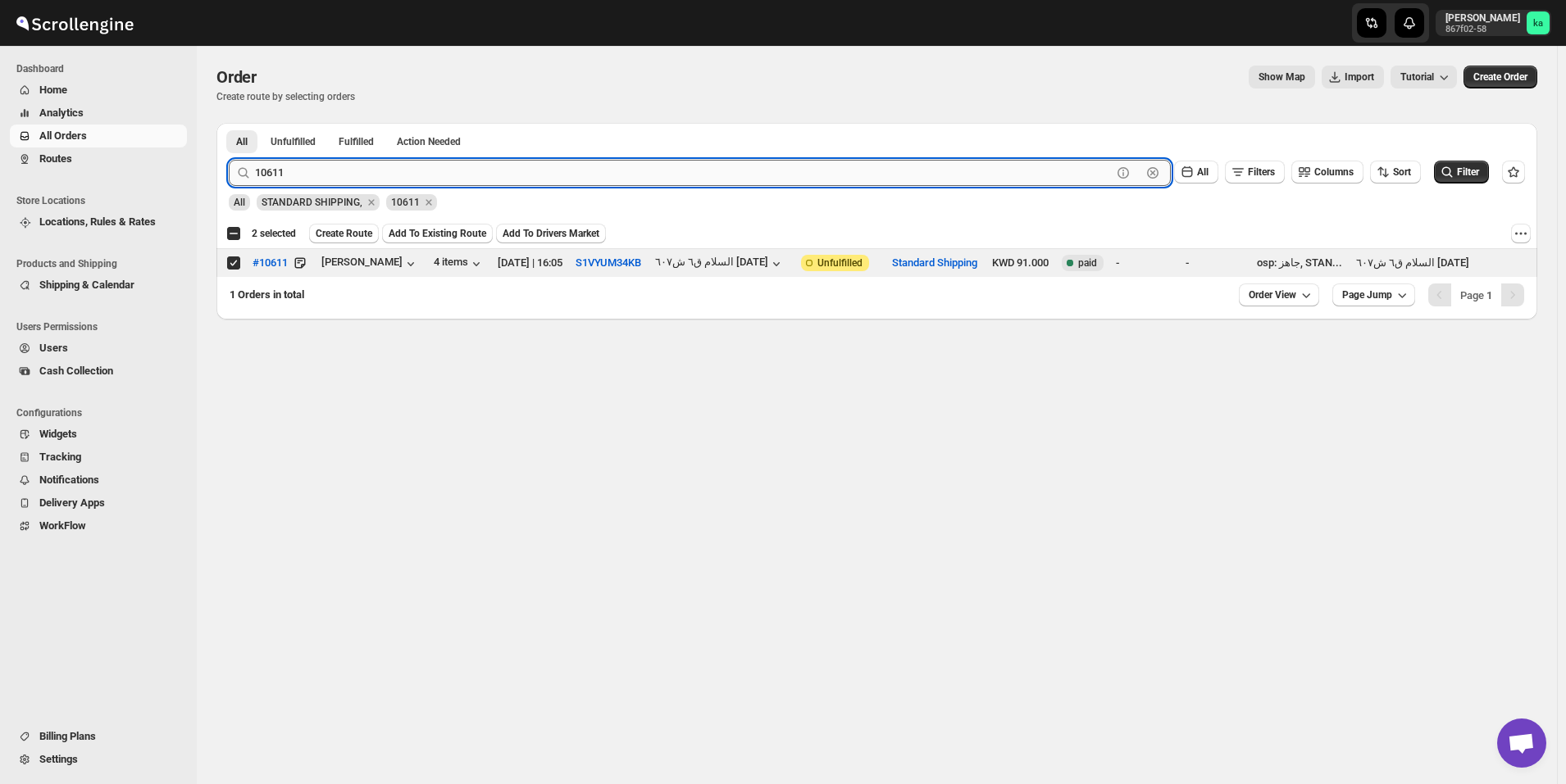
click at [420, 185] on input "10611" at bounding box center [683, 173] width 857 height 26
paste input "04"
type input "10604"
click at [229, 123] on button "Submit" at bounding box center [252, 131] width 47 height 17
click at [235, 264] on input "Select order" at bounding box center [233, 262] width 13 height 13
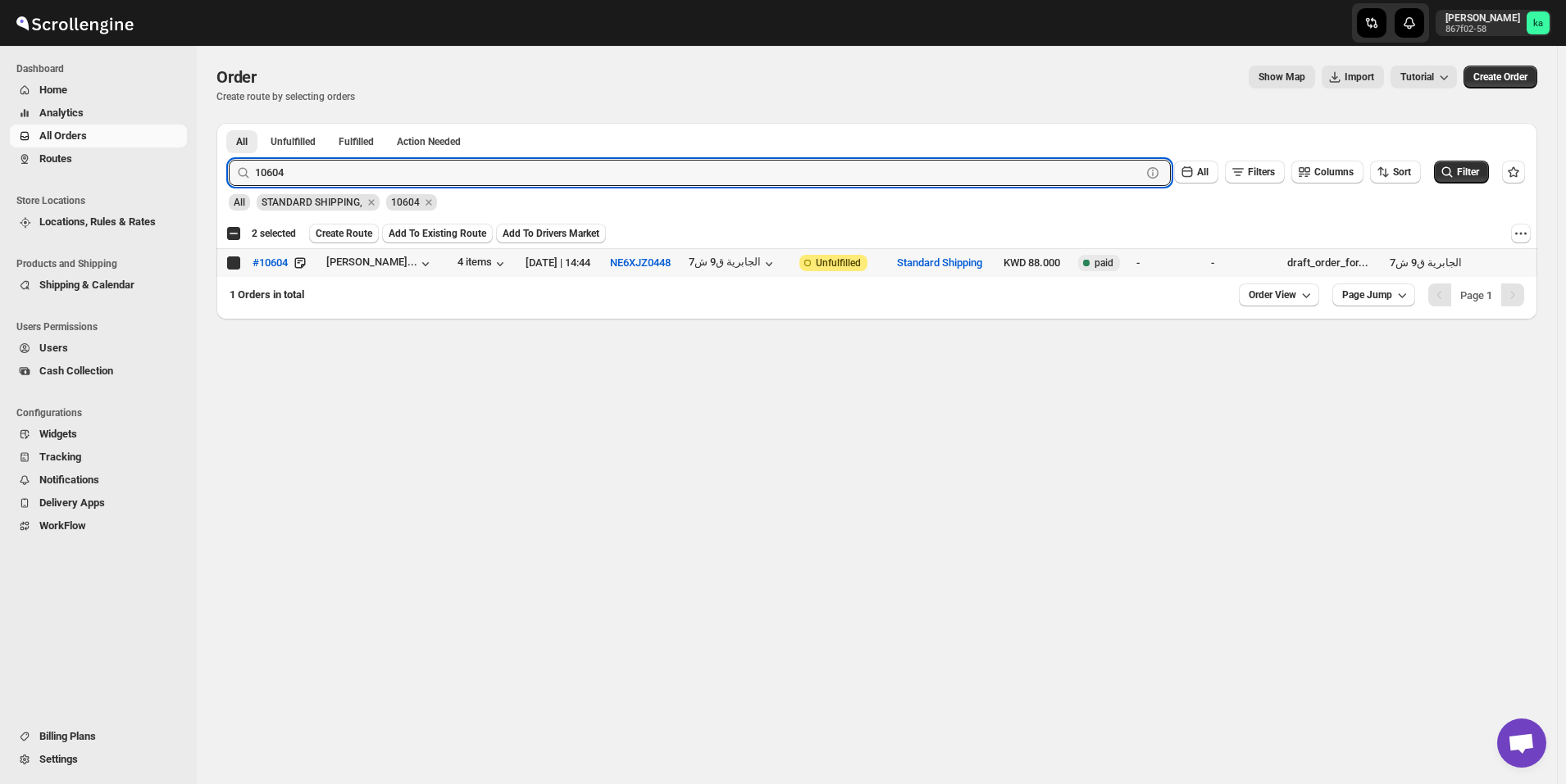
checkbox input "true"
click at [486, 164] on input "10604" at bounding box center [683, 173] width 857 height 26
paste input "10"
type input "10610"
click at [229, 123] on button "Submit" at bounding box center [252, 131] width 47 height 17
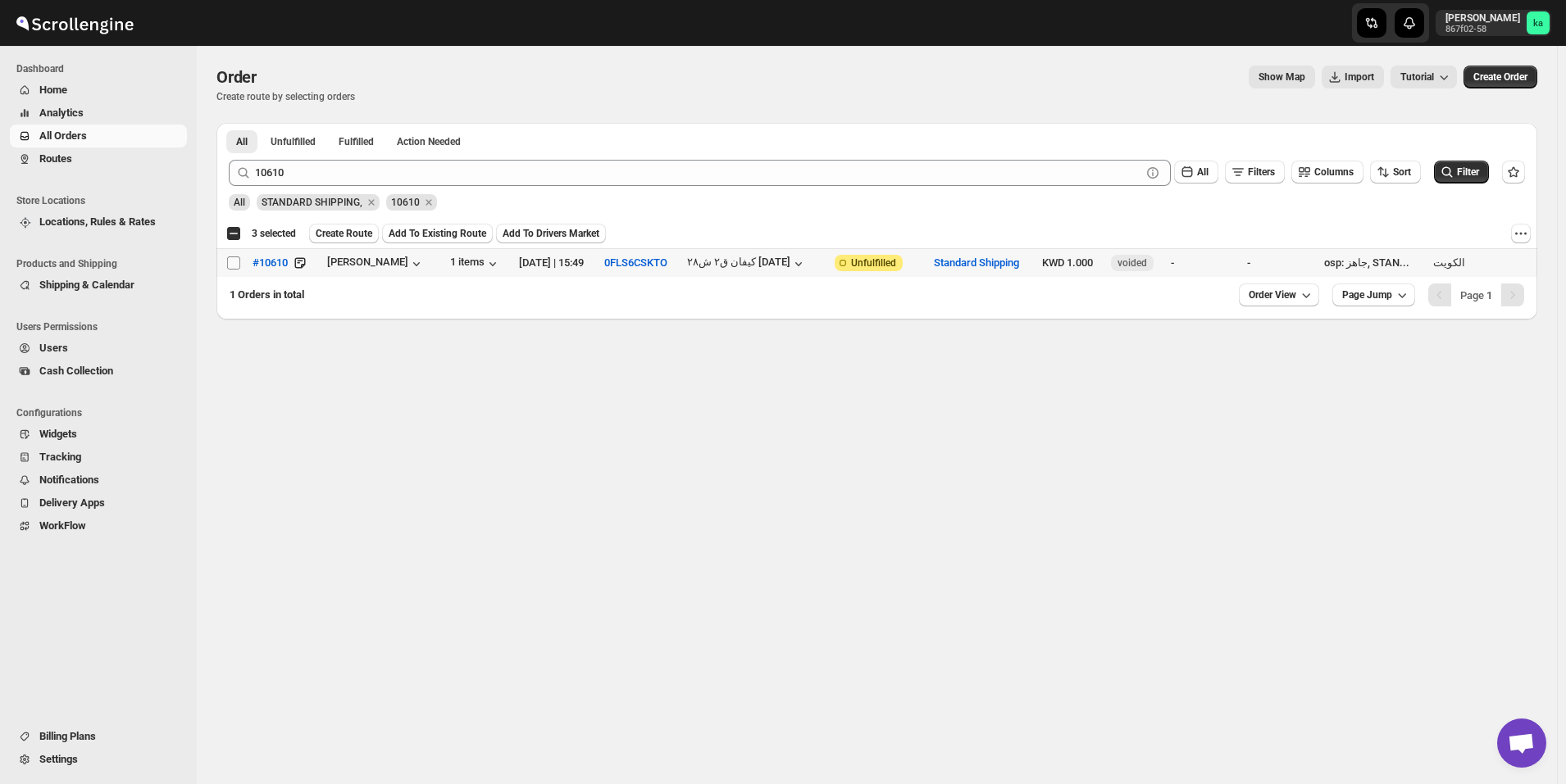
click at [232, 265] on input "Select order" at bounding box center [233, 262] width 13 height 13
checkbox input "true"
click at [344, 158] on div "10610 Clear All Filters Columns Sort Filter" at bounding box center [869, 166] width 1309 height 39
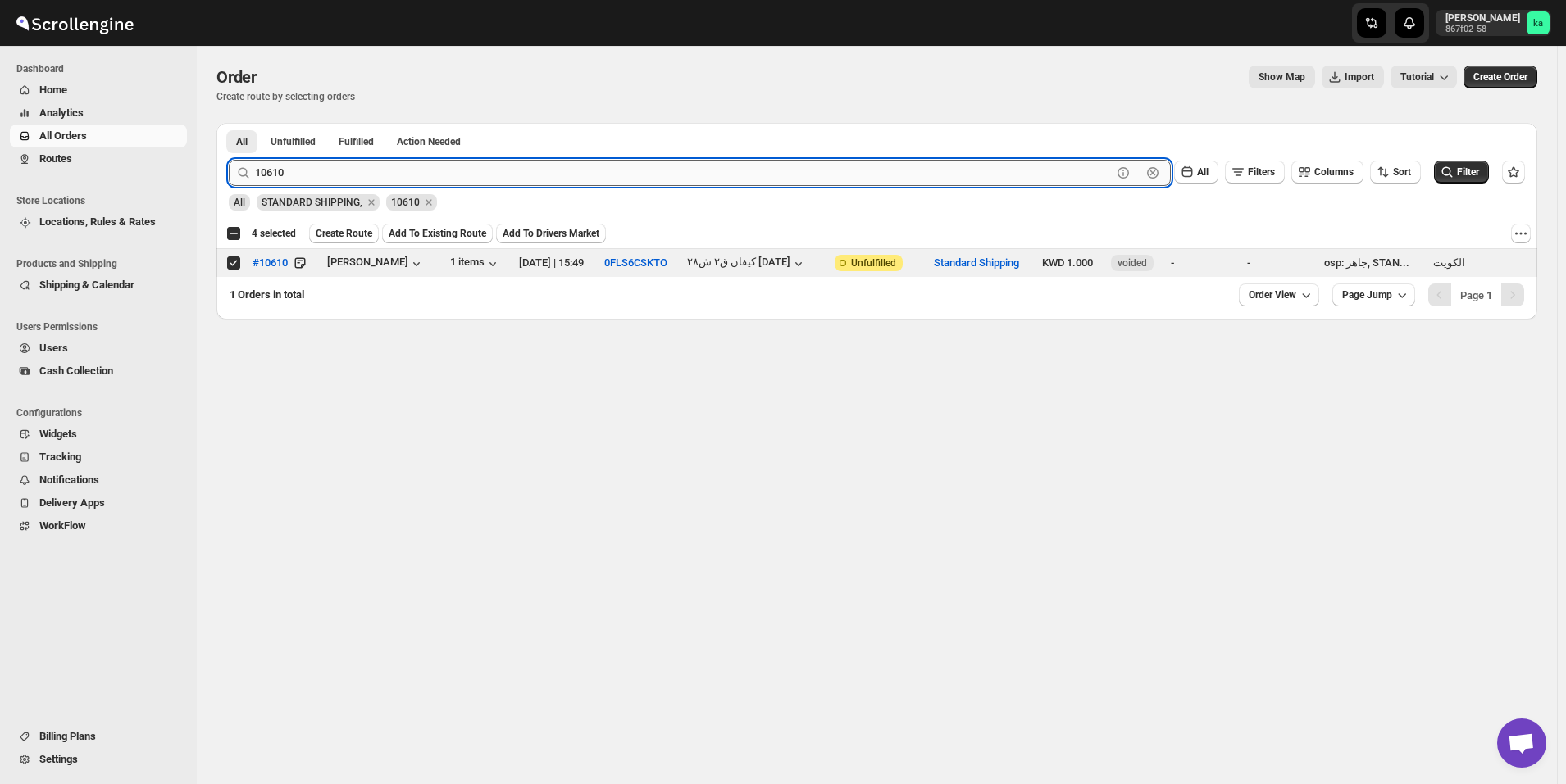
click at [348, 183] on input "10610" at bounding box center [683, 173] width 857 height 26
paste input "555"
type input "10555"
click at [229, 123] on button "Submit" at bounding box center [252, 131] width 47 height 17
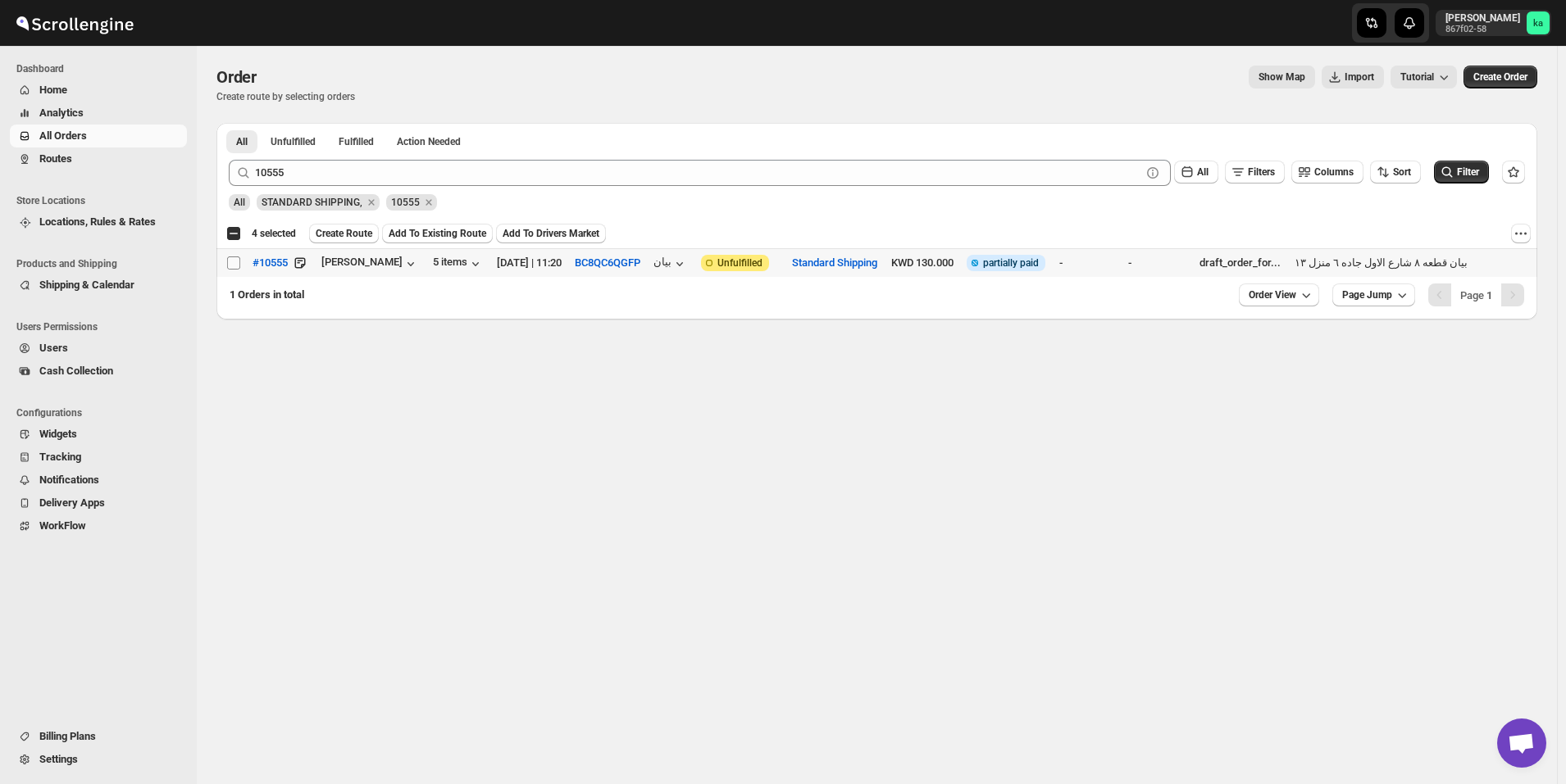
click at [228, 267] on input "Select order" at bounding box center [233, 262] width 13 height 13
checkbox input "true"
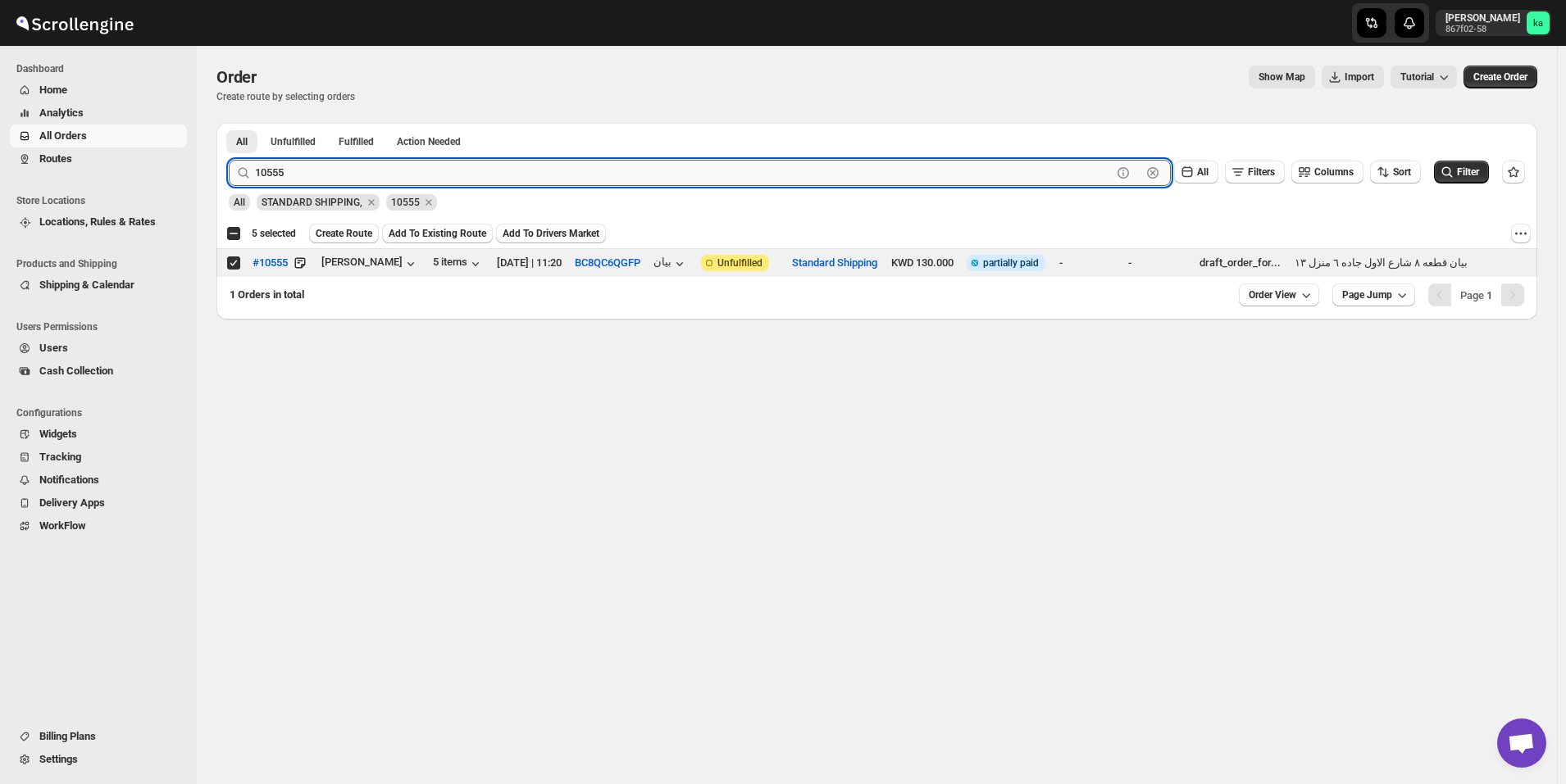
click at [433, 176] on input "10555" at bounding box center [683, 173] width 857 height 26
paste input "82"
type input "10582"
click at [229, 123] on button "Submit" at bounding box center [252, 131] width 47 height 17
click at [234, 264] on input "Select order" at bounding box center [233, 262] width 13 height 13
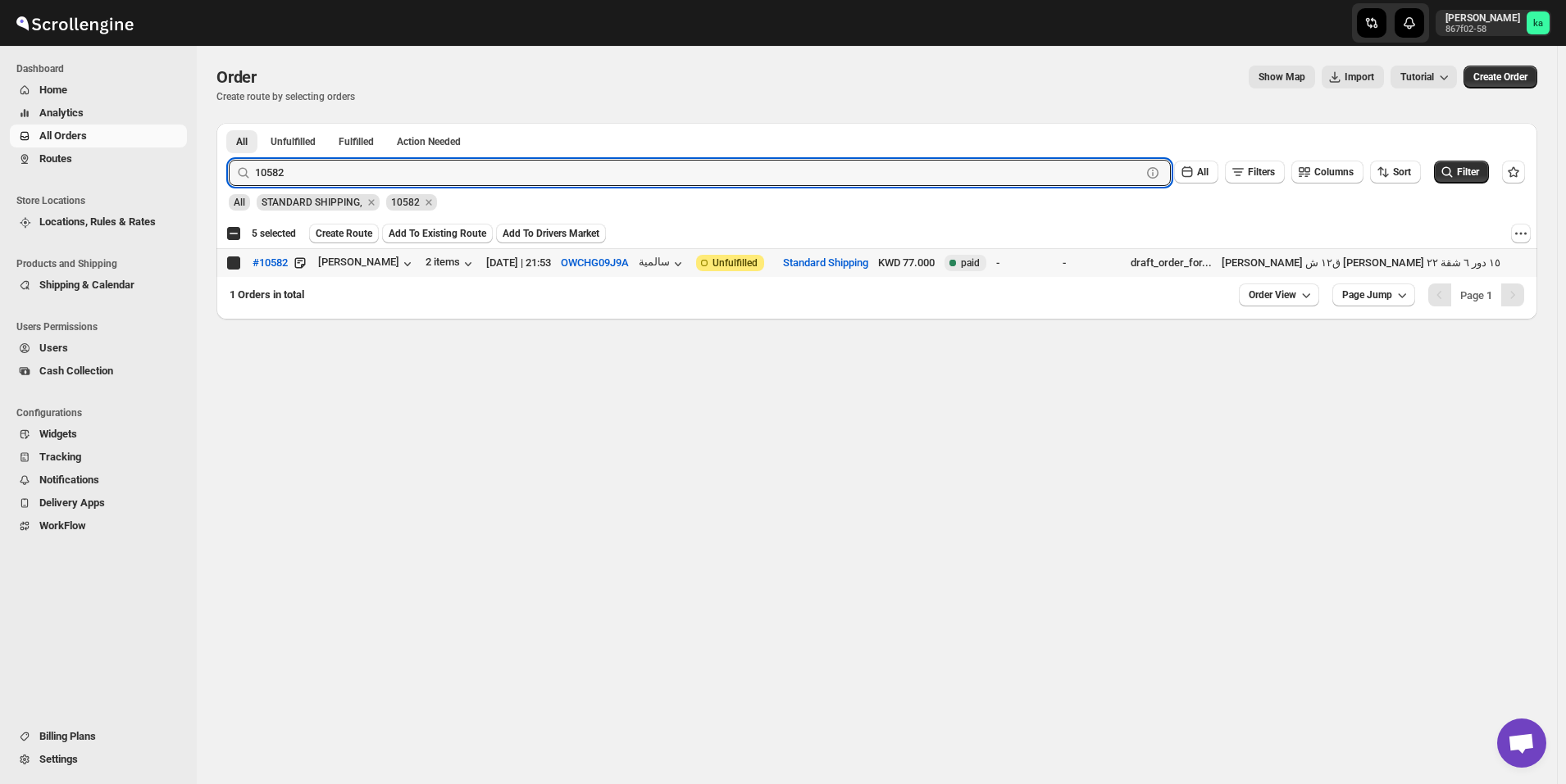
checkbox input "true"
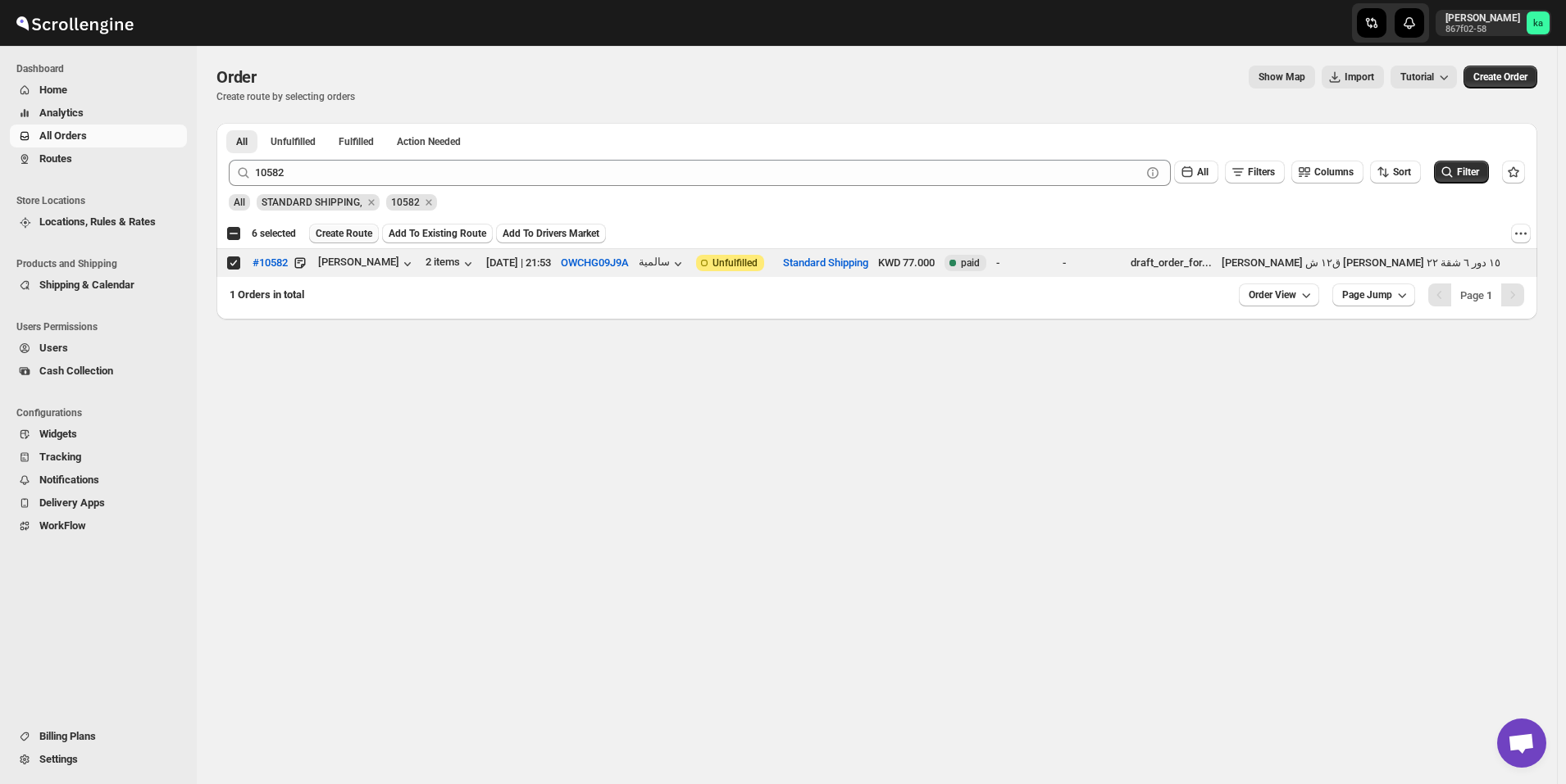
click at [351, 232] on span "Create Route" at bounding box center [344, 233] width 56 height 13
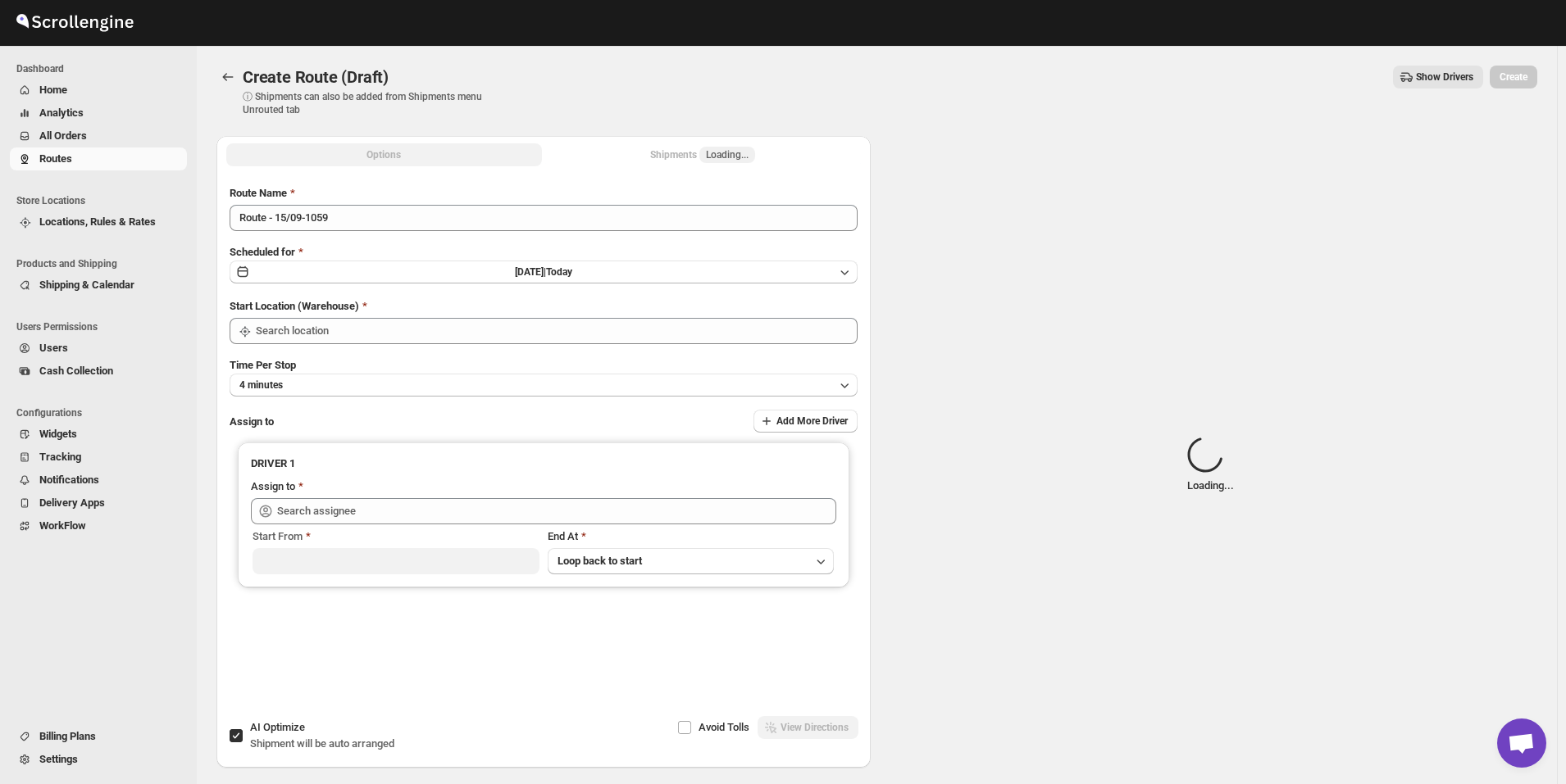
type input "[GEOGRAPHIC_DATA]"
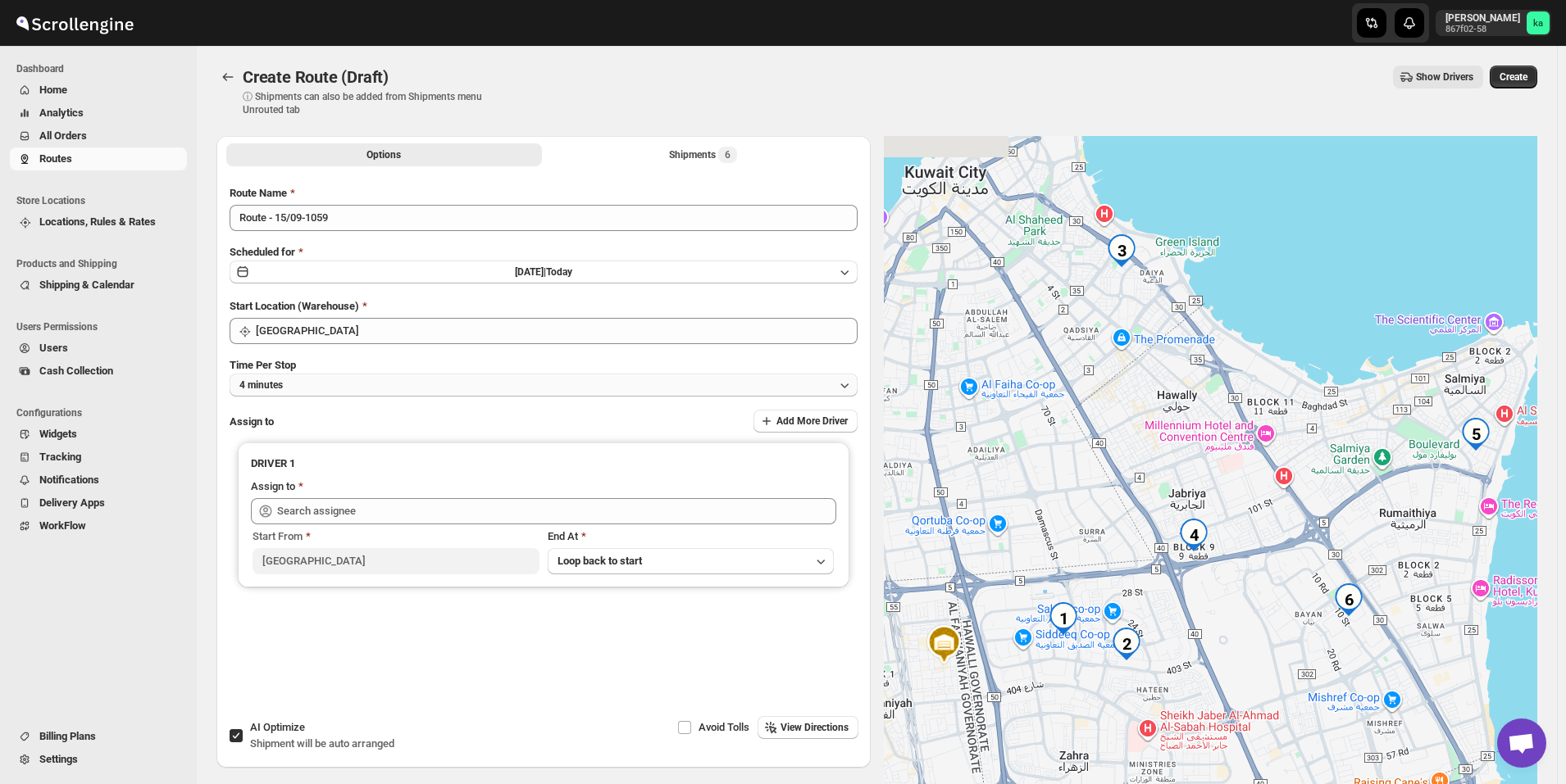
click at [334, 380] on button "4 minutes" at bounding box center [543, 385] width 628 height 23
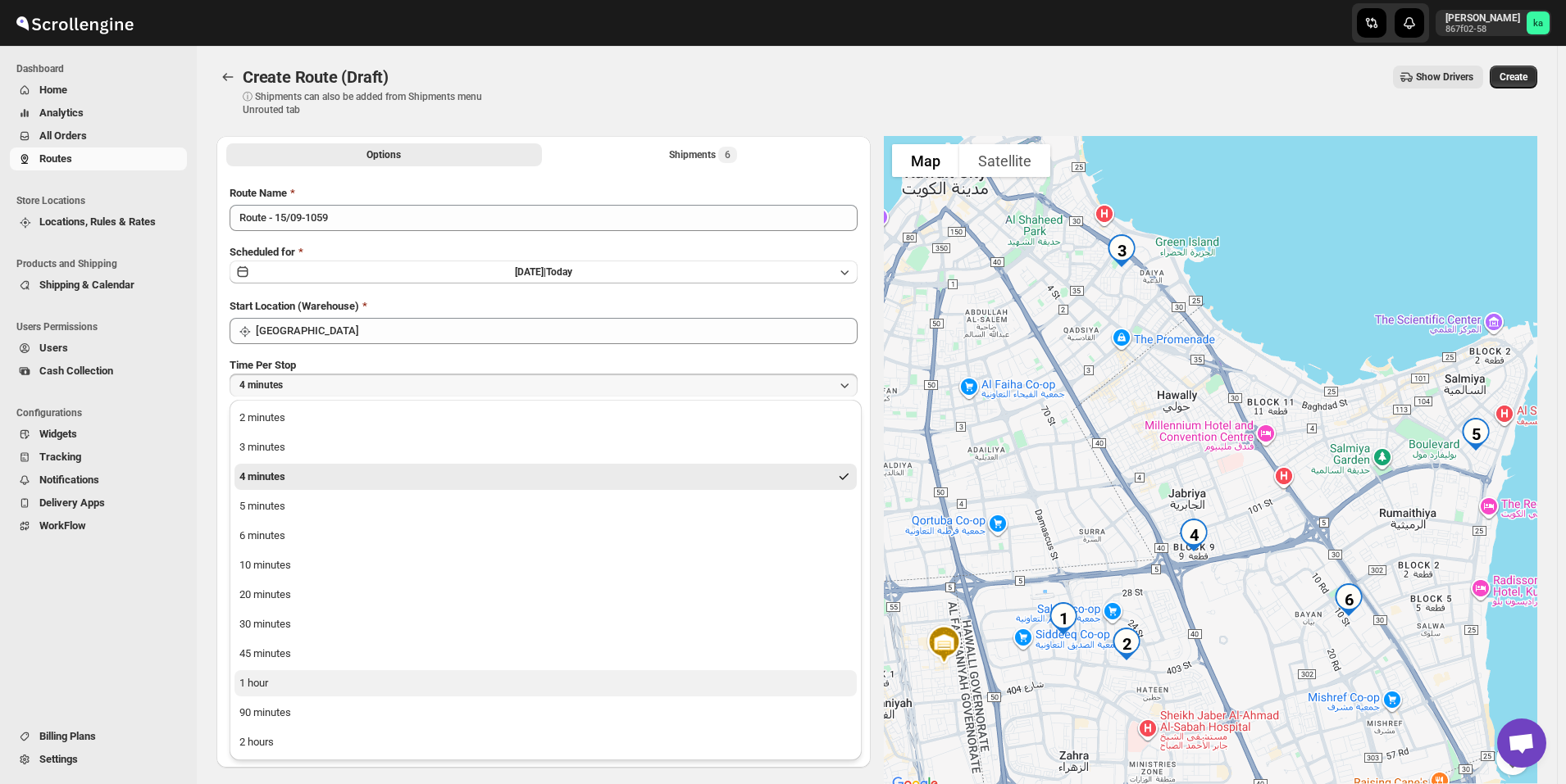
click at [285, 685] on button "1 hour" at bounding box center [545, 683] width 622 height 26
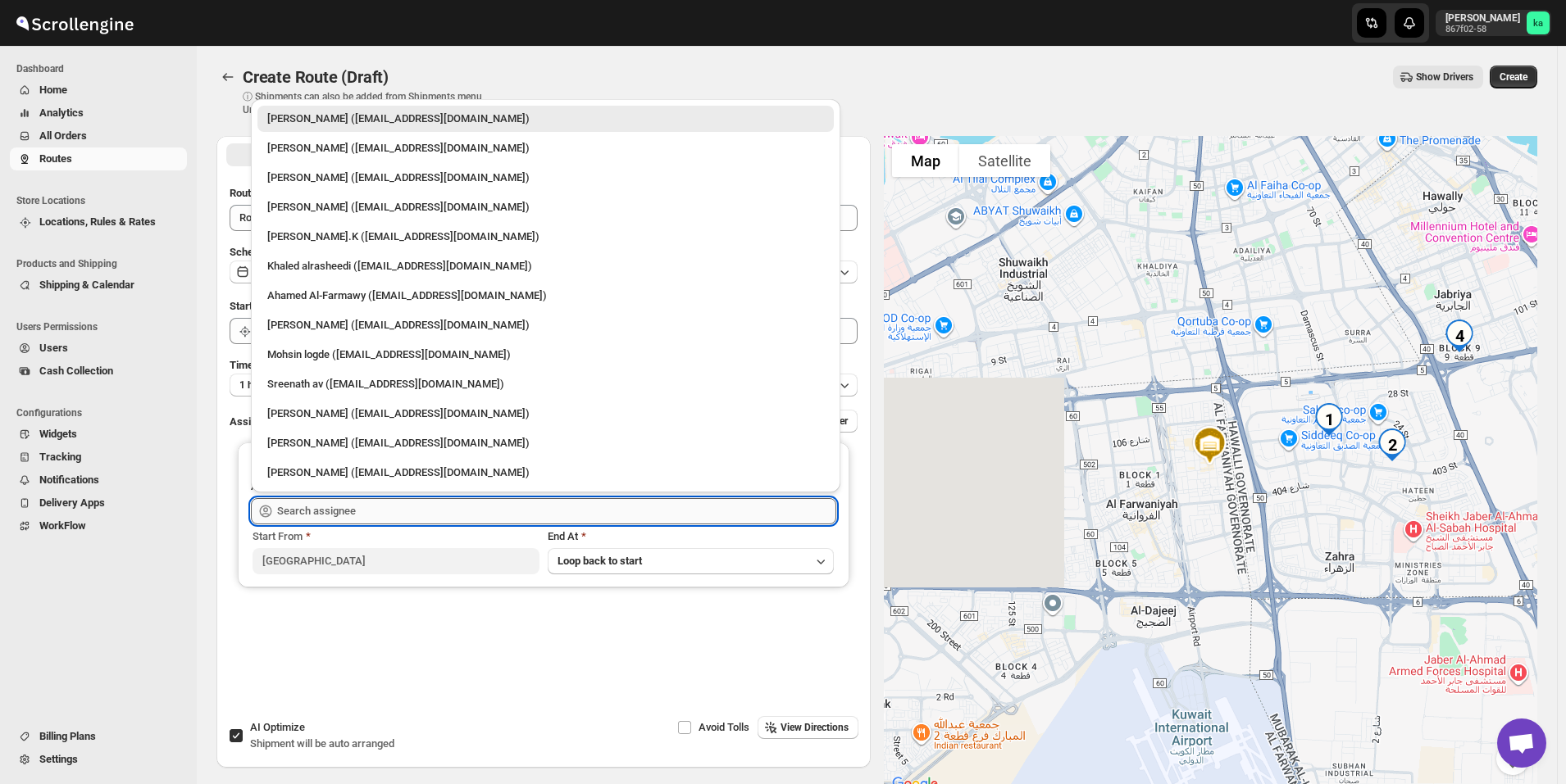
click at [318, 505] on input "text" at bounding box center [556, 511] width 559 height 26
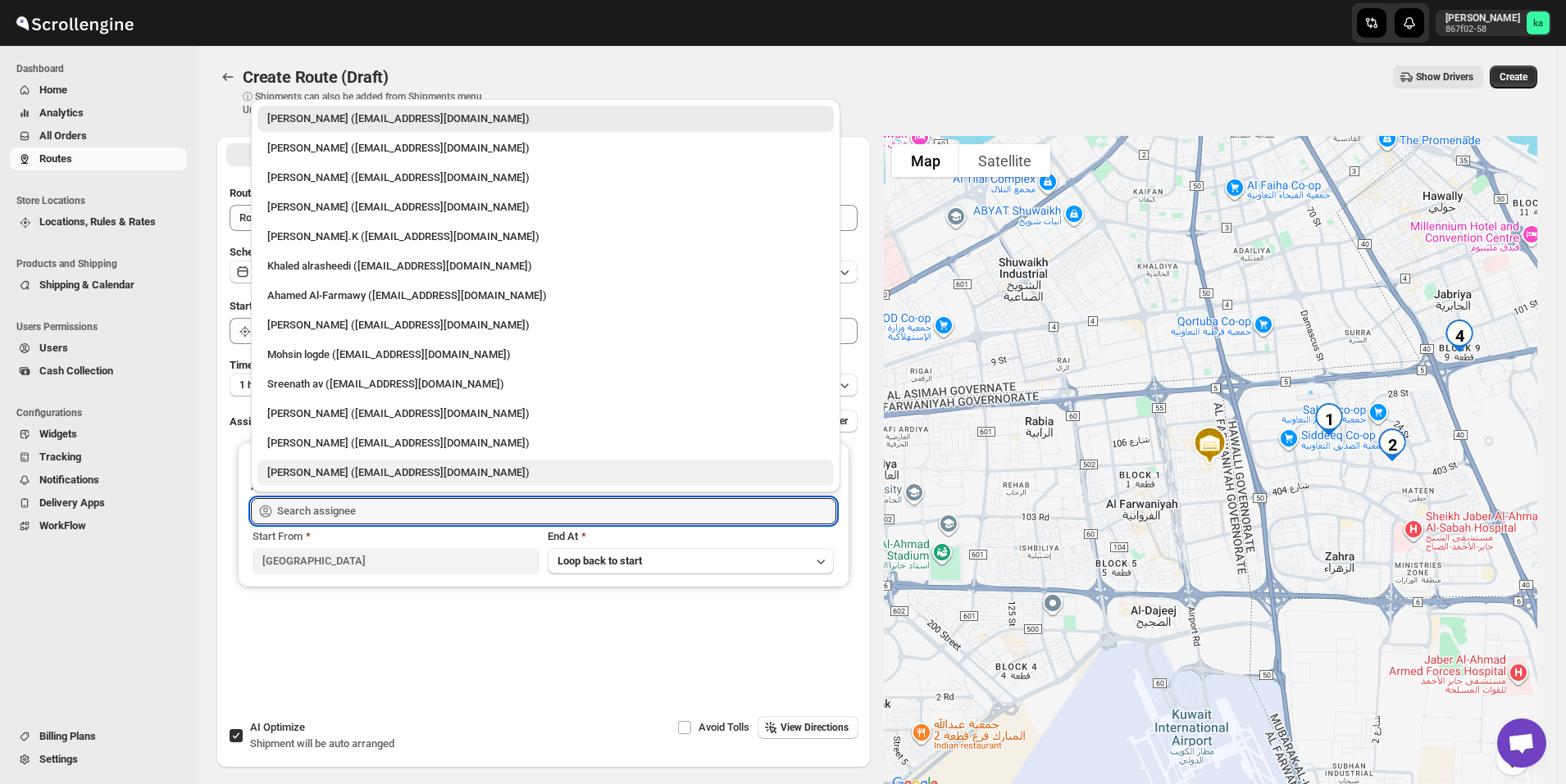
click at [312, 468] on div "Shaibaz Karbari (shaibazkarbari364@gmail.com)" at bounding box center [546, 472] width 557 height 16
type input "Shaibaz Karbari (shaibazkarbari364@gmail.com)"
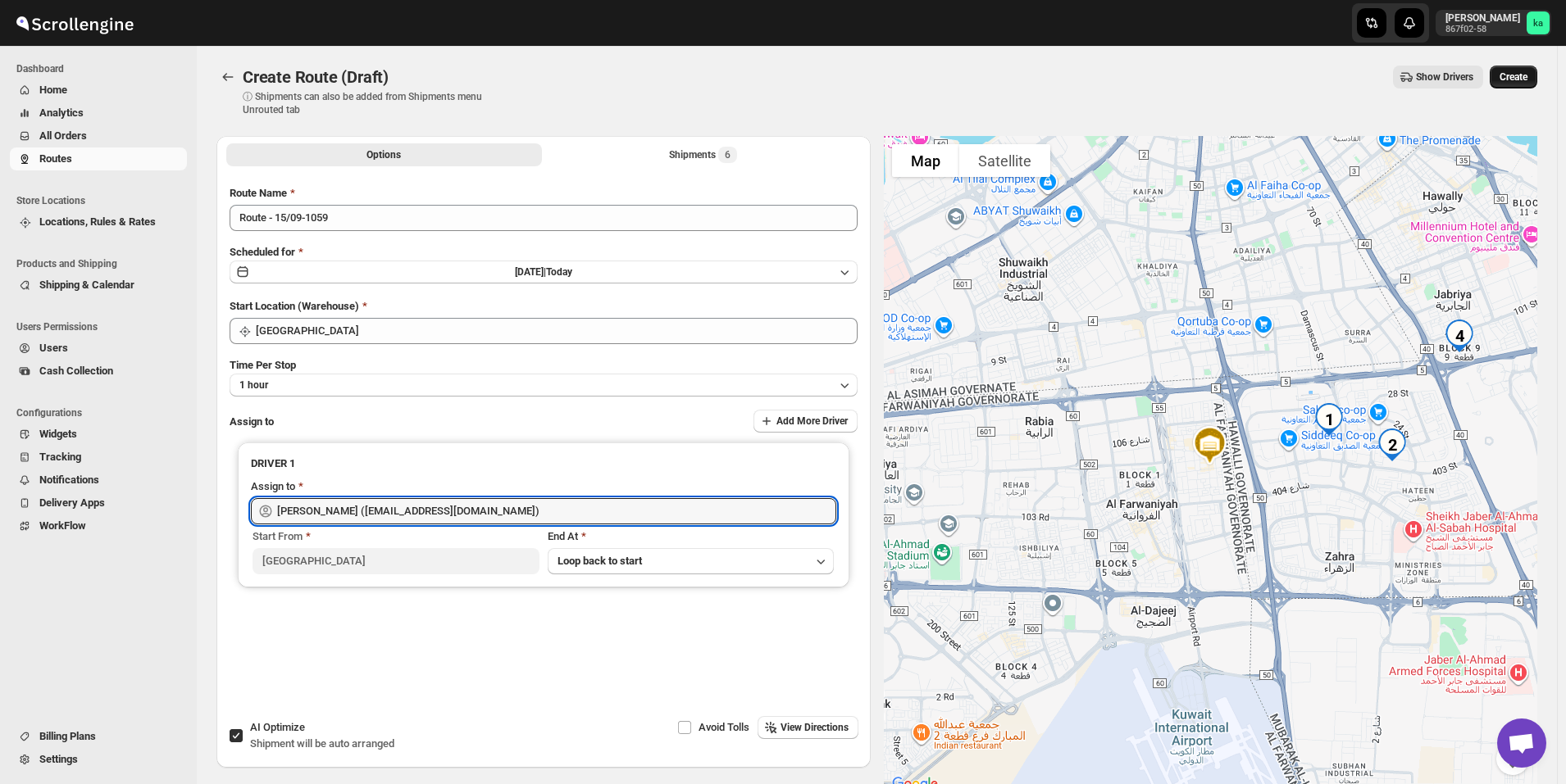
click at [1527, 75] on span "Create" at bounding box center [1513, 77] width 28 height 13
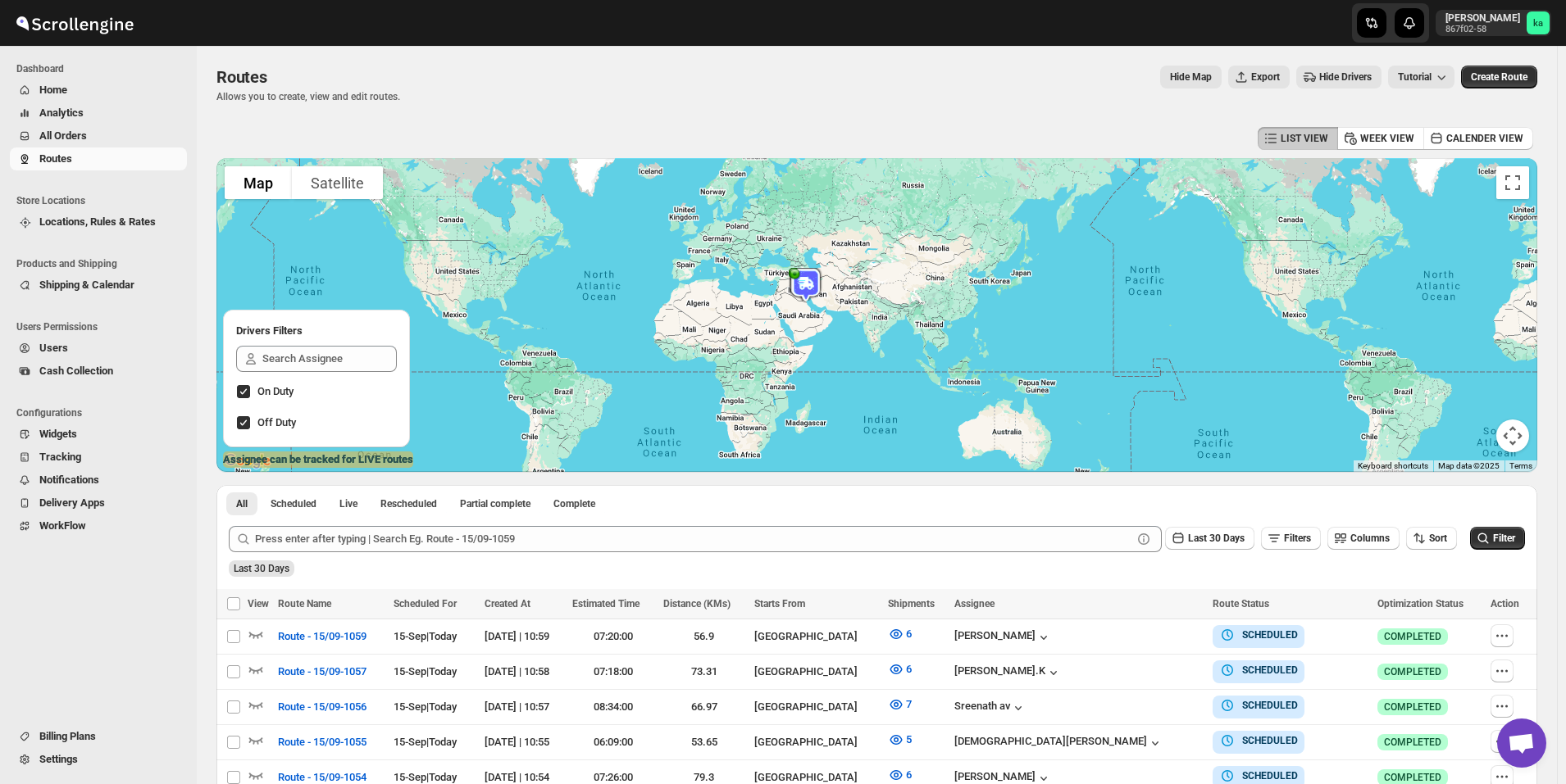
click at [123, 129] on span "All Orders" at bounding box center [111, 135] width 144 height 16
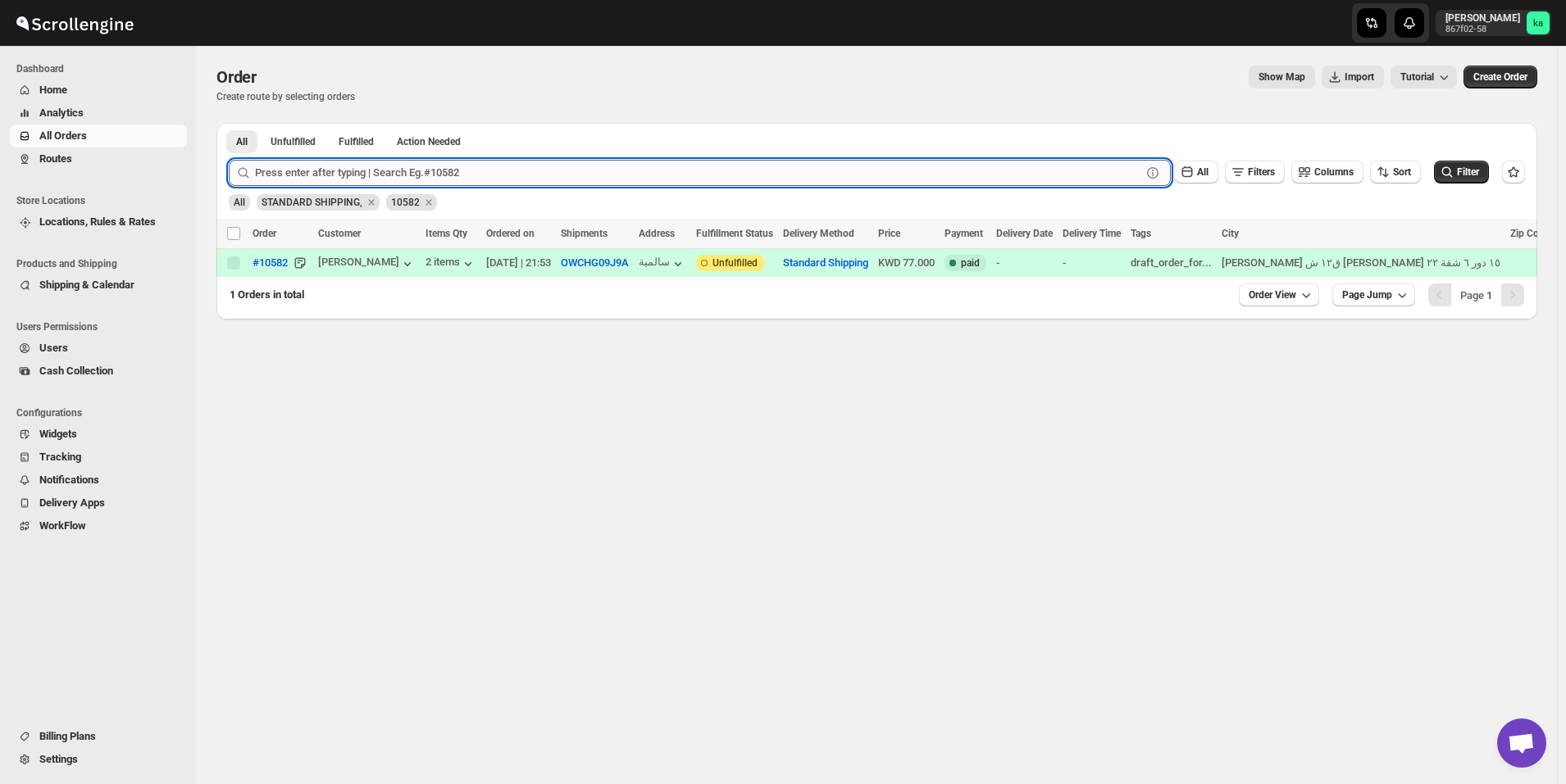
click at [376, 178] on input "text" at bounding box center [697, 173] width 886 height 26
paste input "10554"
click at [229, 123] on button "Submit" at bounding box center [252, 131] width 47 height 17
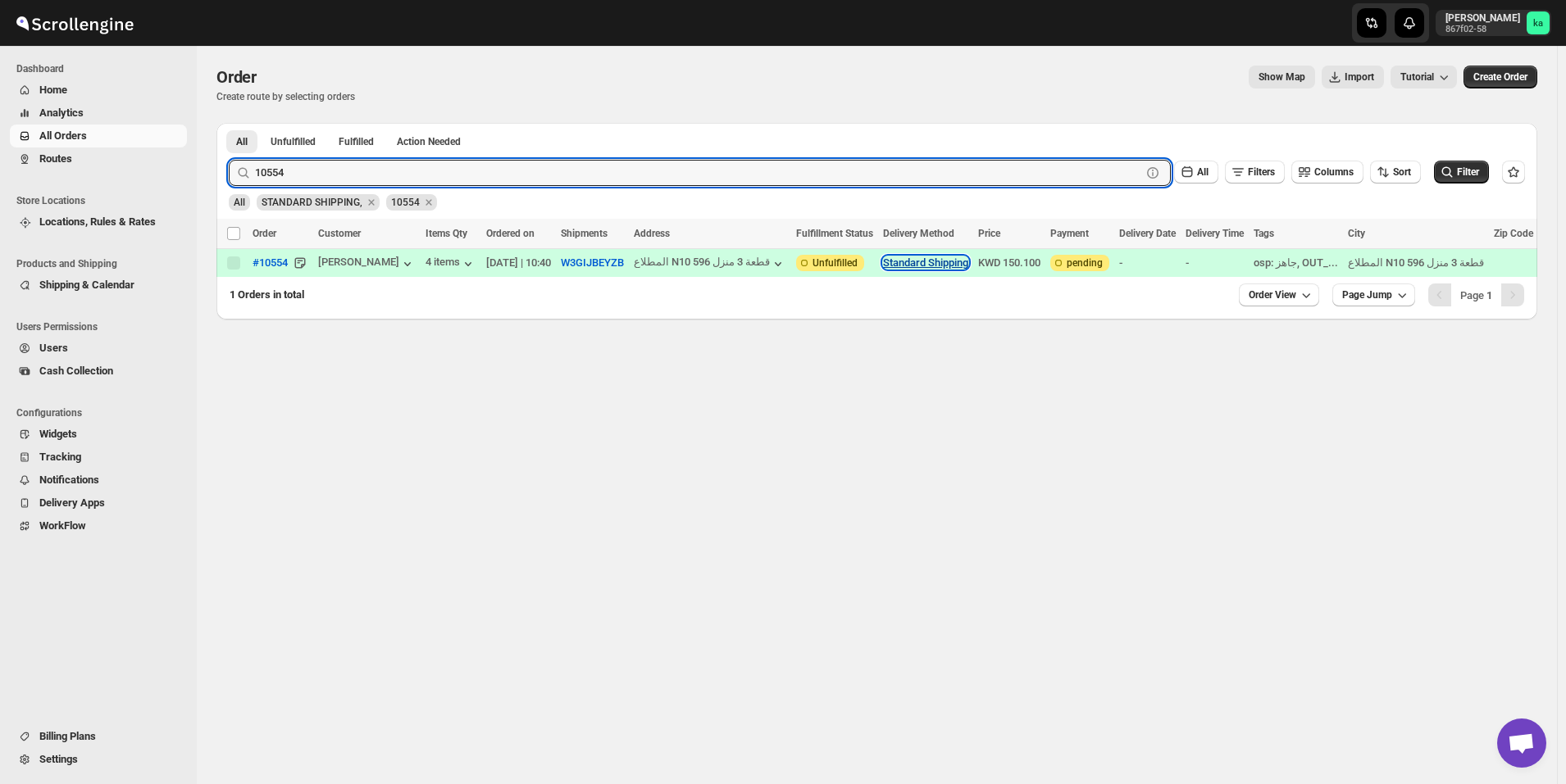
click at [933, 266] on button "Standard Shipping" at bounding box center [926, 262] width 85 height 12
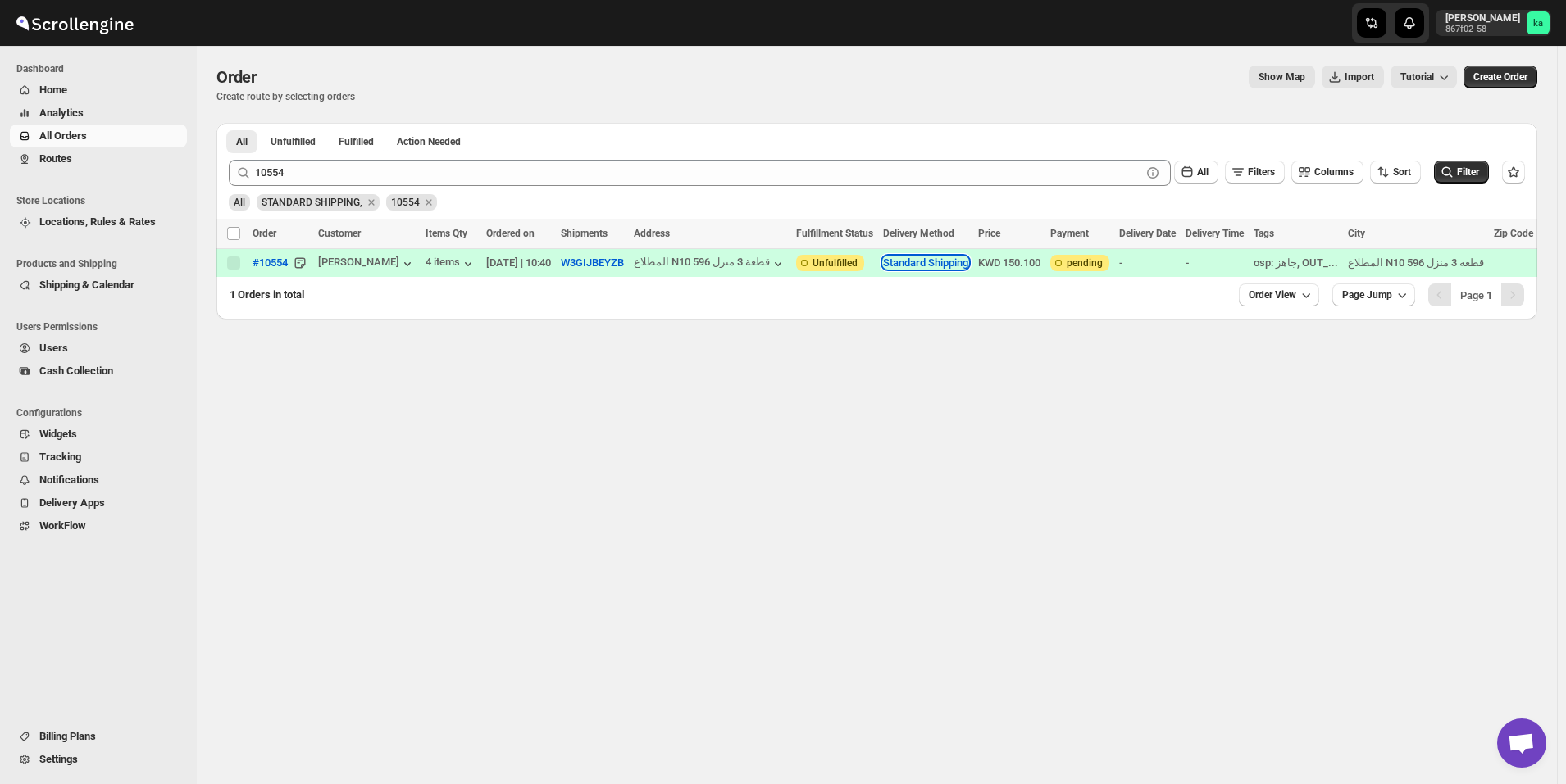
click at [933, 266] on button "Standard Shipping" at bounding box center [926, 262] width 85 height 12
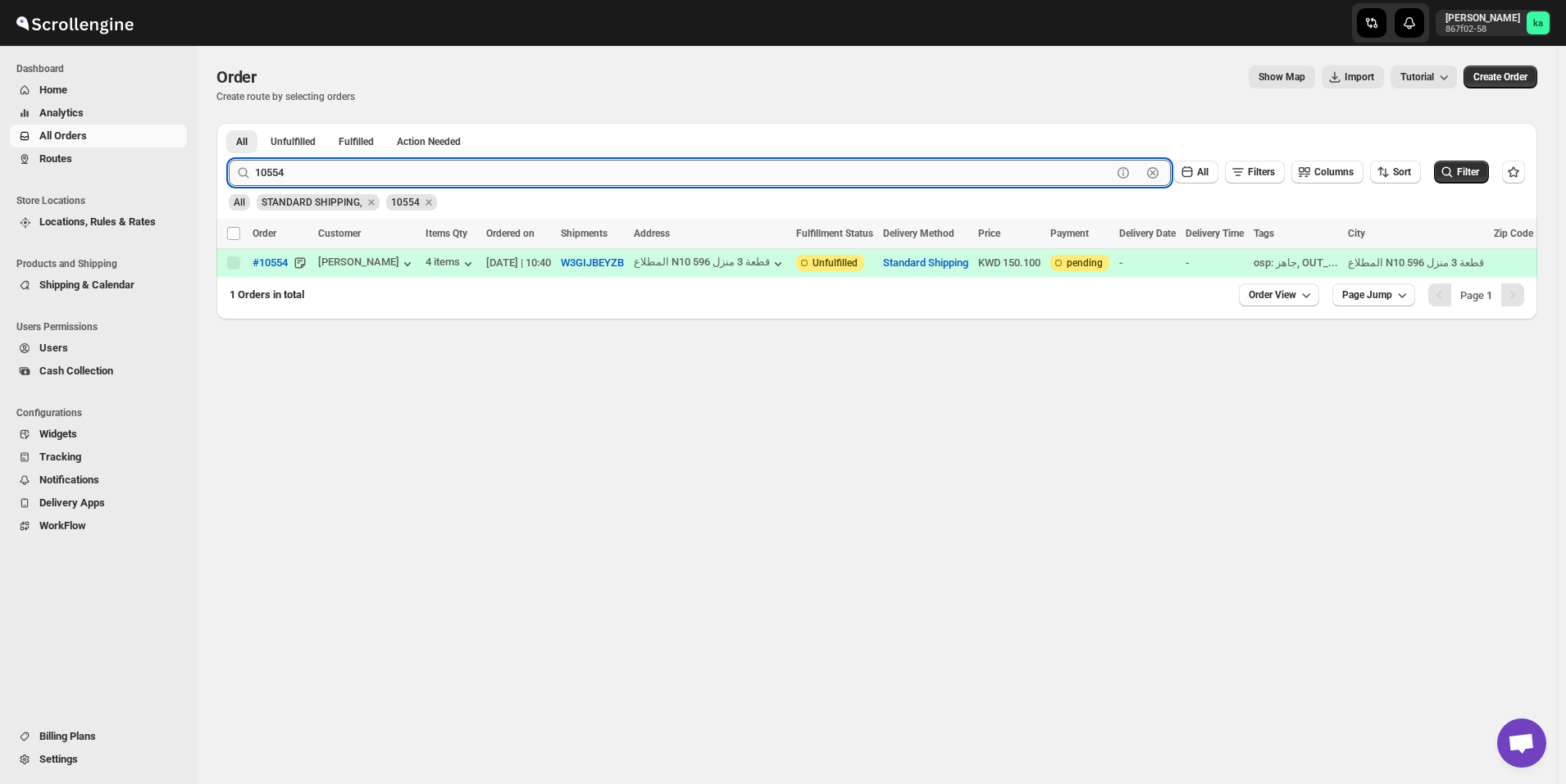
click at [711, 181] on input "10554" at bounding box center [683, 173] width 857 height 26
paste input "3"
click at [229, 123] on button "Submit" at bounding box center [252, 131] width 47 height 17
click at [335, 166] on input "10354" at bounding box center [683, 173] width 857 height 26
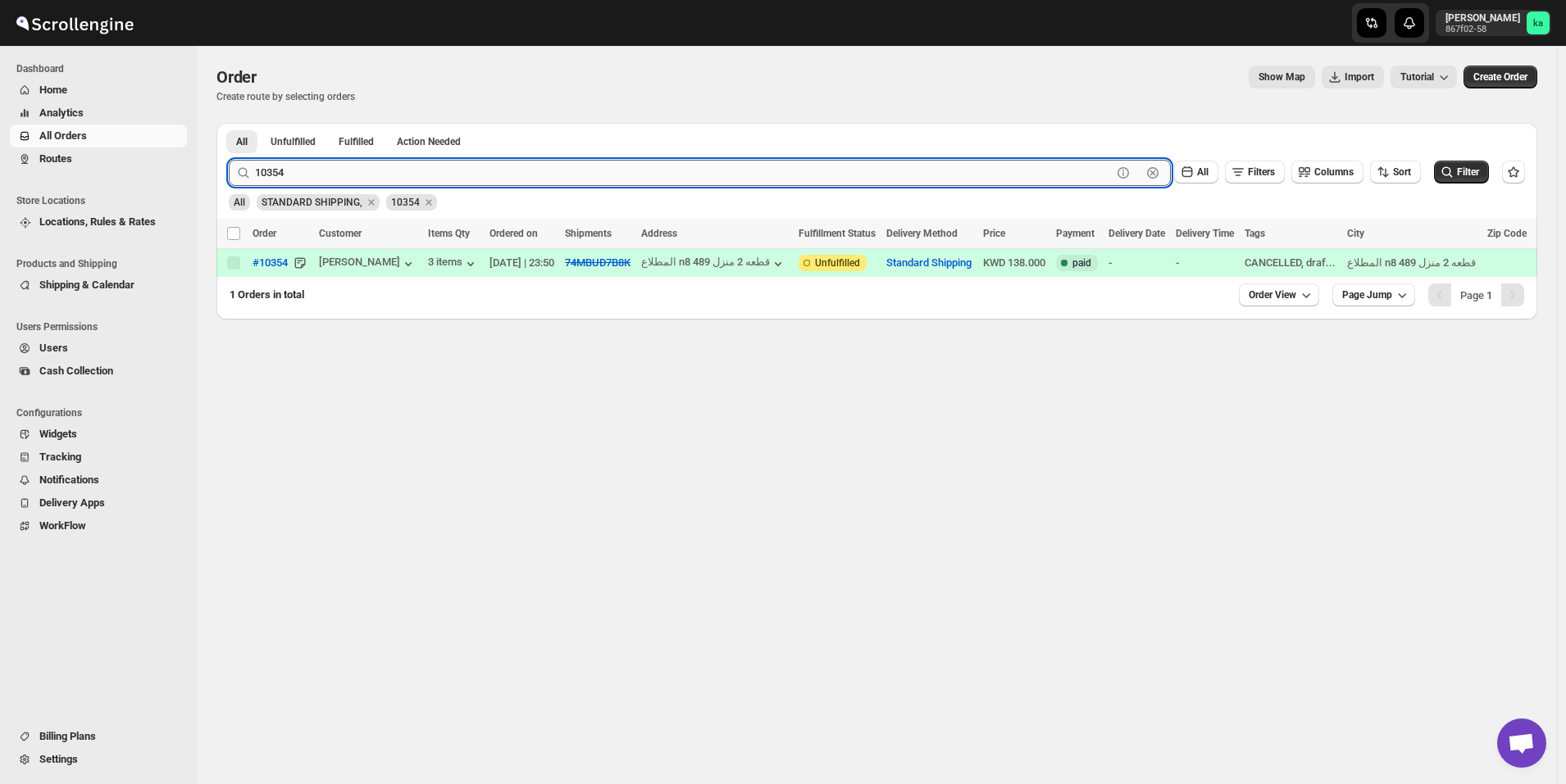
click at [335, 166] on input "10354" at bounding box center [683, 173] width 857 height 26
paste input "485"
click at [229, 123] on button "Submit" at bounding box center [252, 131] width 47 height 17
click at [406, 170] on input "10485" at bounding box center [683, 173] width 857 height 26
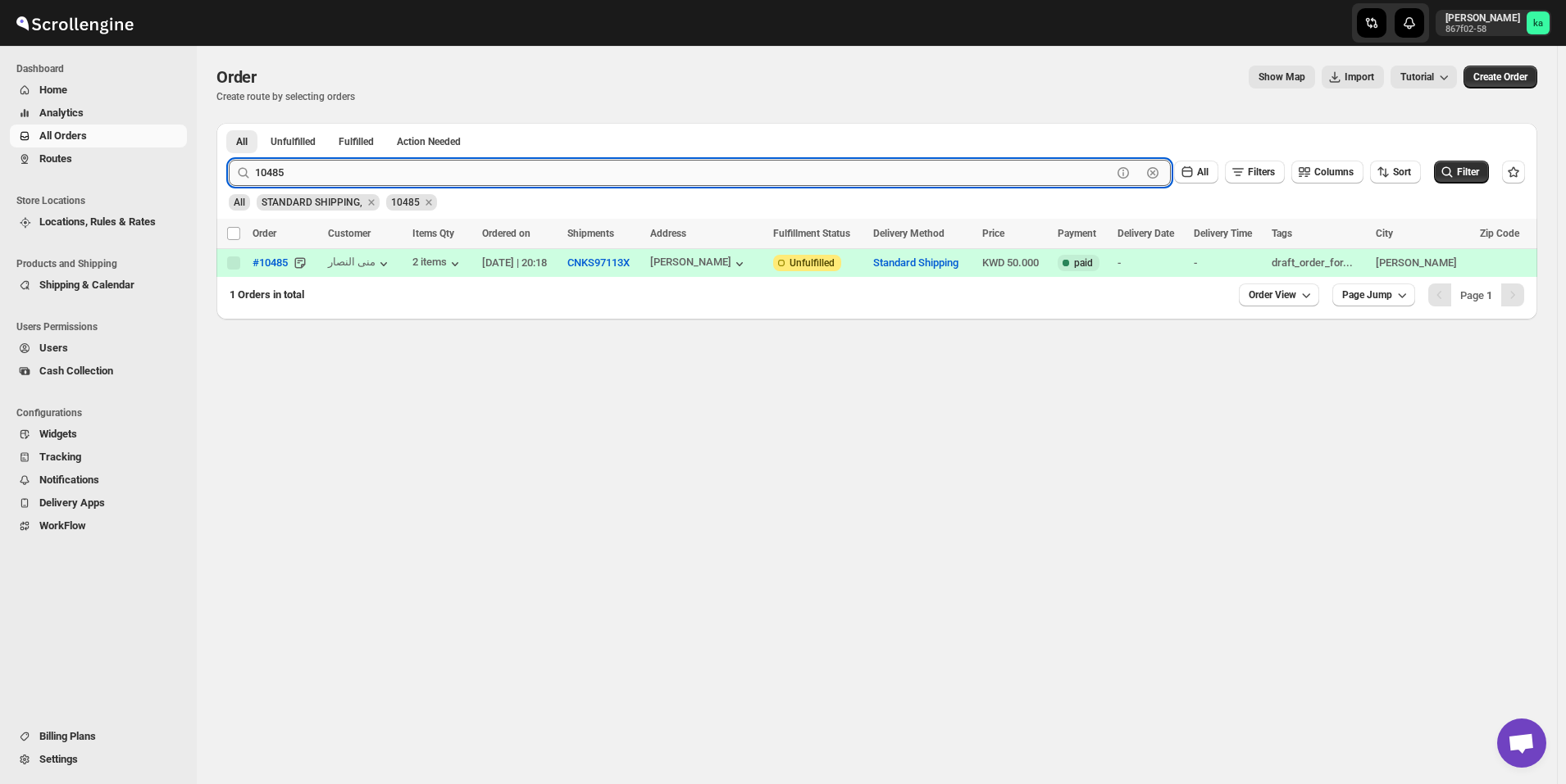
paste input "732"
type input "10732"
click at [229, 123] on button "Submit" at bounding box center [252, 131] width 47 height 17
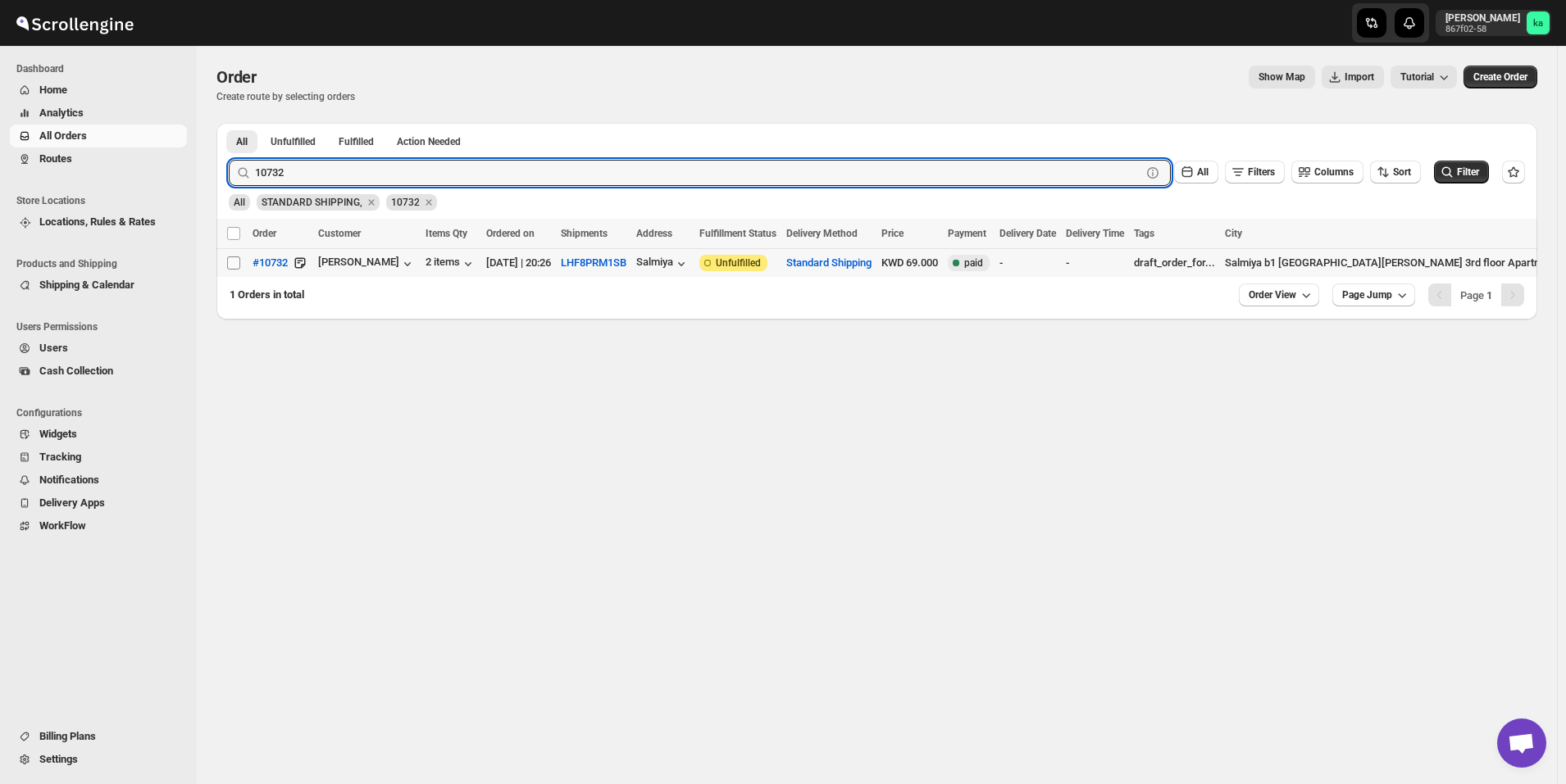
click at [230, 260] on input "Select order" at bounding box center [233, 262] width 13 height 13
checkbox input "true"
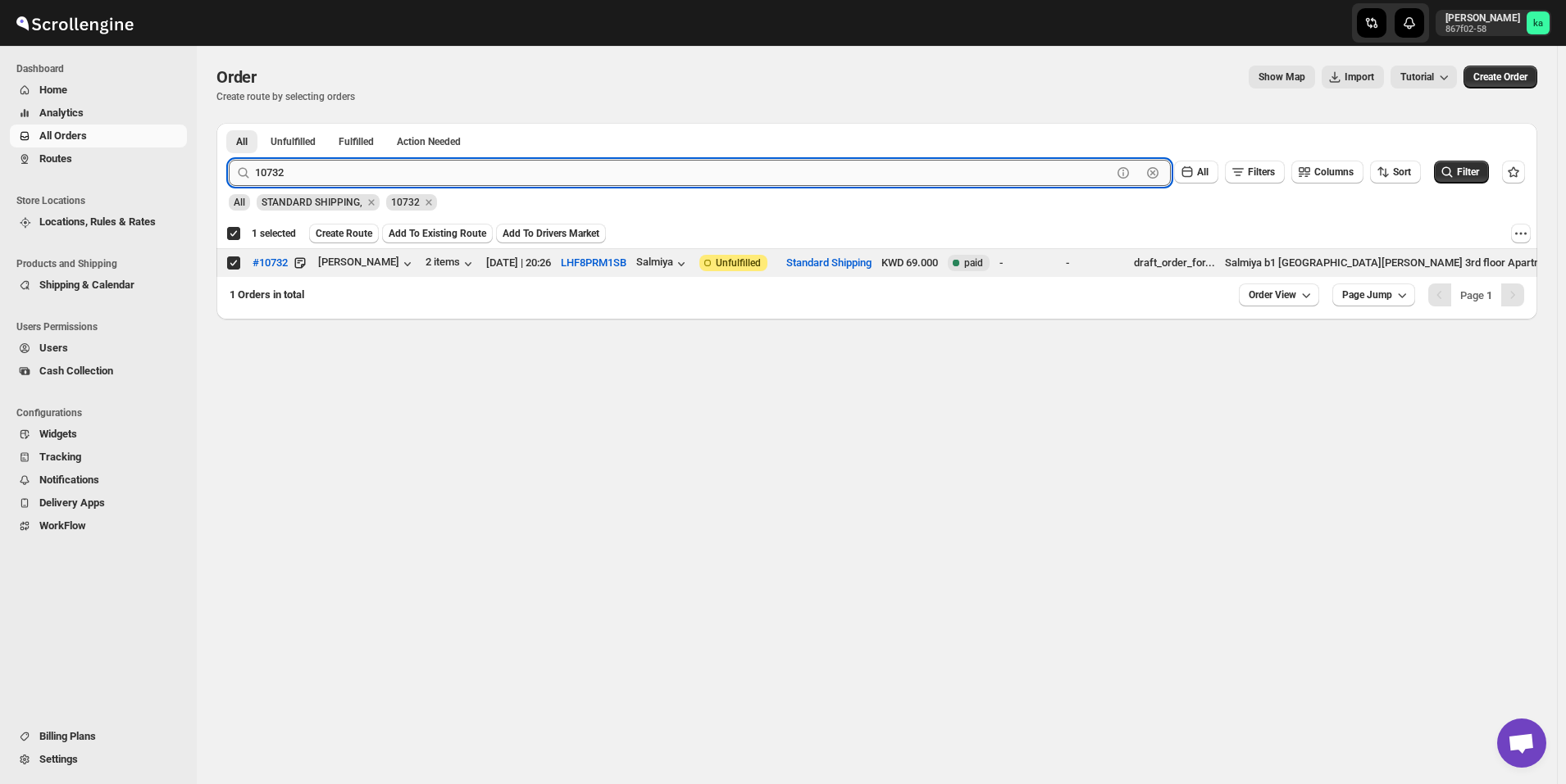
click at [376, 180] on input "10732" at bounding box center [683, 173] width 857 height 26
paste input "70"
type input "10770"
click at [229, 123] on button "Submit" at bounding box center [252, 131] width 47 height 17
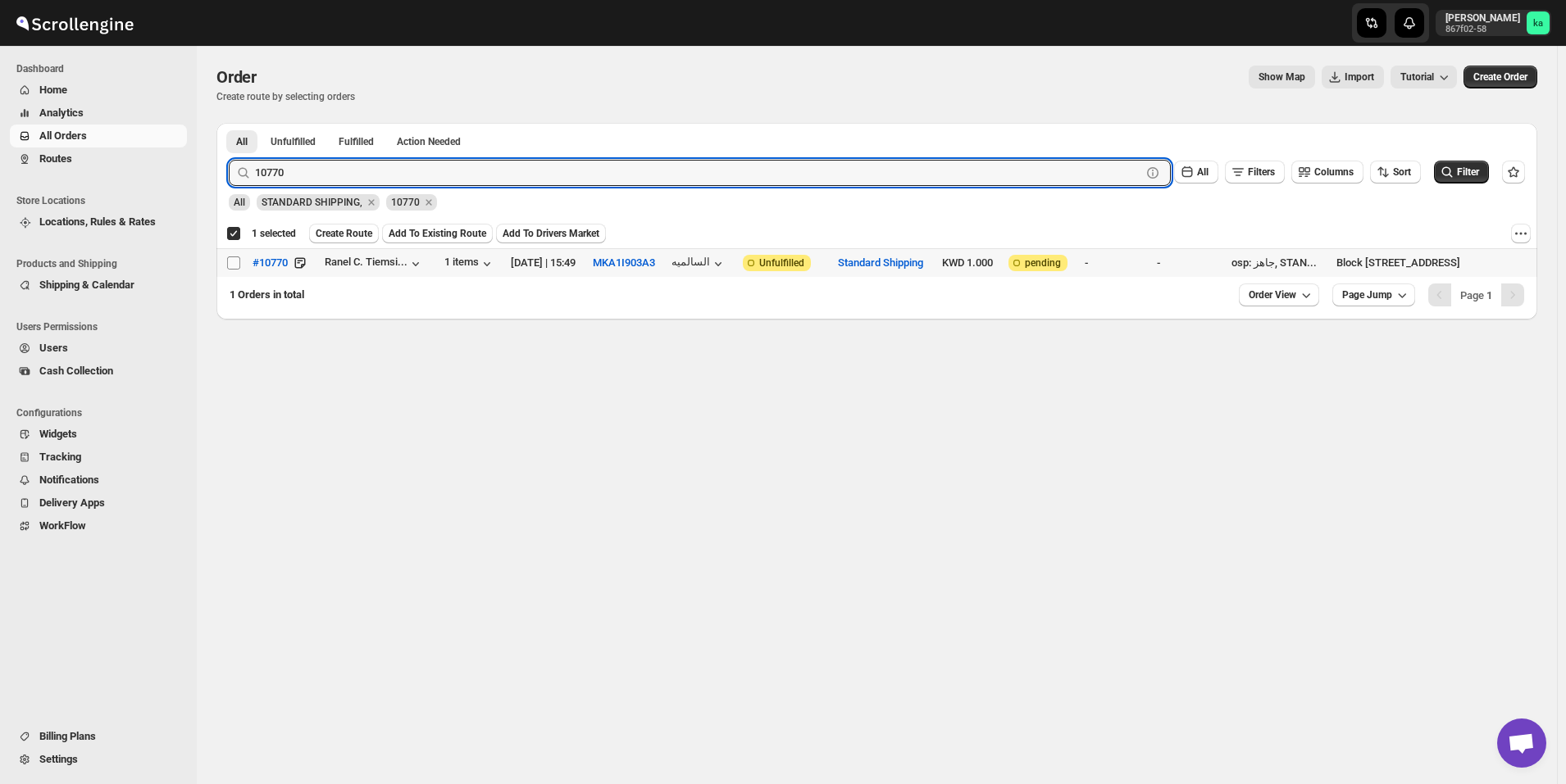
click at [232, 260] on input "Select order" at bounding box center [233, 262] width 13 height 13
checkbox input "true"
checkbox input "false"
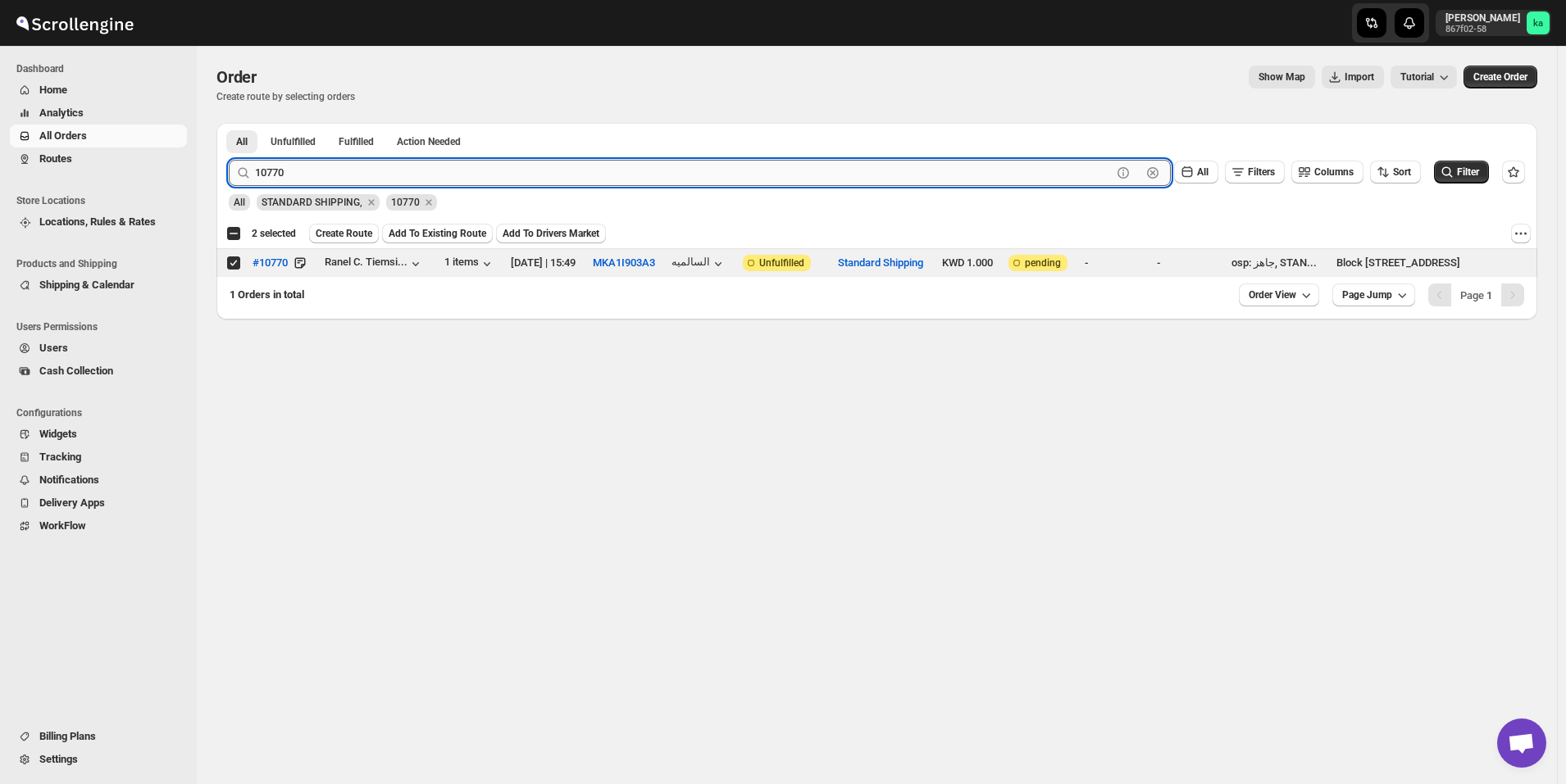
click at [378, 178] on input "10770" at bounding box center [683, 173] width 857 height 26
paste input "212"
type input "10212"
click at [229, 123] on button "Submit" at bounding box center [252, 131] width 47 height 17
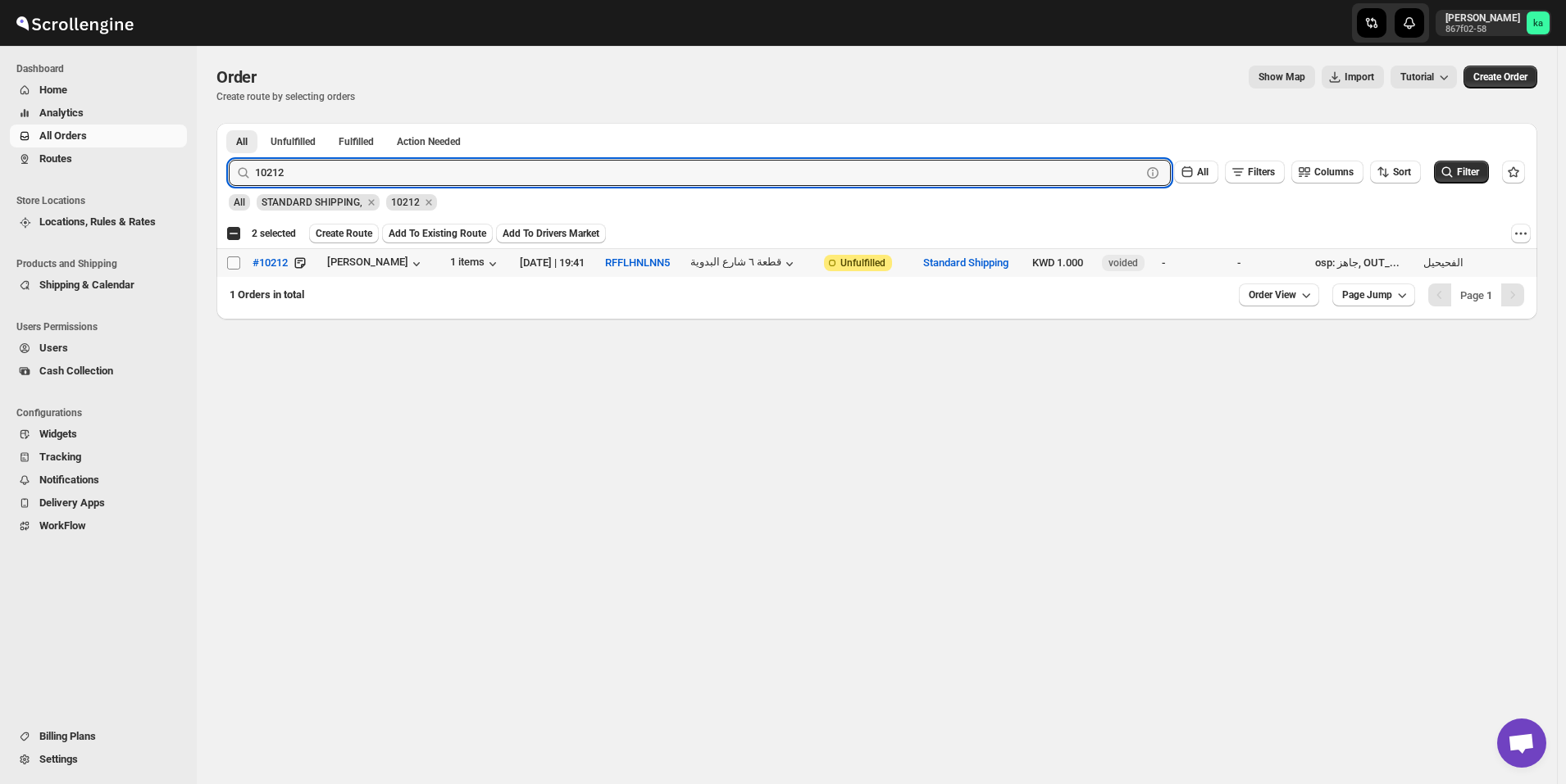
click at [234, 264] on input "Select order" at bounding box center [233, 262] width 13 height 13
checkbox input "true"
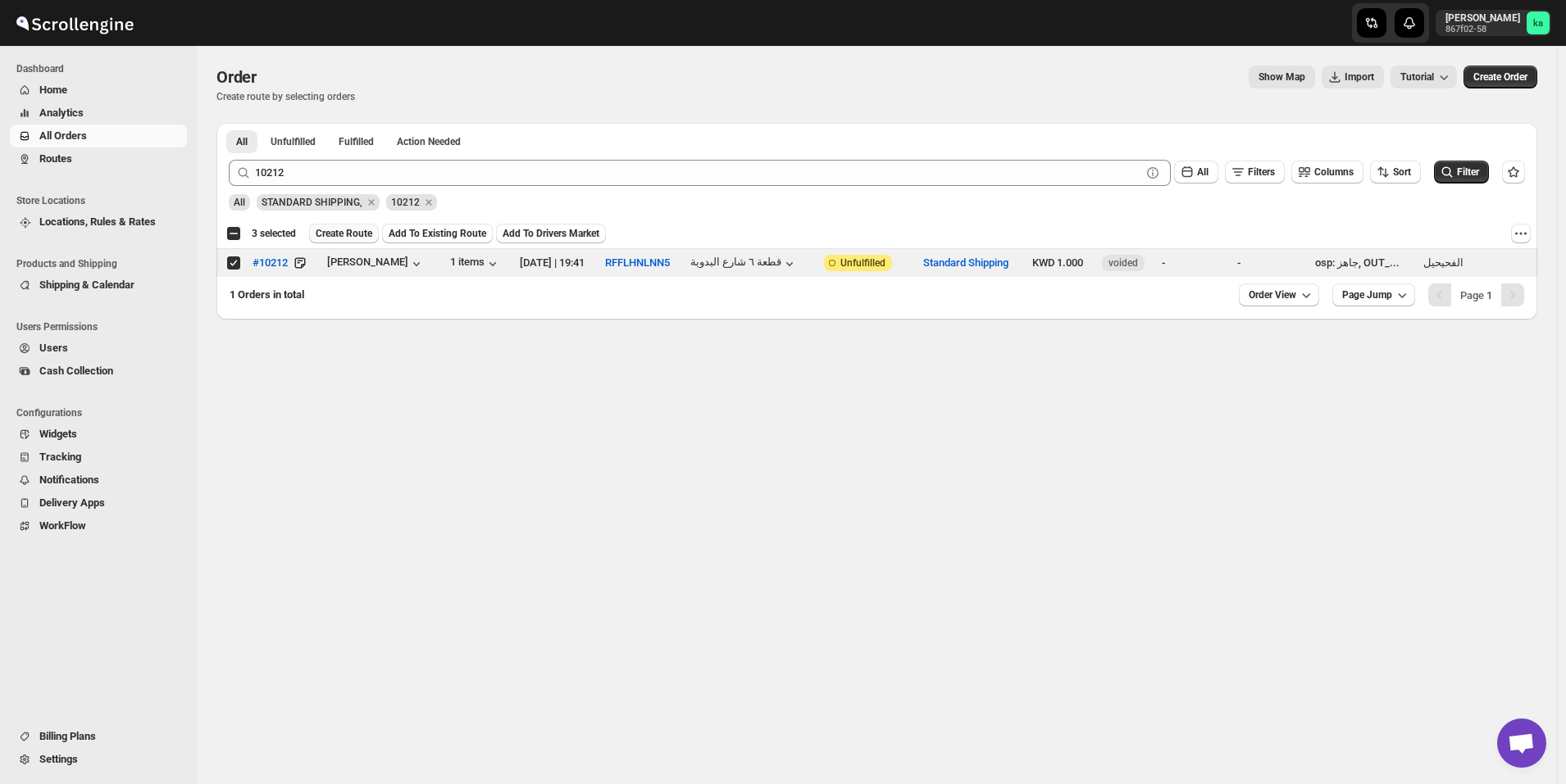
click at [333, 237] on span "Create Route" at bounding box center [344, 233] width 56 height 13
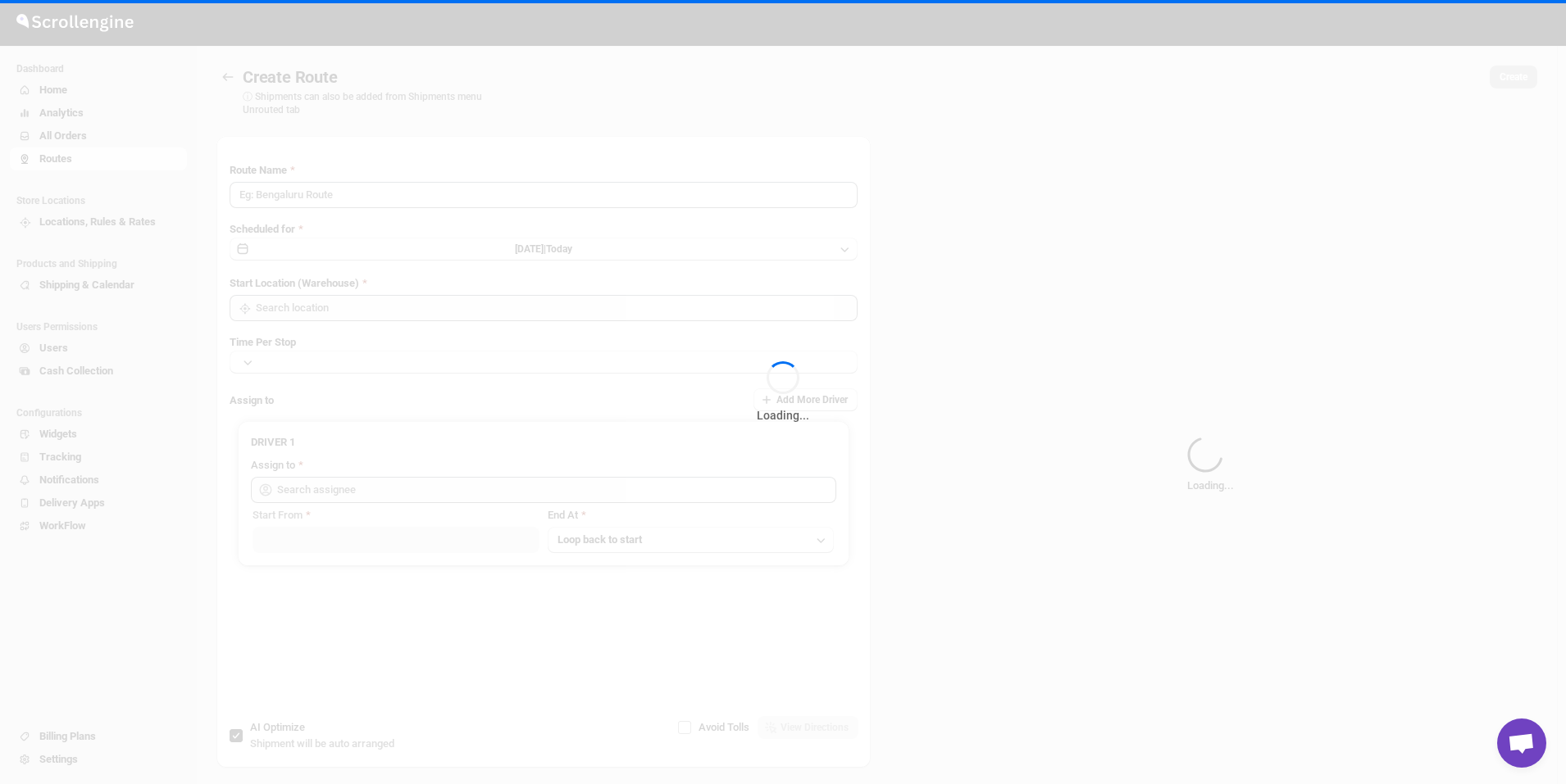
type input "Route - 15/09-1101"
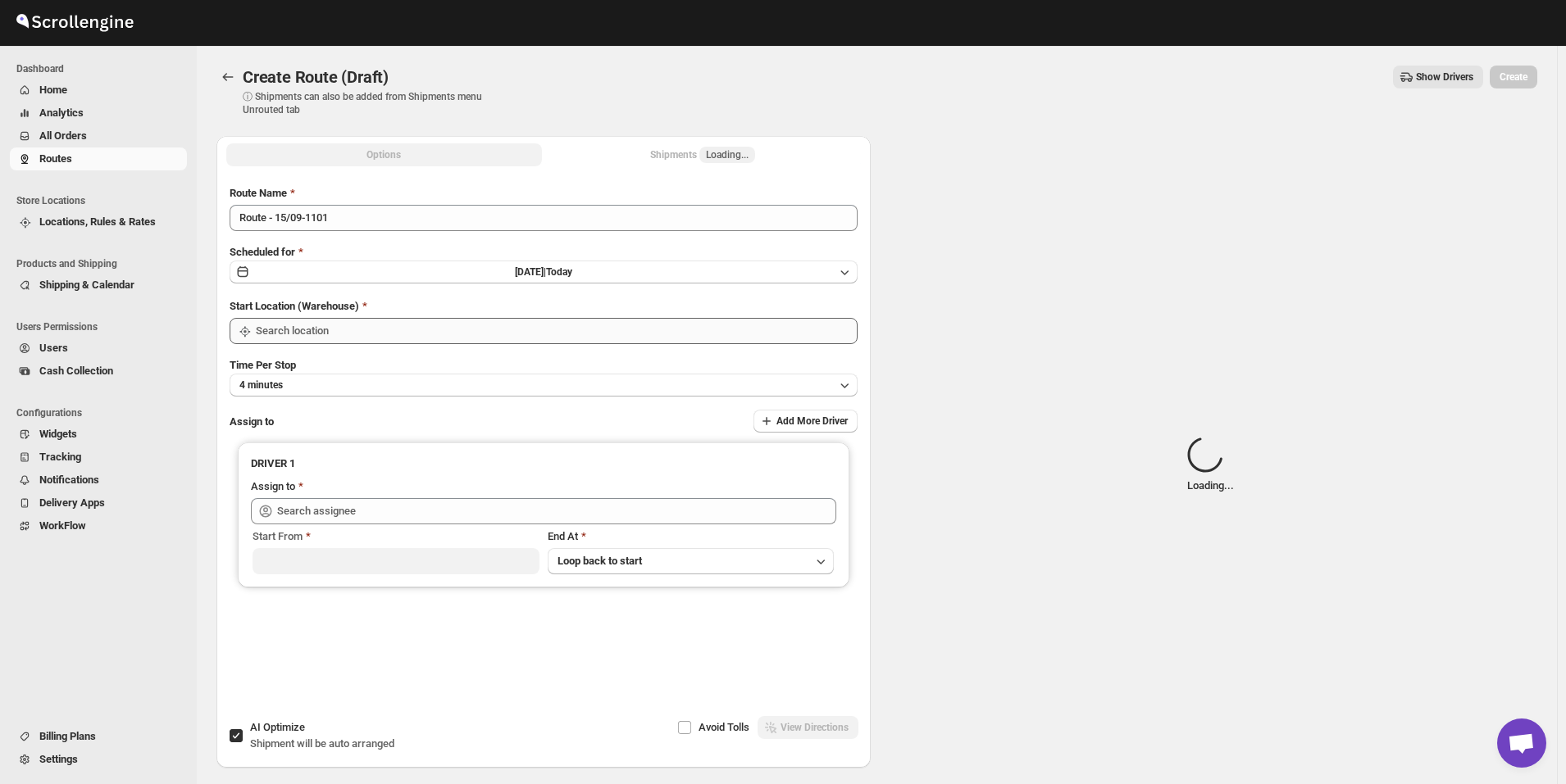
type input "[GEOGRAPHIC_DATA]"
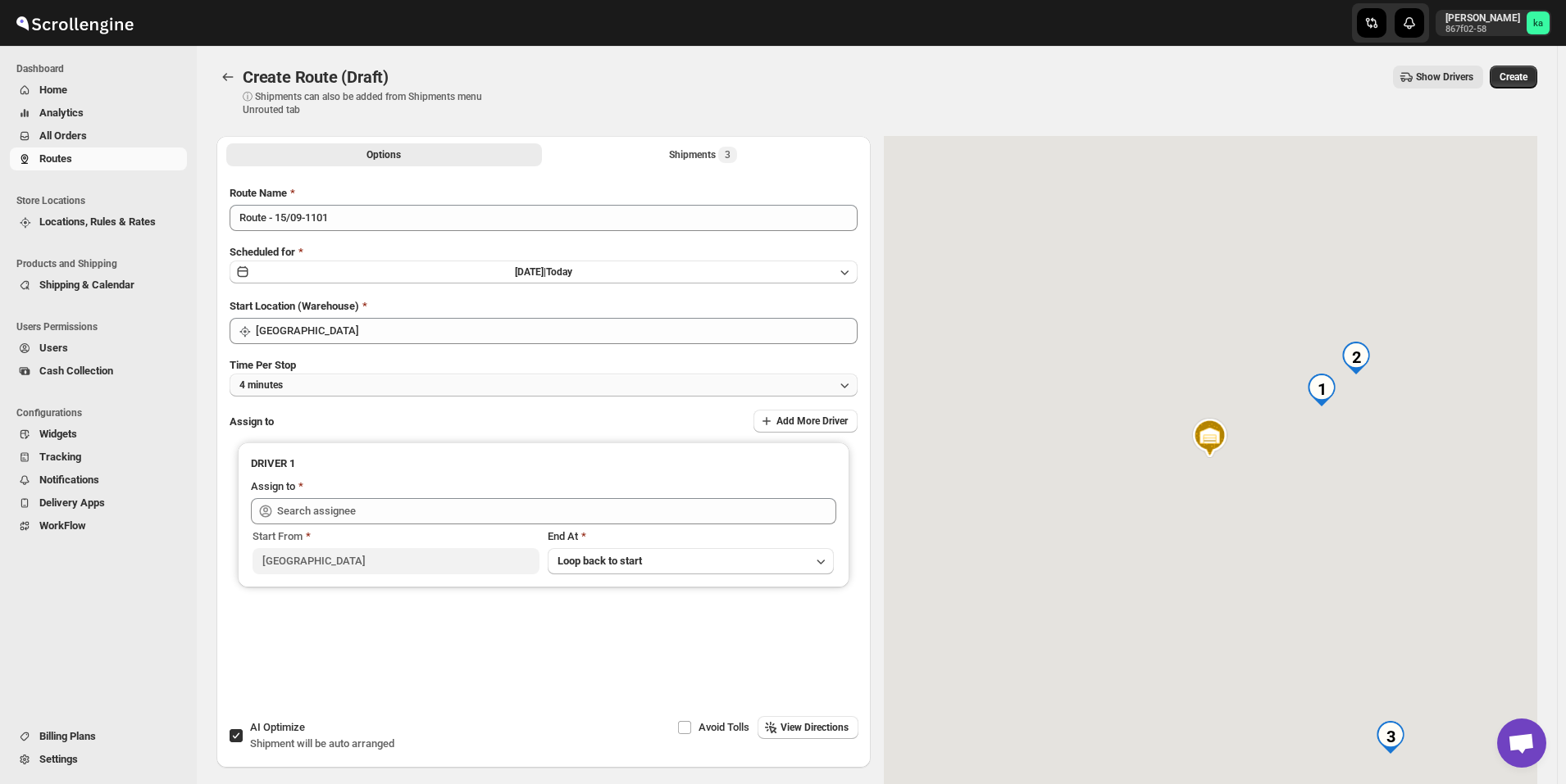
click at [278, 386] on span "4 minutes" at bounding box center [261, 385] width 43 height 13
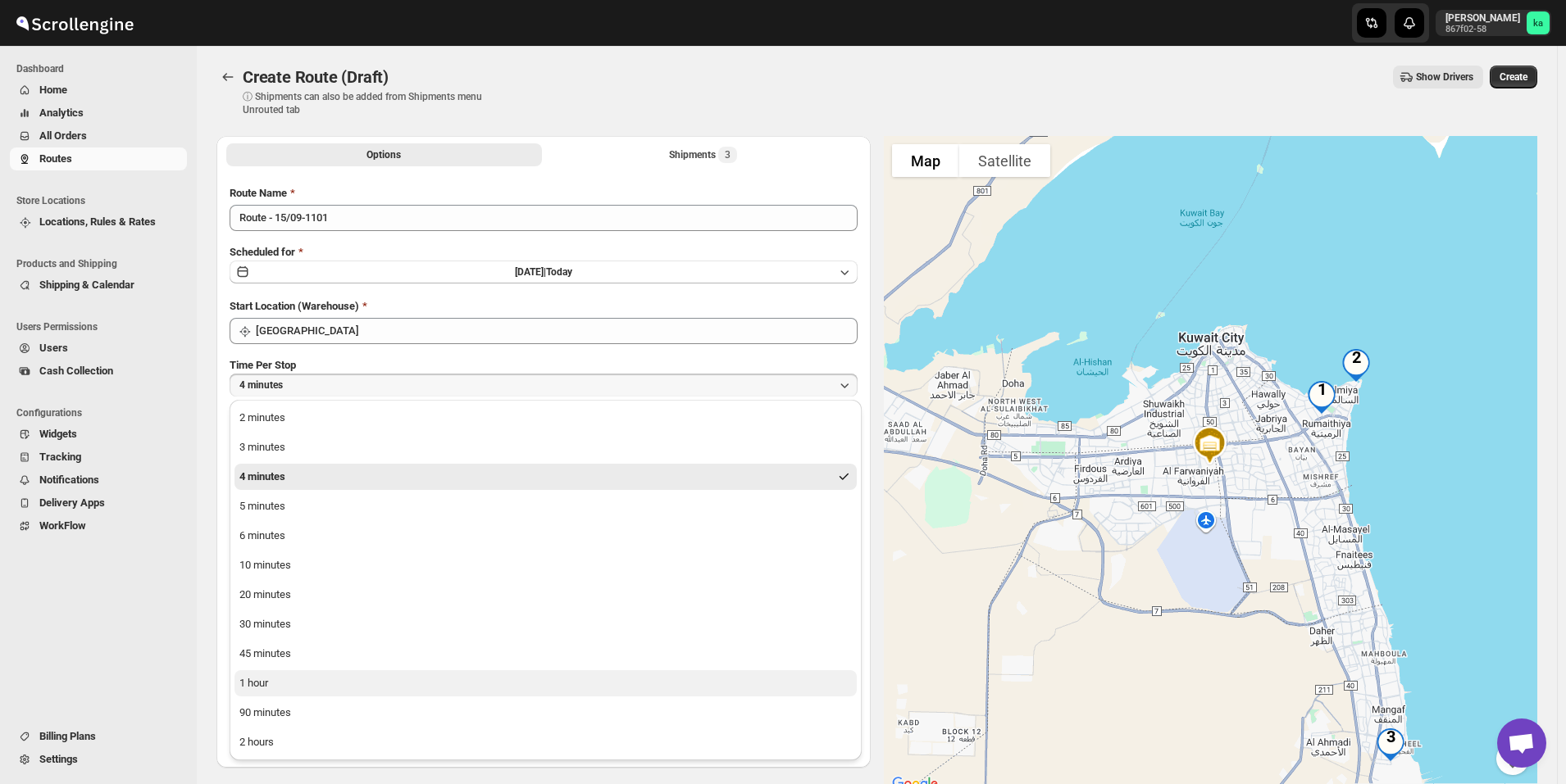
click at [278, 685] on button "1 hour" at bounding box center [545, 683] width 622 height 26
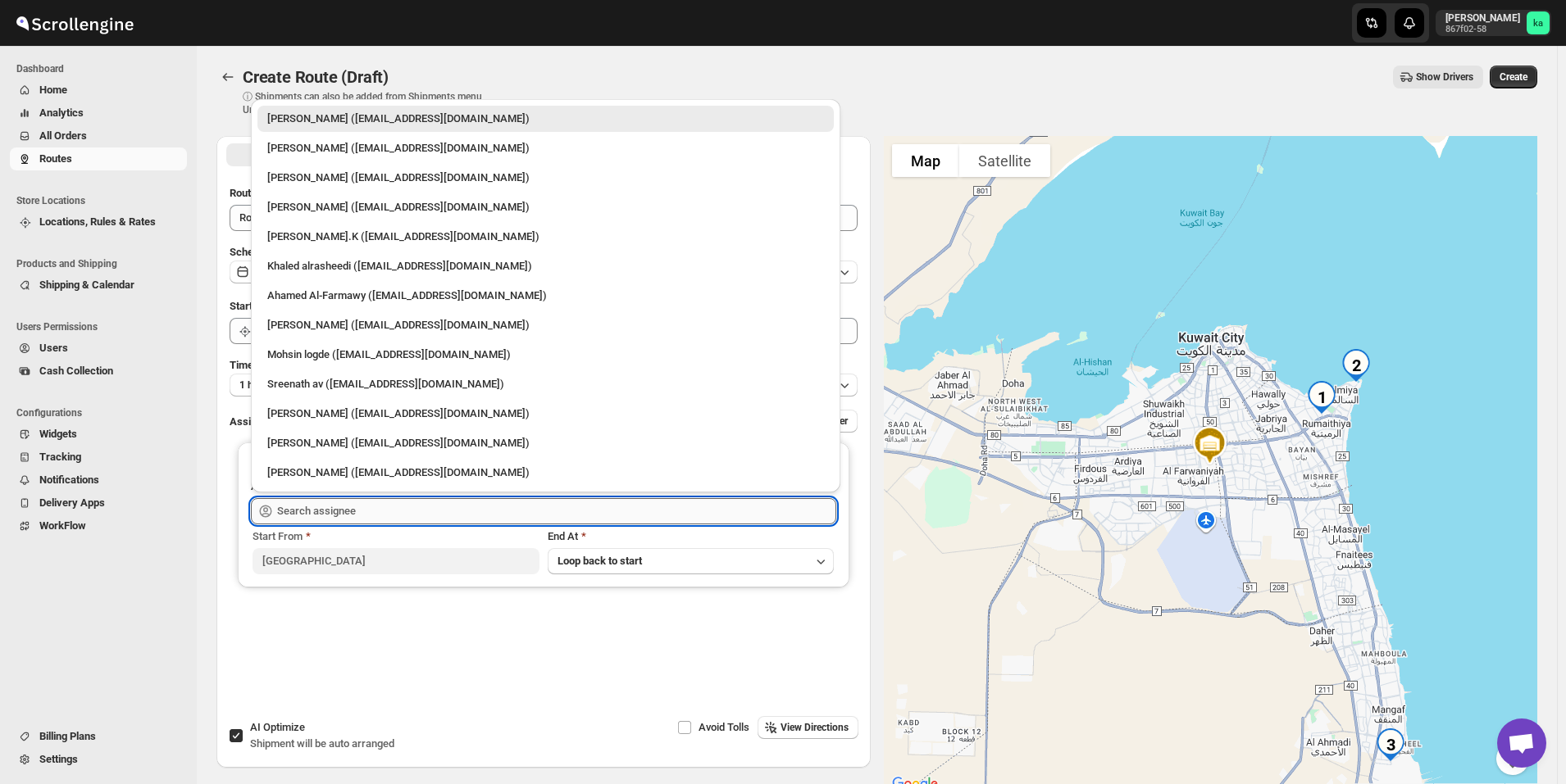
click at [324, 505] on input "text" at bounding box center [556, 511] width 559 height 26
click at [321, 327] on div "Mohammad Tanweer Alam (mdt8642@gmail.com)" at bounding box center [546, 325] width 557 height 16
type input "Mohammad Tanweer Alam (mdt8642@gmail.com)"
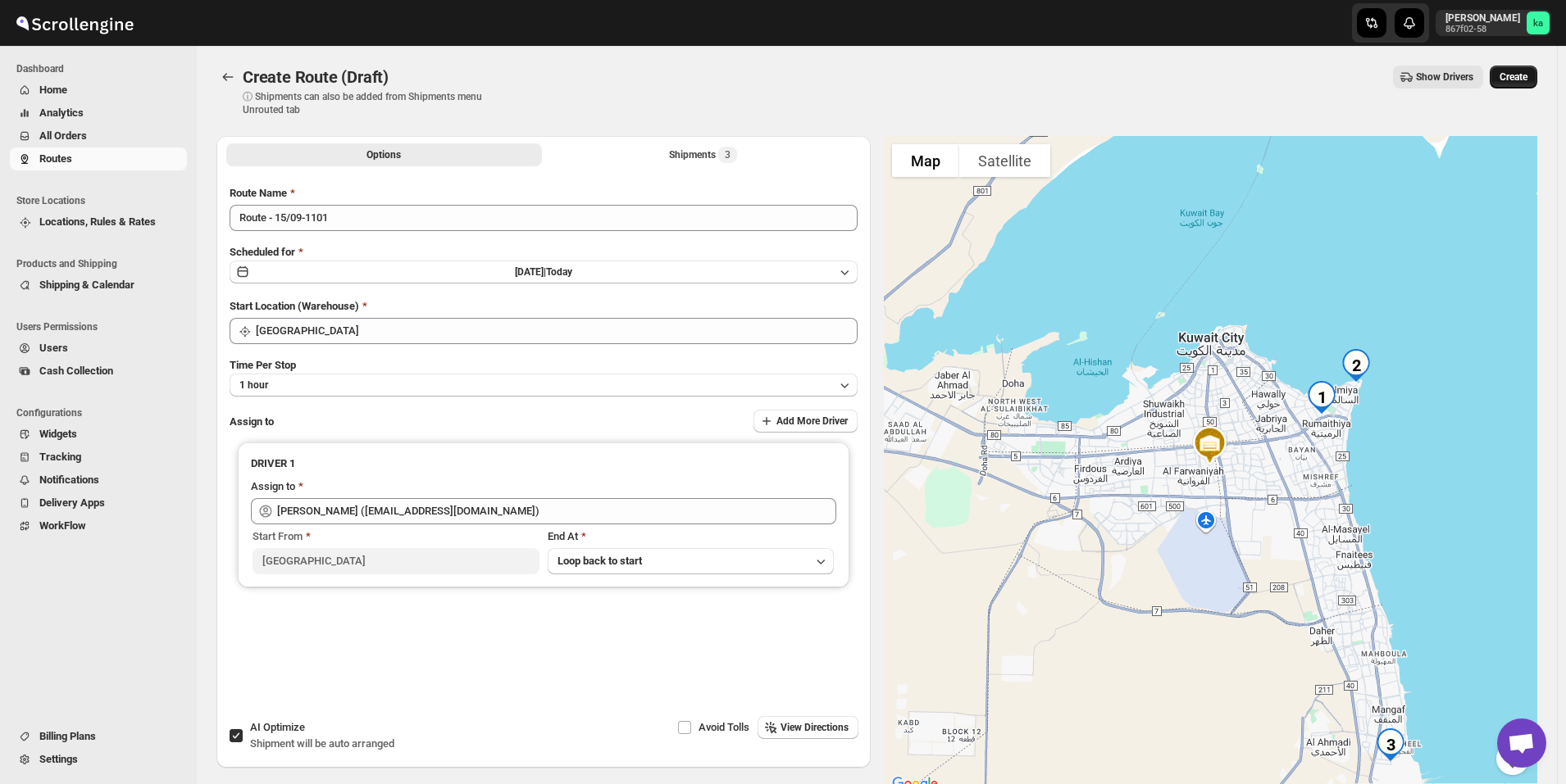
click at [1527, 73] on span "Create" at bounding box center [1513, 77] width 28 height 13
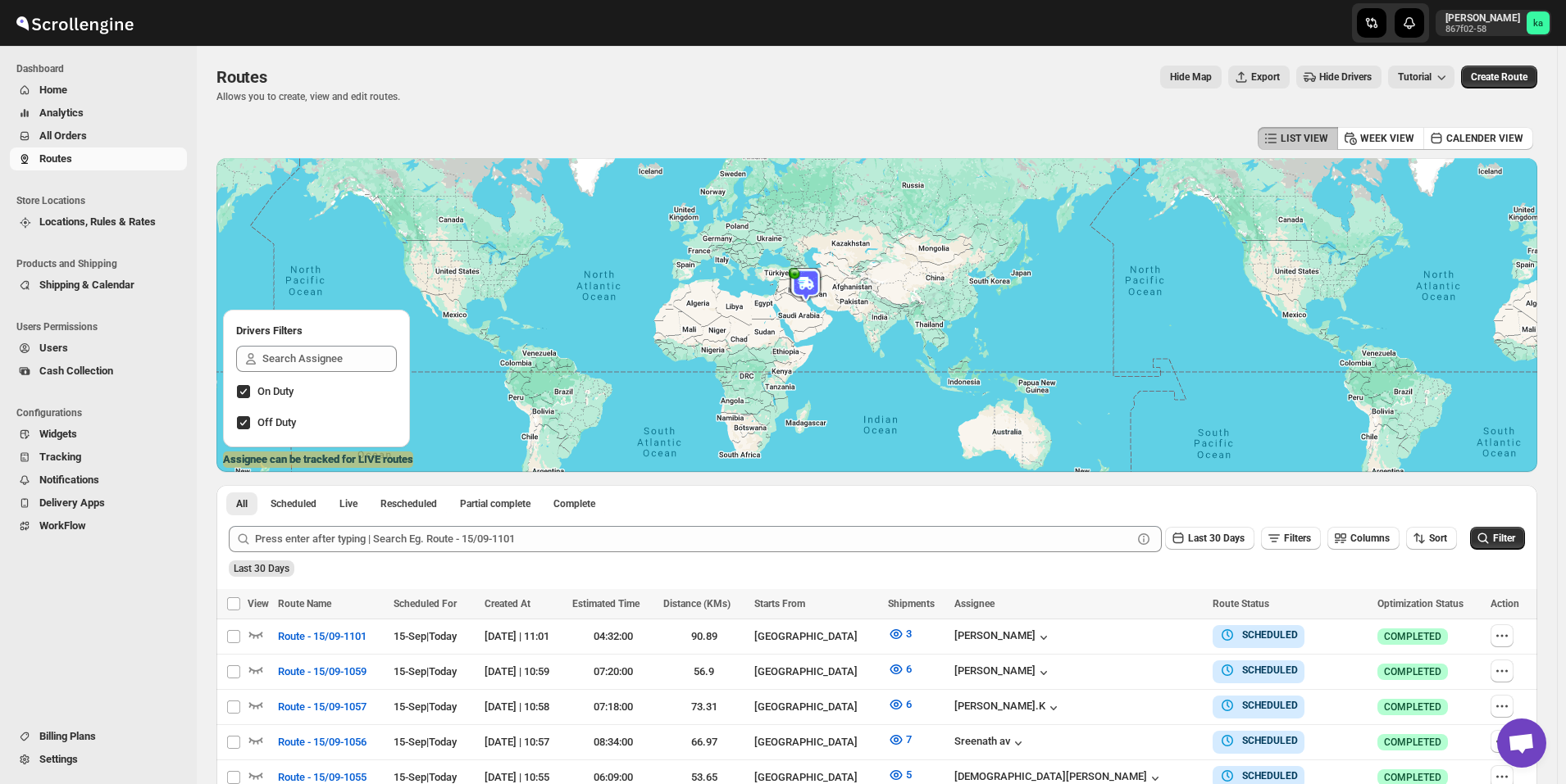
click at [98, 140] on span "All Orders" at bounding box center [111, 135] width 144 height 16
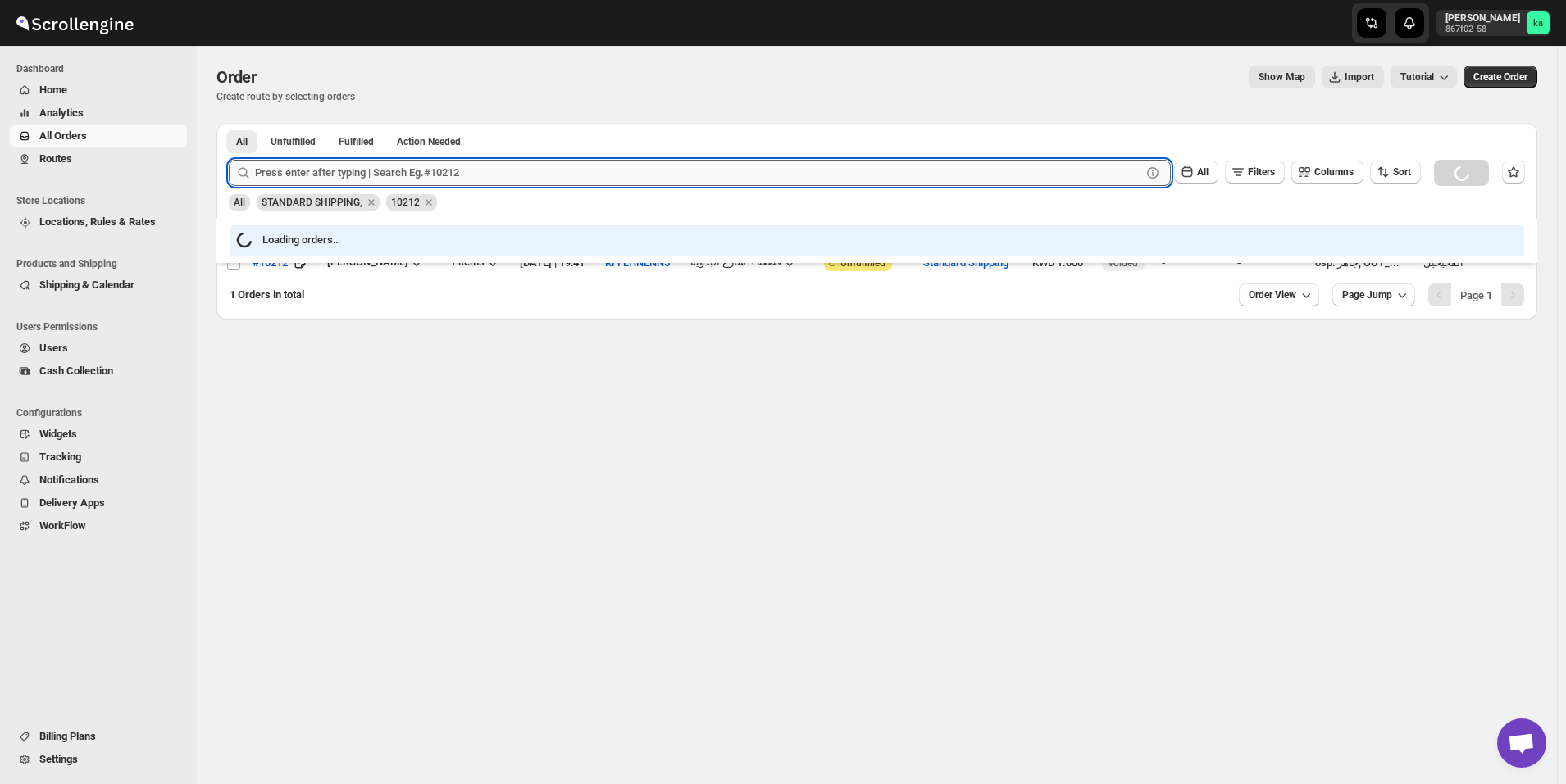
click at [473, 179] on input "text" at bounding box center [697, 173] width 886 height 26
paste input "10784"
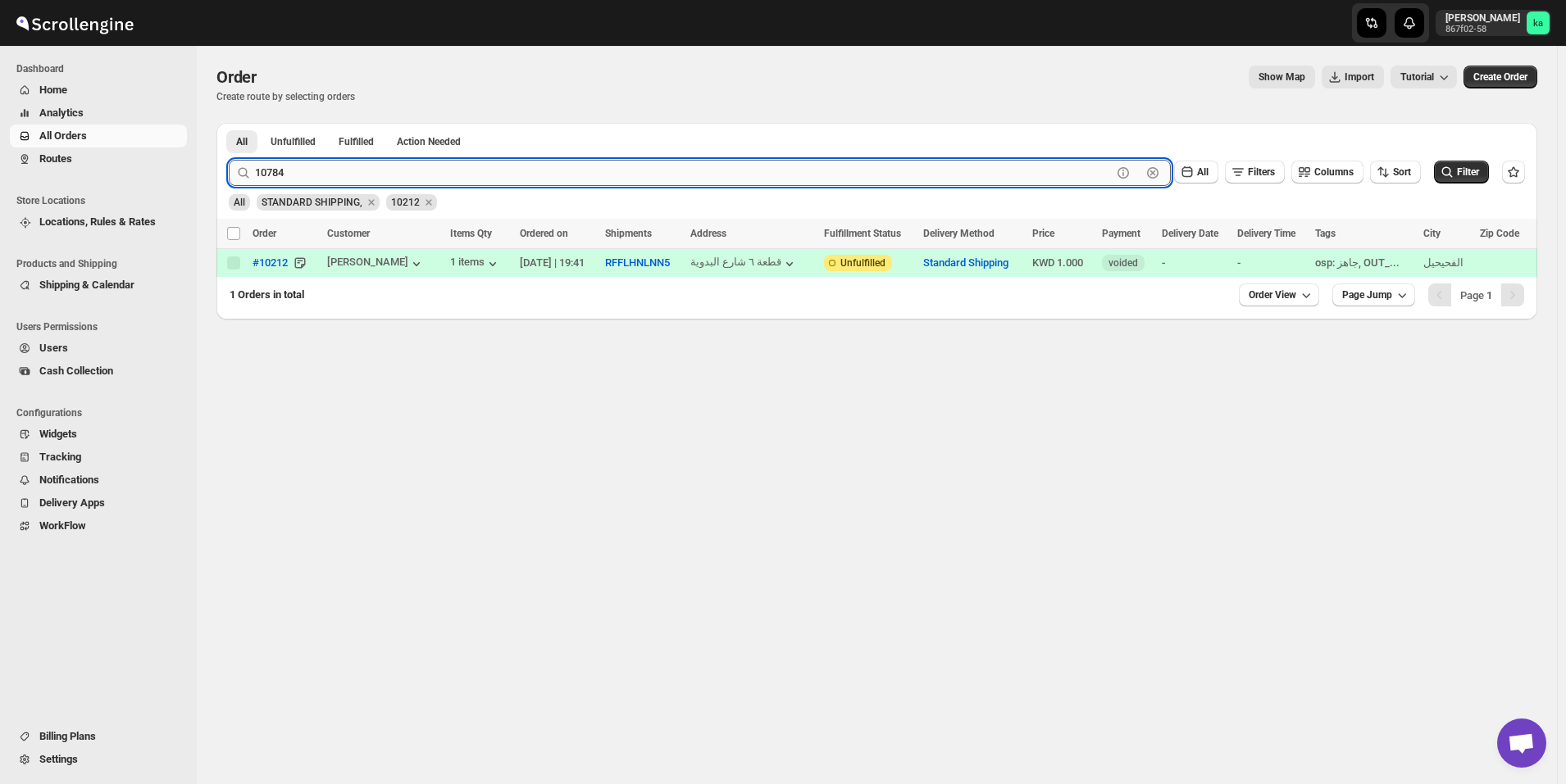
type input "10784"
click at [229, 123] on button "Submit" at bounding box center [252, 131] width 47 height 17
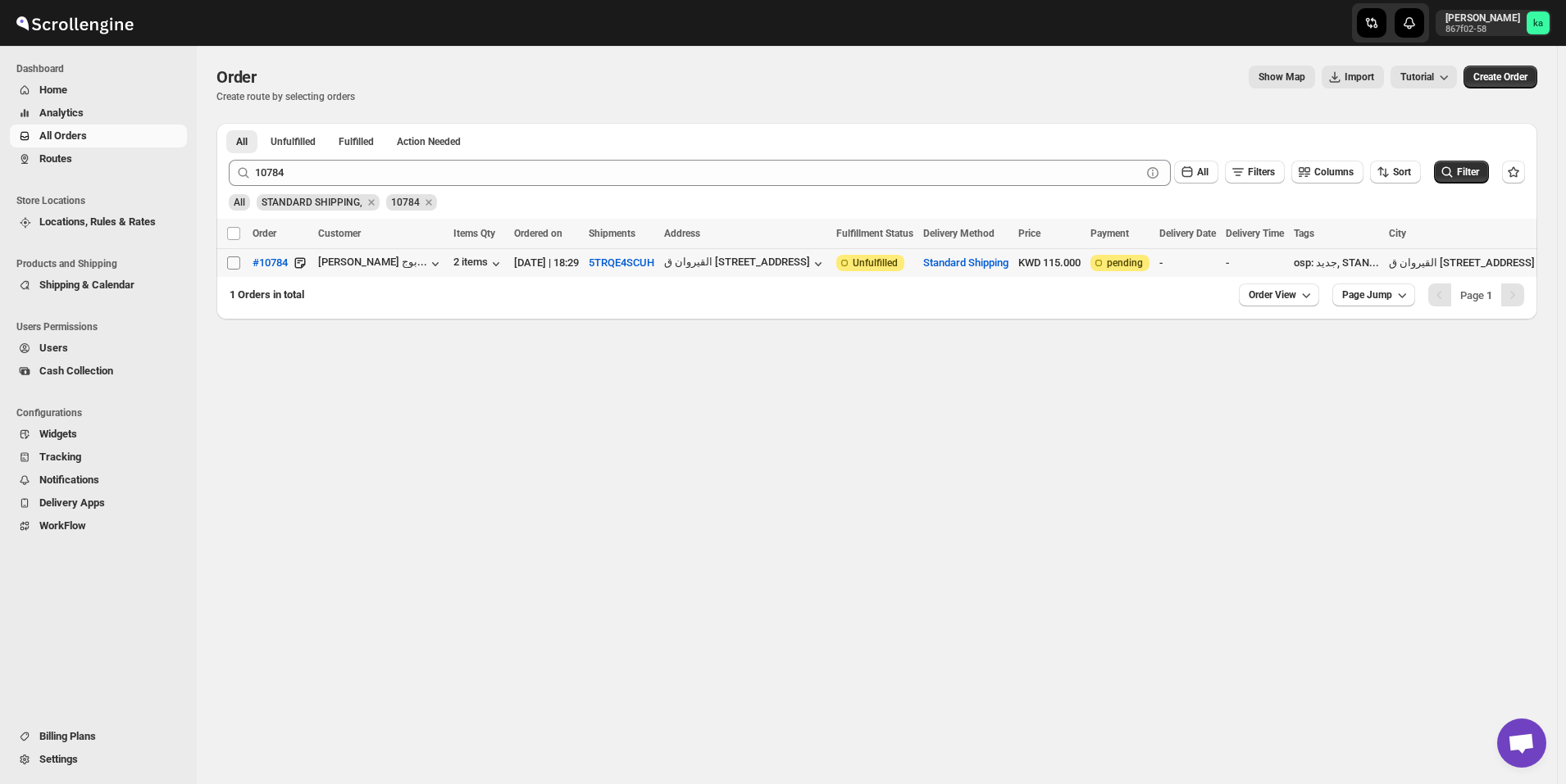
click at [234, 260] on input "Select order" at bounding box center [233, 262] width 13 height 13
checkbox input "true"
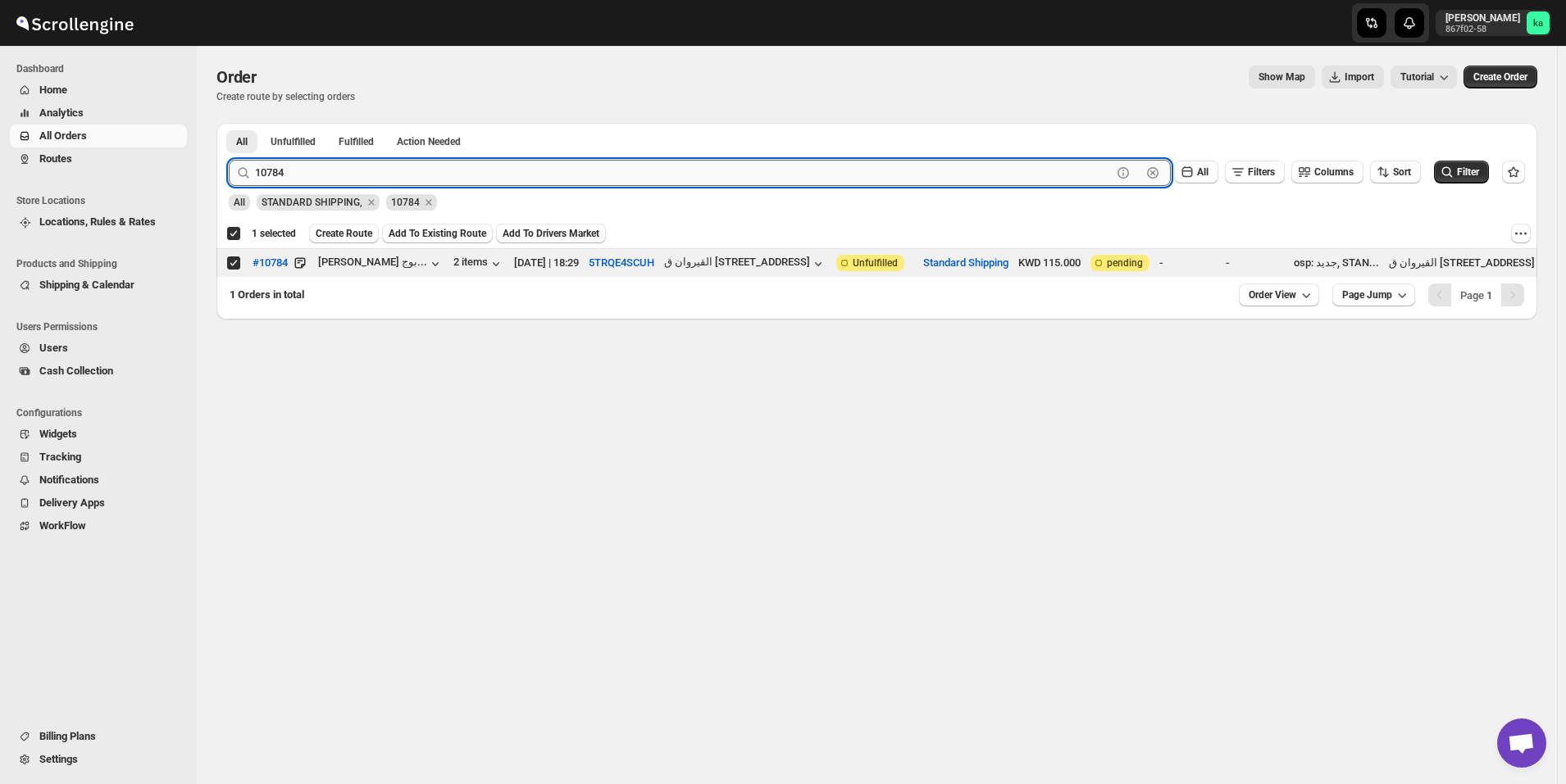
click at [488, 177] on input "10784" at bounding box center [683, 173] width 857 height 26
paste input "50"
type input "10750"
click at [229, 123] on button "Submit" at bounding box center [252, 131] width 47 height 17
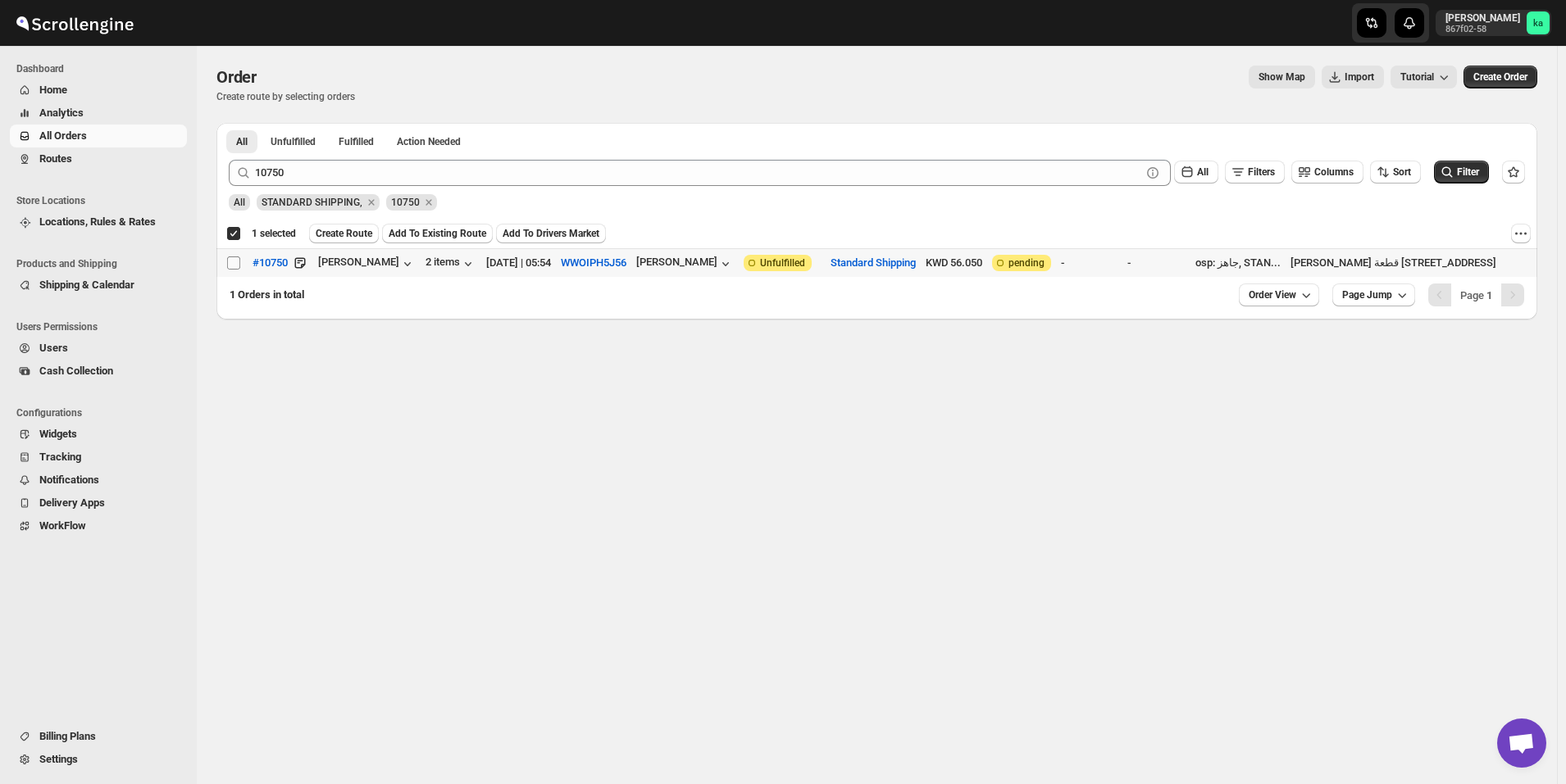
click at [236, 261] on input "Select order" at bounding box center [233, 262] width 13 height 13
checkbox input "true"
checkbox input "false"
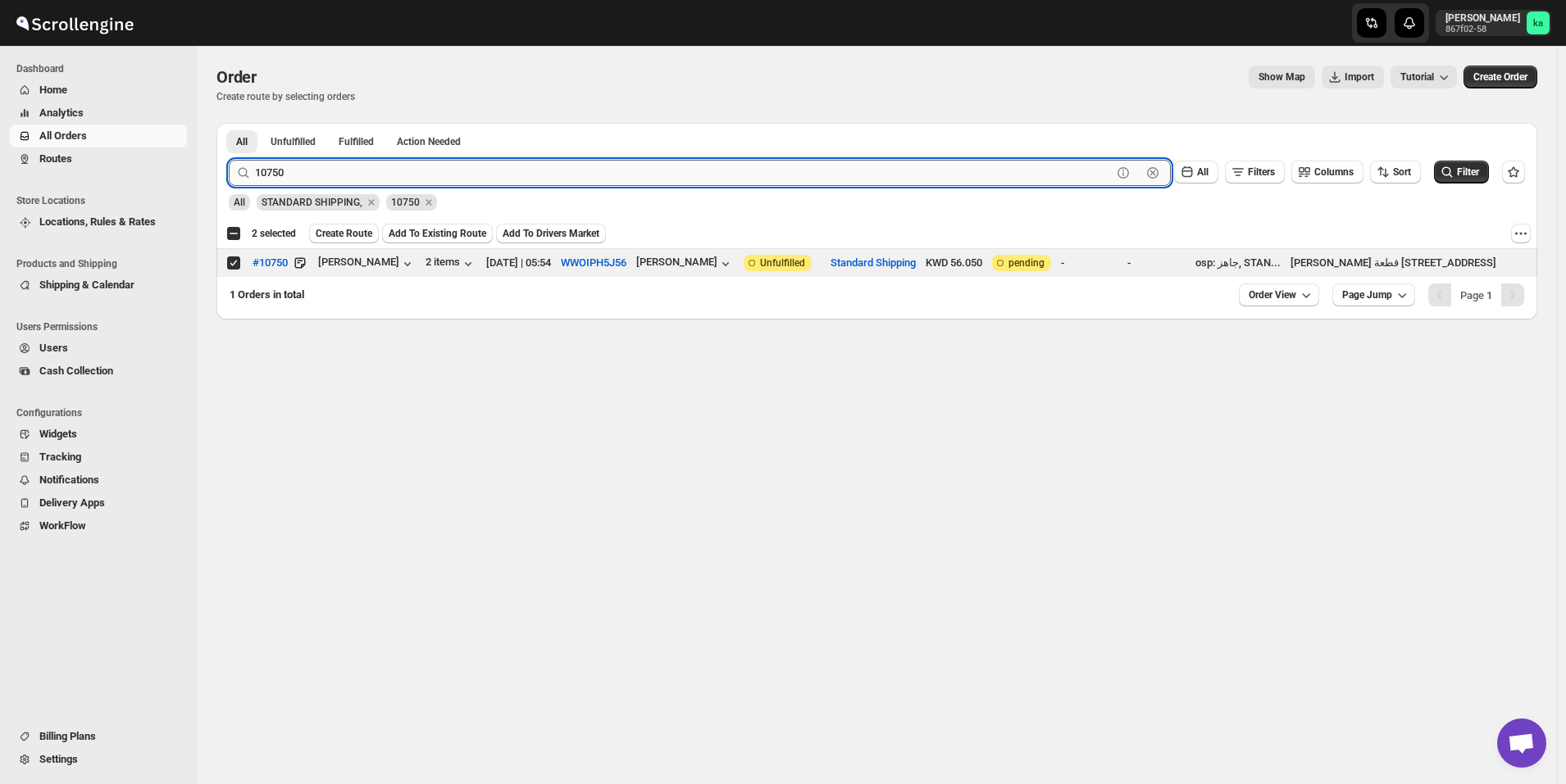
click at [439, 166] on input "10750" at bounding box center [683, 173] width 857 height 26
paste input "39"
type input "10739"
click at [229, 123] on button "Submit" at bounding box center [252, 131] width 47 height 17
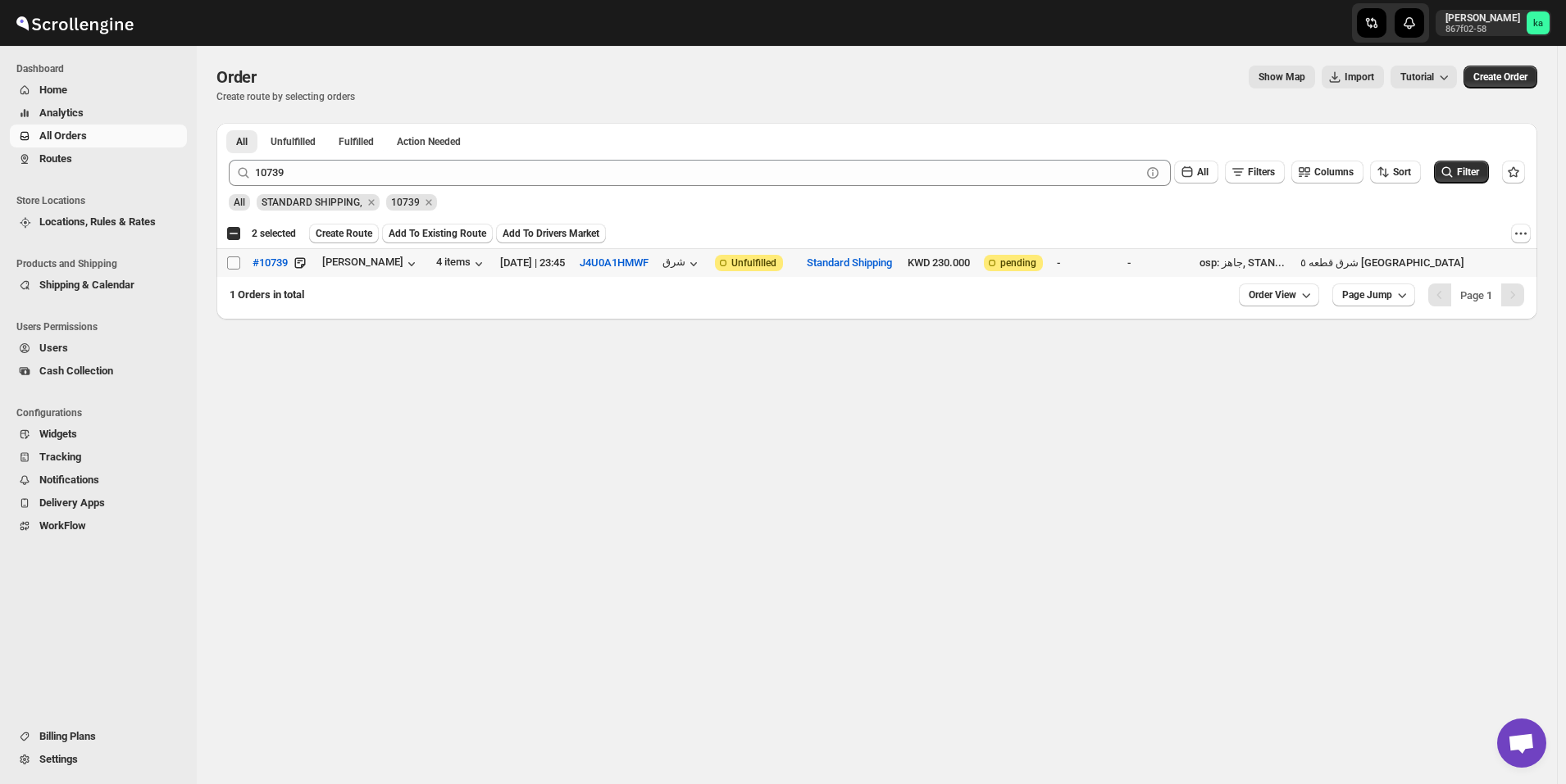
click at [229, 259] on input "Select order" at bounding box center [233, 262] width 13 height 13
checkbox input "true"
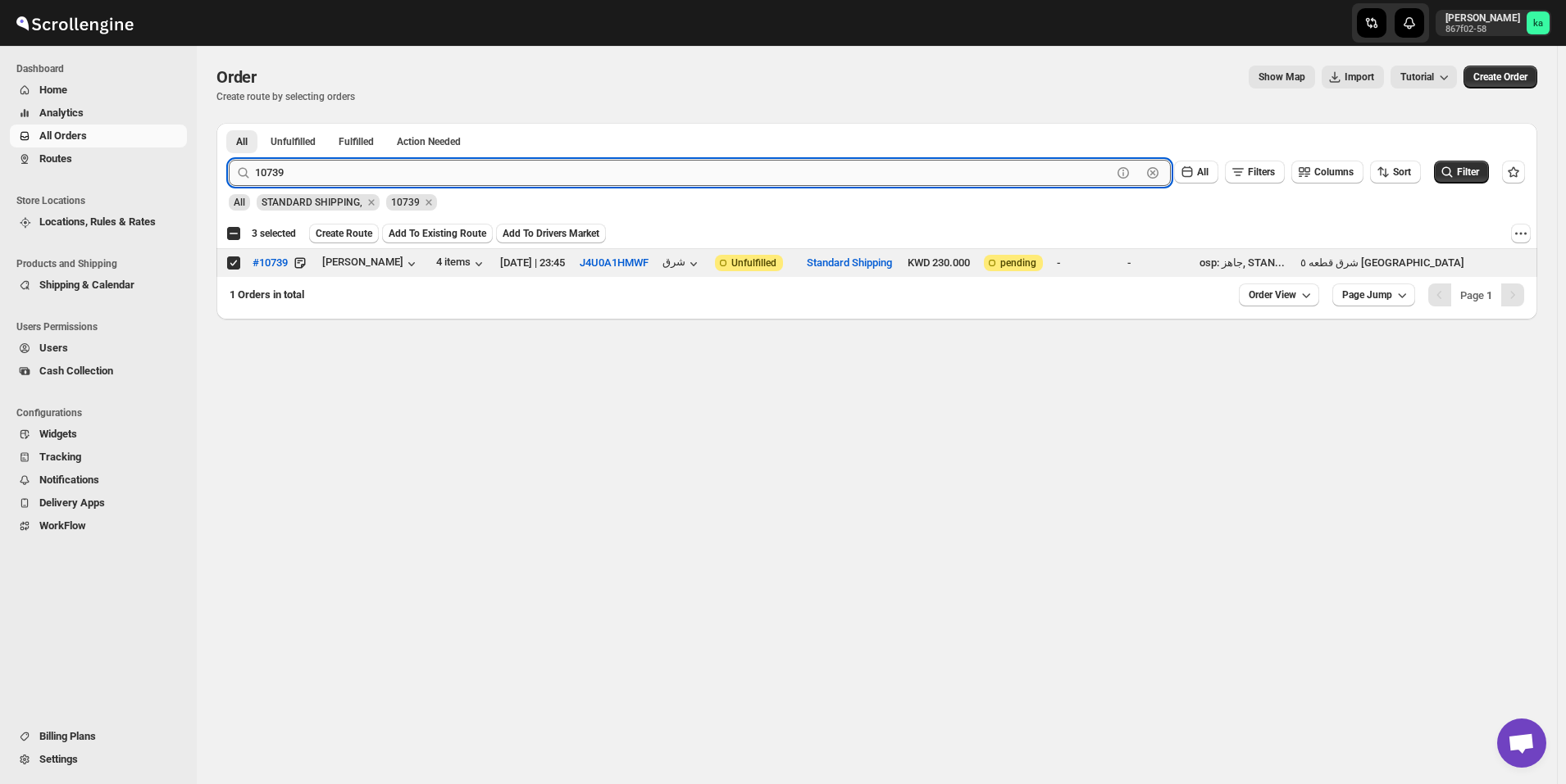
click at [445, 173] on input "10739" at bounding box center [683, 173] width 857 height 26
paste input "607"
type input "10607"
click at [229, 123] on button "Submit" at bounding box center [252, 131] width 47 height 17
click at [235, 264] on input "Select order" at bounding box center [233, 262] width 13 height 13
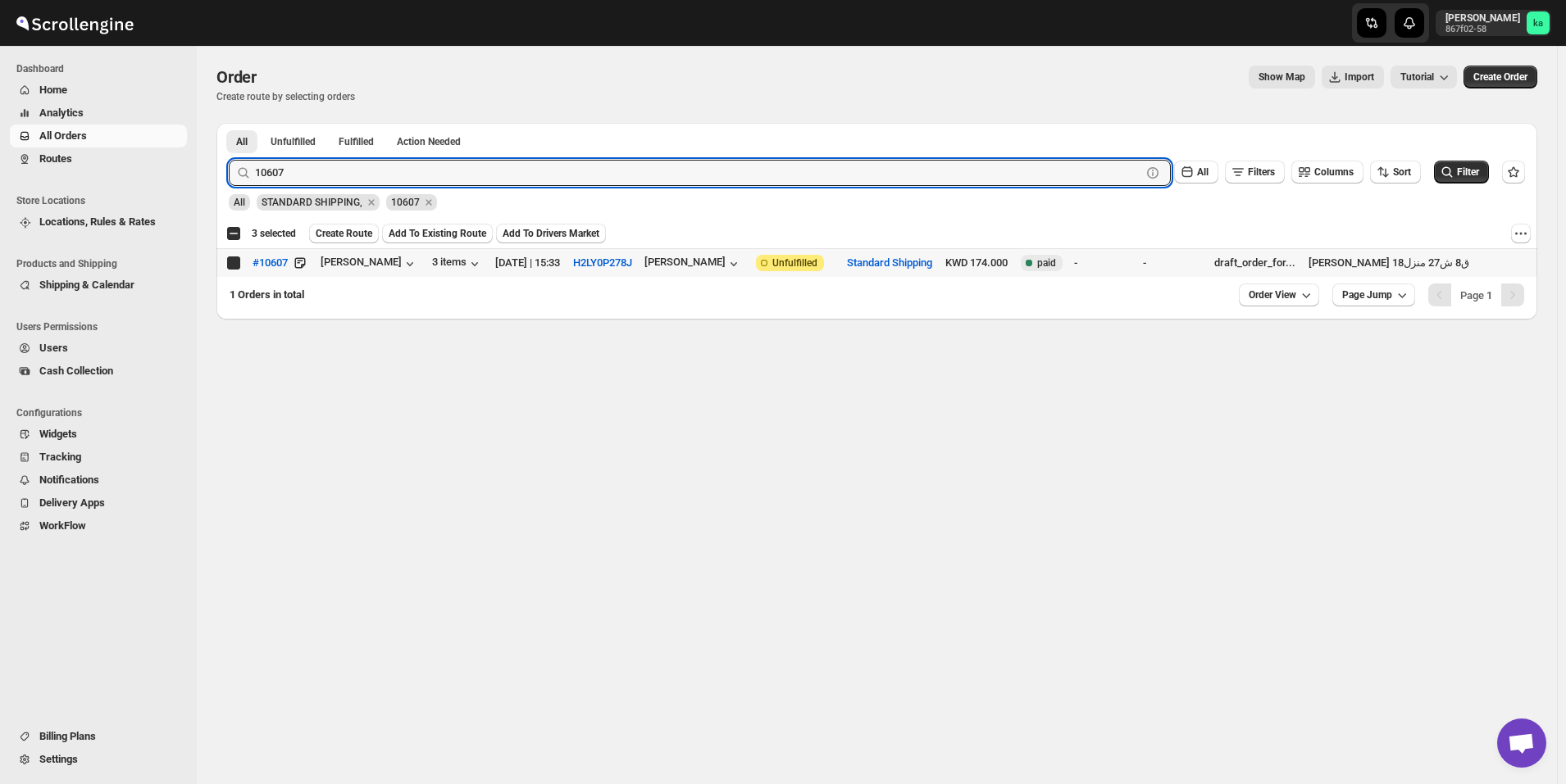
checkbox input "true"
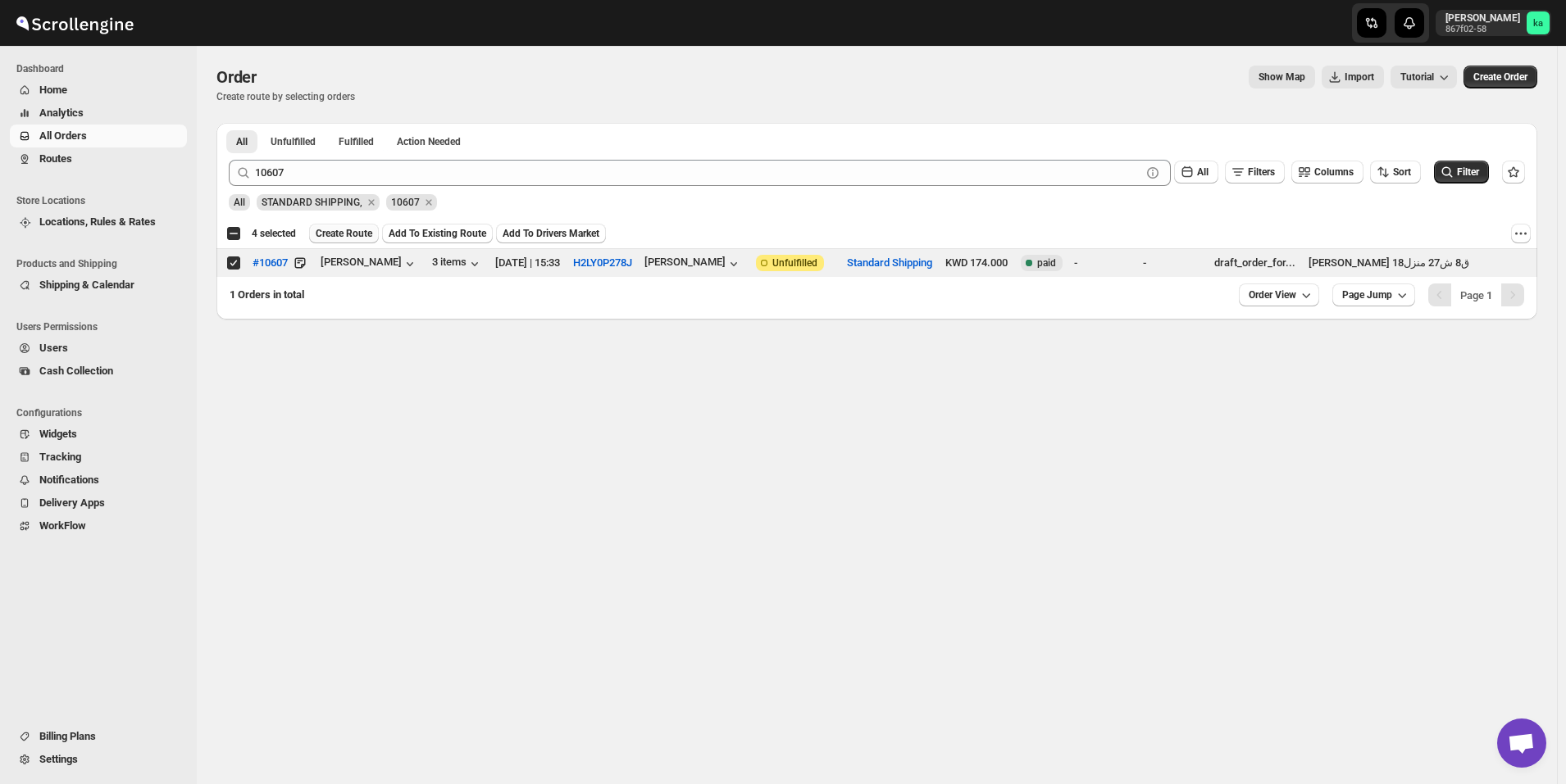
click at [353, 234] on span "Create Route" at bounding box center [344, 233] width 56 height 13
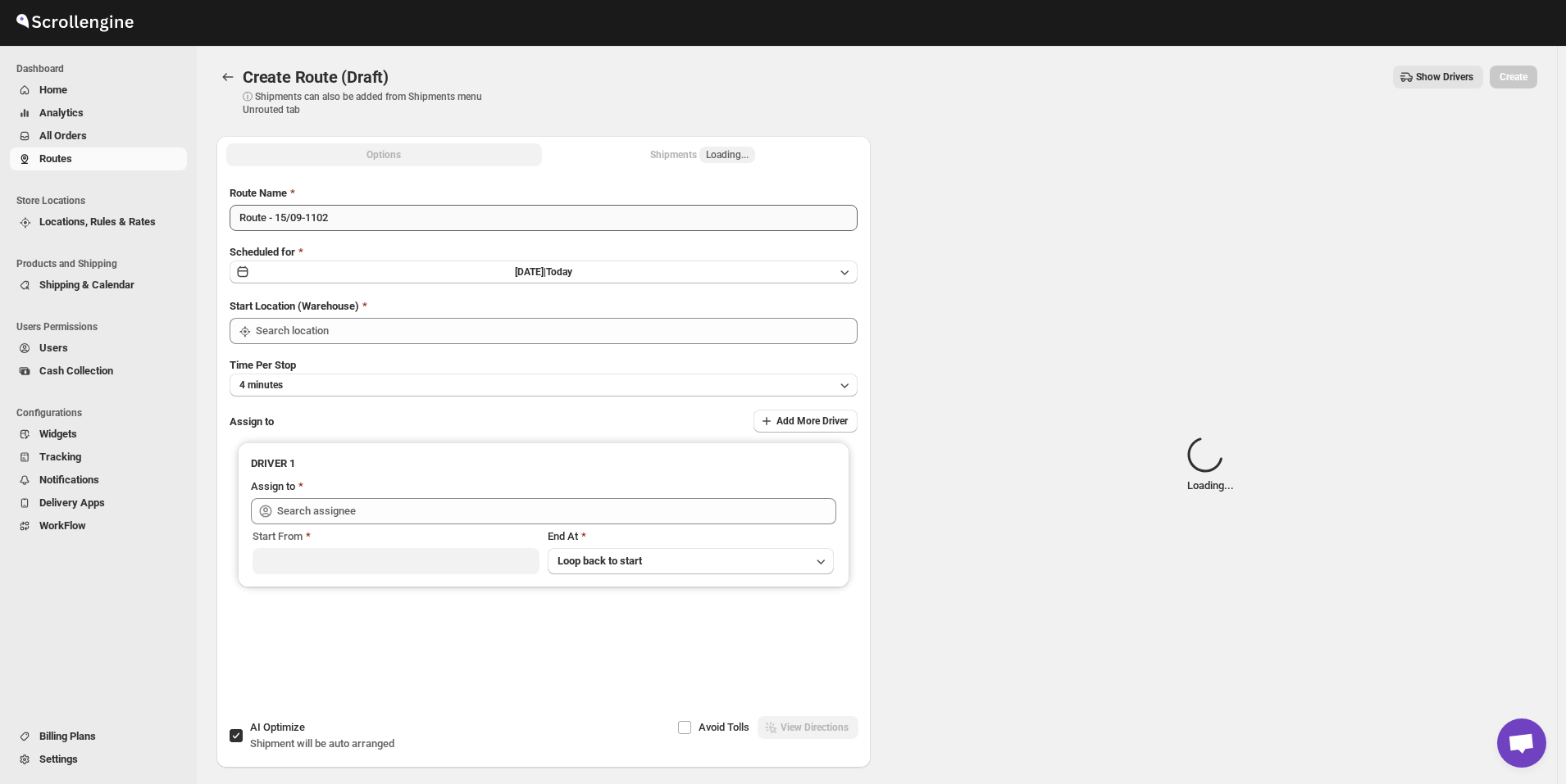
type input "[GEOGRAPHIC_DATA]"
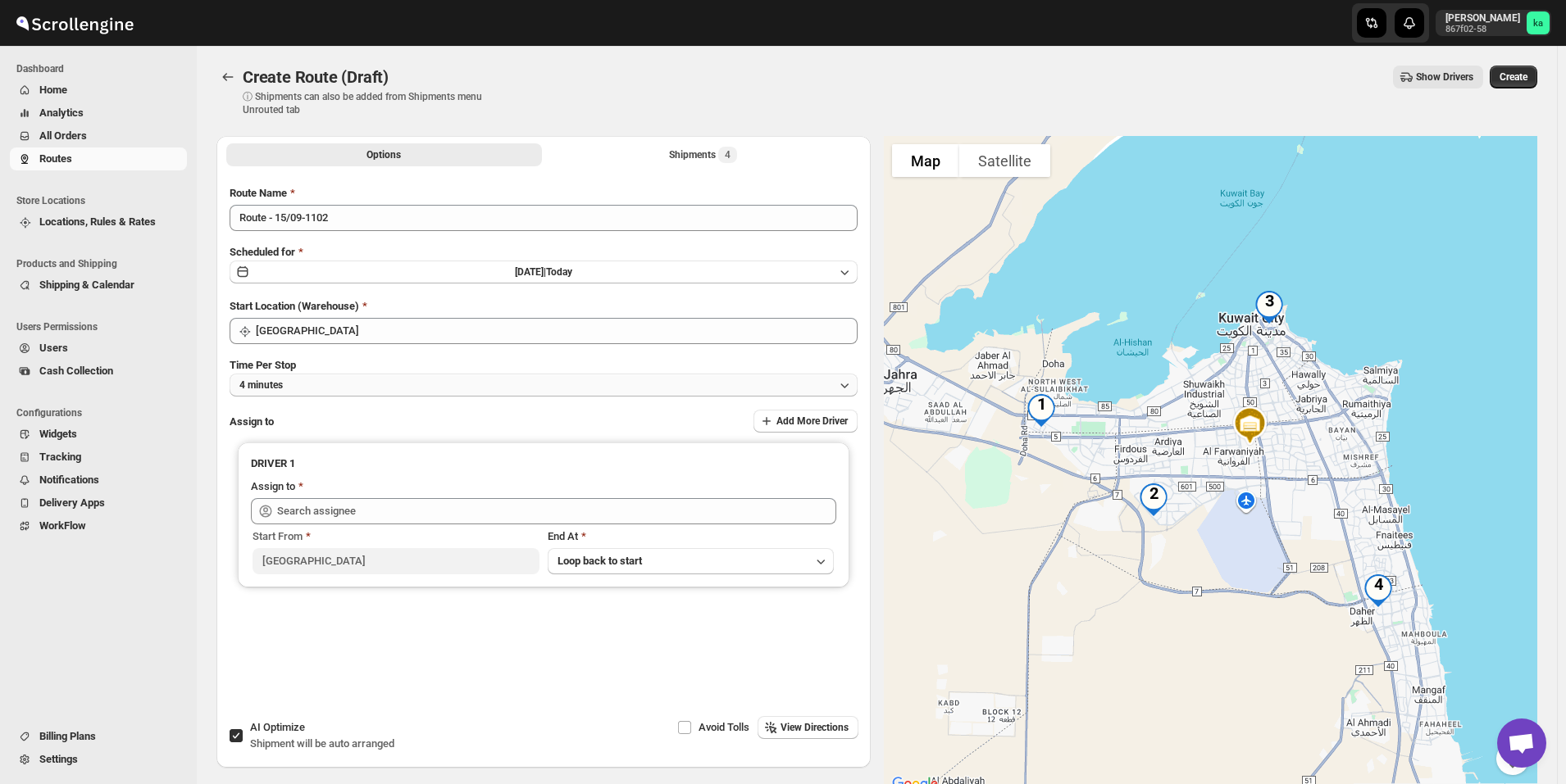
click at [327, 381] on button "4 minutes" at bounding box center [543, 385] width 628 height 23
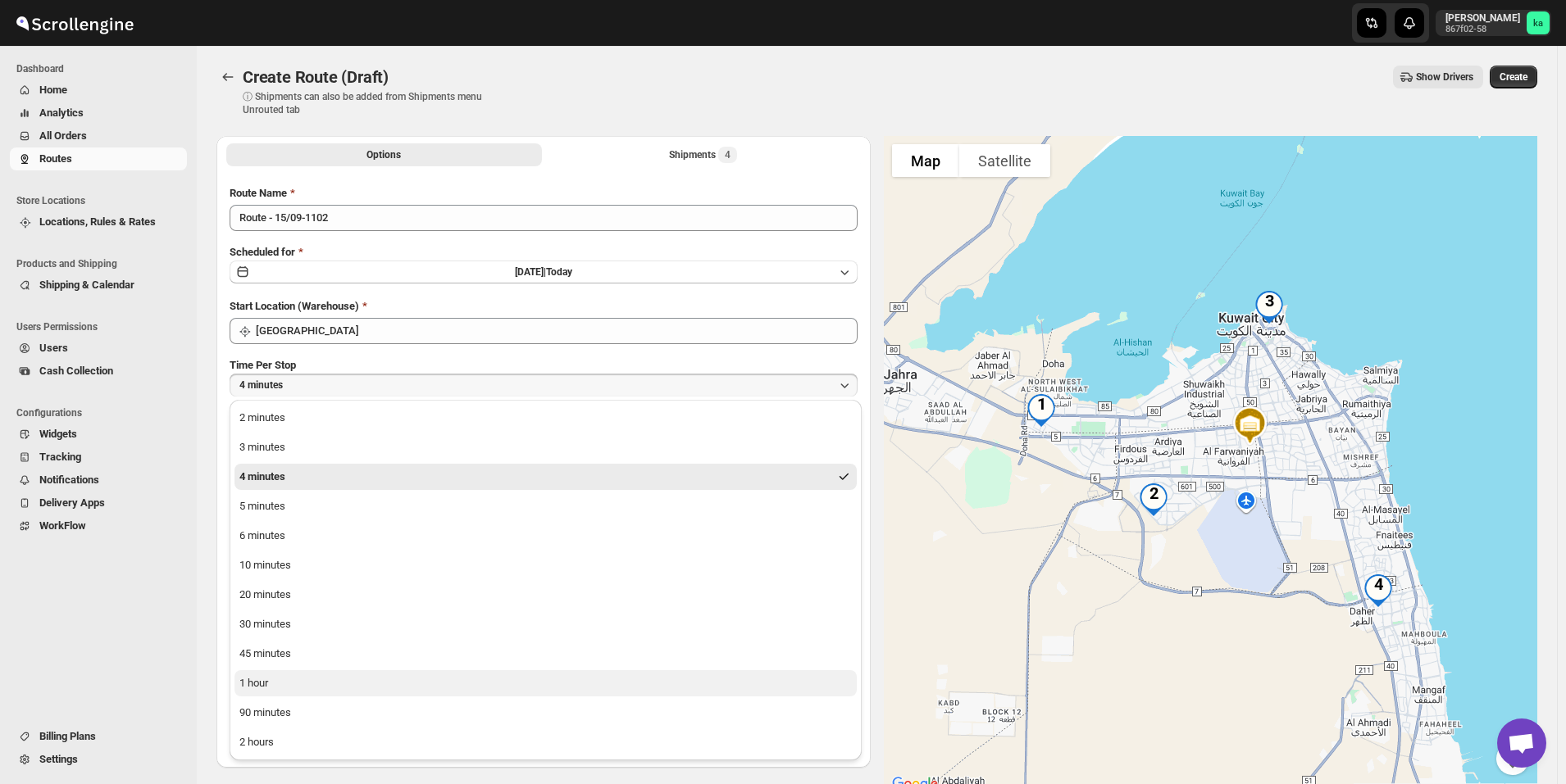
click at [284, 689] on button "1 hour" at bounding box center [545, 683] width 622 height 26
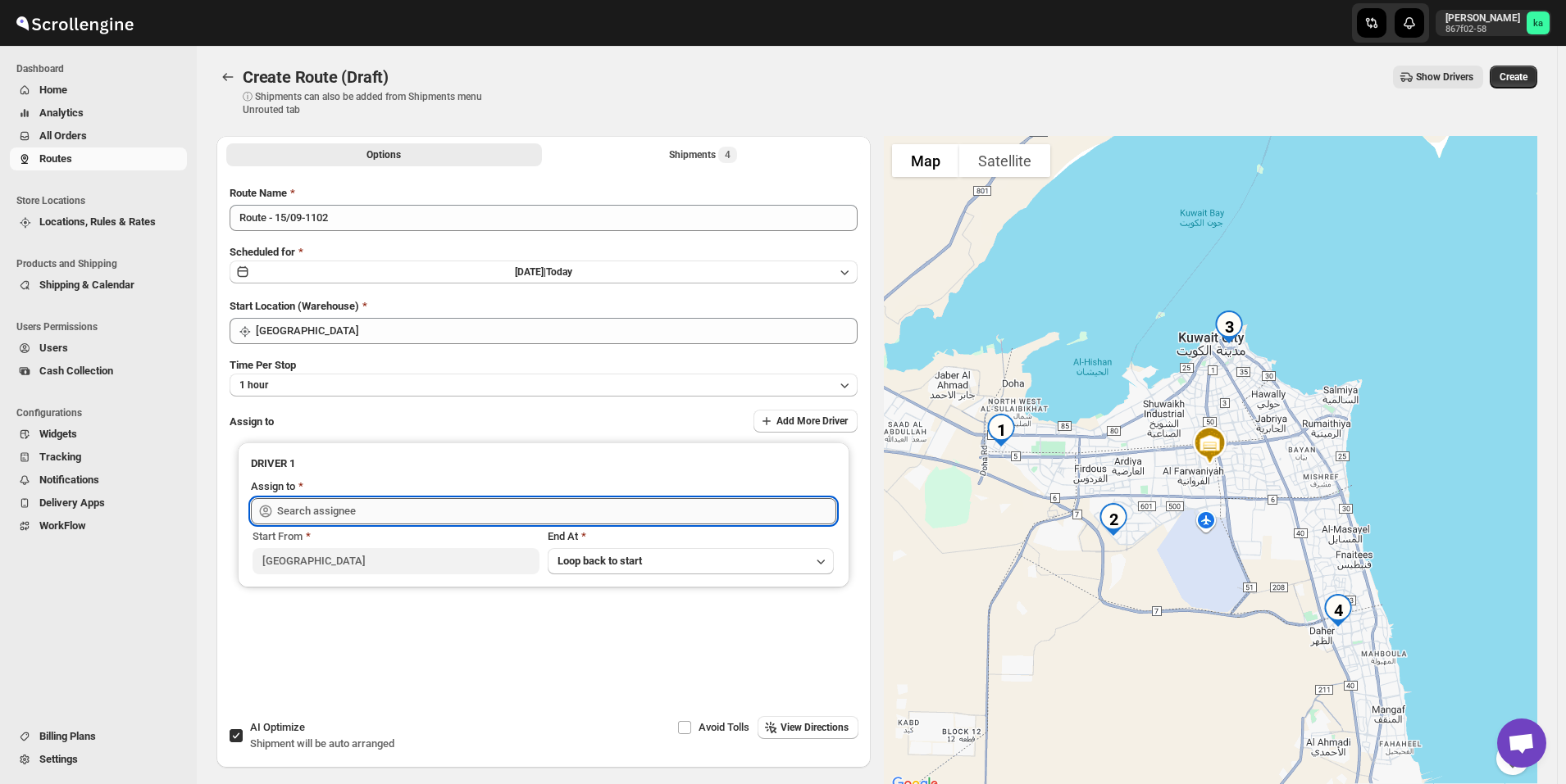
click at [336, 515] on input "text" at bounding box center [556, 511] width 559 height 26
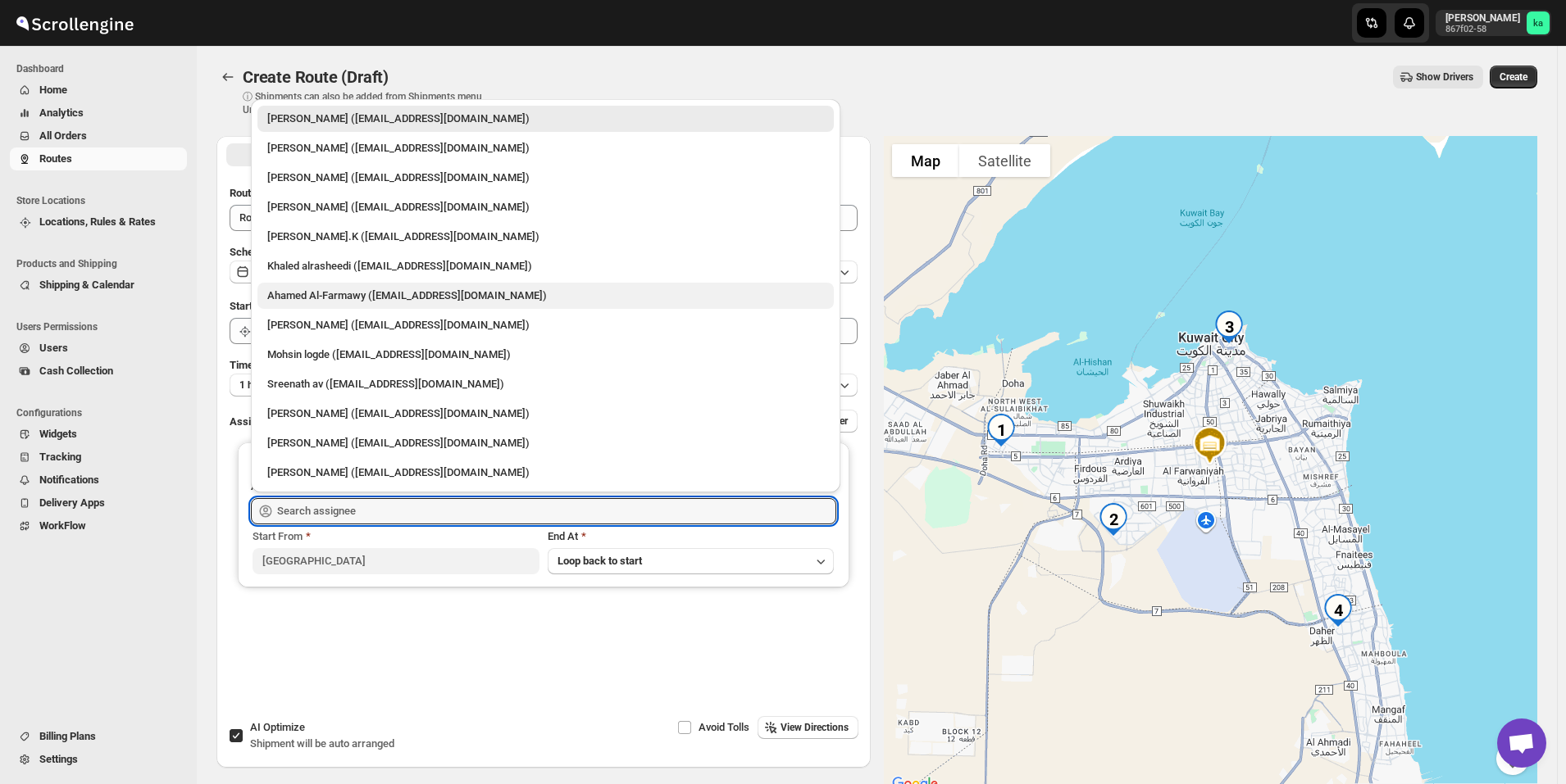
click at [314, 298] on div "Ahamed Al-Farmawy (m.farmawy510@gmail.com)" at bounding box center [546, 295] width 557 height 16
type input "Ahamed Al-Farmawy (m.farmawy510@gmail.com)"
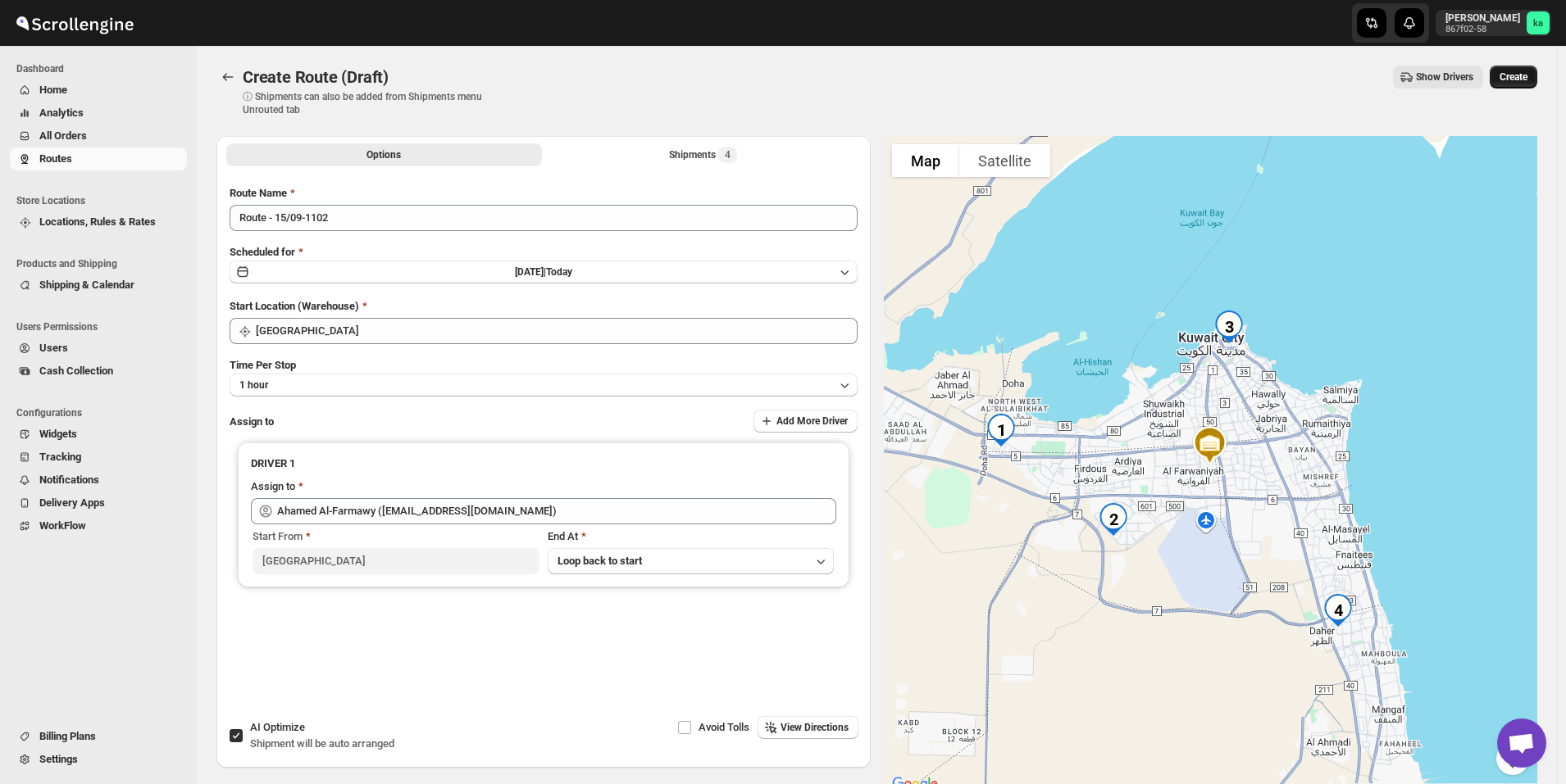
click at [1527, 76] on span "Create" at bounding box center [1513, 77] width 28 height 13
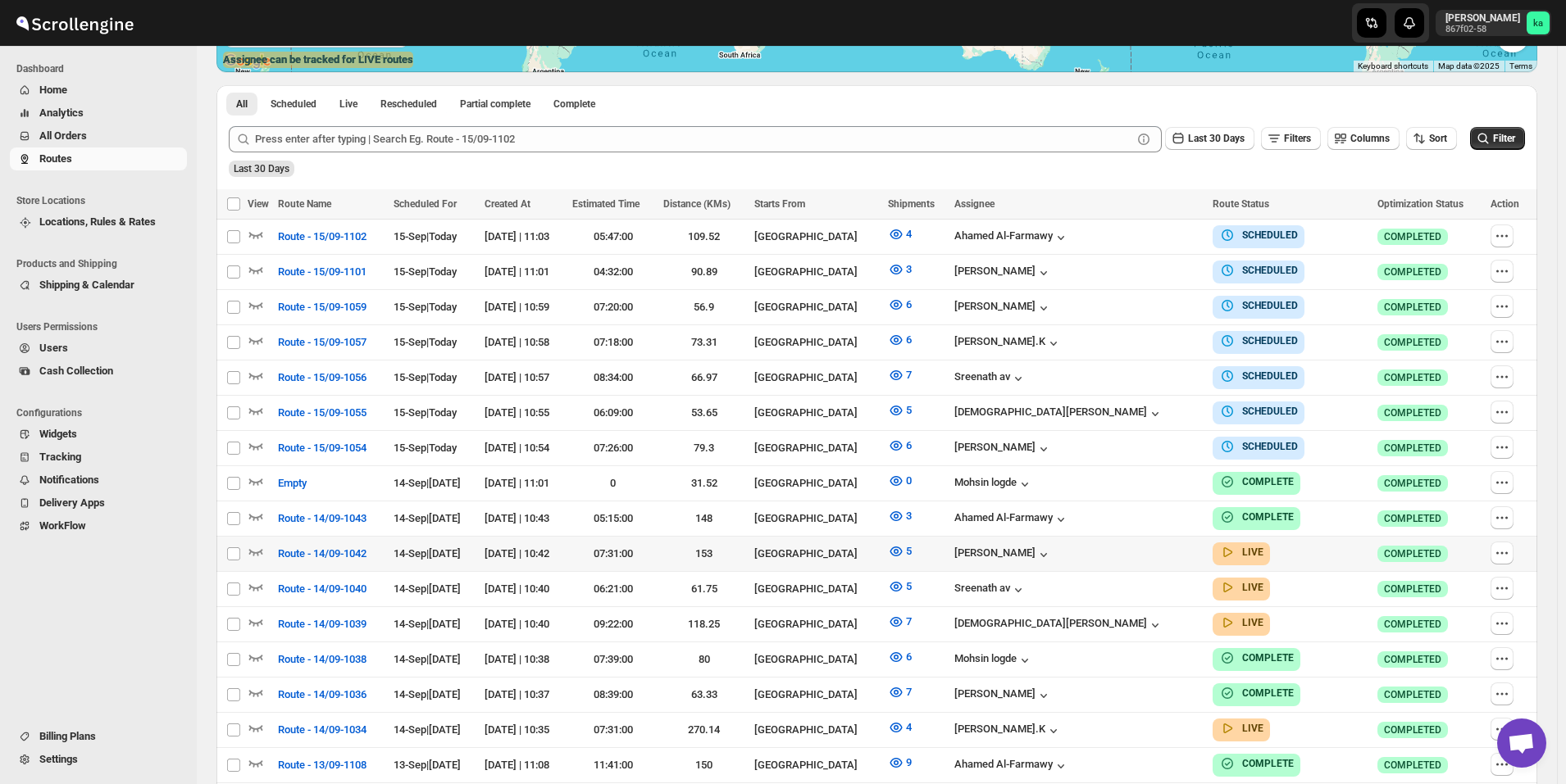
scroll to position [409, 0]
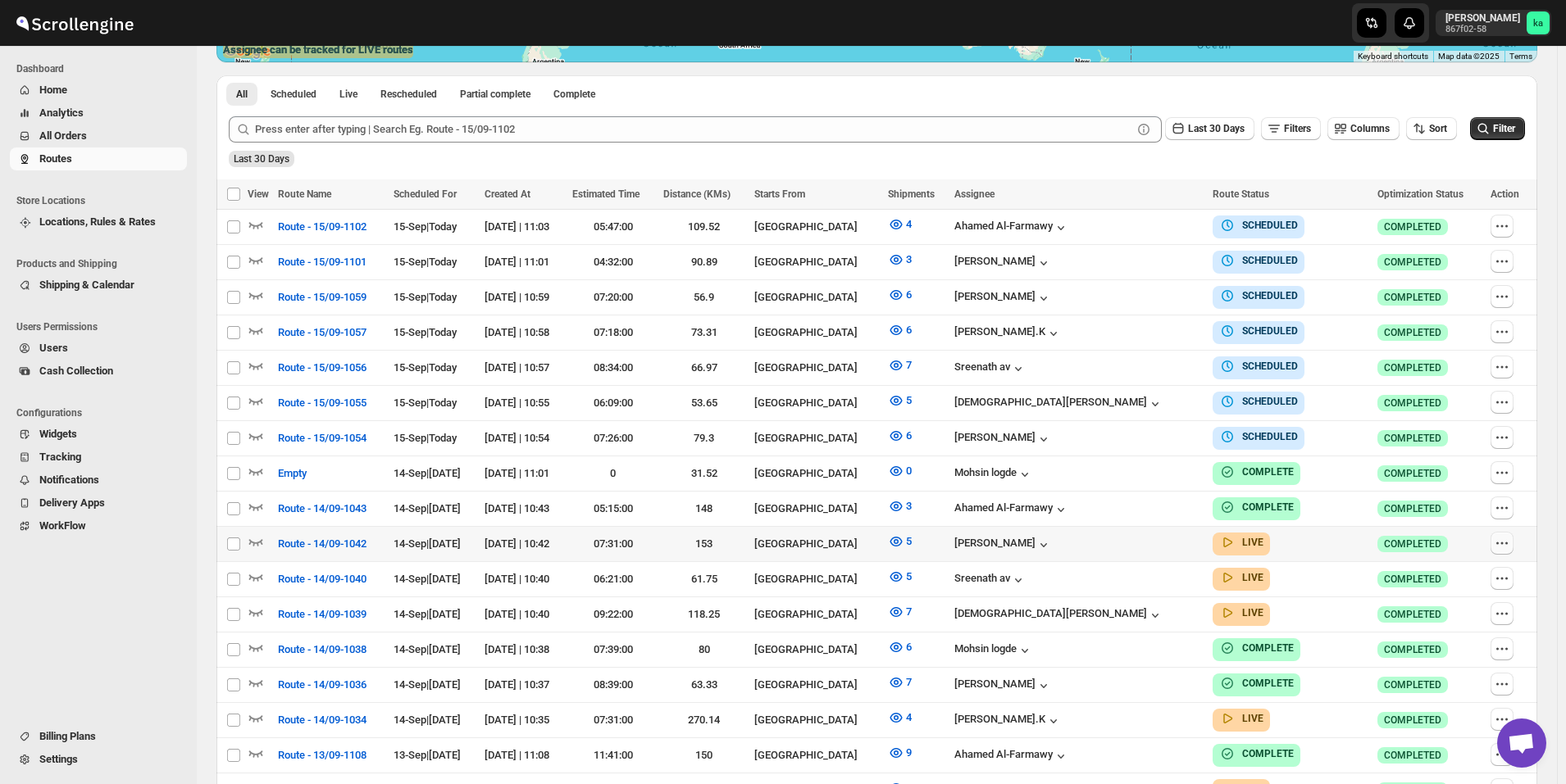
click at [1510, 538] on icon "button" at bounding box center [1501, 543] width 16 height 16
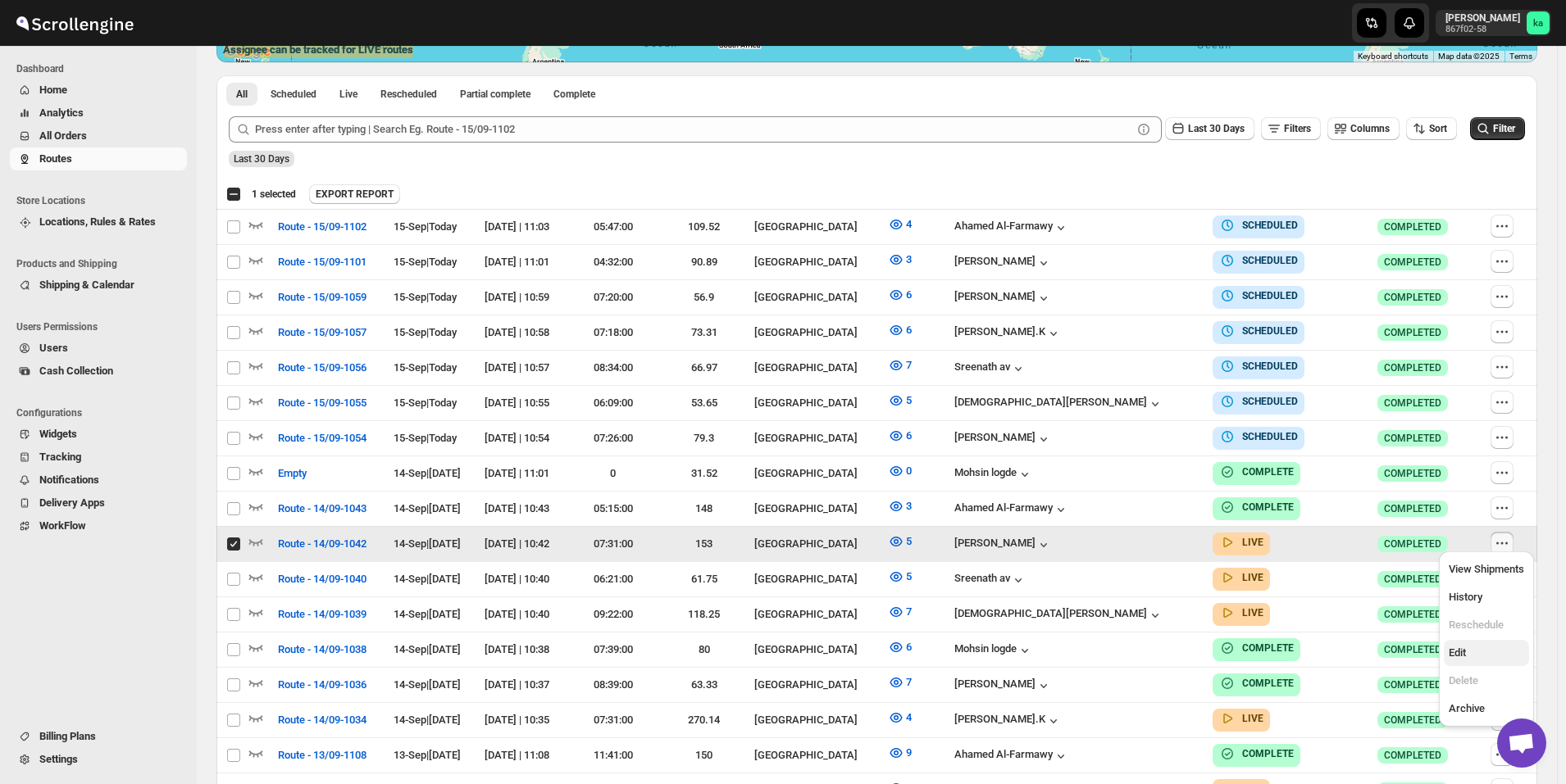
click at [1477, 648] on span "Edit" at bounding box center [1486, 653] width 76 height 16
checkbox input "false"
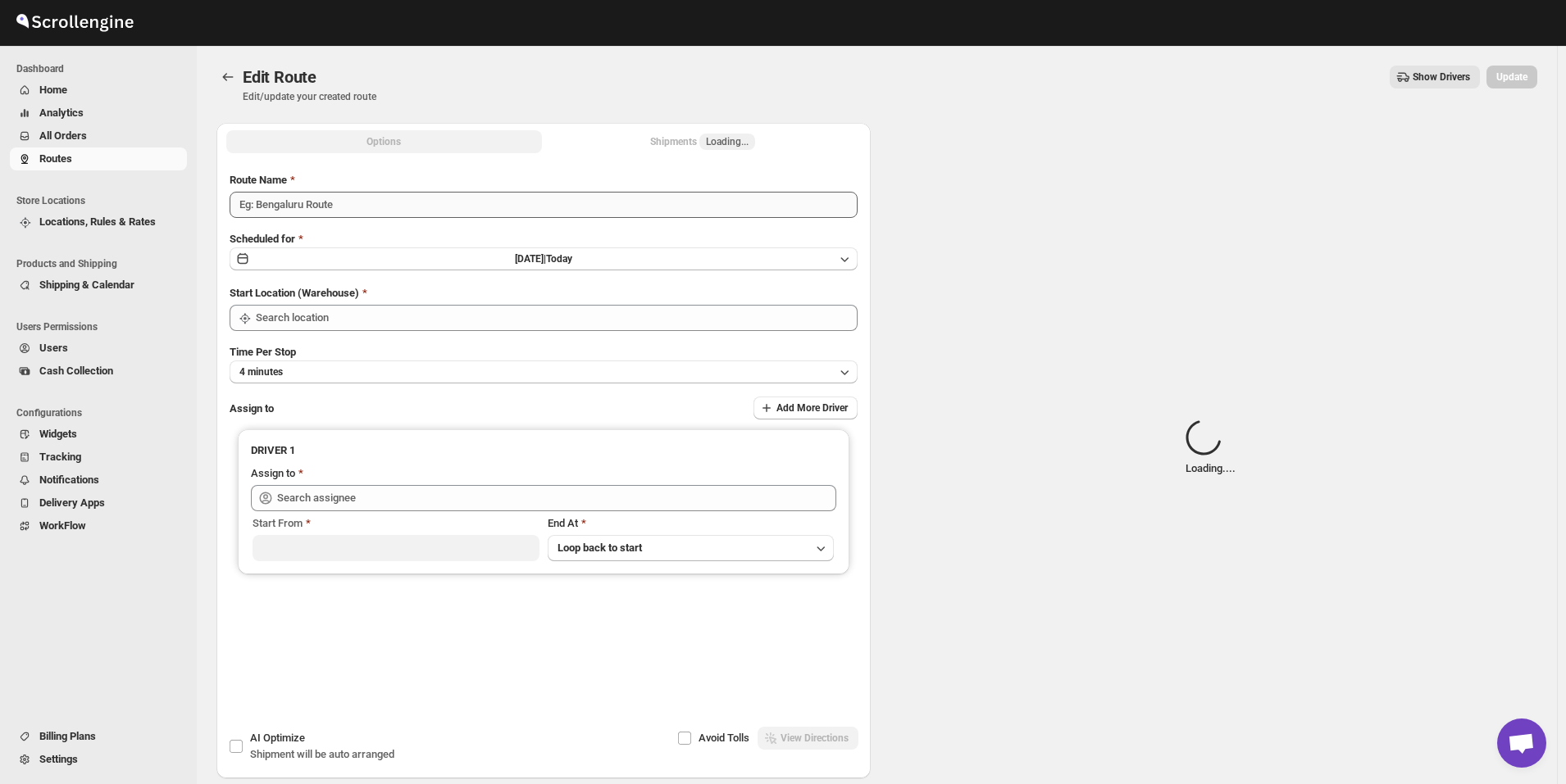
type input "Route - 14/09-1042"
type input "[GEOGRAPHIC_DATA]"
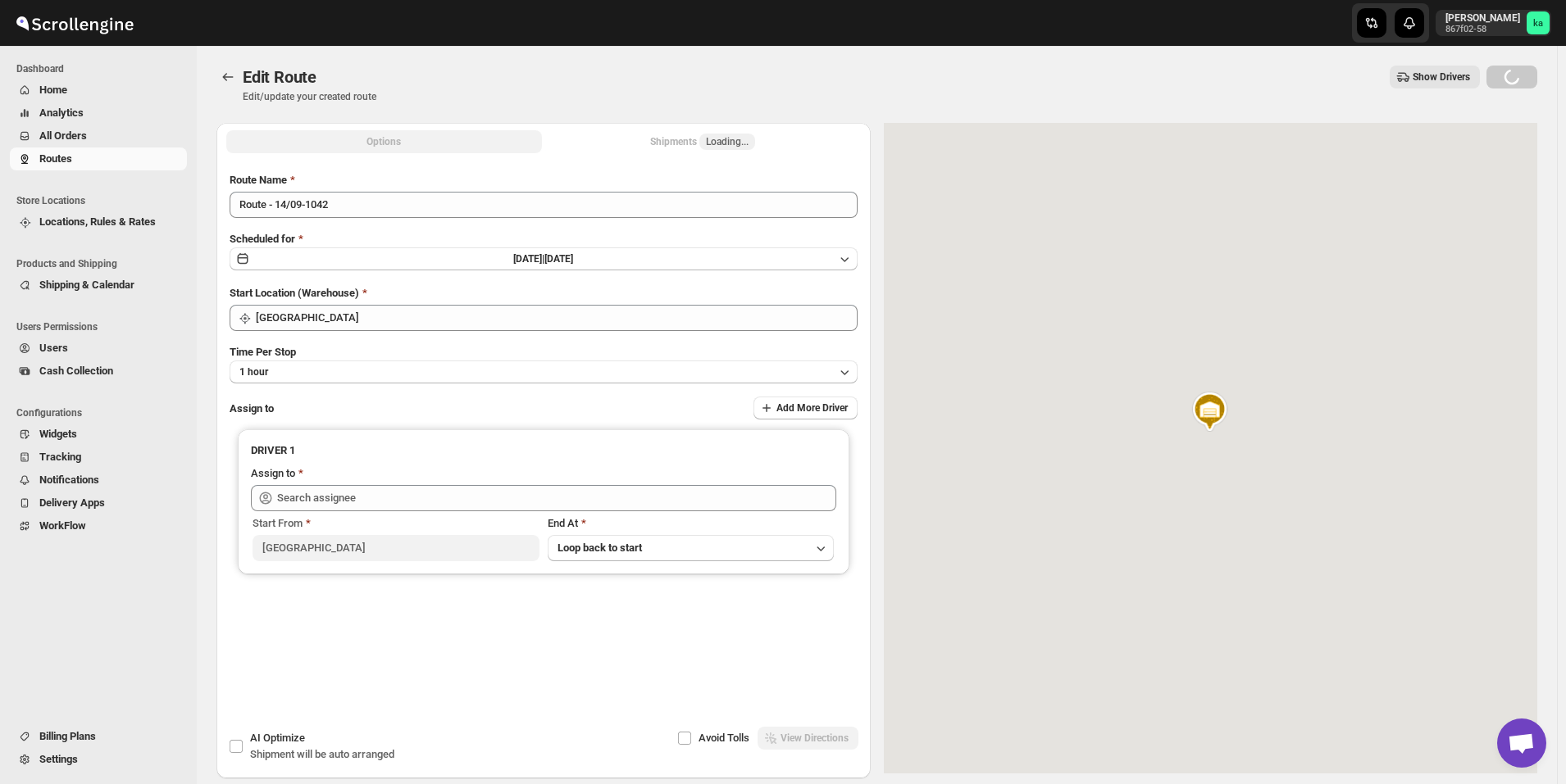
type input "Mohammad chand (mohdqabid@gmail.com)"
click at [711, 144] on span "Loading..." at bounding box center [727, 141] width 43 height 13
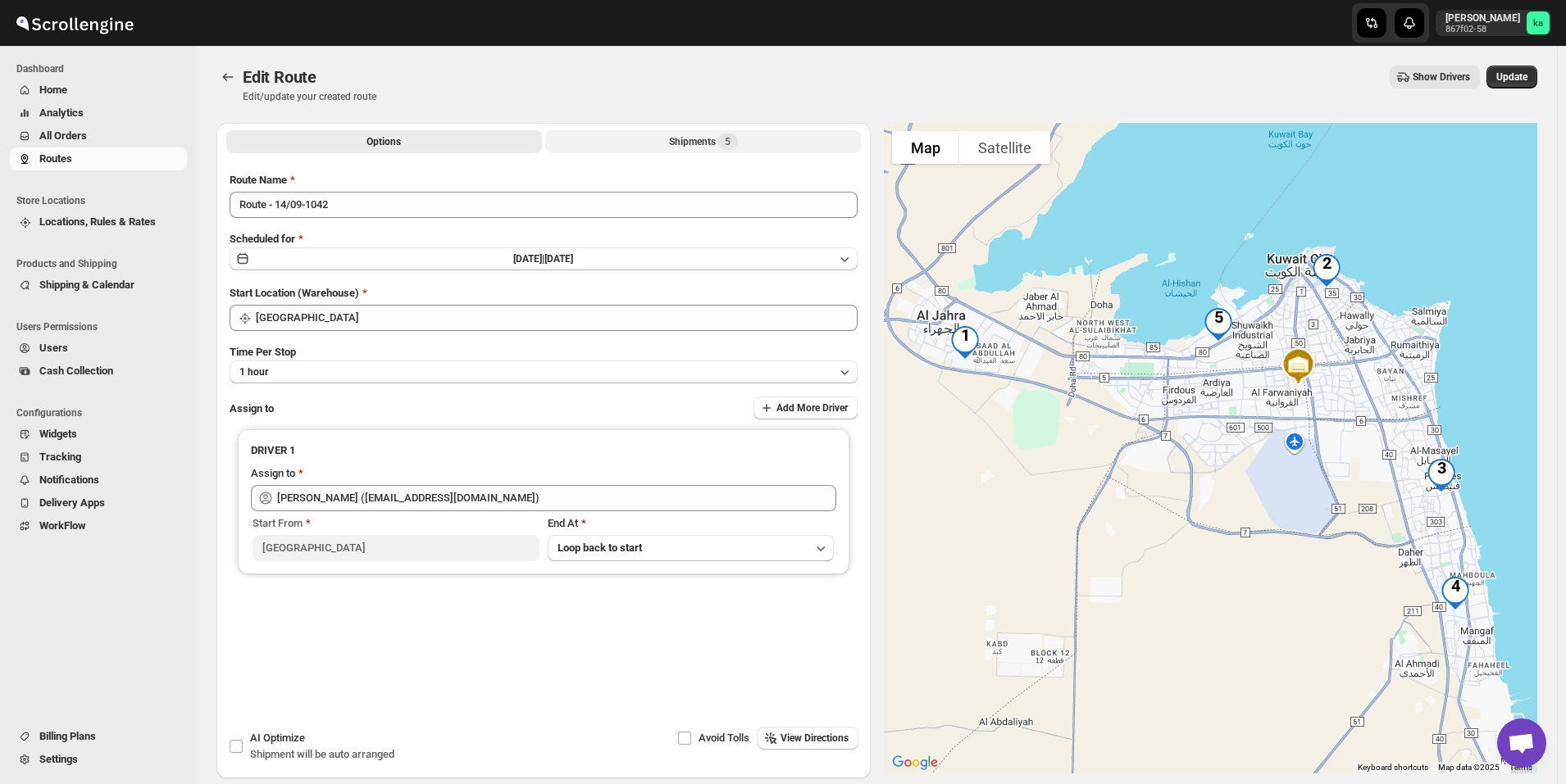
click at [693, 144] on div "Shipments 5" at bounding box center [703, 141] width 68 height 16
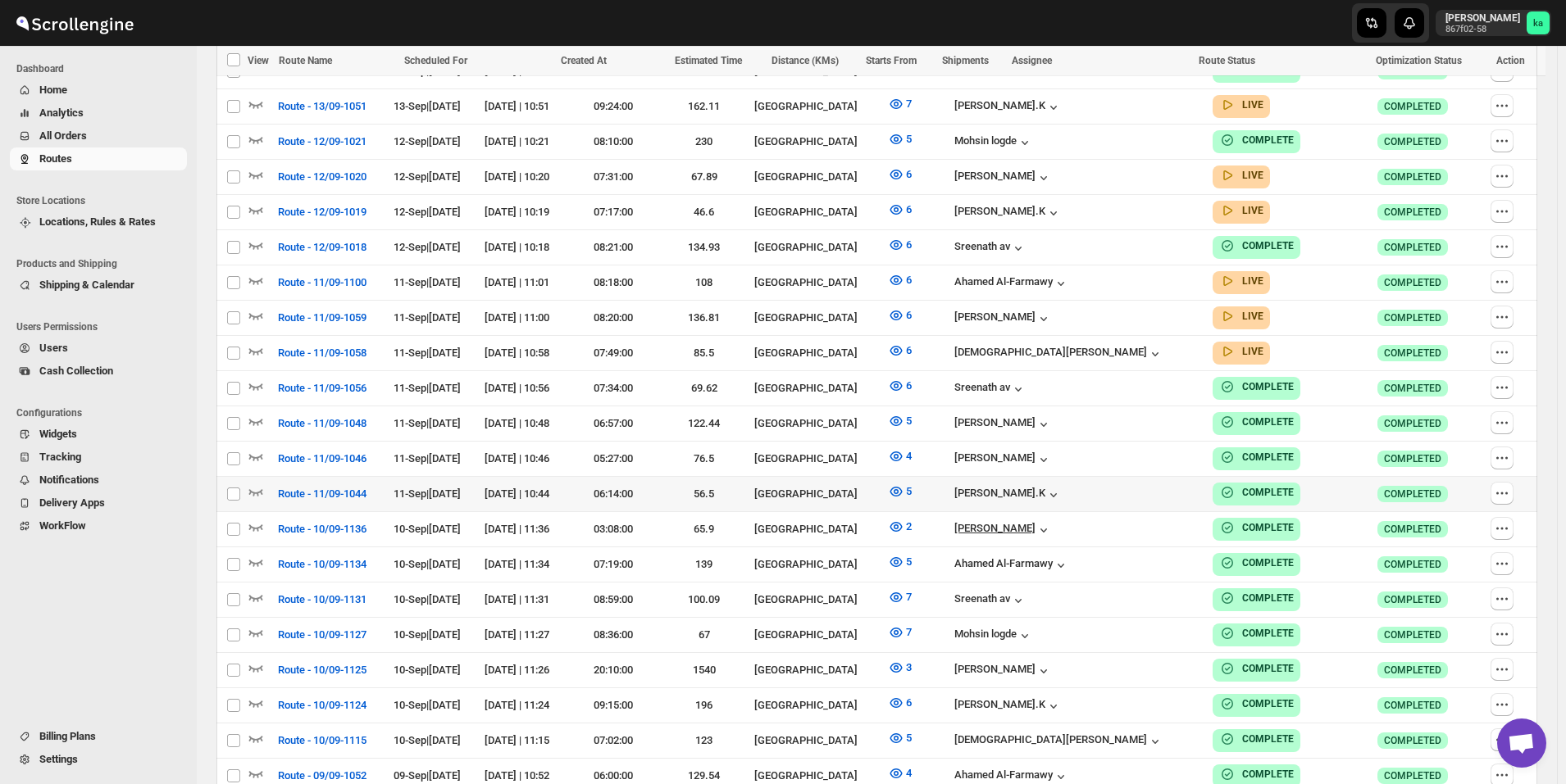
scroll to position [1107, 0]
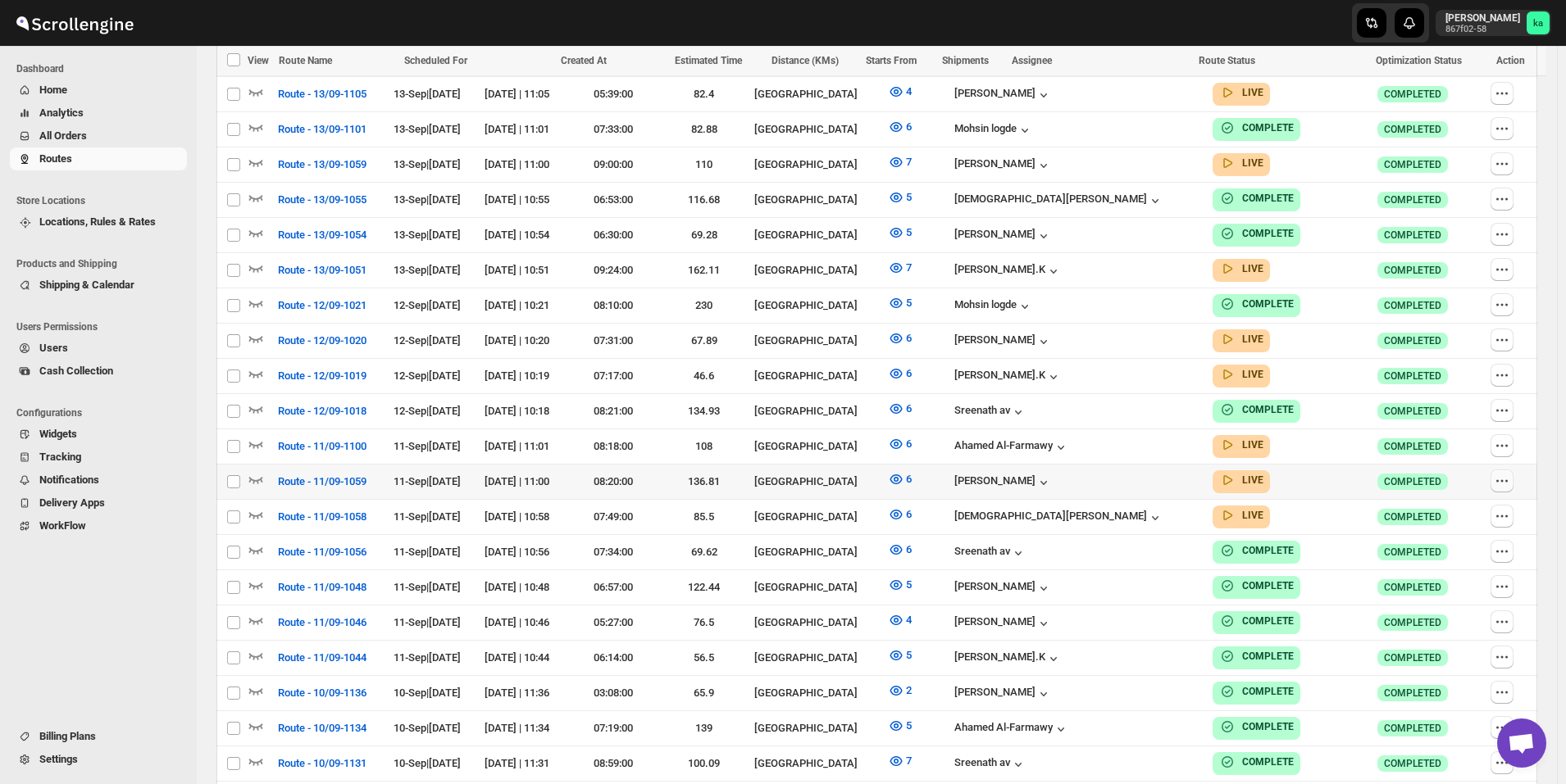
click at [1510, 472] on icon "button" at bounding box center [1501, 480] width 16 height 16
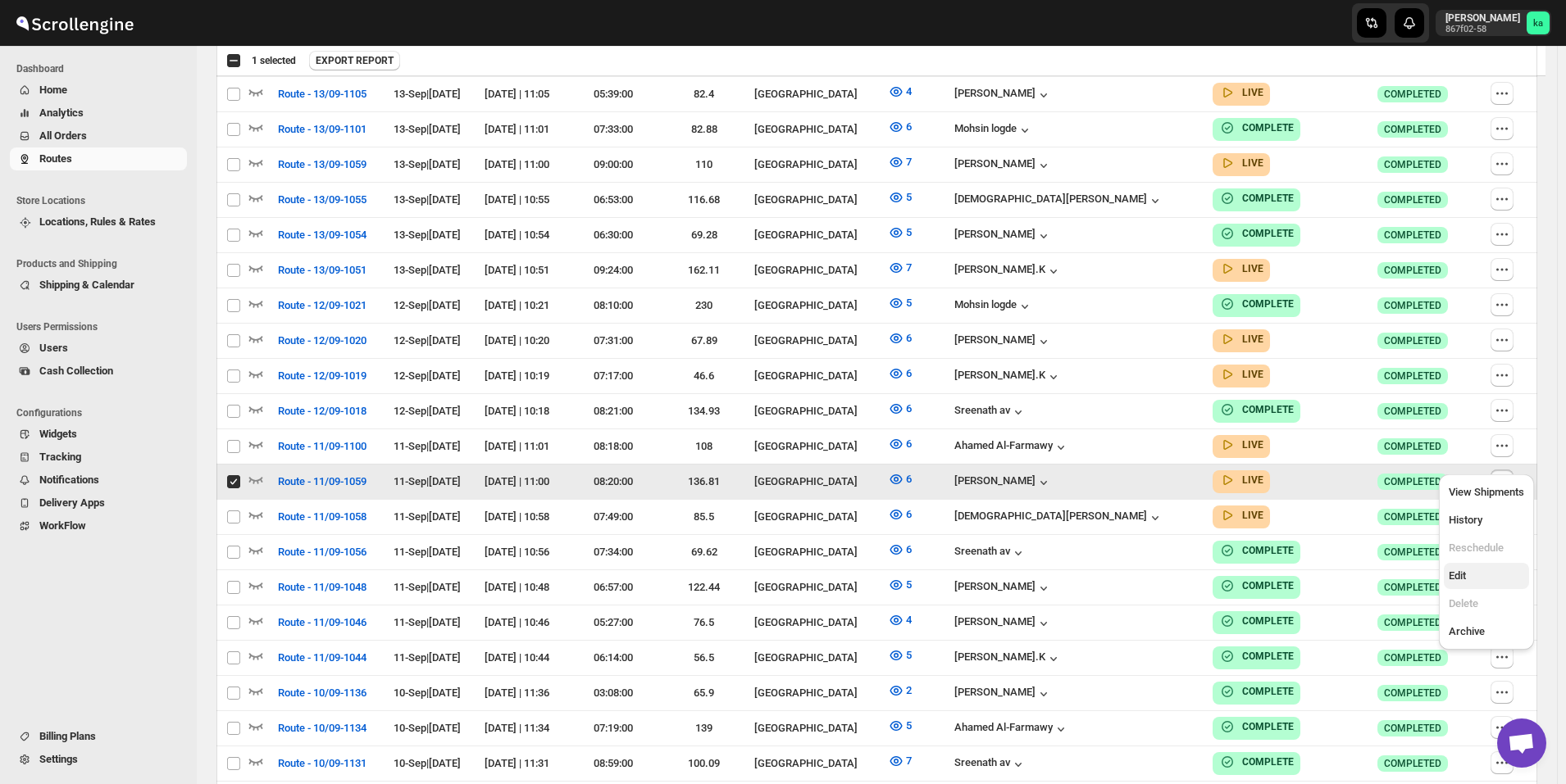
click at [1486, 571] on span "Edit" at bounding box center [1486, 575] width 76 height 16
checkbox input "false"
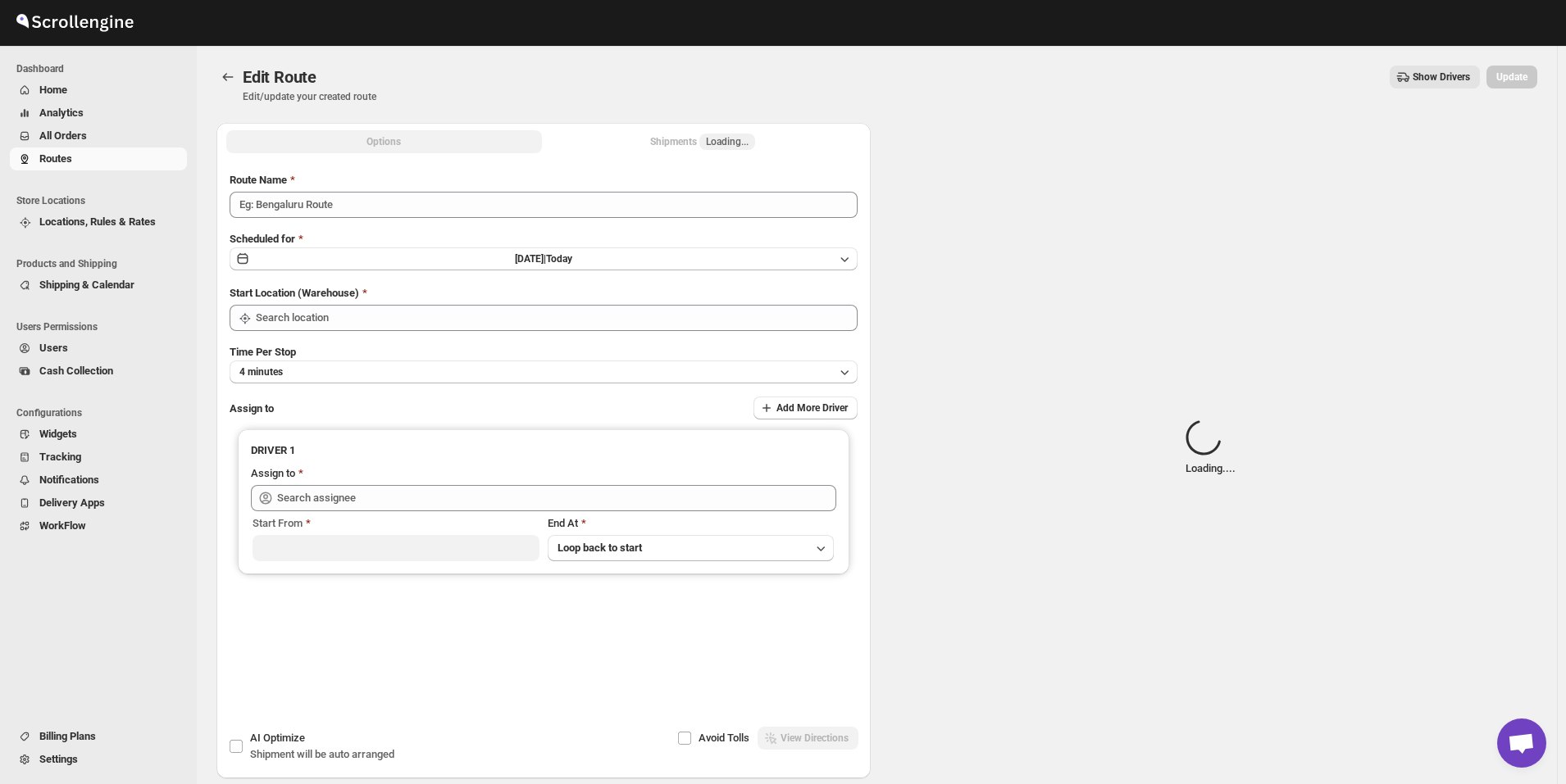
type input "Route - 11/09-1059"
type input "[GEOGRAPHIC_DATA]"
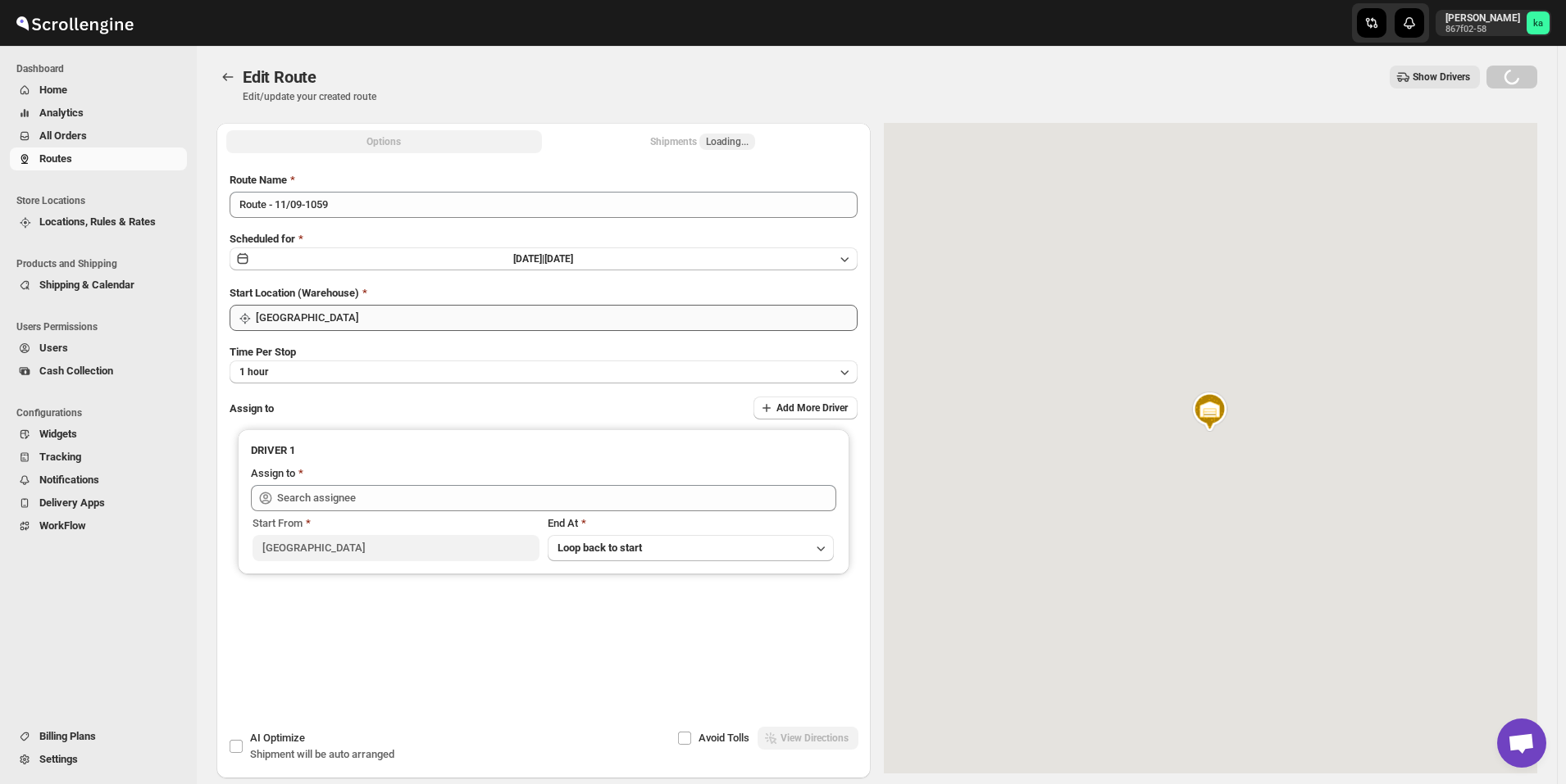
type input "Mohammad chand (mohdqabid@gmail.com)"
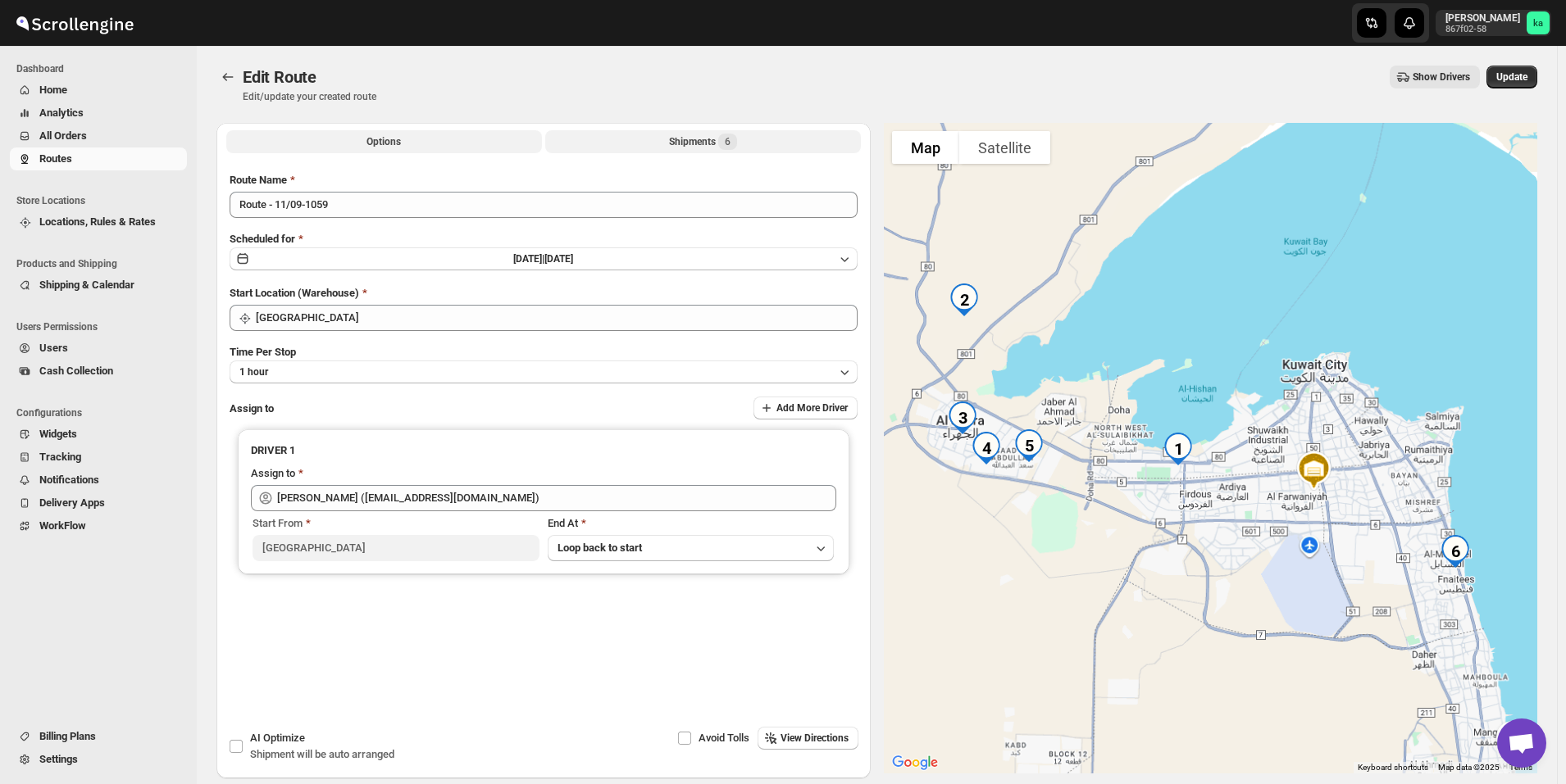
click at [682, 147] on div "Shipments 6" at bounding box center [703, 141] width 68 height 16
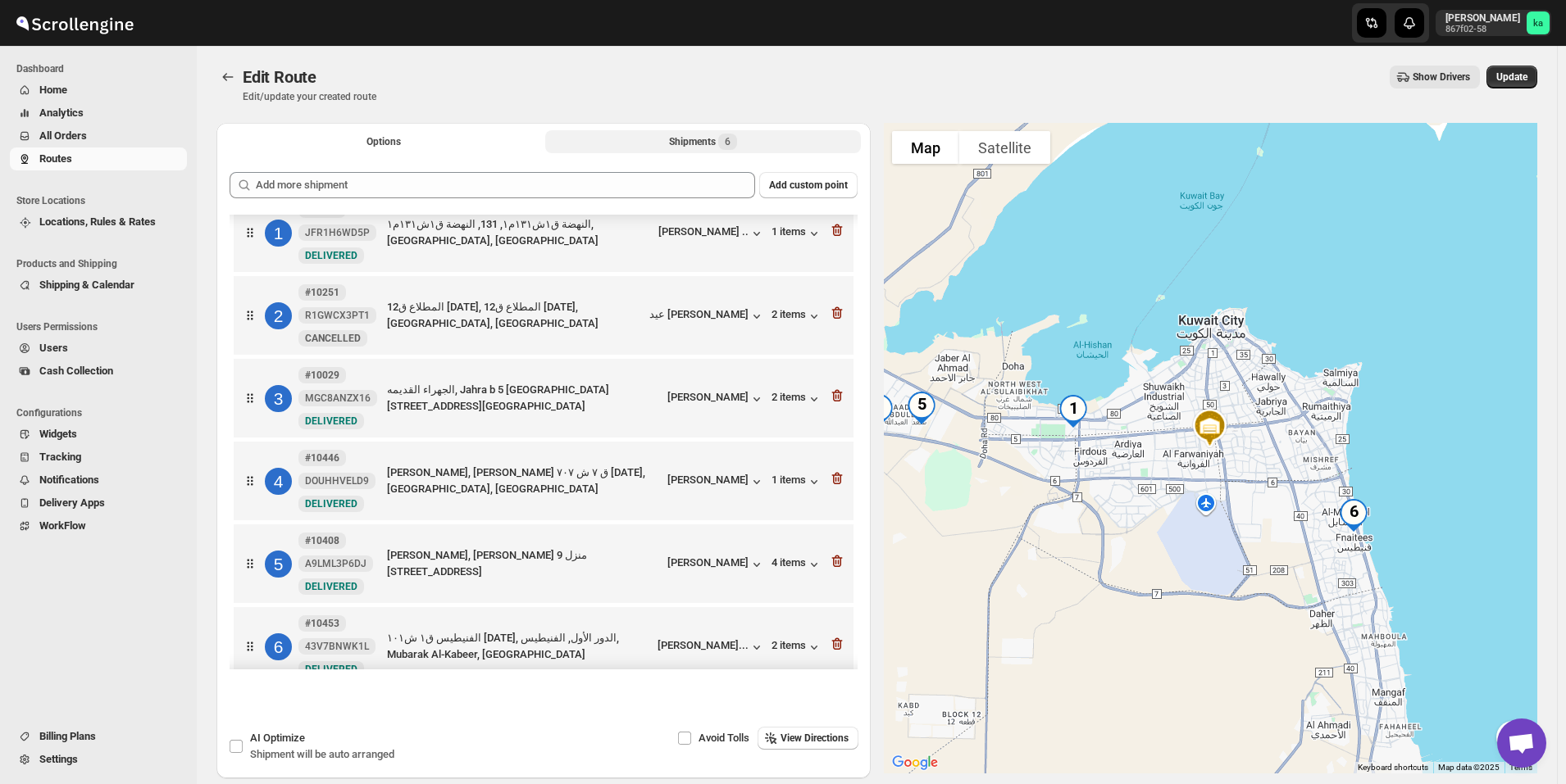
scroll to position [50, 0]
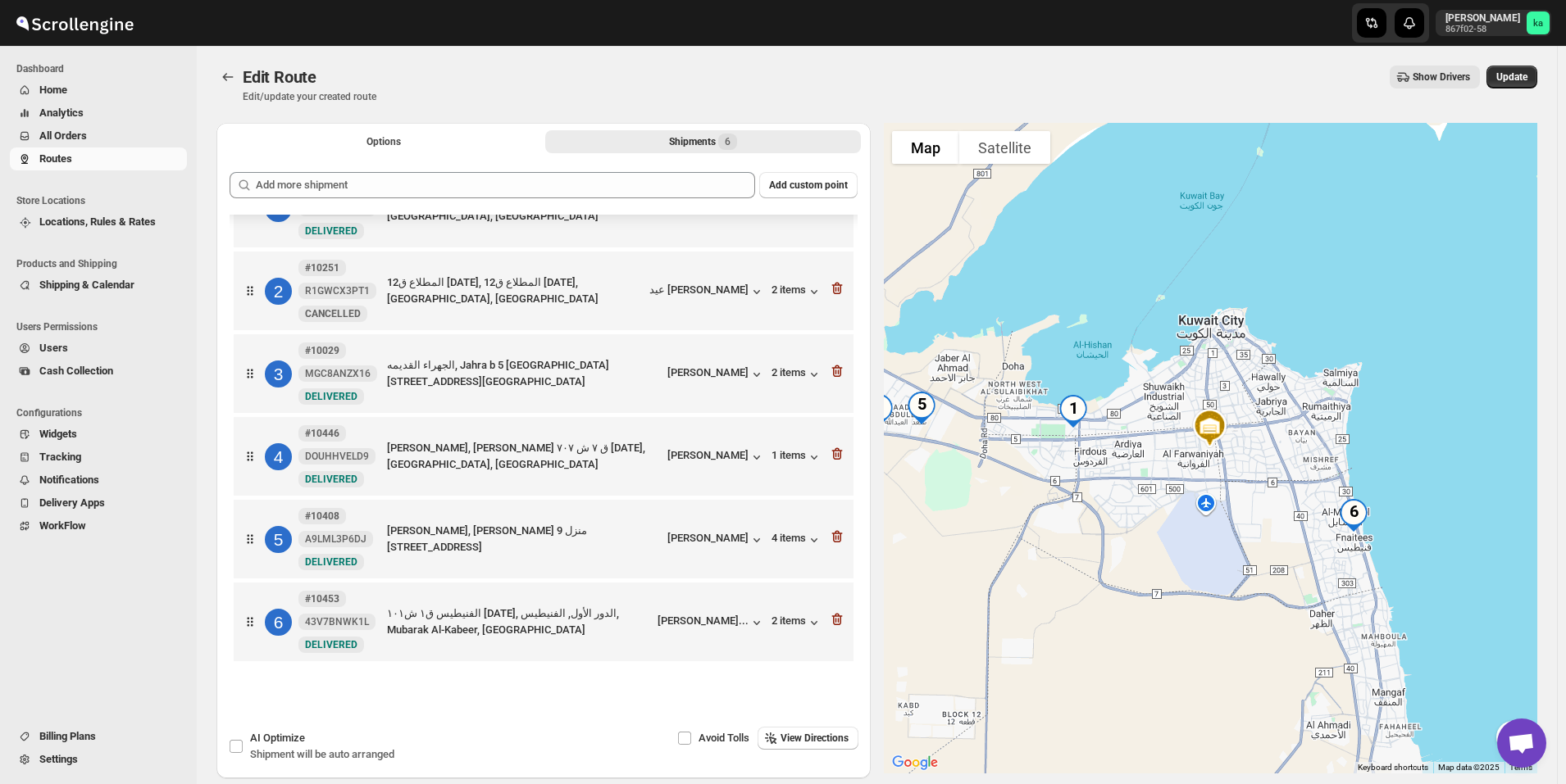
click at [70, 139] on span "All Orders" at bounding box center [63, 135] width 48 height 12
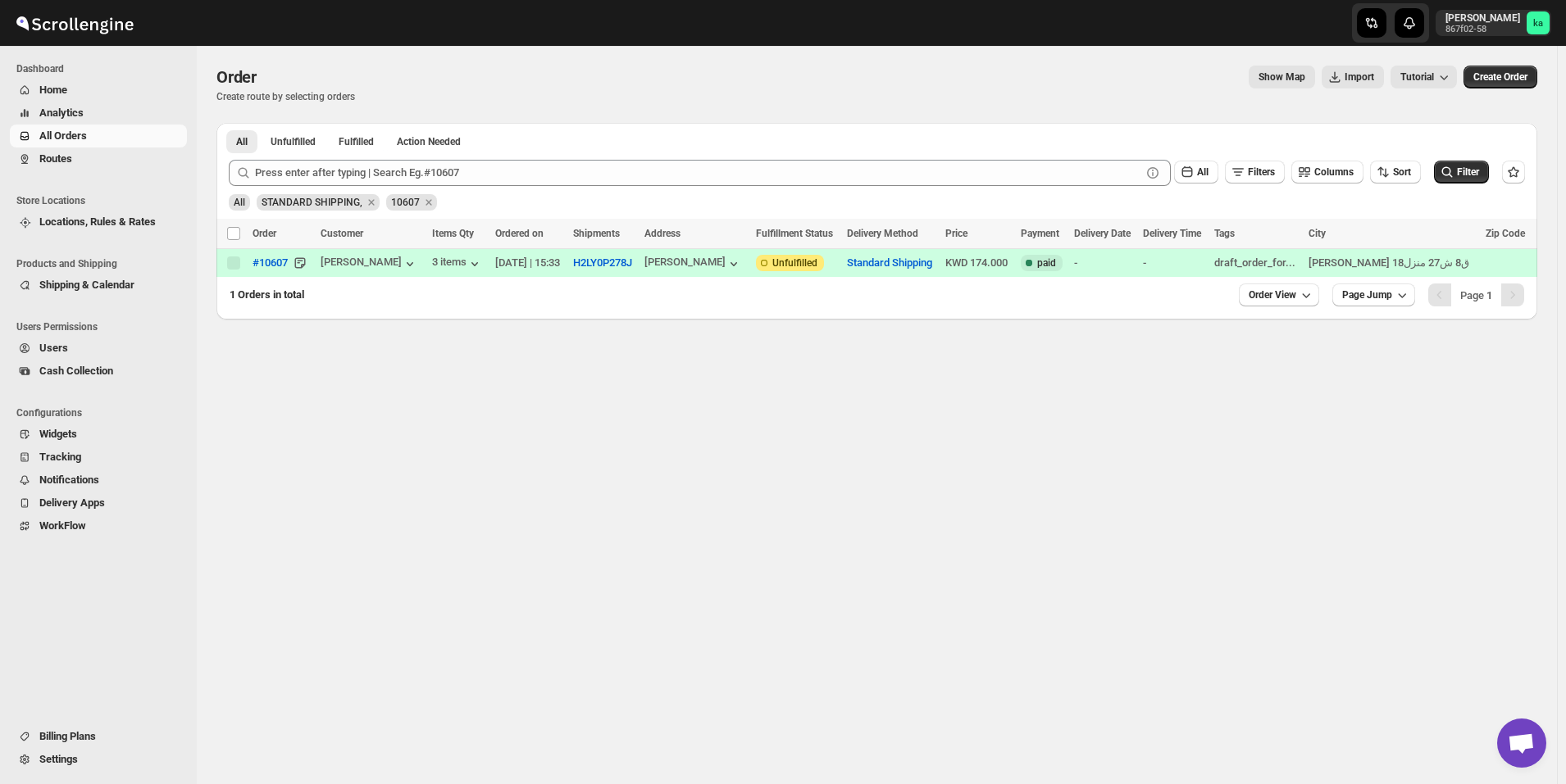
click at [66, 150] on button "Routes" at bounding box center [99, 158] width 177 height 23
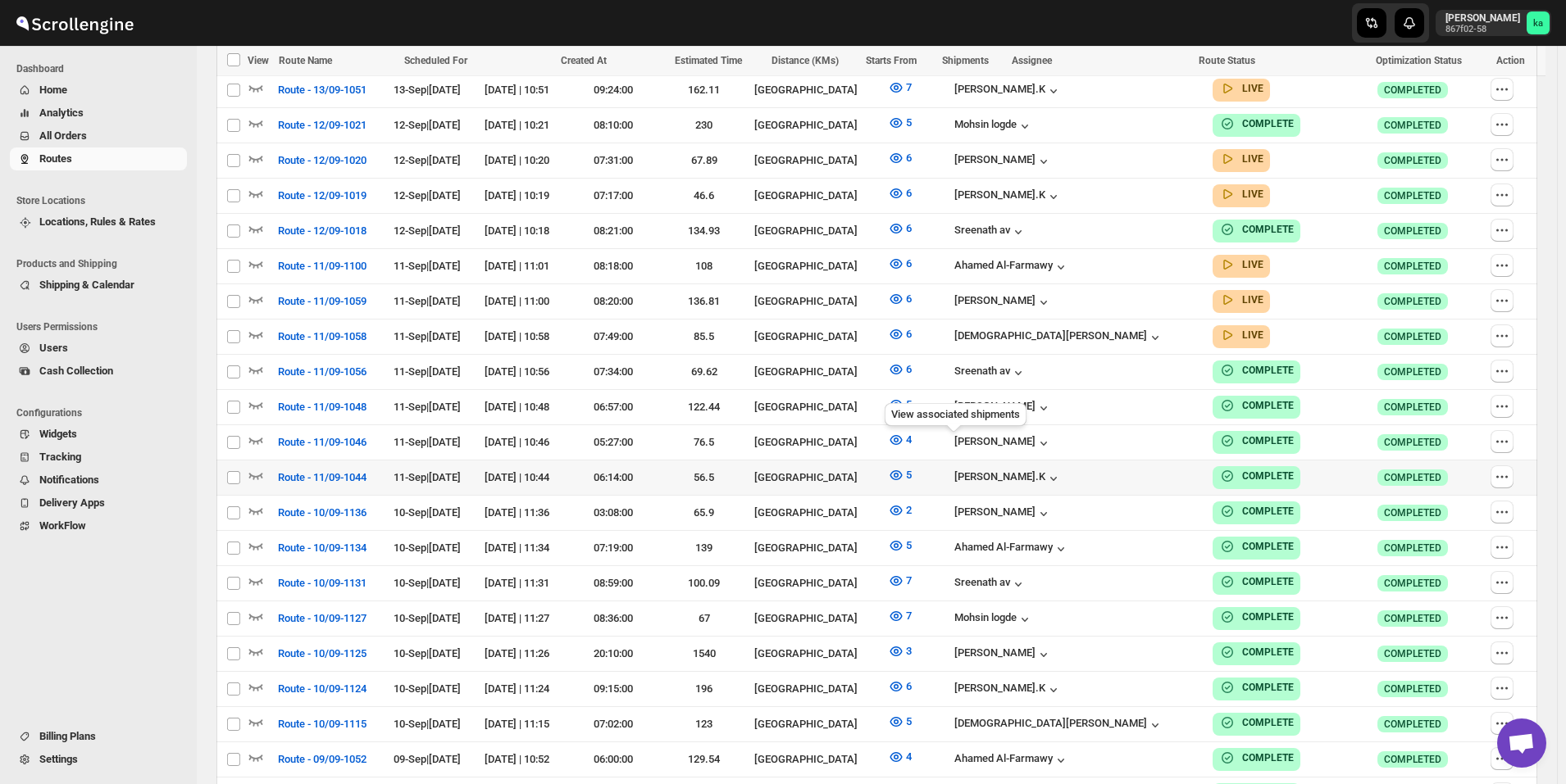
scroll to position [1229, 0]
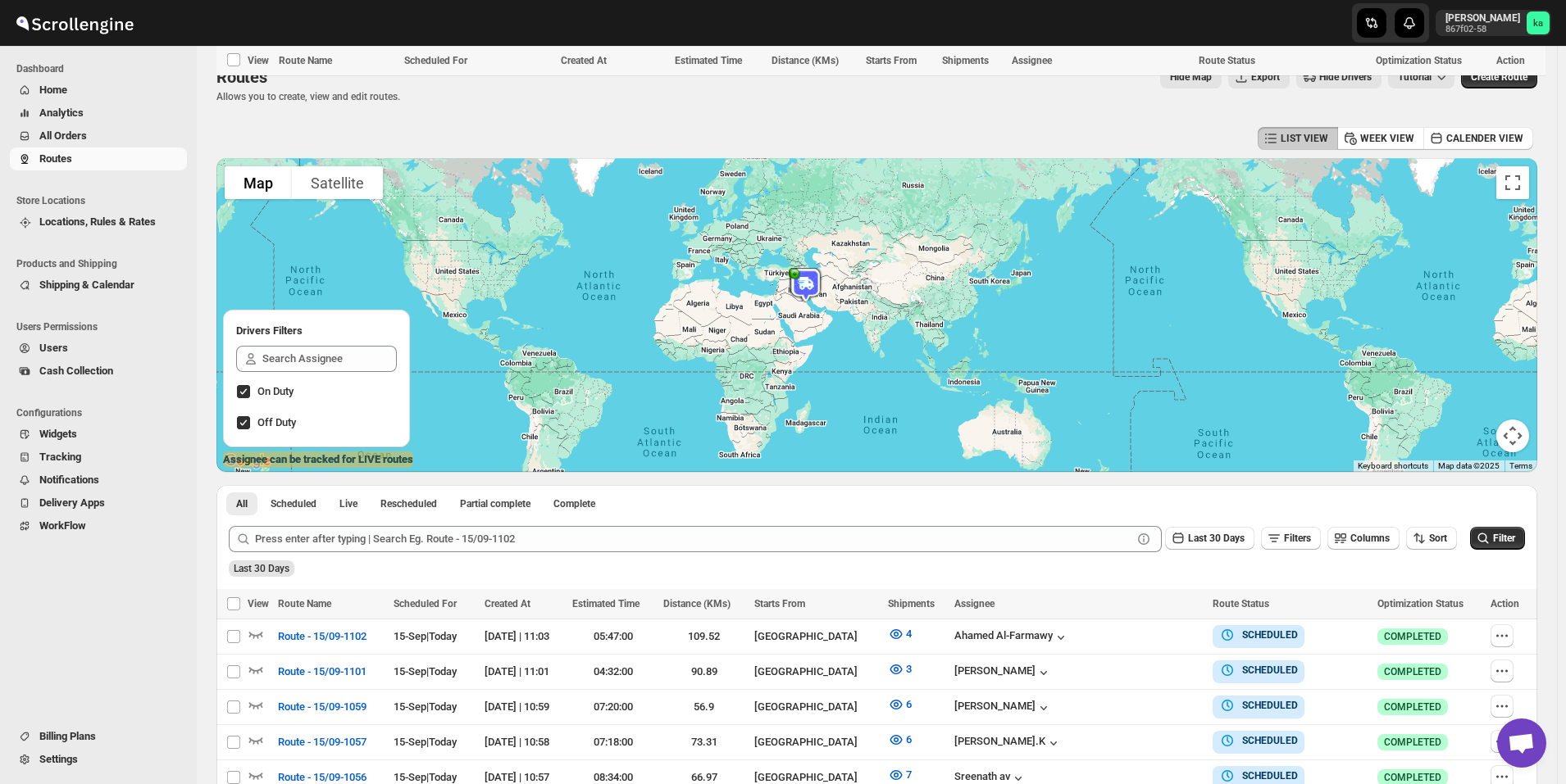
scroll to position [1229, 0]
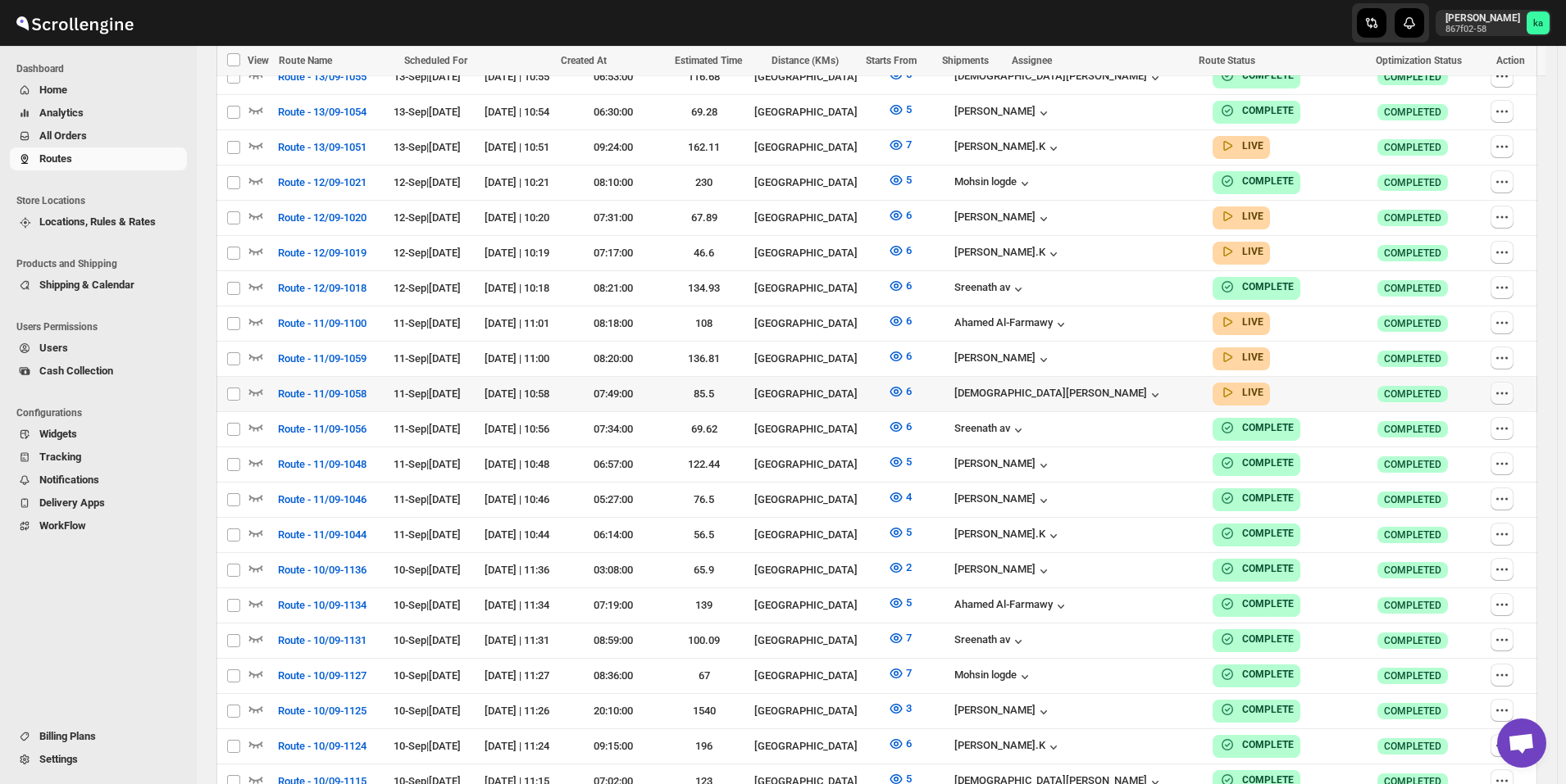
click at [1510, 385] on icon "button" at bounding box center [1501, 392] width 16 height 16
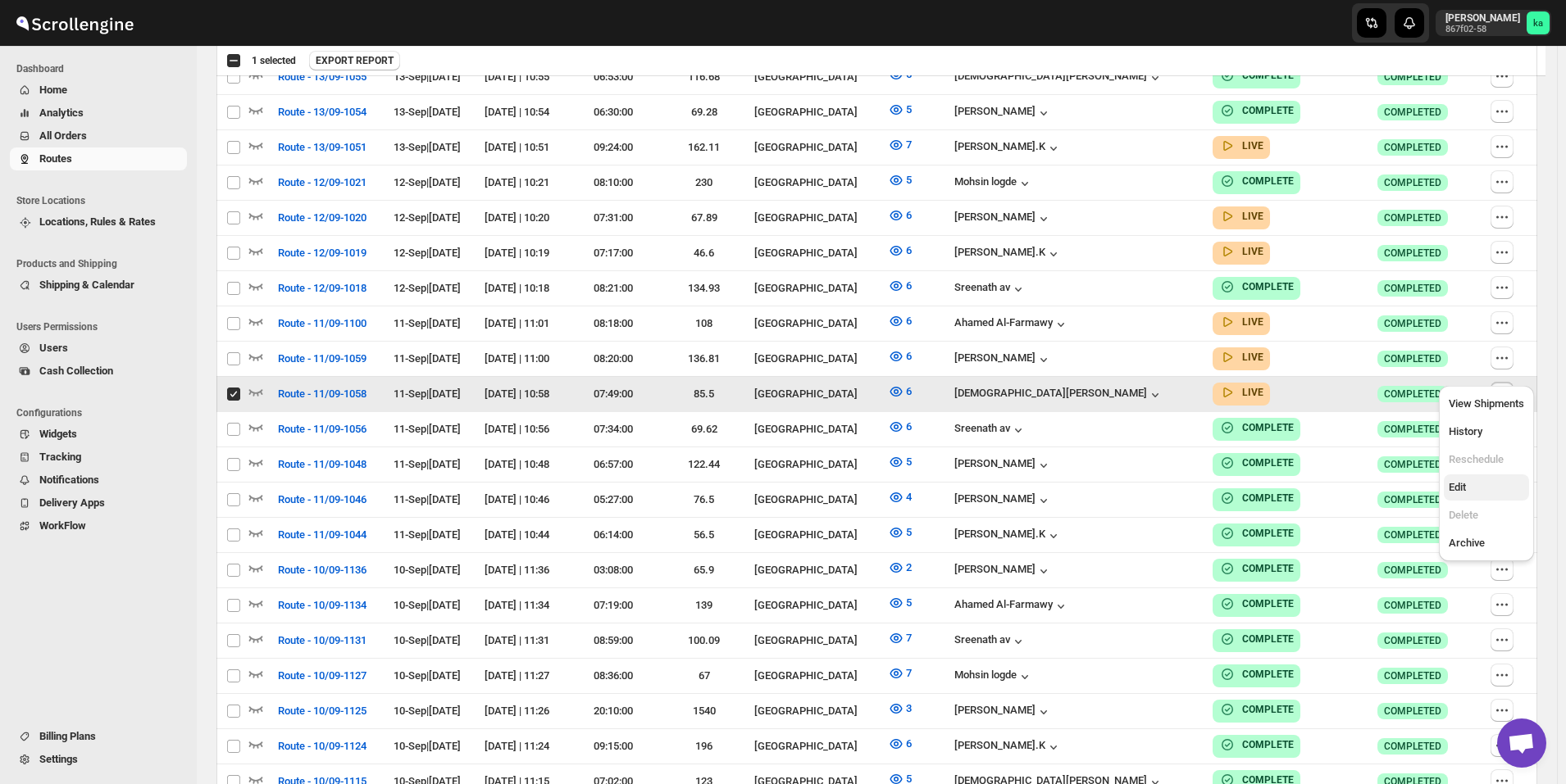
click at [1481, 477] on button "Edit" at bounding box center [1486, 487] width 85 height 26
checkbox input "false"
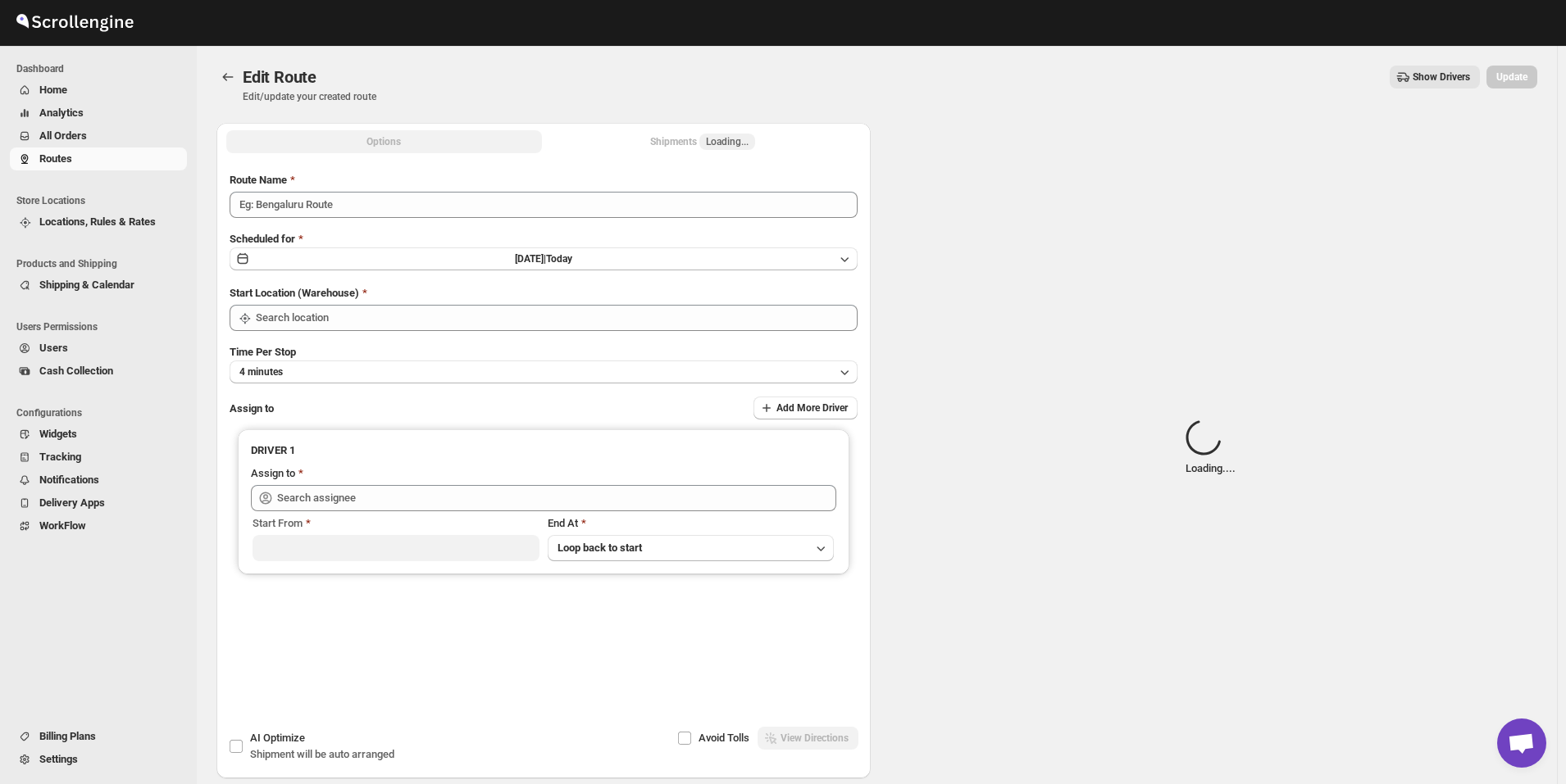
type input "Route - 11/09-1058"
type input "[GEOGRAPHIC_DATA]"
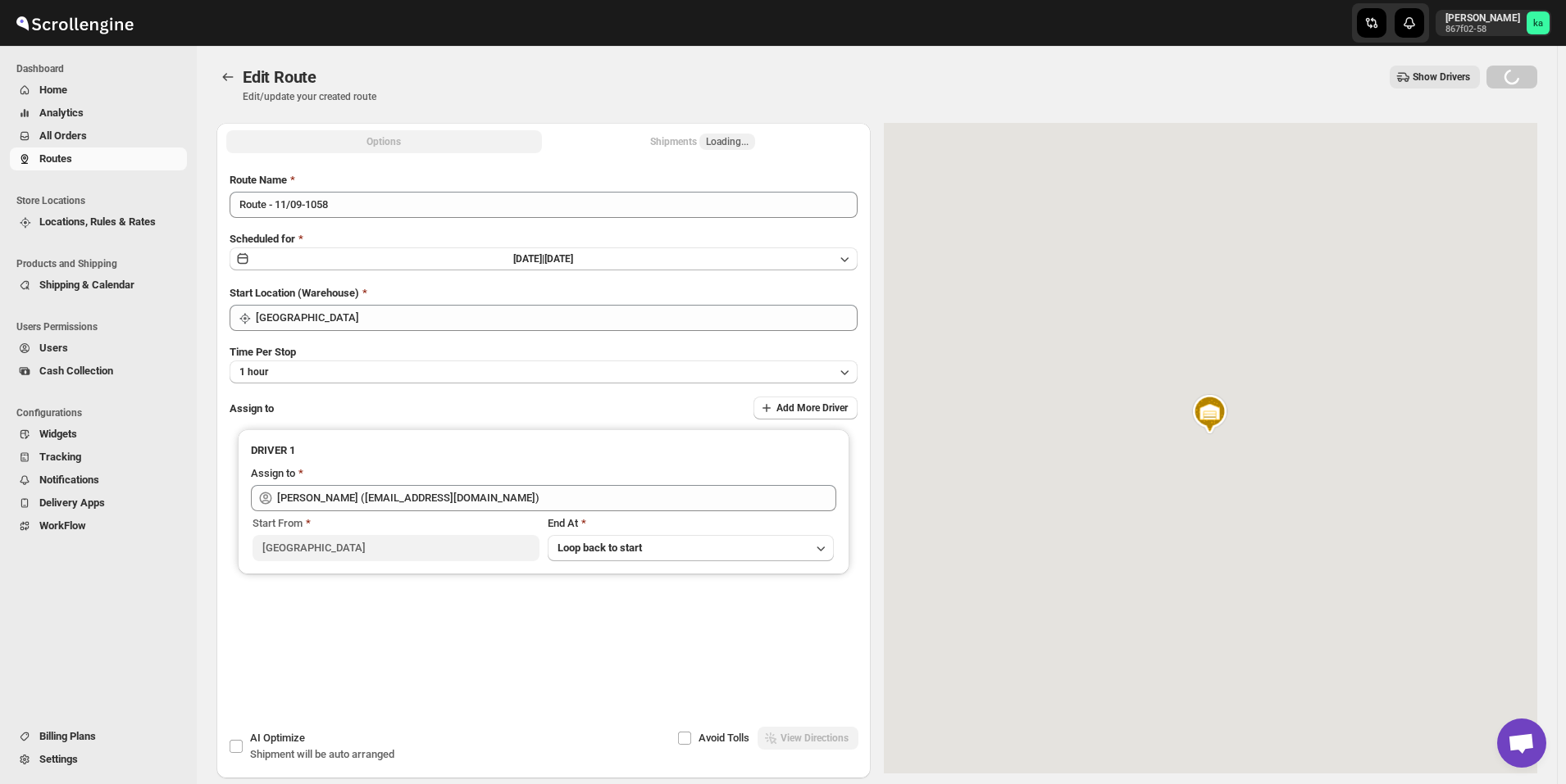
type input "[PERSON_NAME] ([EMAIL_ADDRESS][DOMAIN_NAME])"
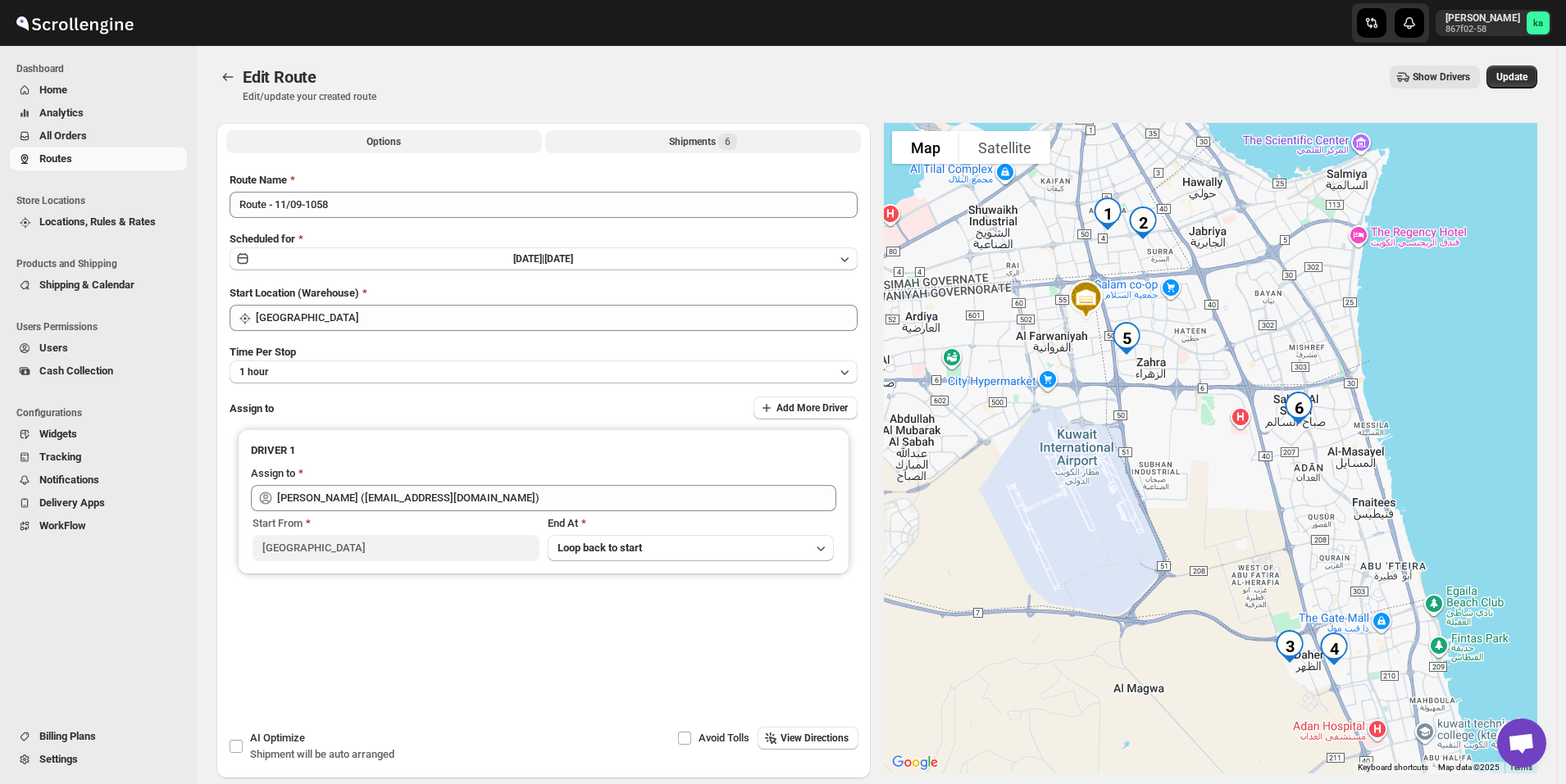
click at [692, 140] on div "Shipments 6" at bounding box center [703, 141] width 68 height 16
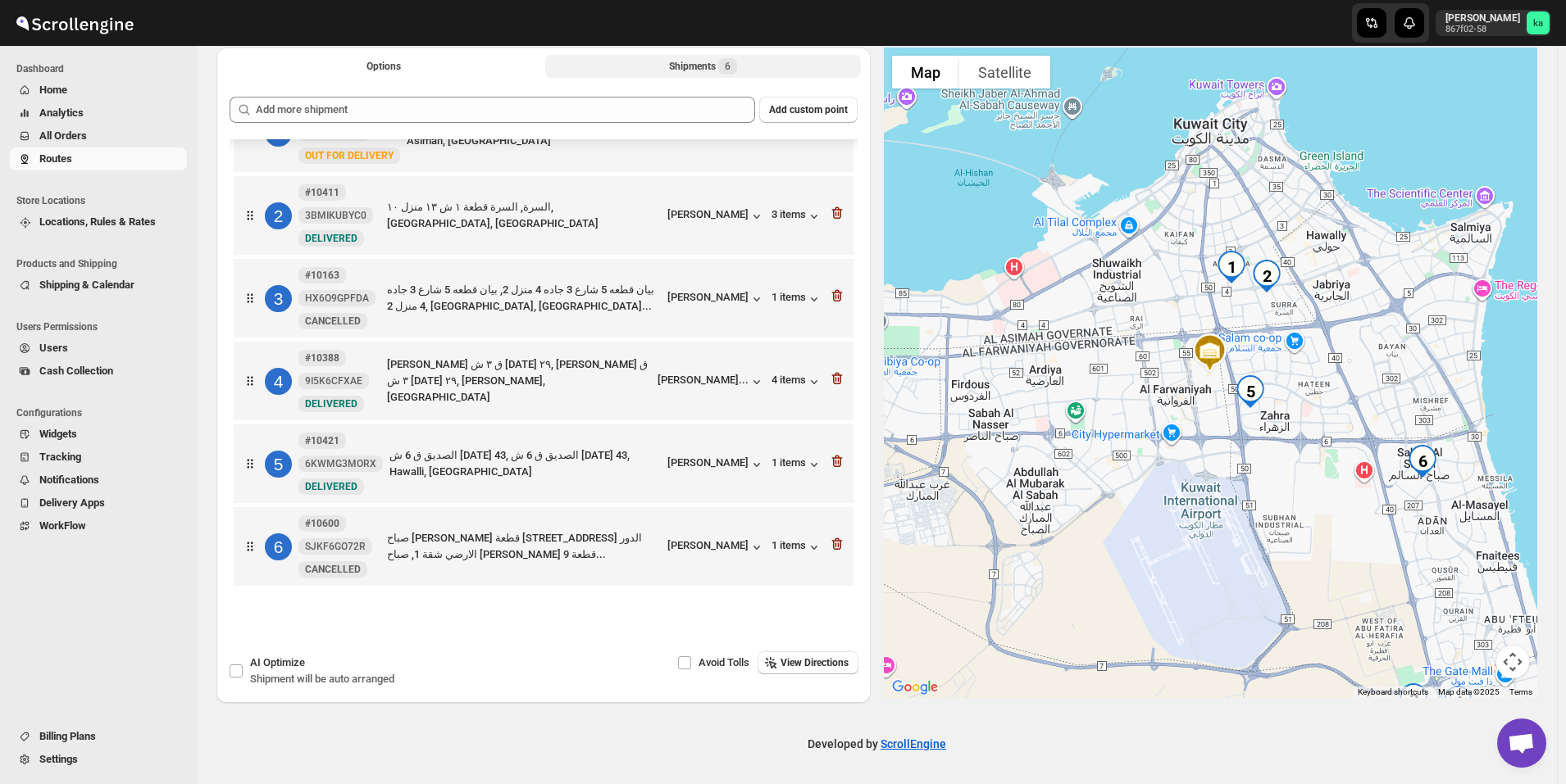
scroll to position [77, 0]
click at [835, 461] on icon "button" at bounding box center [835, 461] width 2 height 5
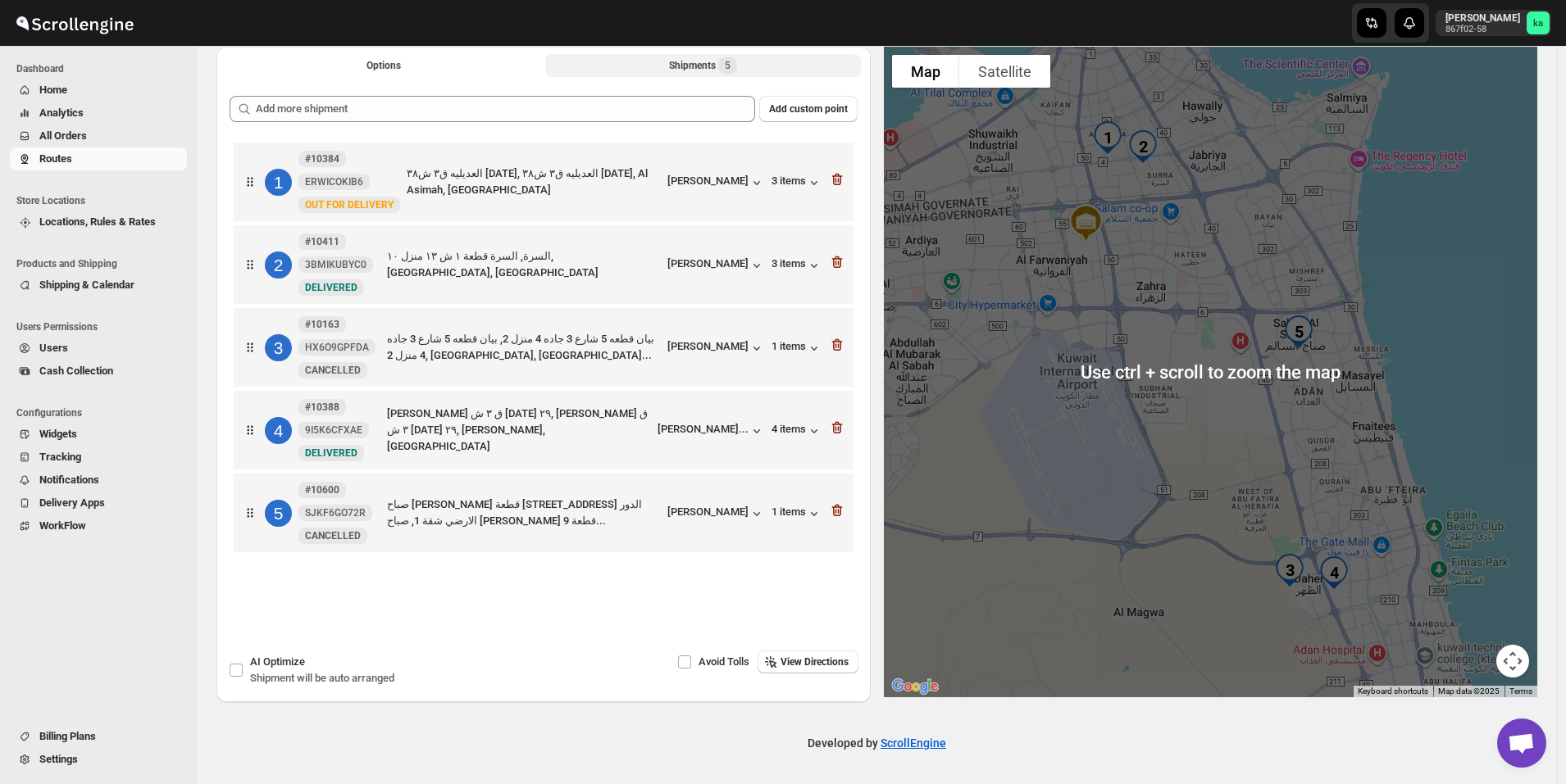
scroll to position [0, 0]
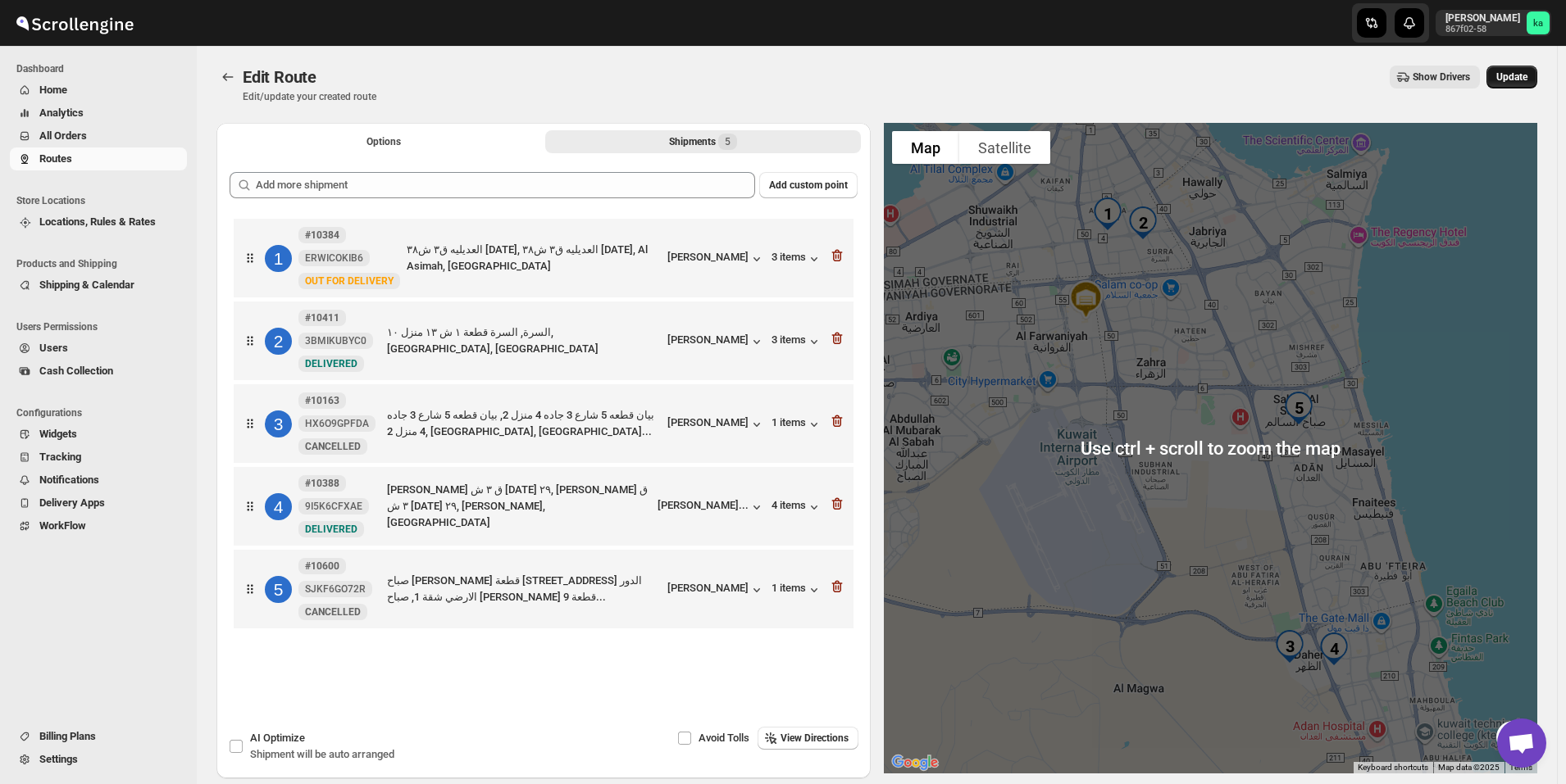
click at [1527, 73] on span "Update" at bounding box center [1512, 77] width 32 height 13
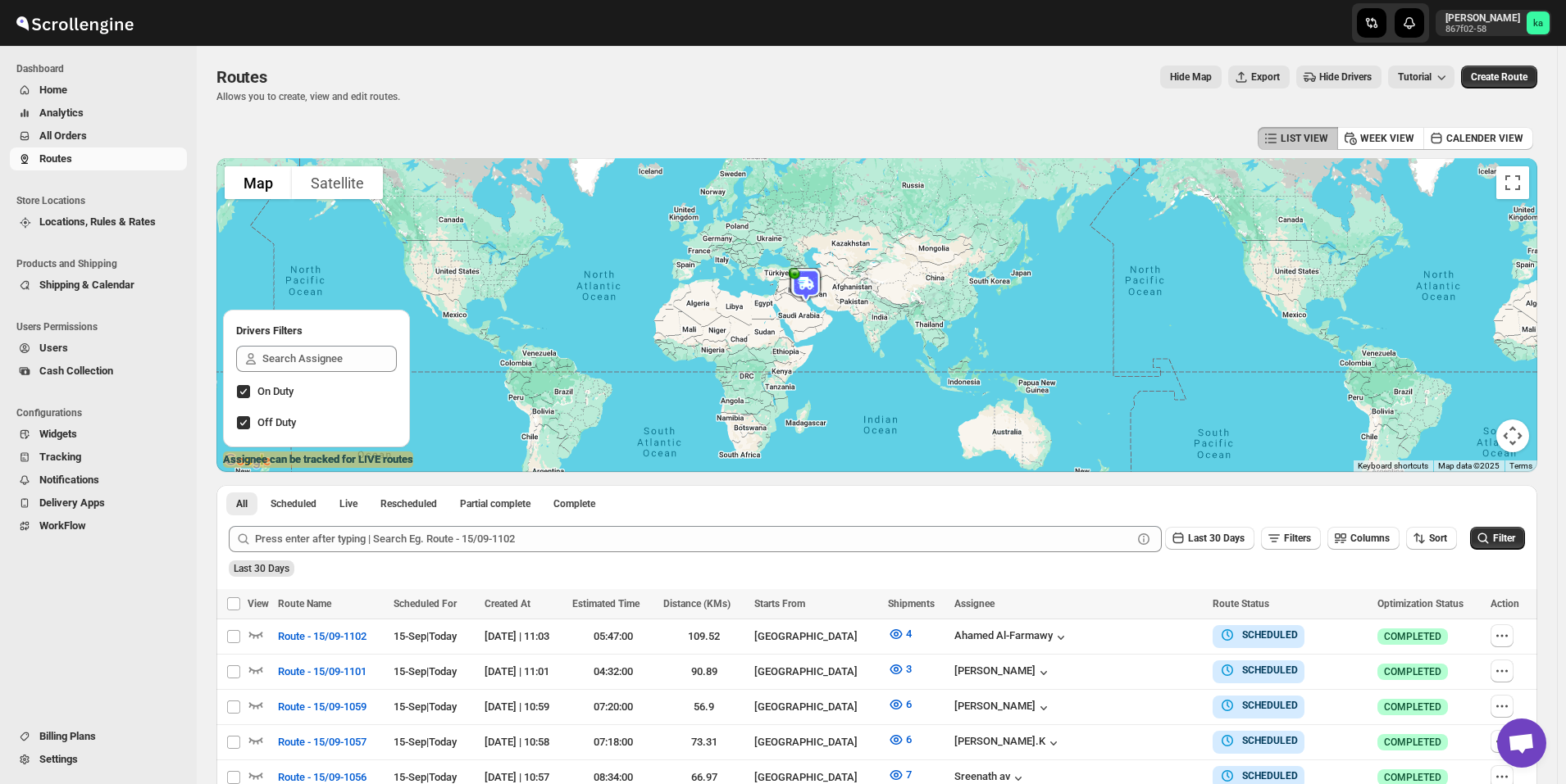
click at [89, 134] on span "All Orders" at bounding box center [111, 135] width 144 height 16
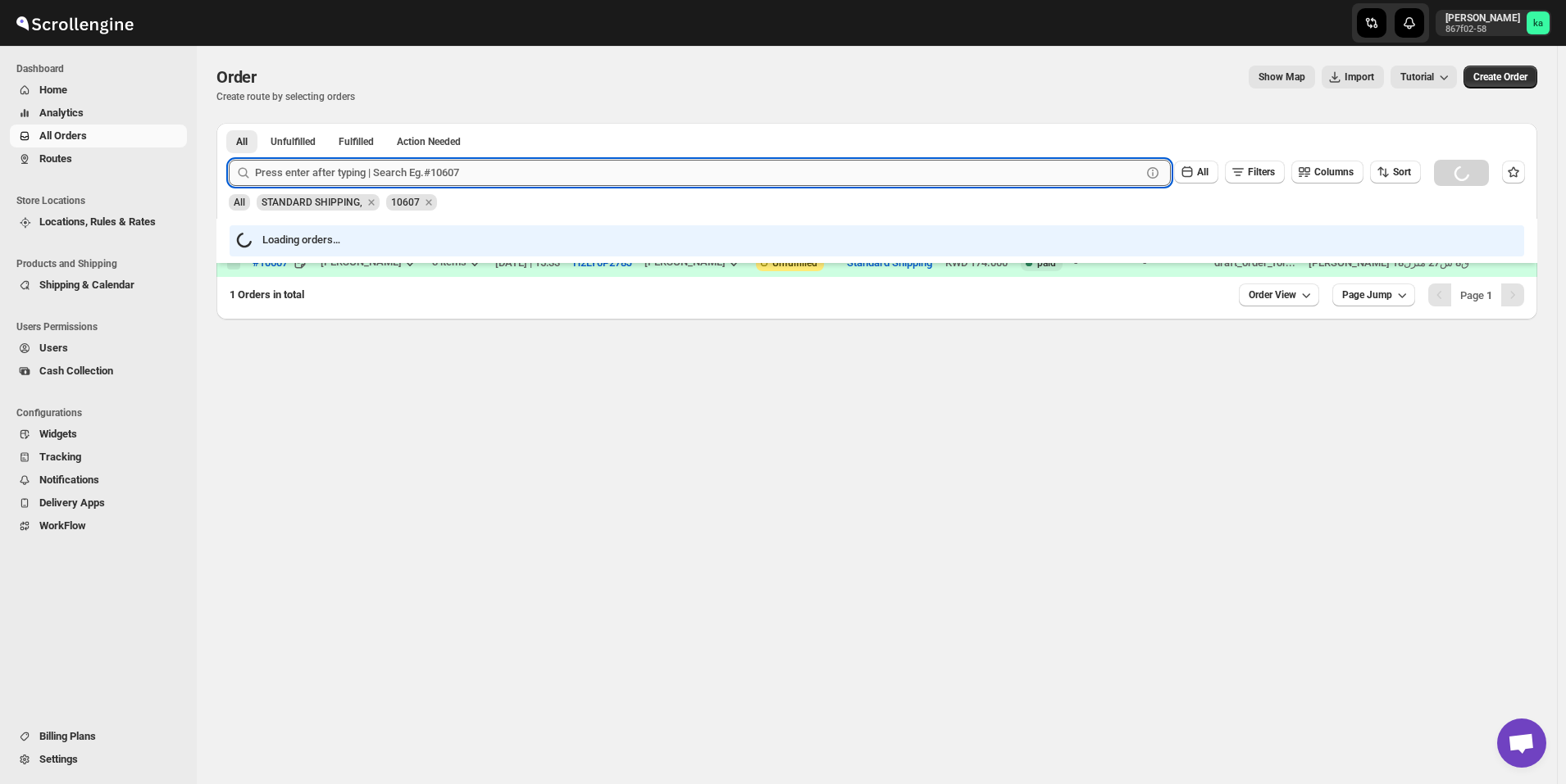
click at [368, 175] on input "text" at bounding box center [697, 173] width 886 height 26
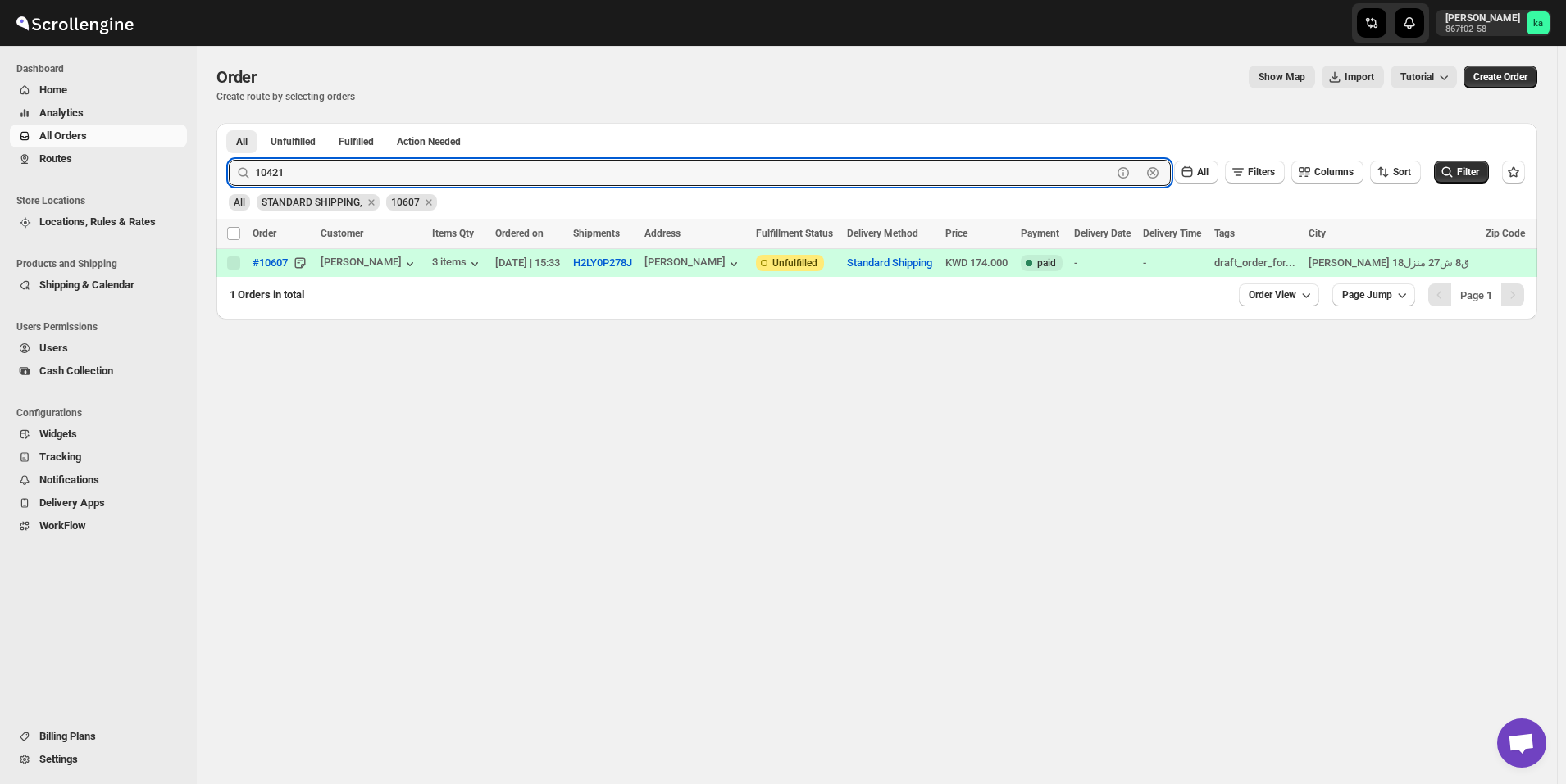
type input "10421"
click at [229, 123] on button "Submit" at bounding box center [252, 131] width 47 height 17
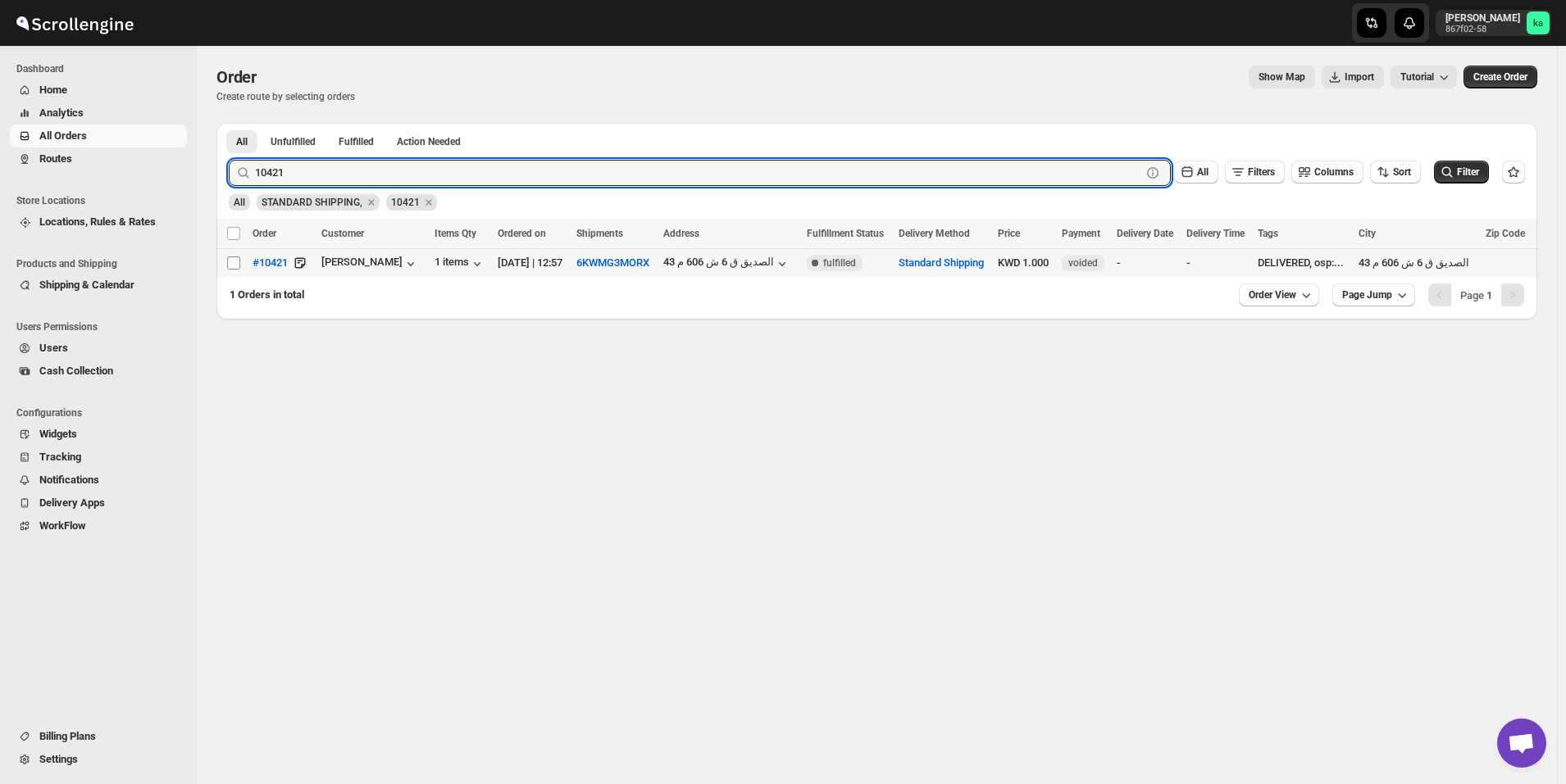
click at [238, 259] on input "Select order" at bounding box center [233, 262] width 13 height 13
checkbox input "true"
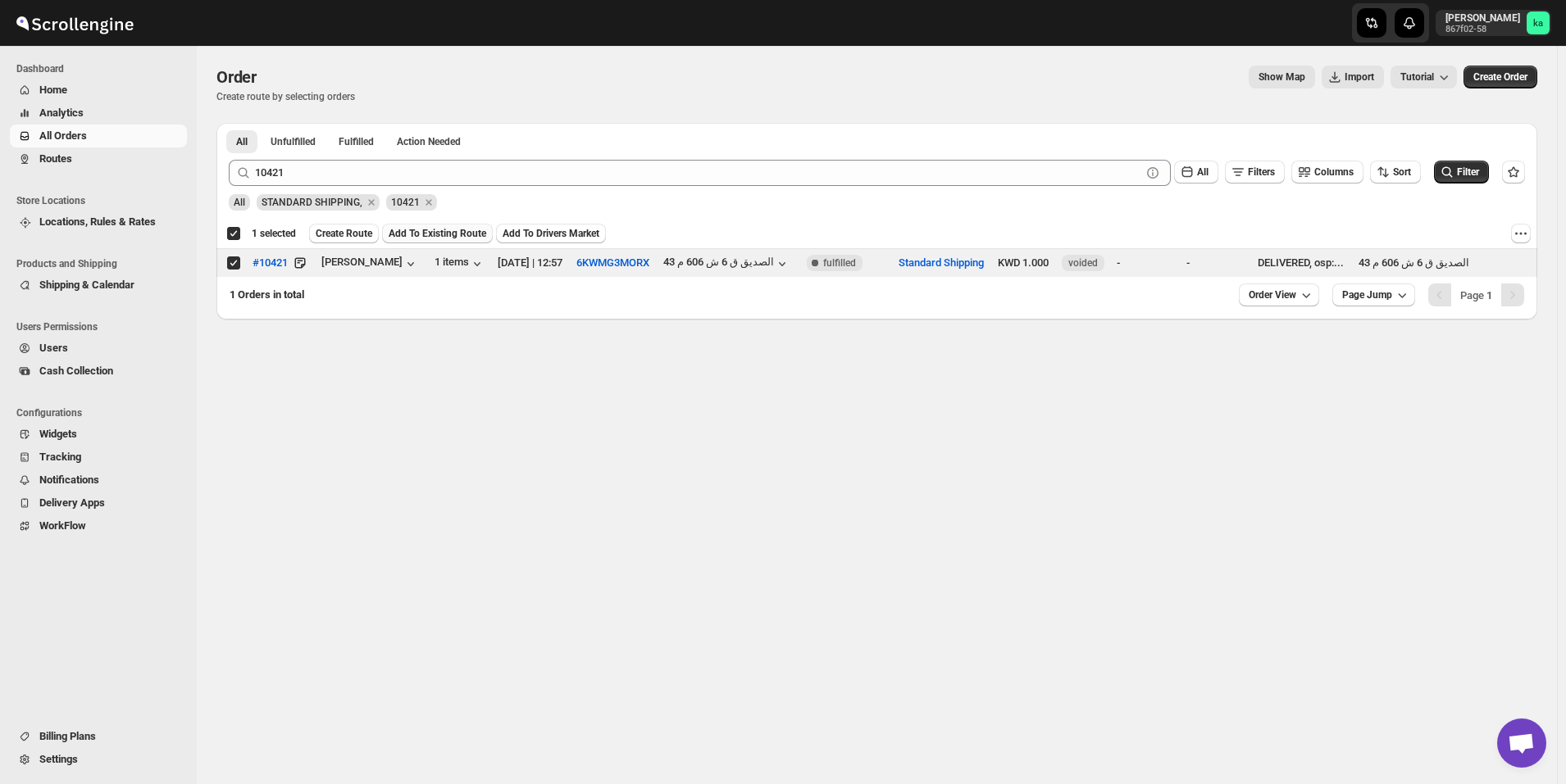
click at [438, 229] on span "Add To Existing Route" at bounding box center [437, 233] width 98 height 13
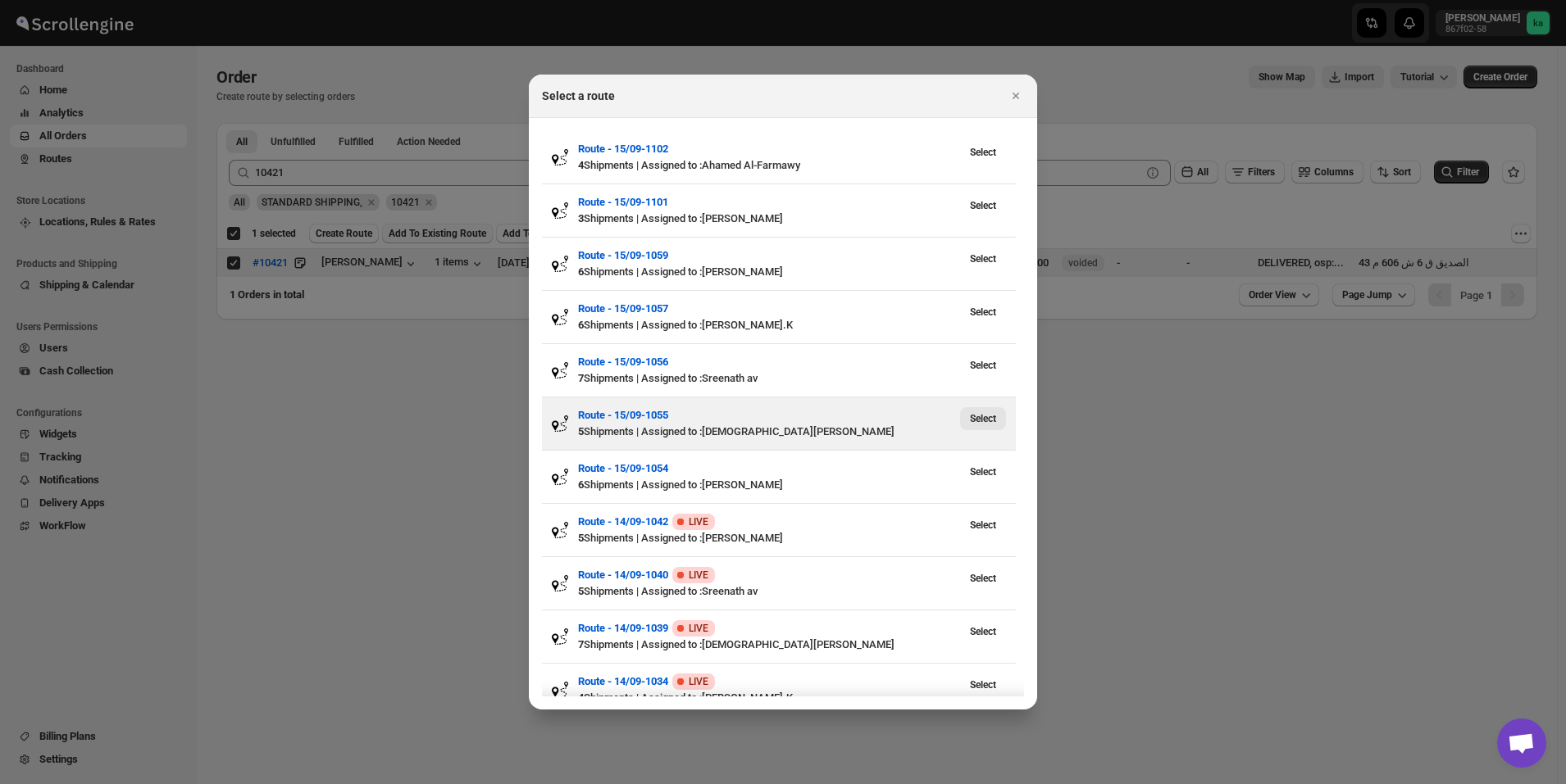
click at [987, 422] on span "Select" at bounding box center [983, 418] width 26 height 13
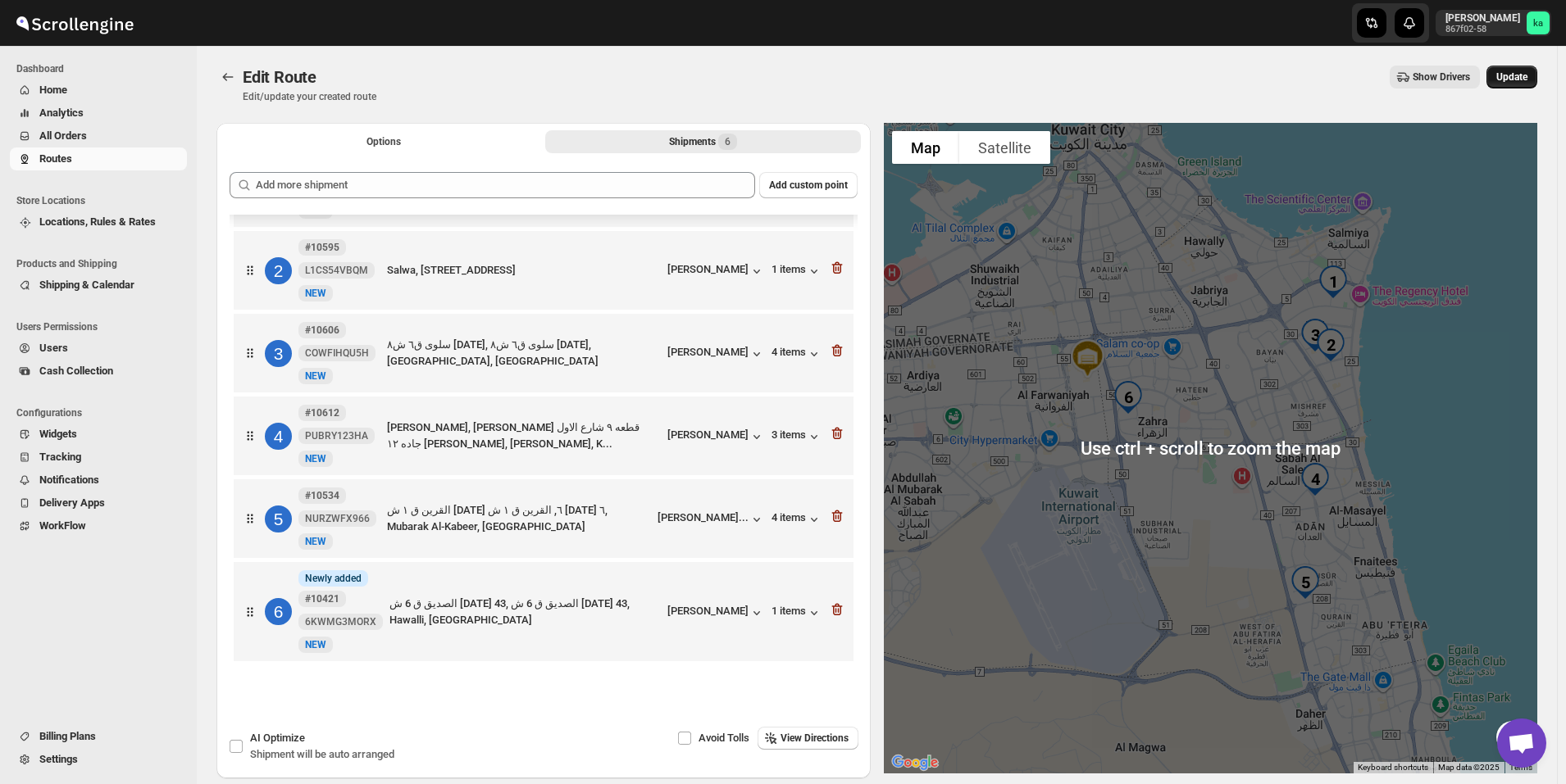
click at [1535, 75] on button "Update" at bounding box center [1512, 77] width 51 height 23
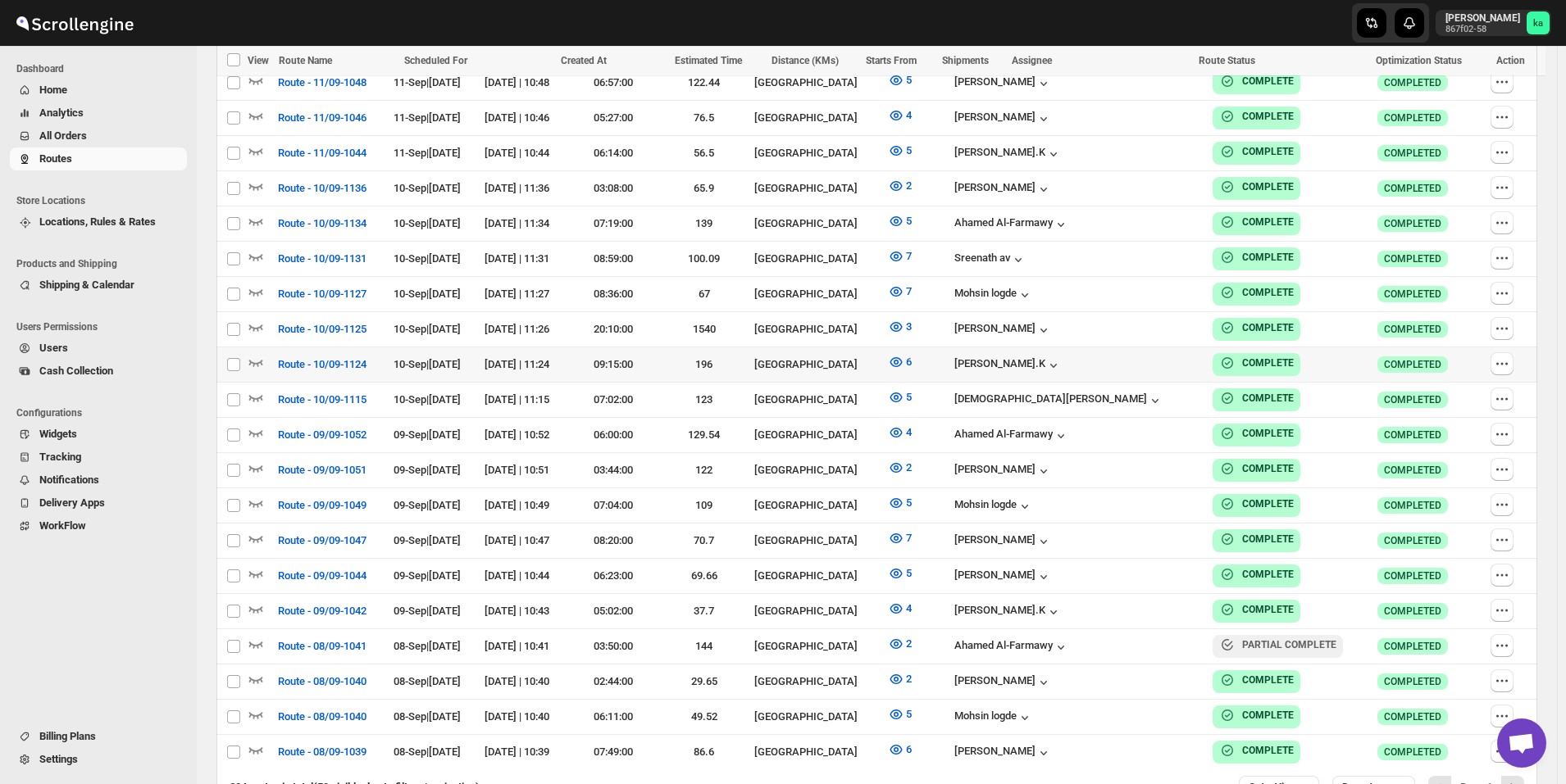
scroll to position [1639, 0]
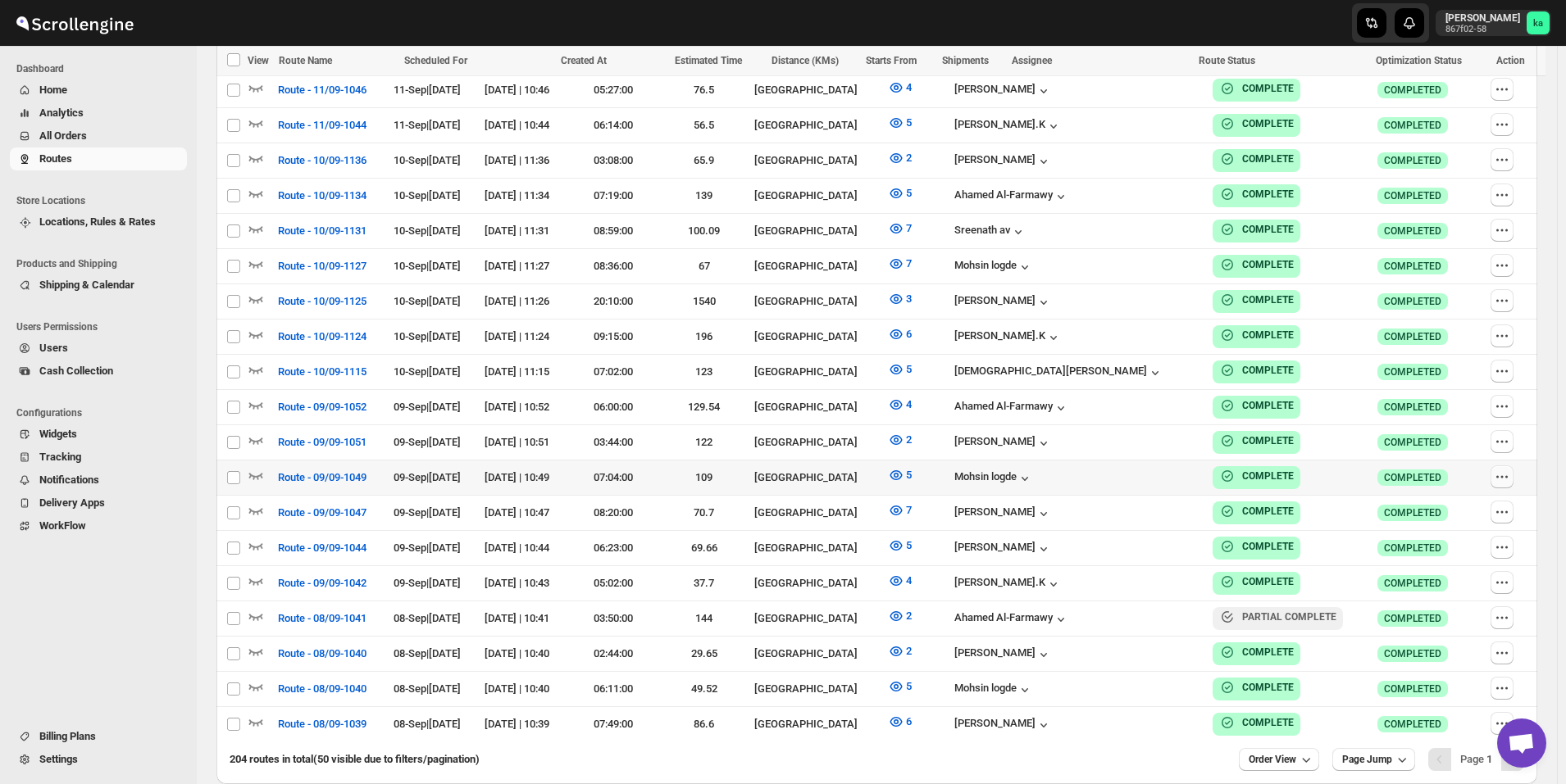
click at [1510, 469] on icon "button" at bounding box center [1501, 477] width 16 height 16
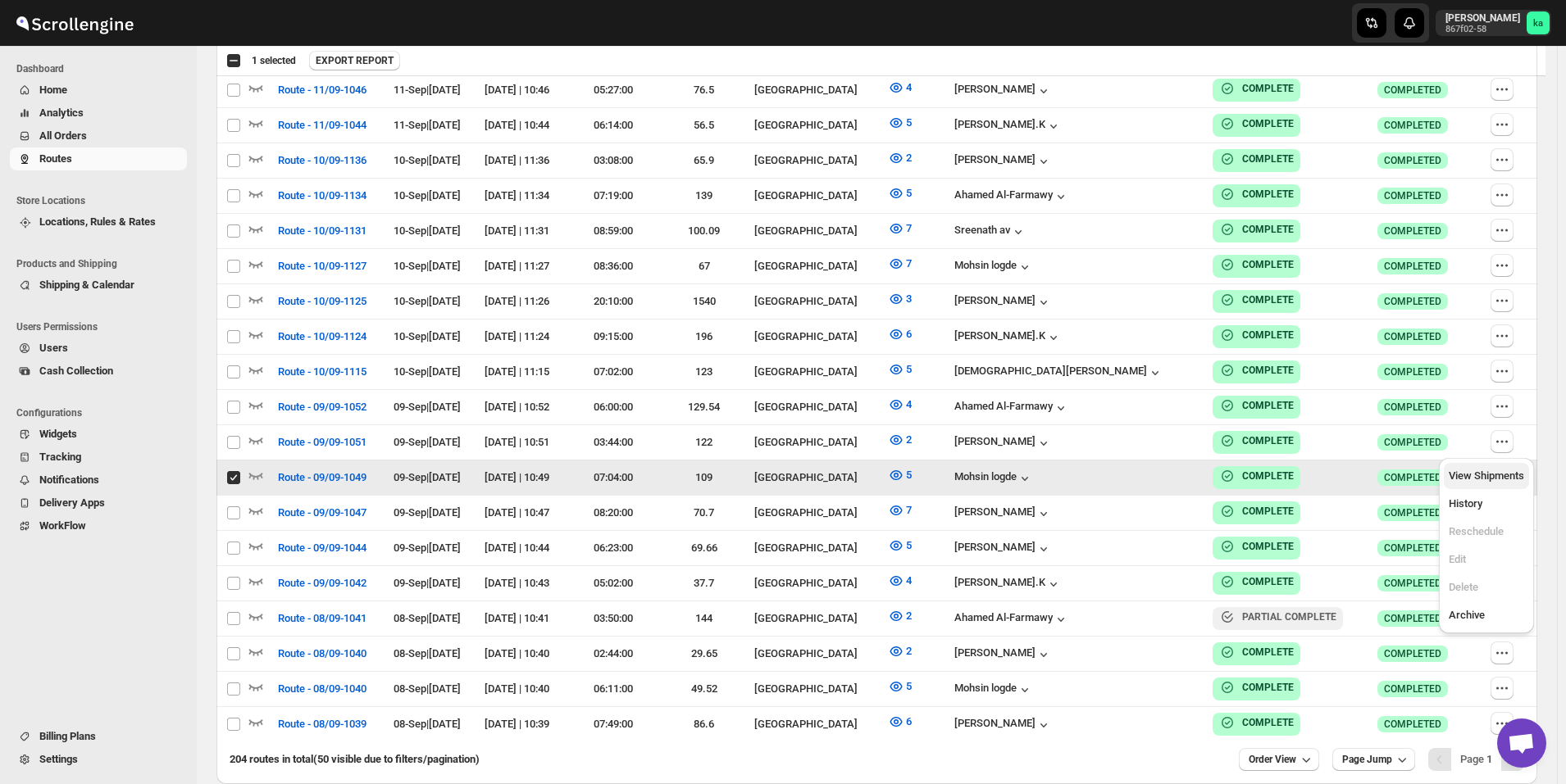
click at [1483, 473] on span "View Shipments" at bounding box center [1486, 476] width 76 height 12
checkbox input "false"
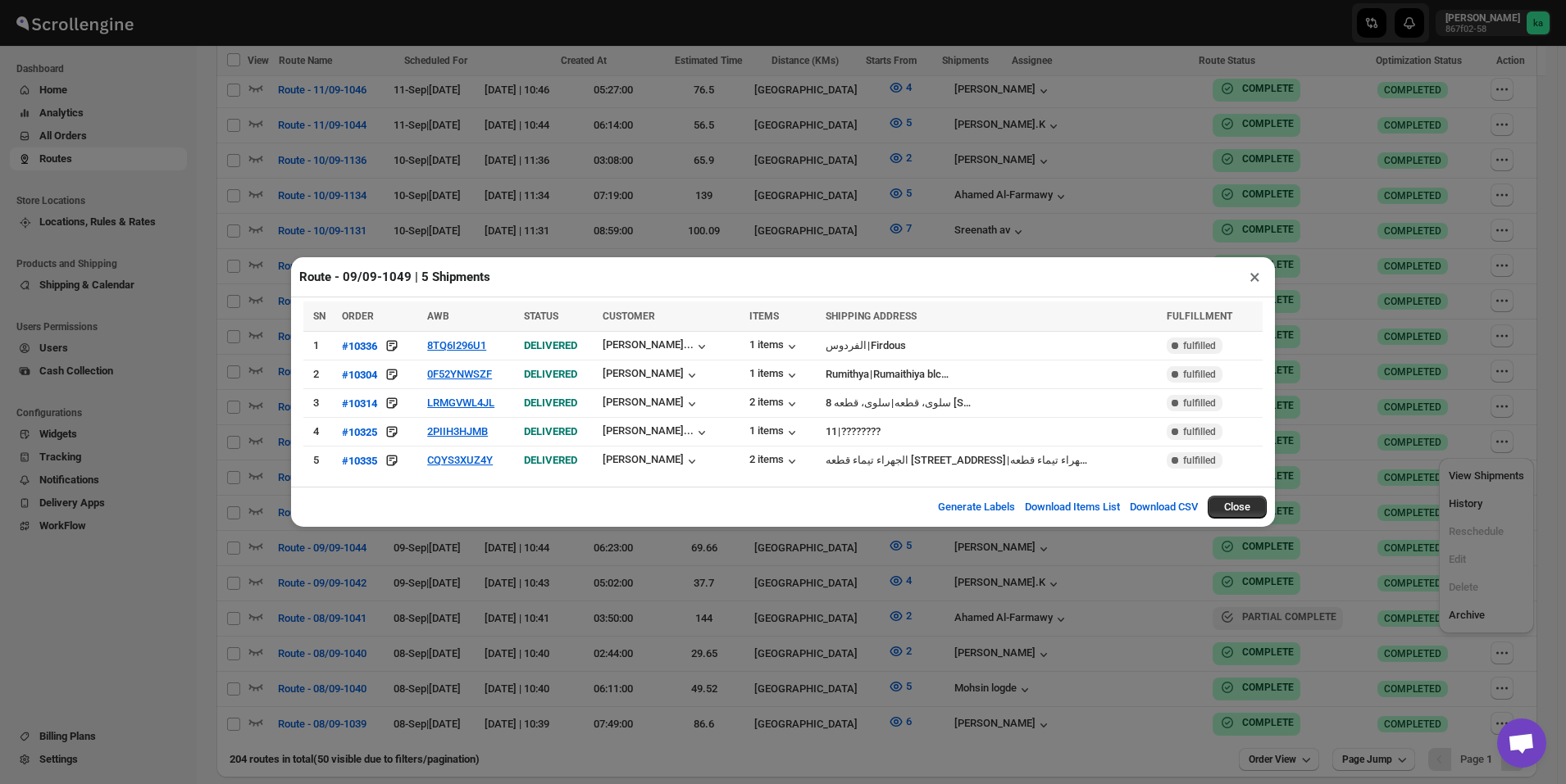
click at [156, 364] on div "Route - 09/09-1049 | 5 Shipments × SN ORDER AWB STATUS CUSTOMER ITEMS SHIPPING …" at bounding box center [783, 392] width 1566 height 784
